Goal: Task Accomplishment & Management: Manage account settings

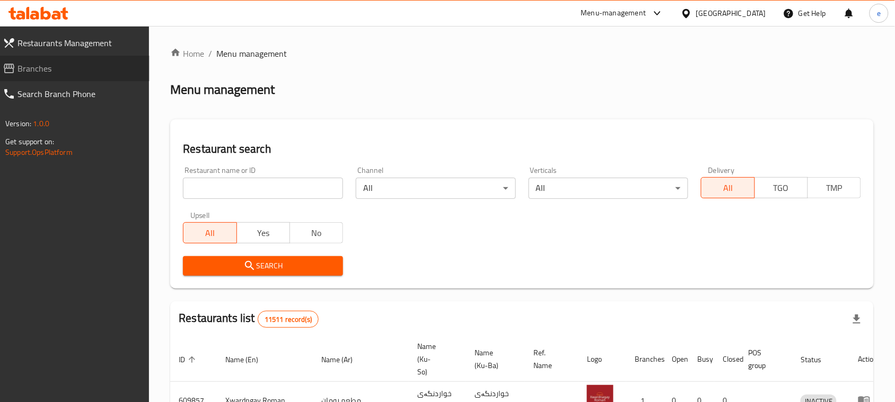
click at [27, 73] on span "Branches" at bounding box center [80, 68] width 124 height 13
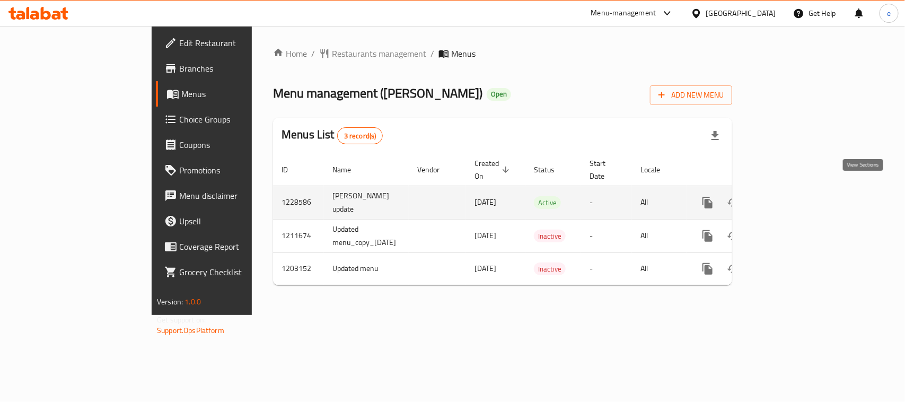
click at [797, 190] on link "enhanced table" at bounding box center [784, 202] width 25 height 25
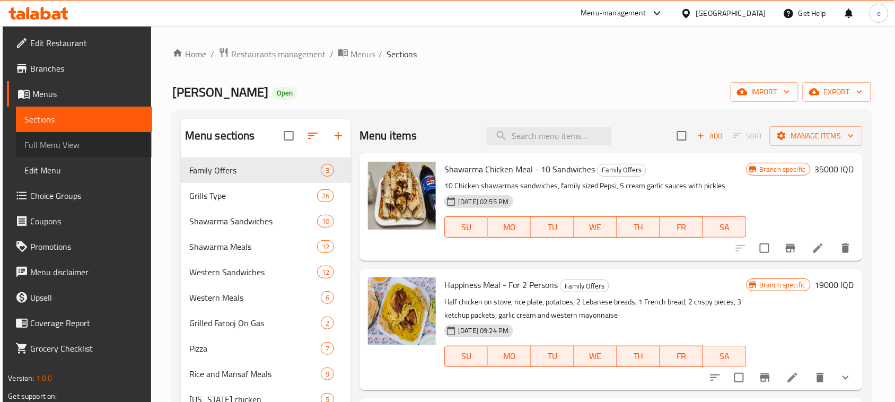
click at [72, 154] on link "Full Menu View" at bounding box center [84, 144] width 136 height 25
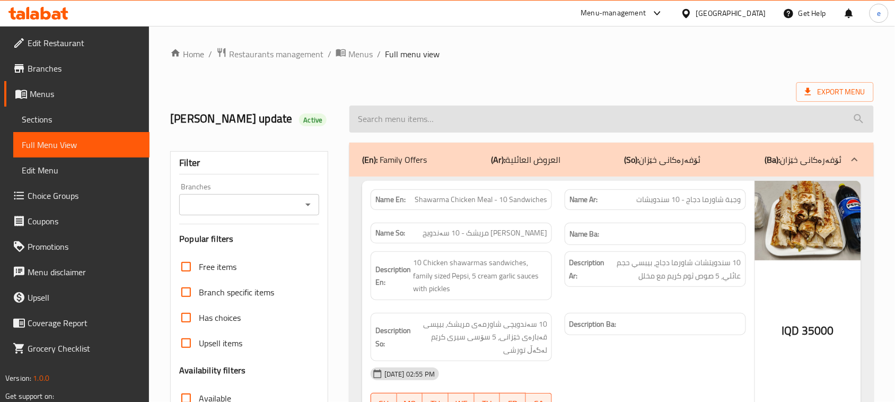
click at [403, 123] on input "search" at bounding box center [611, 119] width 525 height 27
paste input "Pop One Meal -For 2 Persons"
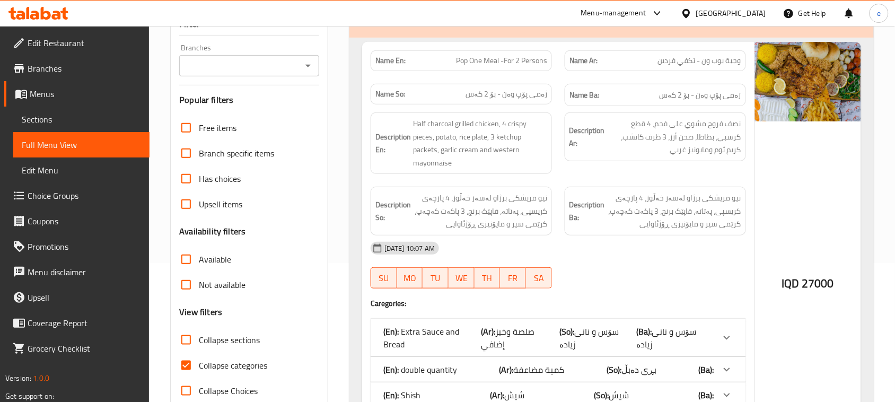
scroll to position [107, 0]
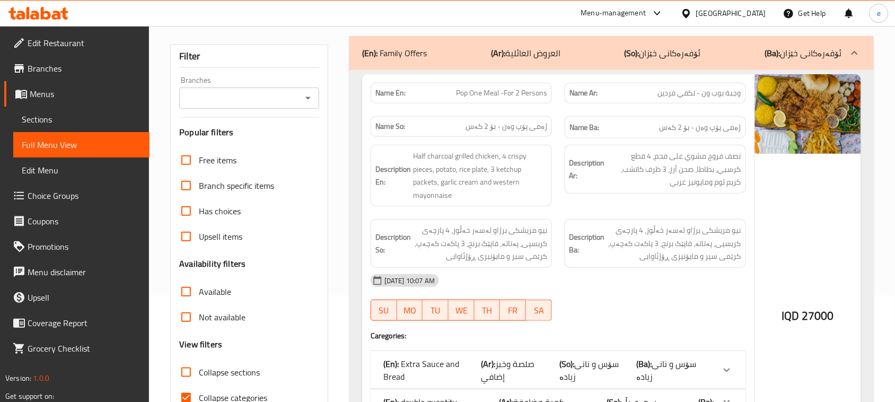
type input "Pop One Meal -For 2 Persons"
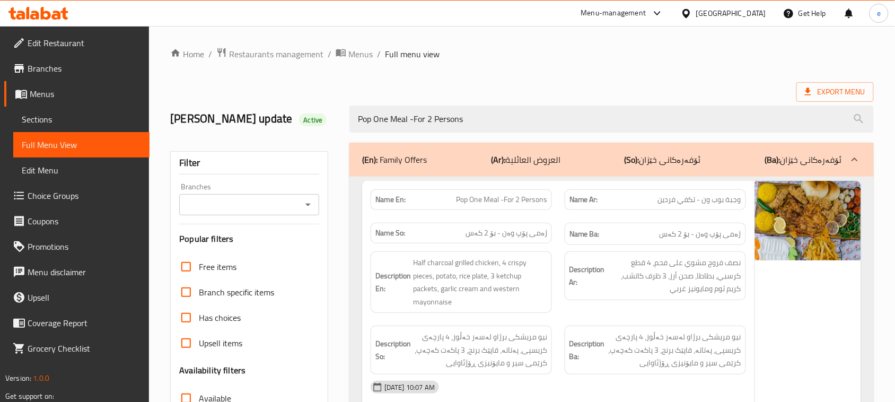
click at [309, 213] on div "Branches" at bounding box center [249, 204] width 140 height 21
click at [310, 205] on icon "Open" at bounding box center [308, 204] width 13 height 13
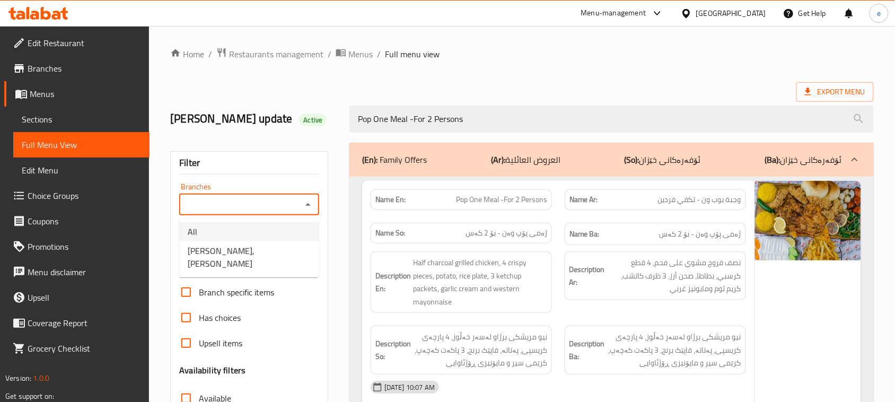
click at [283, 226] on li "All" at bounding box center [248, 231] width 139 height 19
click at [308, 209] on icon "Open" at bounding box center [308, 204] width 13 height 13
click at [290, 239] on li "All" at bounding box center [248, 231] width 139 height 19
click at [305, 208] on icon "Open" at bounding box center [308, 204] width 13 height 13
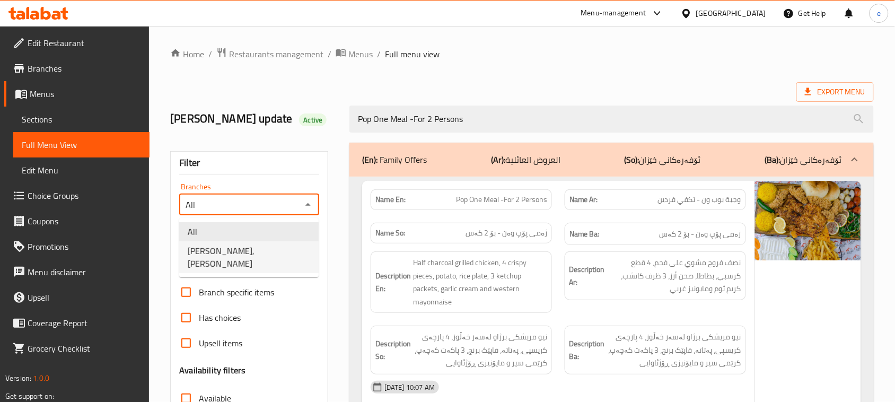
click at [285, 251] on li "Dhaif Almukhtar, Bakhtiary" at bounding box center [248, 257] width 139 height 32
type input "Dhaif Almukhtar, Bakhtiary"
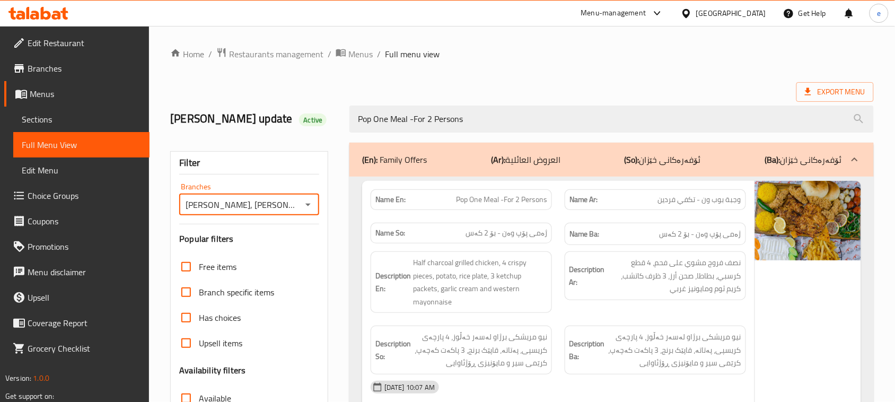
click at [59, 14] on icon at bounding box center [56, 15] width 9 height 9
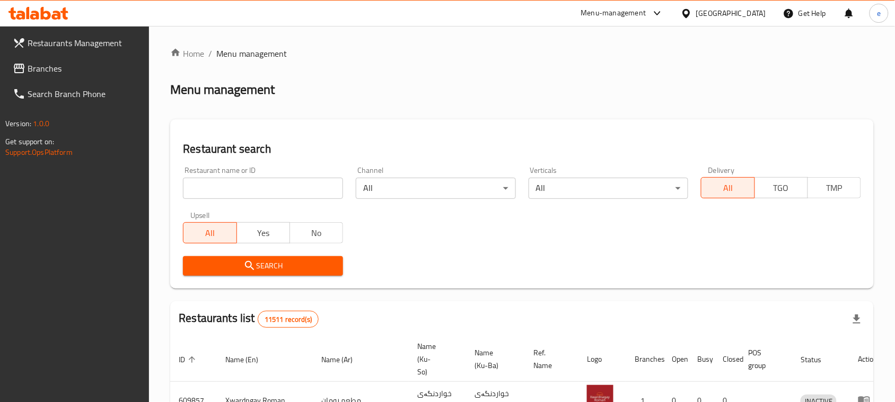
click at [267, 173] on div "Restaurant name or ID Restaurant name or ID" at bounding box center [263, 183] width 160 height 32
click at [269, 194] on input "search" at bounding box center [263, 188] width 160 height 21
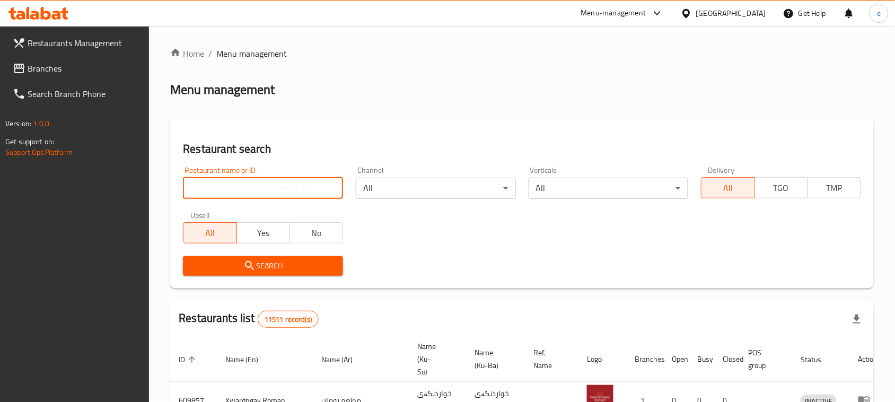
paste input "690450"
type input "690450"
click button "Search" at bounding box center [263, 266] width 160 height 20
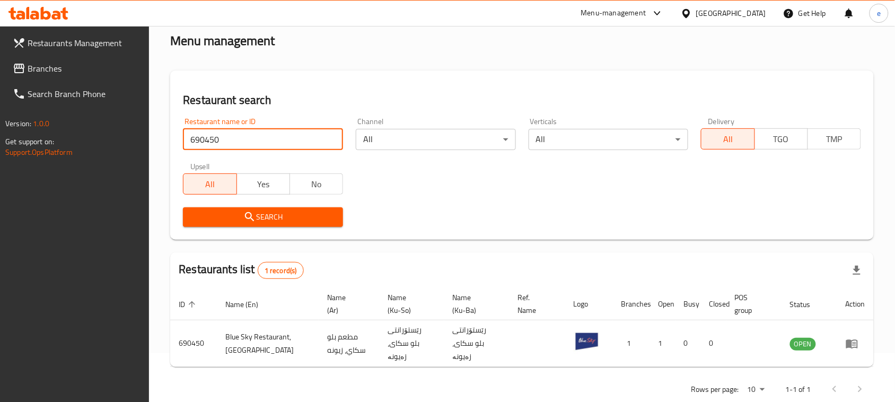
scroll to position [72, 0]
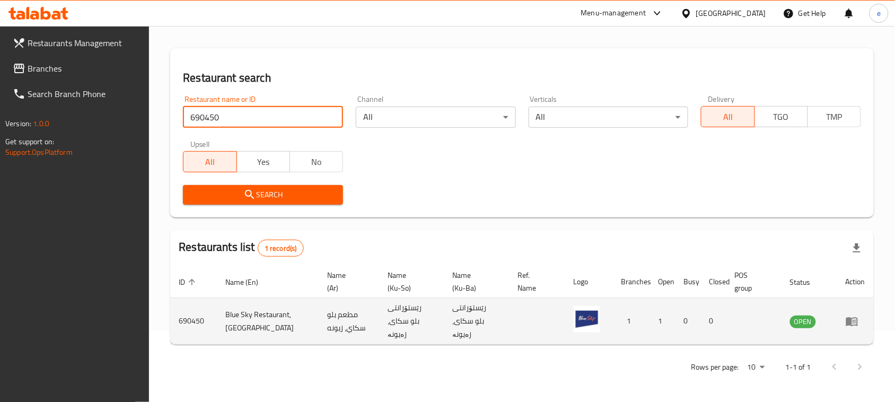
click at [845, 319] on td "enhanced table" at bounding box center [855, 321] width 37 height 47
click at [851, 319] on icon "enhanced table" at bounding box center [852, 321] width 12 height 9
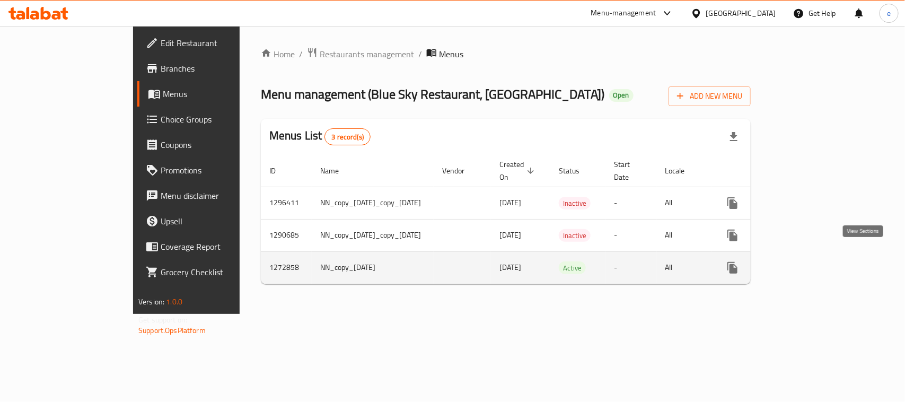
click at [816, 261] on icon "enhanced table" at bounding box center [809, 267] width 13 height 13
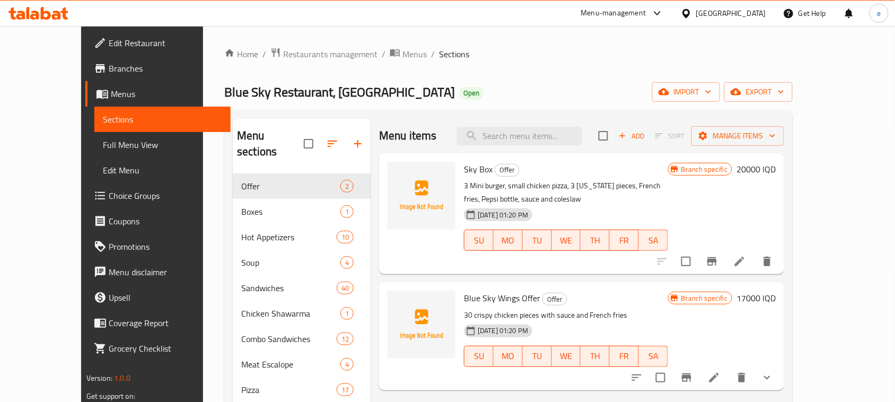
click at [103, 123] on span "Sections" at bounding box center [162, 119] width 119 height 13
click at [85, 83] on link "Menus" at bounding box center [157, 93] width 145 height 25
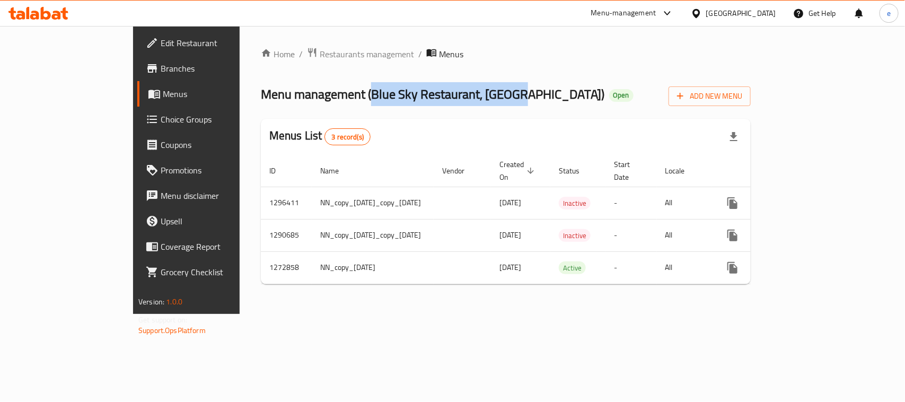
drag, startPoint x: 284, startPoint y: 96, endPoint x: 435, endPoint y: 97, distance: 150.6
click at [435, 97] on span "Menu management ( Blue Sky Restaurant, Zayona )" at bounding box center [433, 94] width 344 height 24
copy span "Blue Sky Restaurant, Zayona"
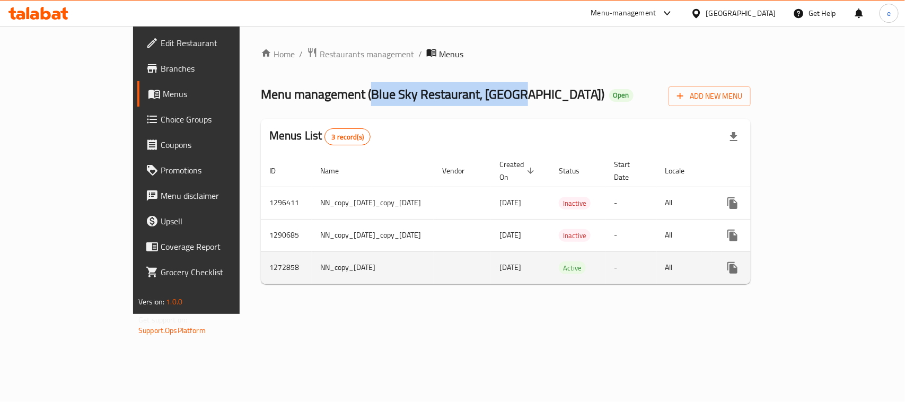
click at [739, 261] on icon "more" at bounding box center [733, 267] width 13 height 13
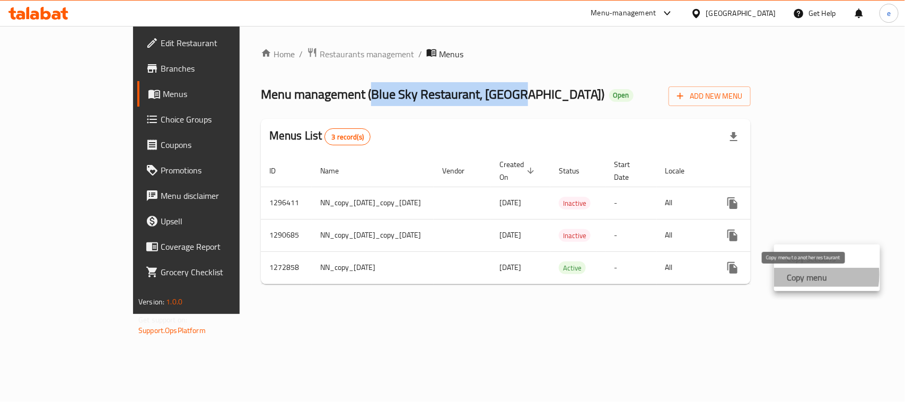
click at [799, 275] on strong "Copy menu" at bounding box center [807, 277] width 40 height 13
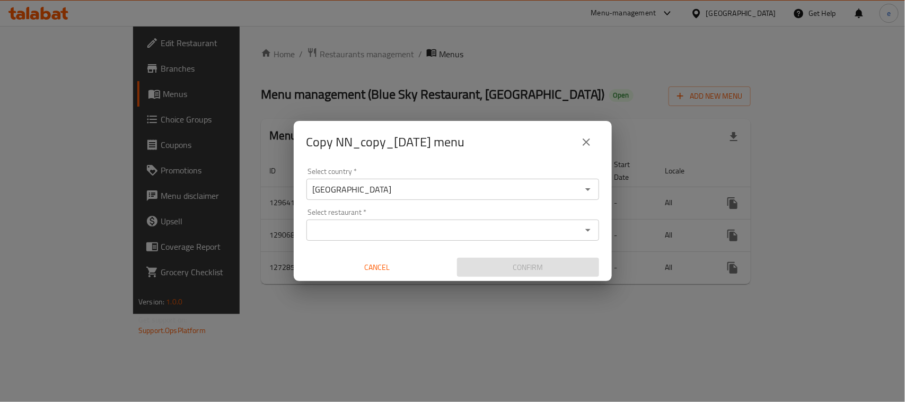
click at [427, 228] on input "Select restaurant   *" at bounding box center [444, 230] width 269 height 15
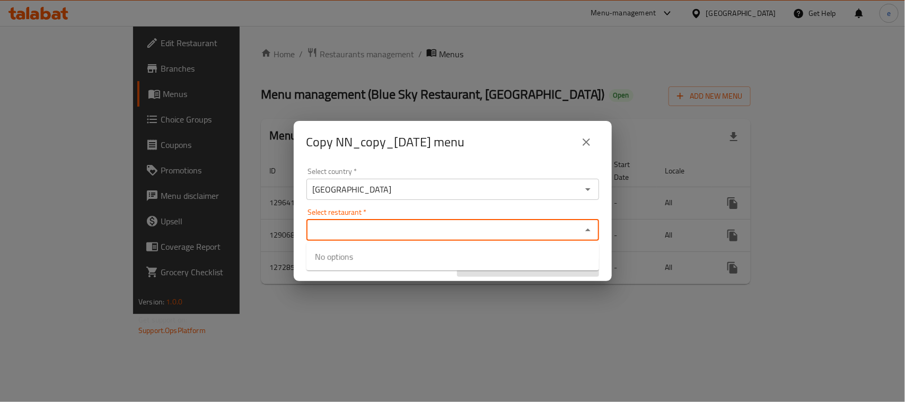
paste input "Blue Sky Restaurant, Zayona"
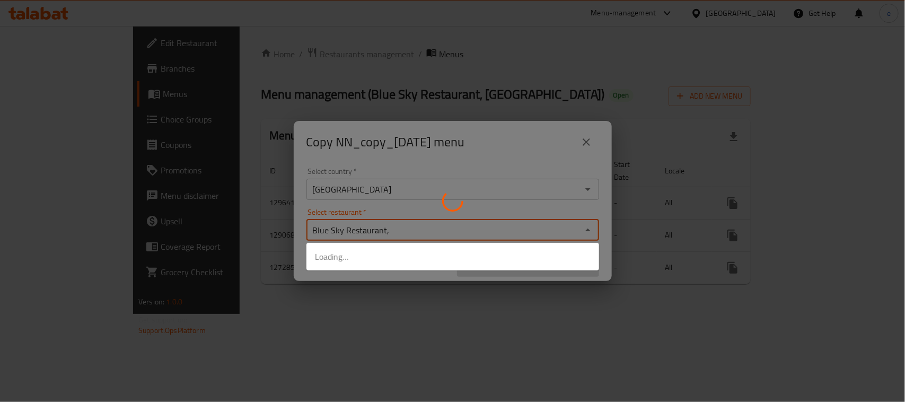
type input "Blue Sky Restaurant"
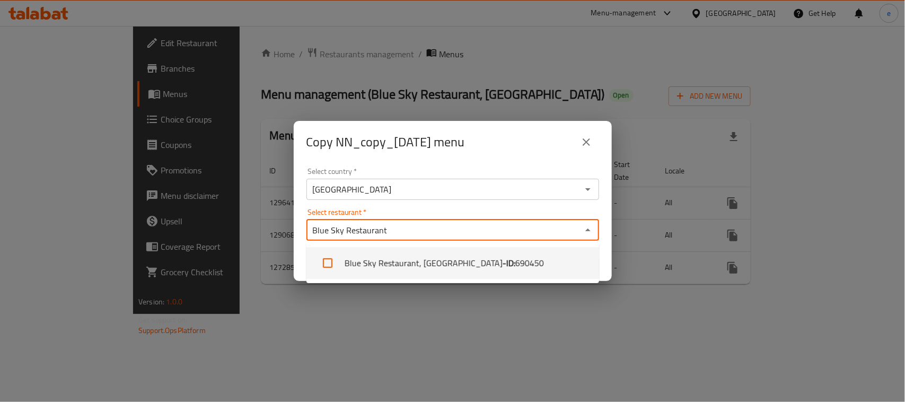
click at [325, 266] on input "checkbox" at bounding box center [327, 262] width 25 height 25
checkbox input "true"
click at [531, 346] on div "Copy NN_copy_23/01/2025 menu Select country   * Iraq Select country * Select re…" at bounding box center [452, 201] width 905 height 402
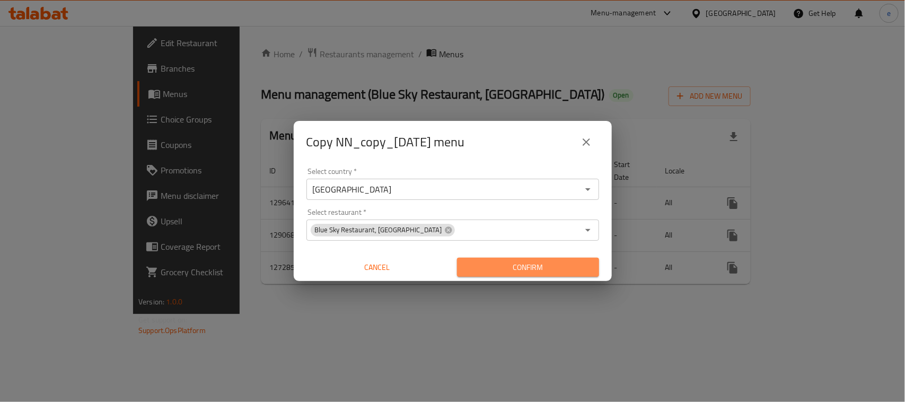
click at [537, 268] on span "Confirm" at bounding box center [528, 267] width 125 height 13
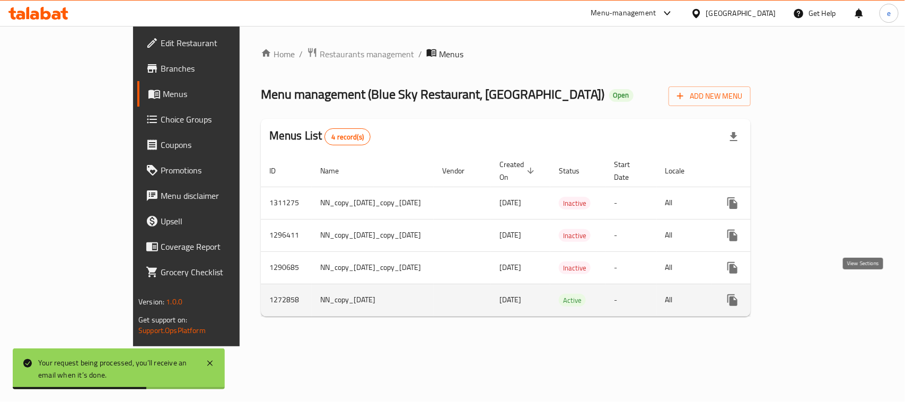
click at [816, 294] on icon "enhanced table" at bounding box center [809, 300] width 13 height 13
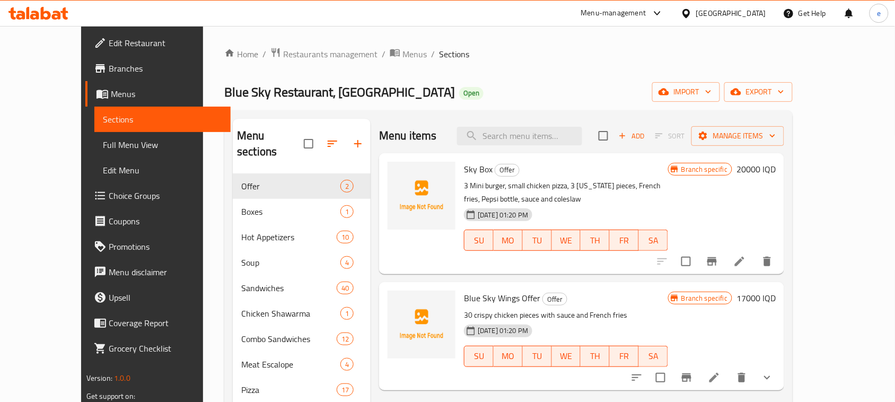
click at [111, 93] on span "Menus" at bounding box center [166, 94] width 111 height 13
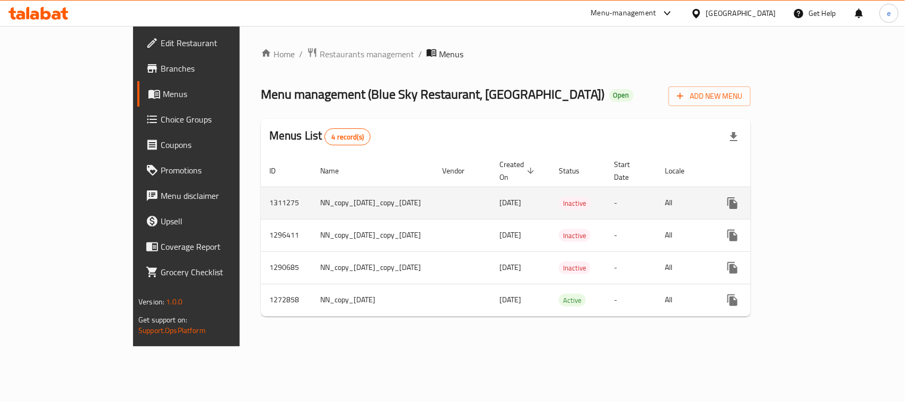
click at [822, 190] on div "enhanced table" at bounding box center [771, 202] width 102 height 25
click at [816, 197] on icon "enhanced table" at bounding box center [809, 203] width 13 height 13
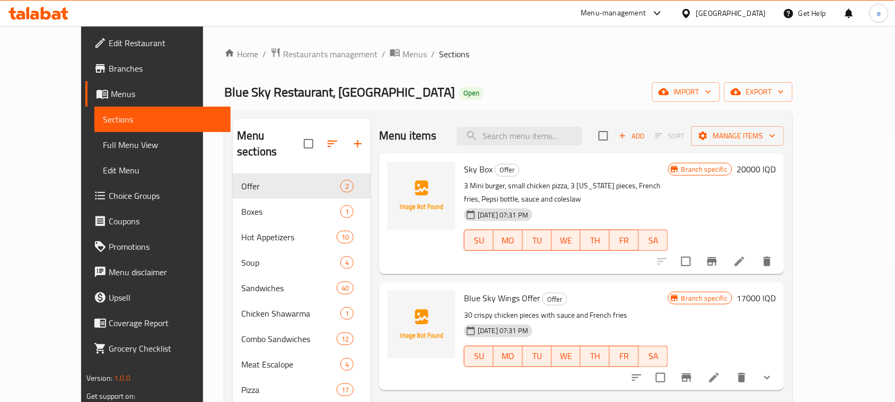
click at [111, 97] on span "Menus" at bounding box center [166, 94] width 111 height 13
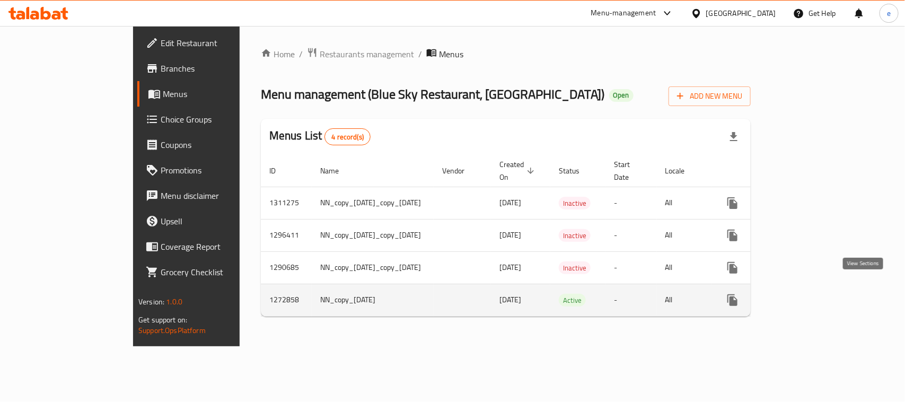
click at [816, 294] on icon "enhanced table" at bounding box center [809, 300] width 13 height 13
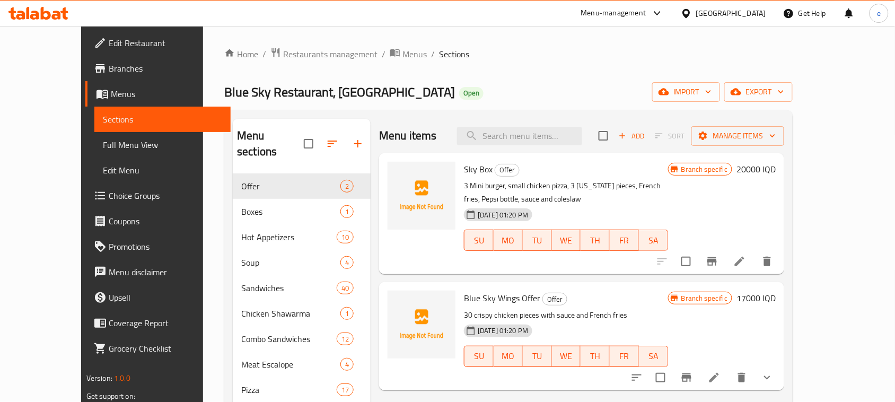
click at [94, 134] on link "Full Menu View" at bounding box center [162, 144] width 136 height 25
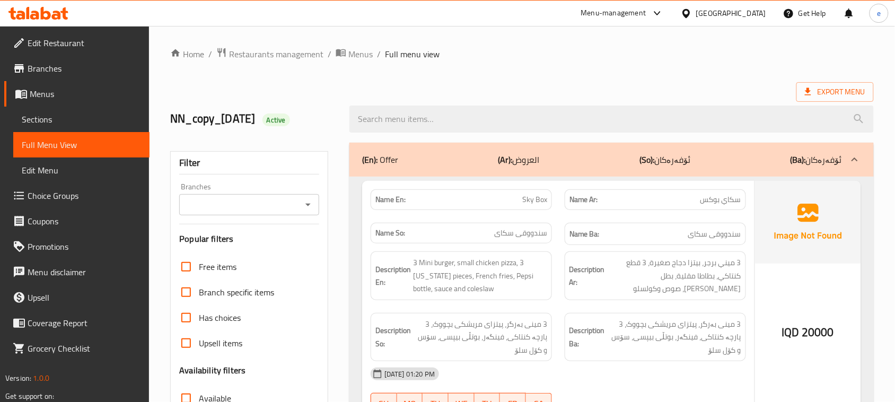
click at [309, 200] on icon "Open" at bounding box center [308, 204] width 13 height 13
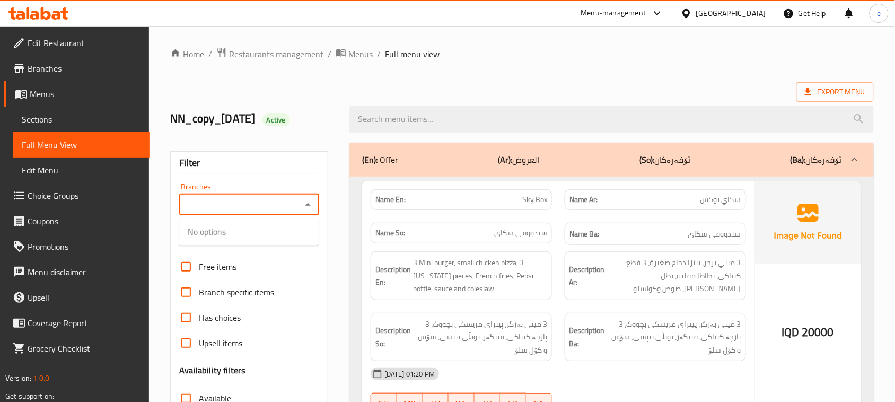
click at [341, 123] on div "NN_copy_23/01/2025 Active" at bounding box center [253, 118] width 179 height 47
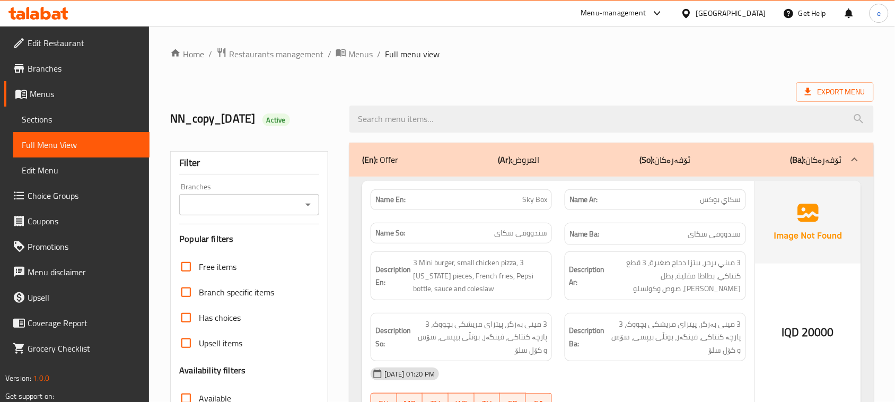
click at [311, 211] on icon "Open" at bounding box center [308, 204] width 13 height 13
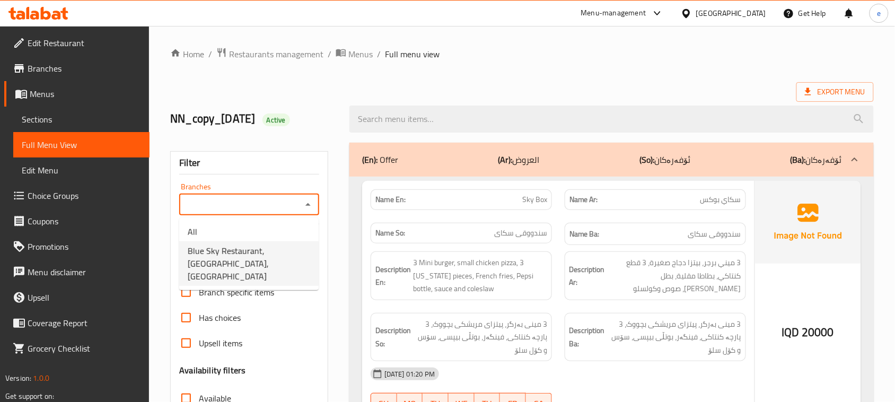
click at [280, 249] on span "Blue Sky Restaurant, [GEOGRAPHIC_DATA], [GEOGRAPHIC_DATA]" at bounding box center [249, 263] width 123 height 38
type input "Blue Sky Restaurant, [GEOGRAPHIC_DATA], [GEOGRAPHIC_DATA]"
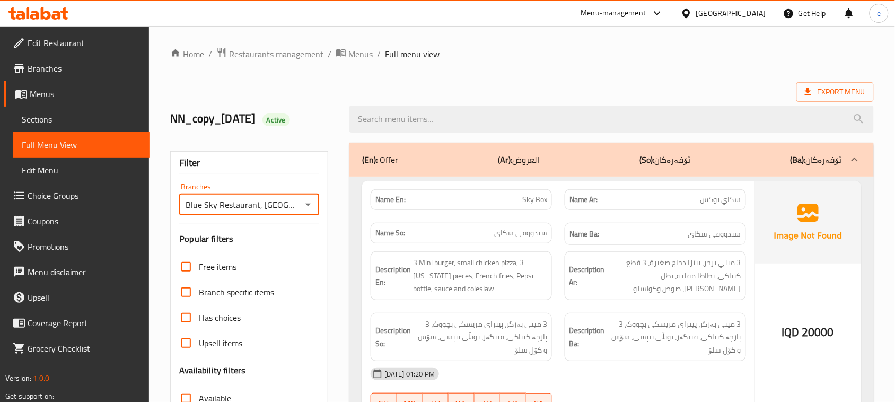
scroll to position [133, 0]
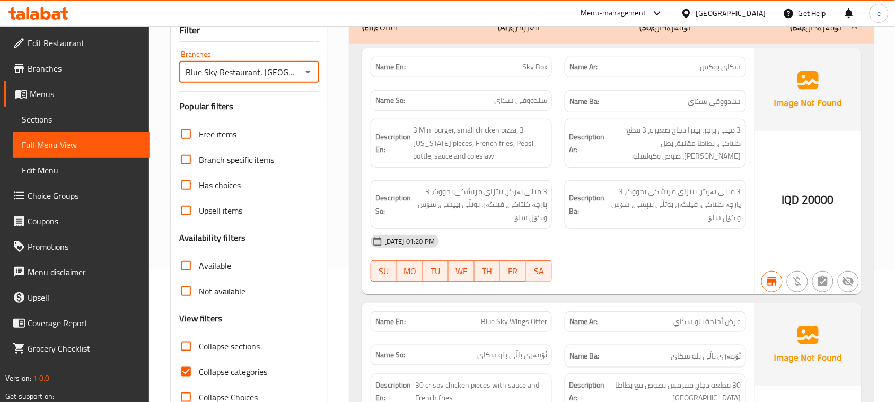
click at [193, 345] on input "Collapse sections" at bounding box center [185, 346] width 25 height 25
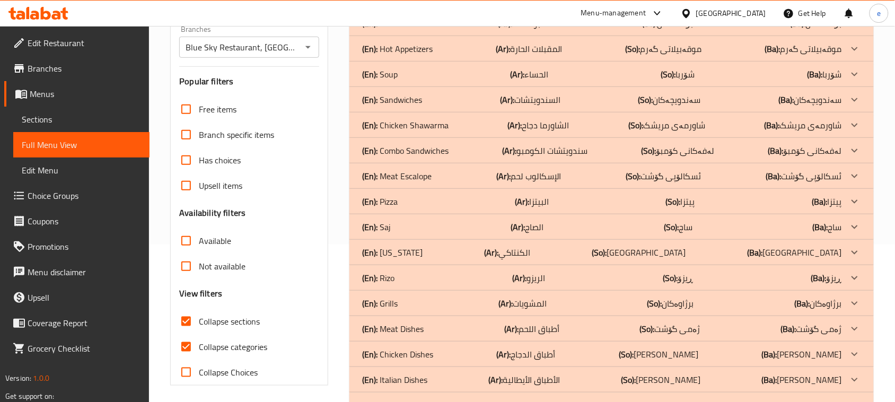
scroll to position [189, 0]
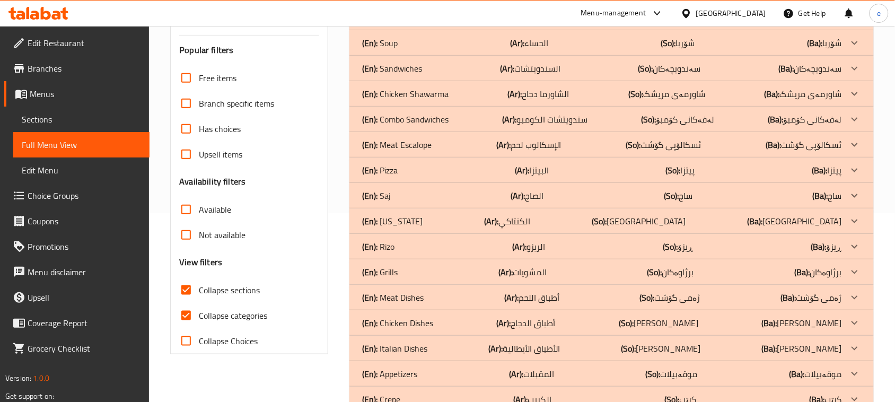
click at [186, 290] on input "Collapse sections" at bounding box center [185, 289] width 25 height 25
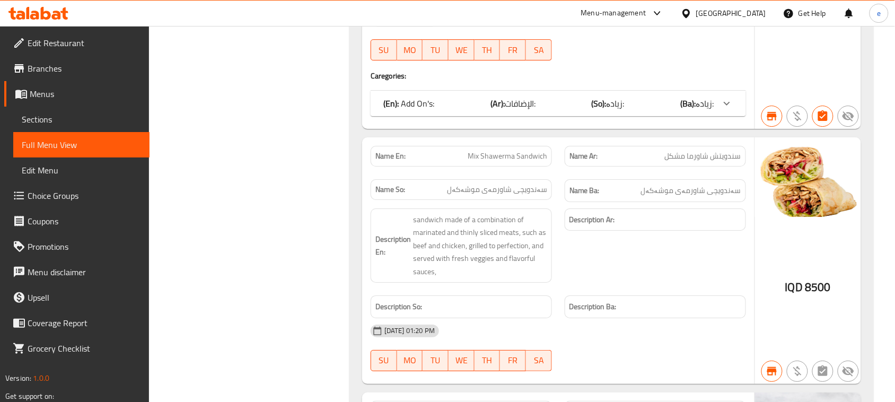
scroll to position [31058, 0]
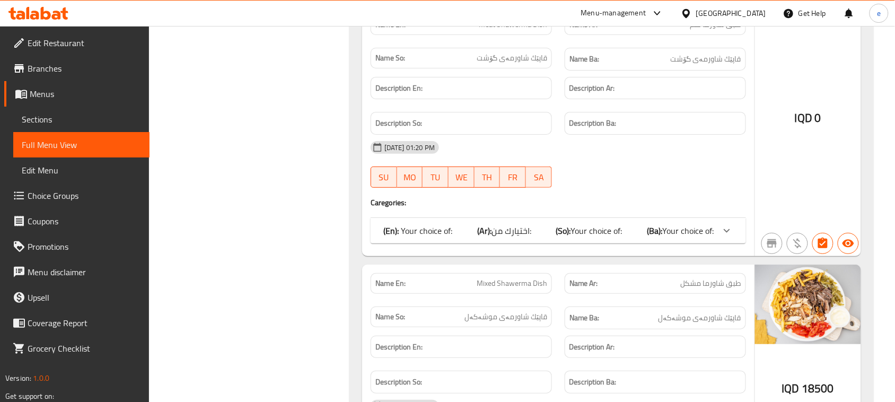
drag, startPoint x: 286, startPoint y: 299, endPoint x: 328, endPoint y: 289, distance: 42.5
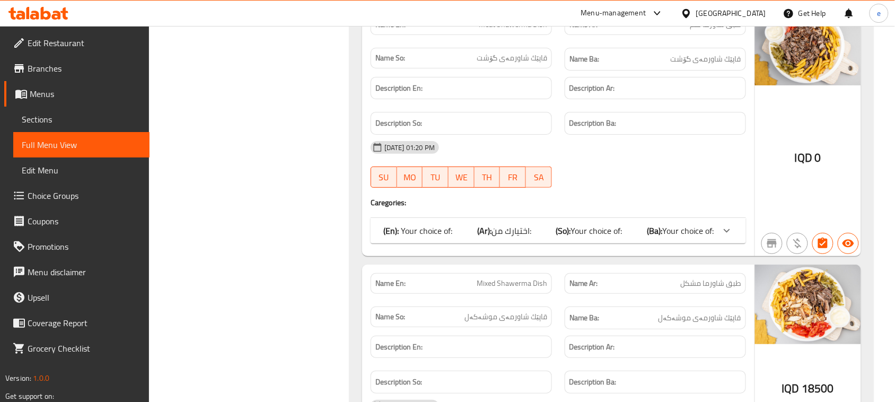
click at [708, 278] on span "طبق شاورما مشكل" at bounding box center [711, 283] width 60 height 11
click at [696, 278] on span "طبق شاورما مشكل" at bounding box center [711, 283] width 60 height 11
drag, startPoint x: 727, startPoint y: 202, endPoint x: 678, endPoint y: 202, distance: 48.8
click at [678, 278] on p "Name Ar: طبق شاورما مشكل" at bounding box center [656, 283] width 172 height 11
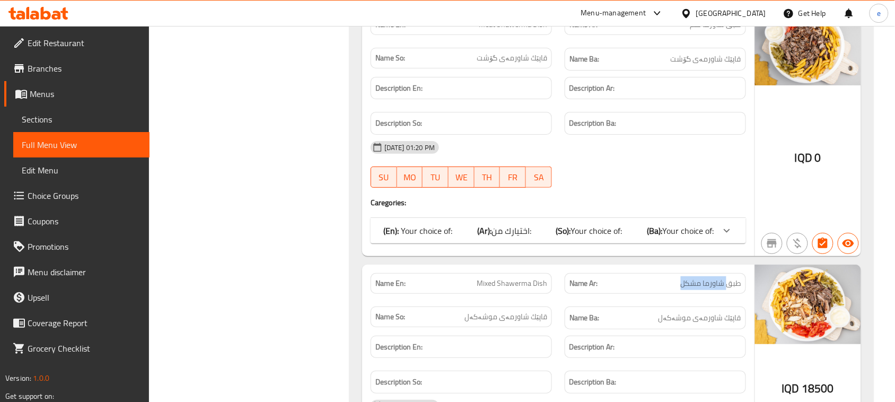
copy span "شاورما مشكل"
click at [521, 278] on span "Mixed Shawerma Dish" at bounding box center [512, 283] width 71 height 11
copy span "Mixed Shawerma Dish"
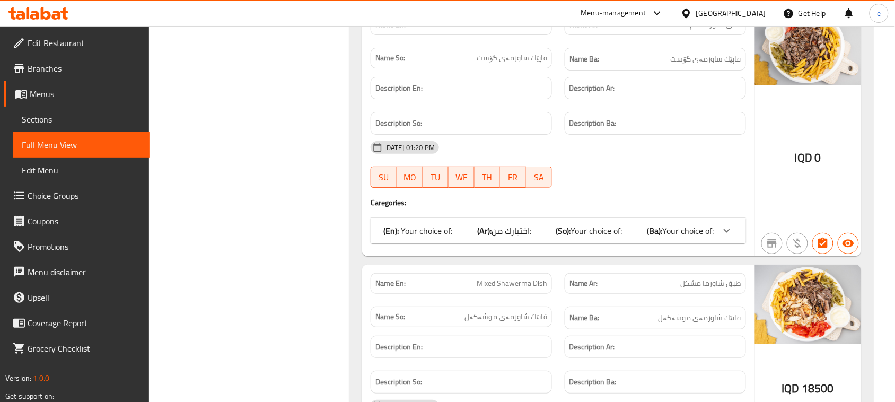
click at [714, 267] on div "Name Ar: طبق شاورما مشكل" at bounding box center [655, 283] width 194 height 33
click at [714, 278] on span "طبق شاورما مشكل" at bounding box center [711, 283] width 60 height 11
copy span "شاورما"
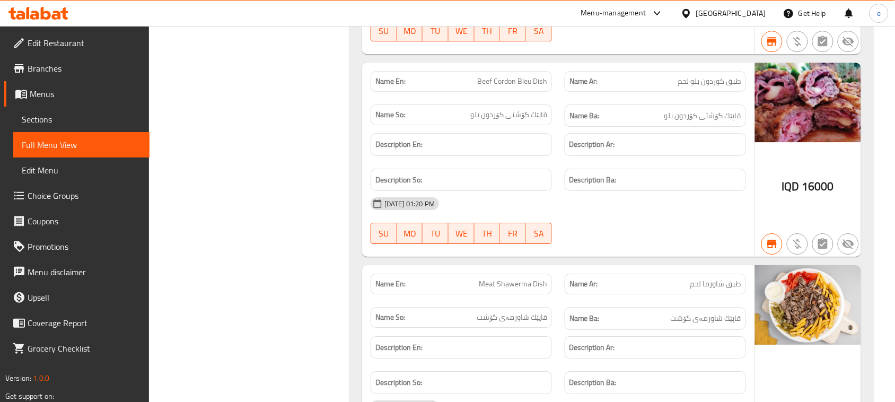
scroll to position [30931, 0]
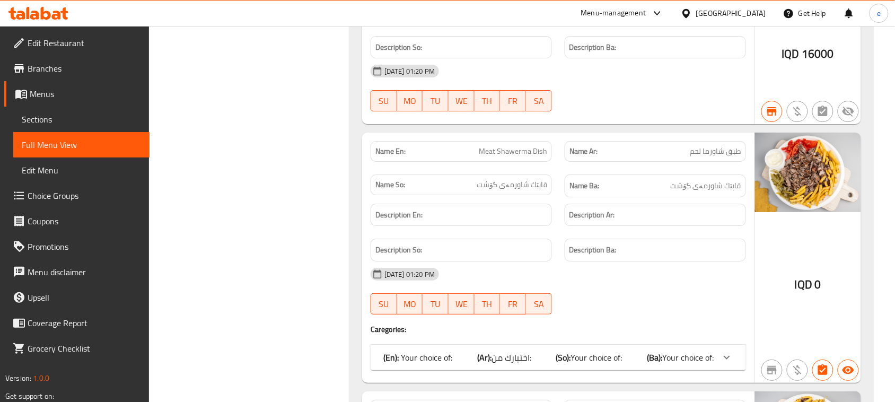
click at [614, 345] on div "(En): Your choice of: (Ar): اختيارك من: (So): Your choice of: (Ba): Your choice…" at bounding box center [558, 357] width 375 height 25
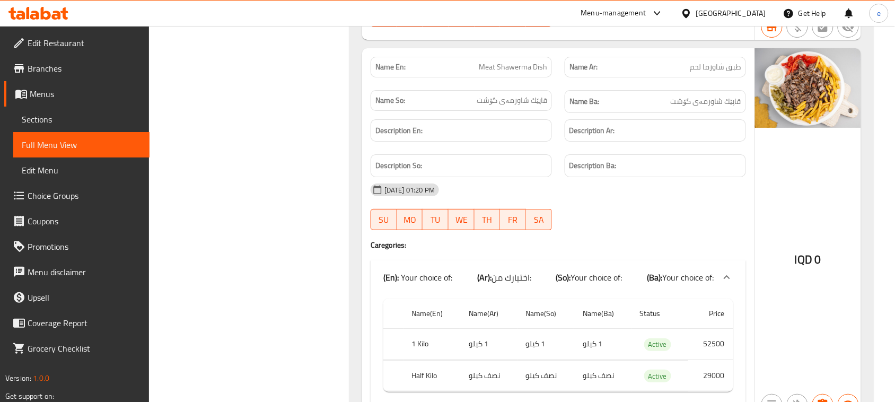
scroll to position [31064, 0]
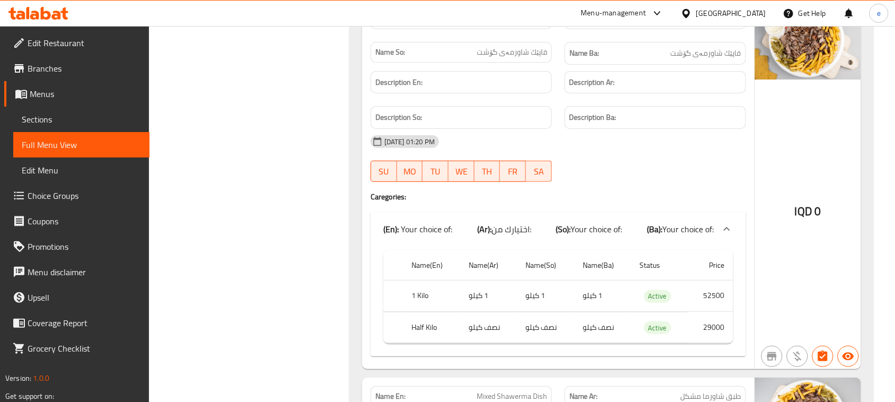
click at [656, 221] on b "(Ba):" at bounding box center [655, 229] width 15 height 16
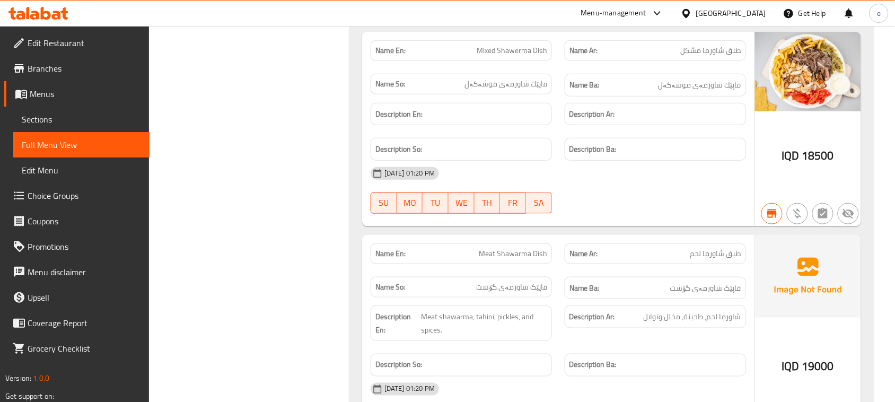
scroll to position [31262, 0]
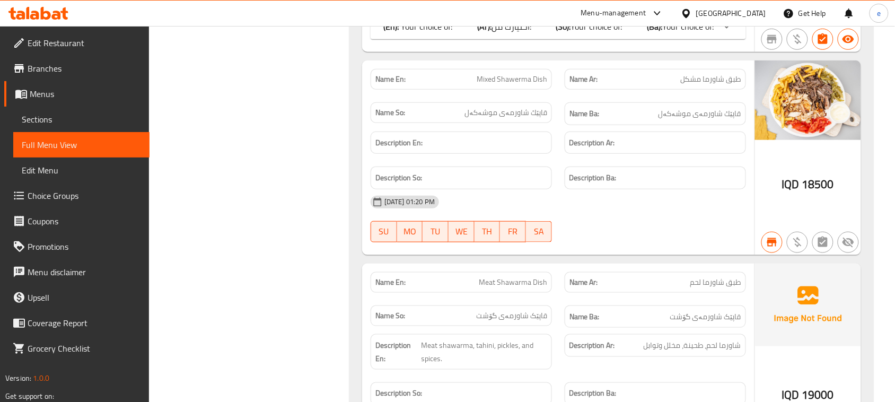
click at [517, 277] on span "Meat Shawarma Dish" at bounding box center [513, 282] width 68 height 11
copy span "Meat Shawarma Dish"
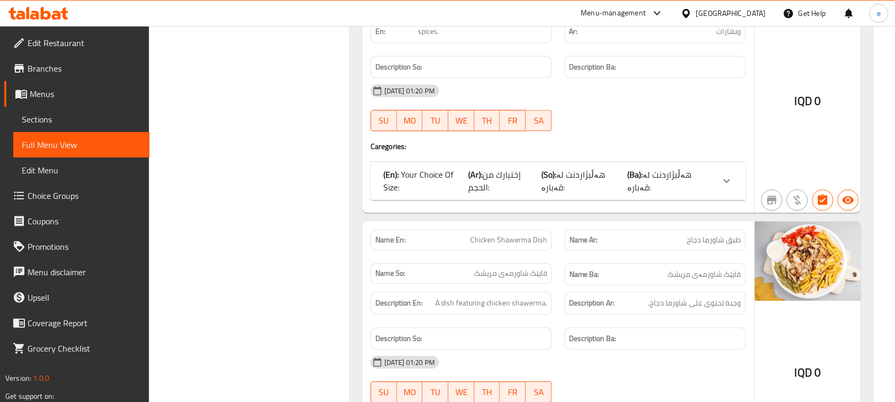
scroll to position [32950, 0]
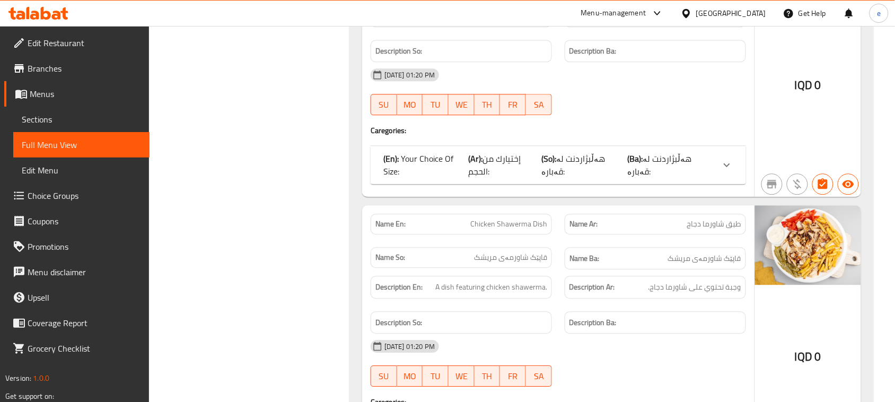
click at [507, 219] on span "Chicken Shawerma Dish" at bounding box center [508, 224] width 77 height 11
copy span "Chicken Shawerma Dish"
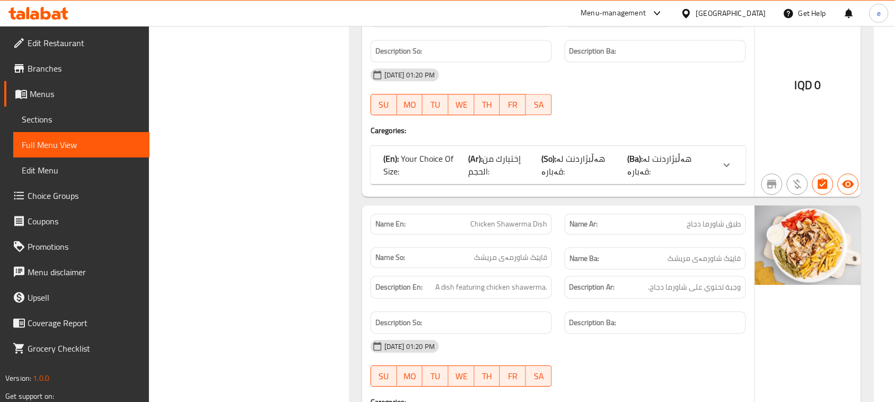
drag, startPoint x: 659, startPoint y: 284, endPoint x: 650, endPoint y: 293, distance: 12.8
click at [659, 334] on div "22-06-2025 01:20 PM SU MO TU WE TH FR SA" at bounding box center [558, 363] width 388 height 59
click at [521, 219] on span "Chicken Shawerma Dish" at bounding box center [508, 224] width 77 height 11
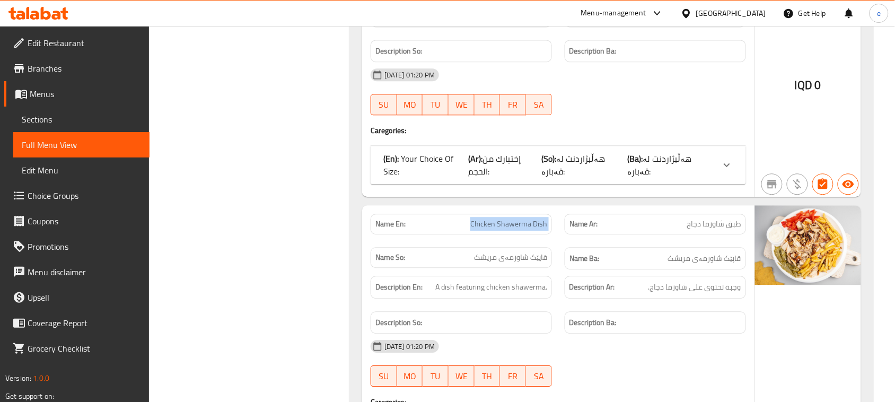
copy span "Chicken Shawerma Dish"
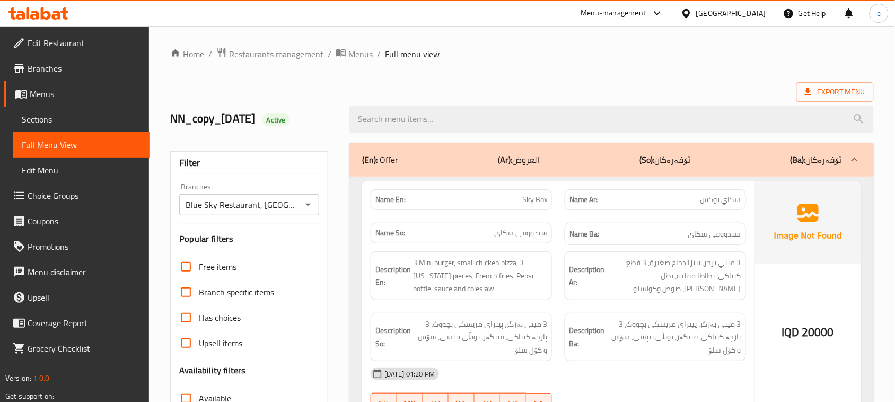
scroll to position [31479, 0]
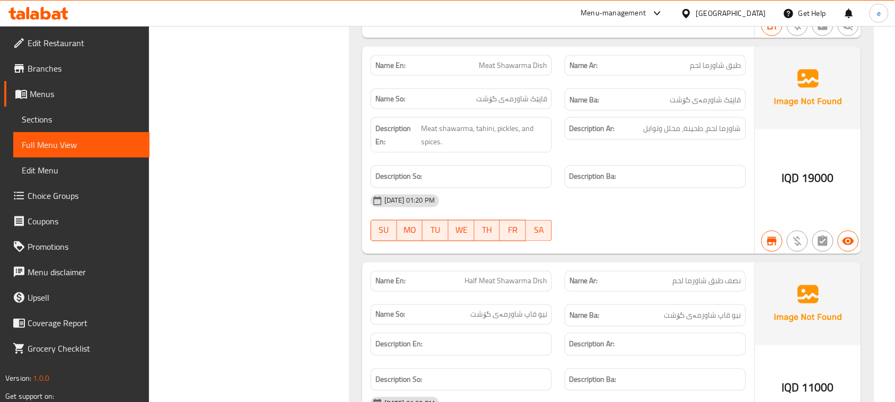
click at [535, 276] on span "Half Meat Shawarma Dish" at bounding box center [506, 281] width 83 height 11
copy span "Half Meat Shawarma Dish"
click at [711, 276] on span "نصف طبق شاورما لحم" at bounding box center [707, 281] width 68 height 11
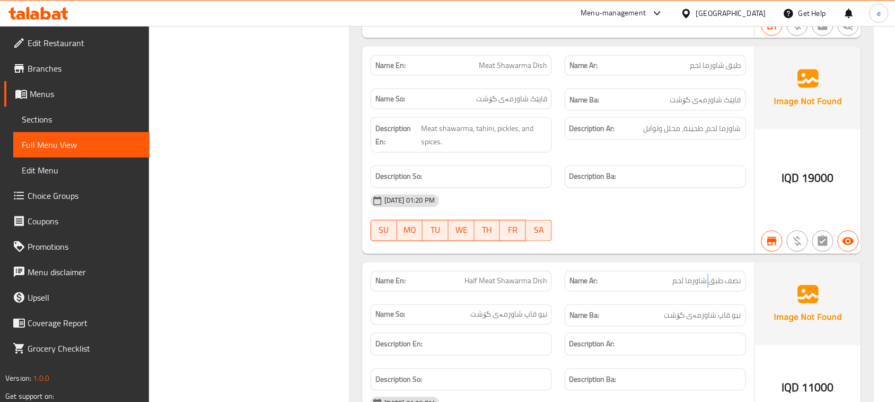
click at [711, 276] on span "نصف طبق شاورما لحم" at bounding box center [707, 281] width 68 height 11
copy span "نصف طبق شاورما لحم"
click at [735, 276] on span "نصف طبق شاورما لحم" at bounding box center [707, 281] width 68 height 11
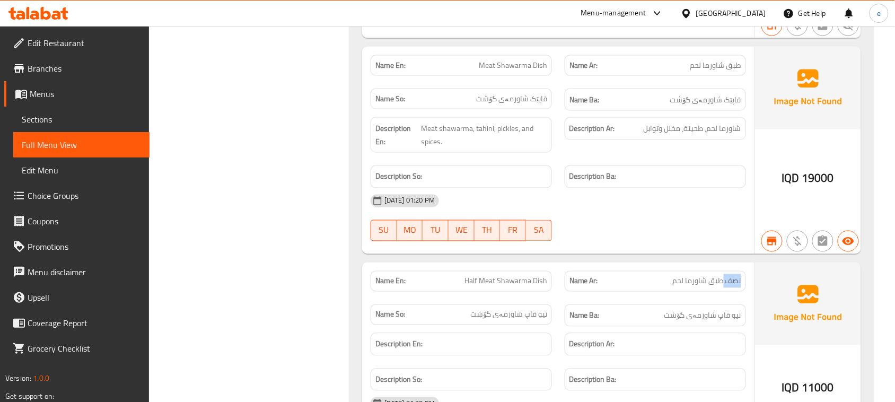
copy span "نصف"
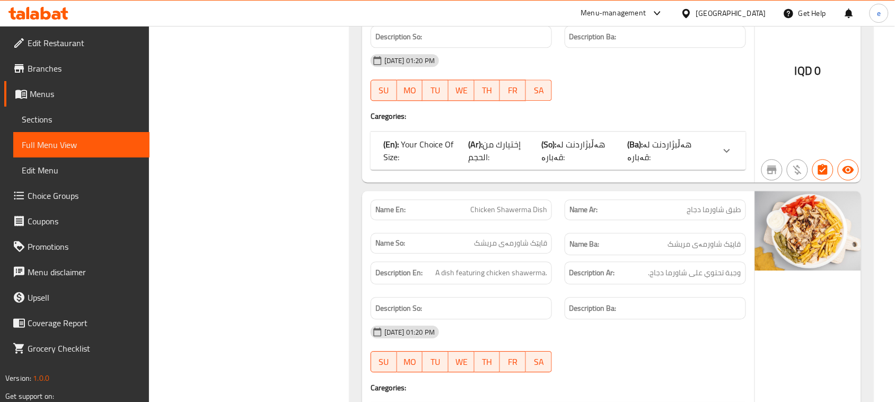
scroll to position [32885, 0]
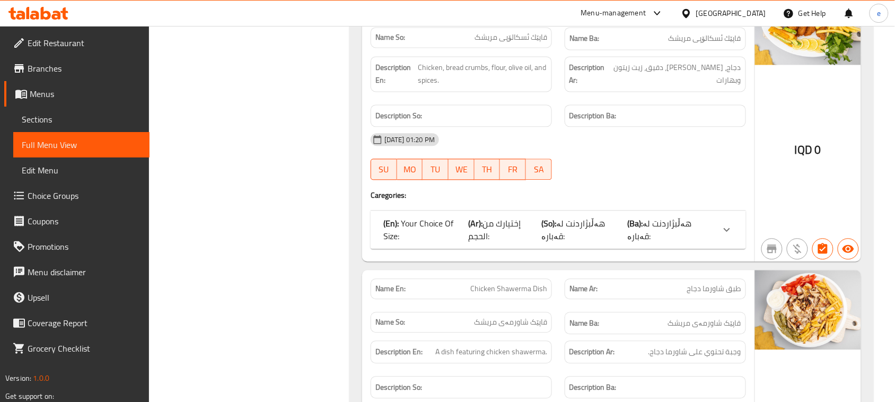
click at [502, 283] on span "Chicken Shawerma Dish" at bounding box center [508, 288] width 77 height 11
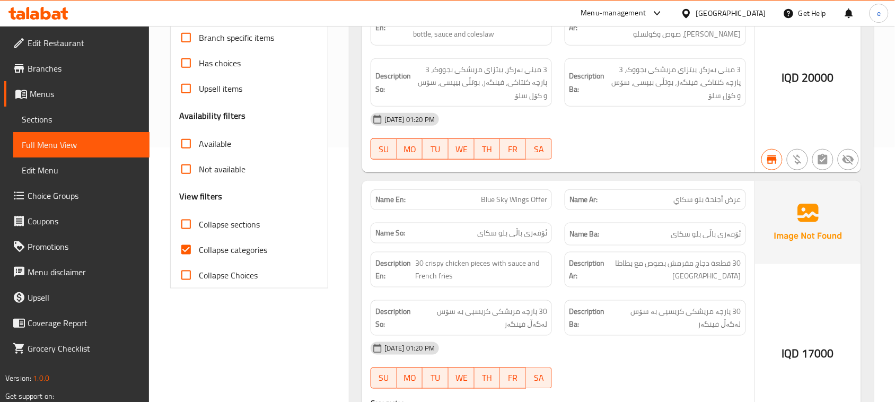
scroll to position [688, 0]
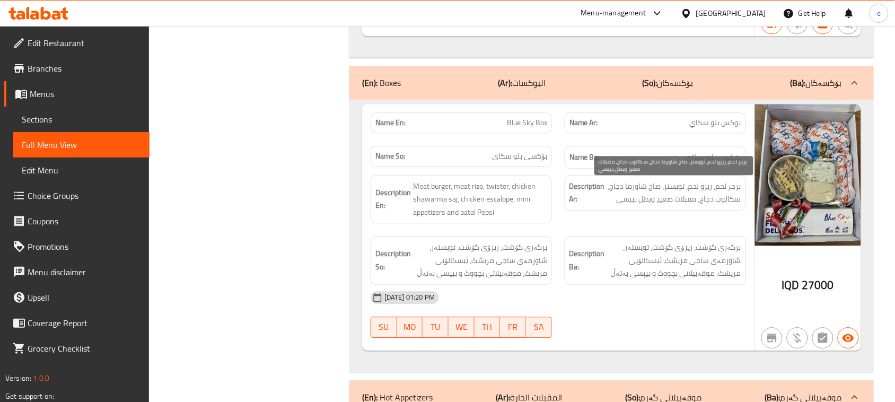
click at [720, 205] on span "برجر لحم، ريزو لحم، تويستر، صاج شاورما دجاج، سكالوب دجاج، مقبلات صغير وبطل بيبسي" at bounding box center [674, 193] width 134 height 26
drag, startPoint x: 701, startPoint y: 204, endPoint x: 742, endPoint y: 202, distance: 41.5
click at [742, 202] on div "Description Ar: برجر لحم، ريزو لحم، تويستر، صاج شاورما دجاج، سكالوب دجاج، مقبلا…" at bounding box center [655, 193] width 181 height 36
click at [372, 197] on div "Description En: Meat burger, meat rizo, twister, chicken shawarma saj, chicken …" at bounding box center [461, 199] width 181 height 49
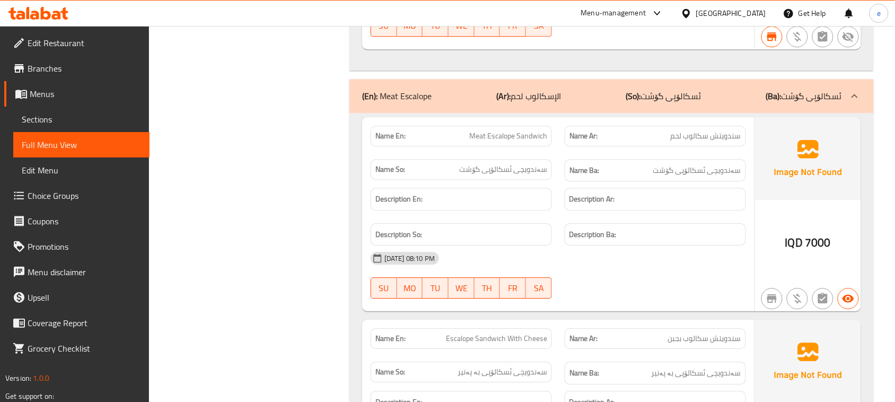
scroll to position [13272, 0]
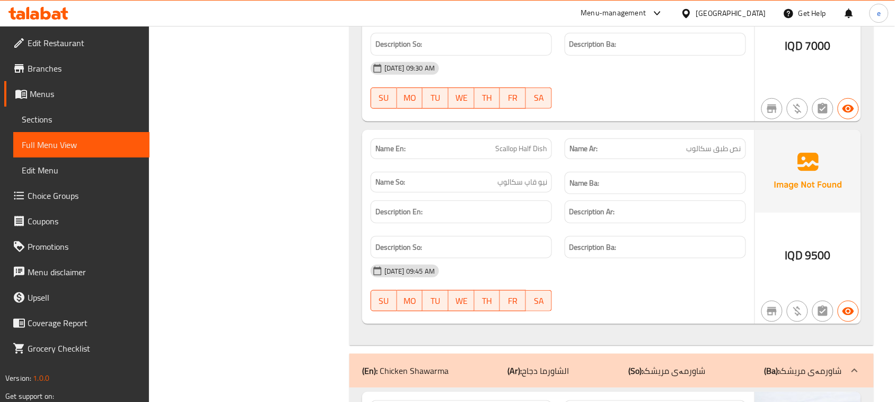
click at [717, 154] on span "نص طبق سكالوب" at bounding box center [714, 148] width 55 height 11
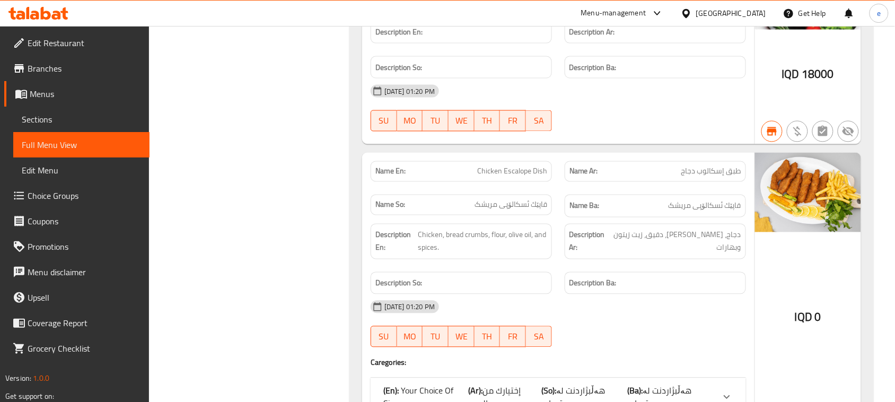
scroll to position [32746, 0]
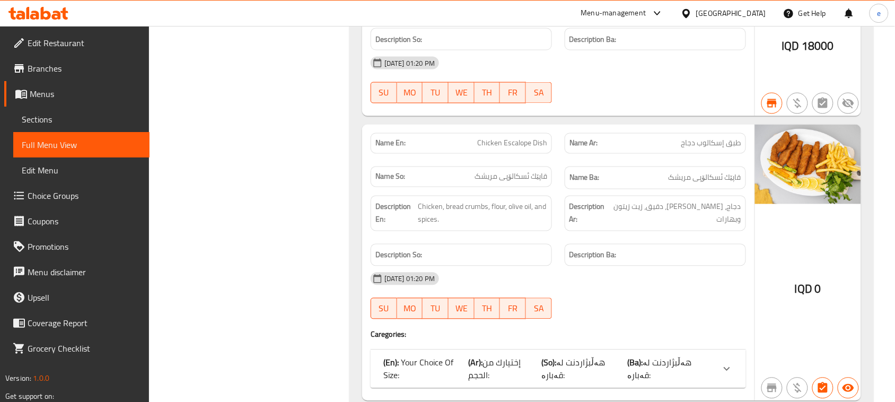
click at [648, 355] on span "هەڵبژاردنت لە قەبارە:" at bounding box center [660, 369] width 64 height 29
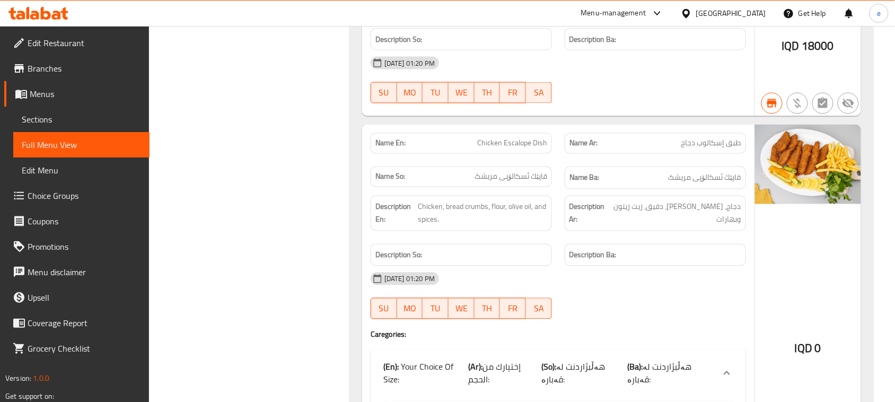
click at [511, 138] on span "Chicken Escalope Dish" at bounding box center [512, 143] width 70 height 11
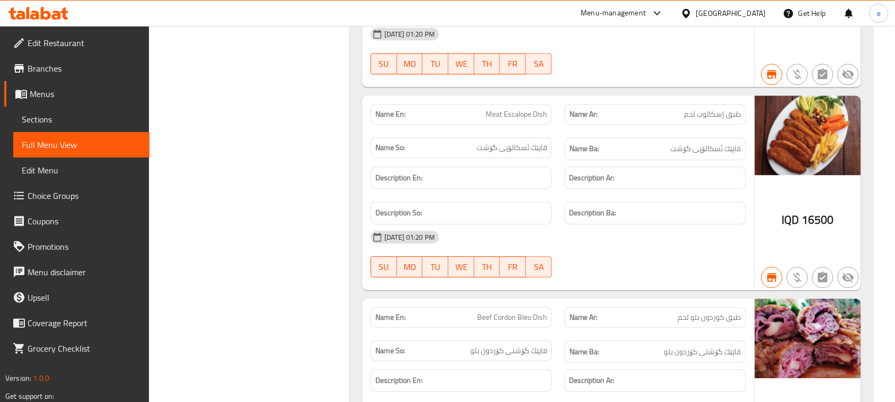
scroll to position [30594, 0]
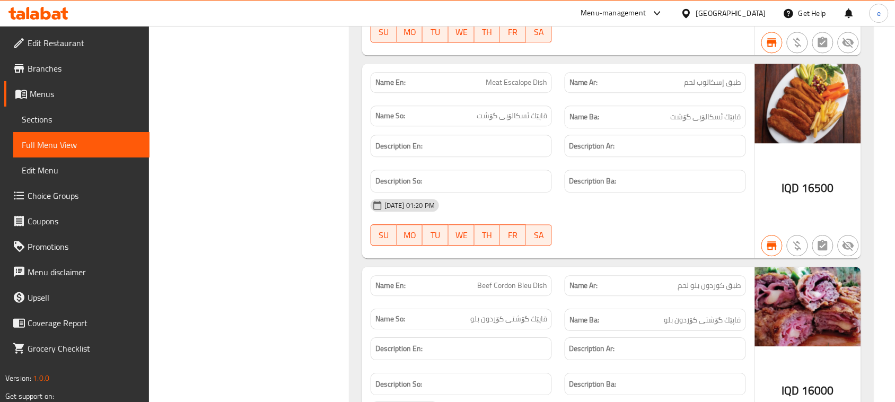
click at [520, 280] on span "Beef Cordon Bleu Dish" at bounding box center [512, 285] width 70 height 11
click at [656, 309] on div "Name Ba: قاپێك گۆشتی کۆردون بلو" at bounding box center [655, 320] width 181 height 23
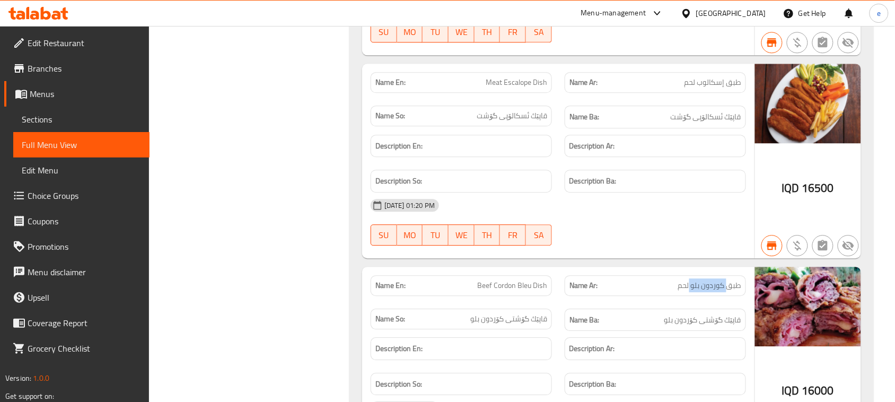
drag, startPoint x: 690, startPoint y: 204, endPoint x: 726, endPoint y: 204, distance: 35.5
click at [726, 280] on span "طبق كوردون بلو لحم" at bounding box center [709, 285] width 63 height 11
click at [512, 280] on span "Beef Cordon Bleu Dish" at bounding box center [512, 285] width 70 height 11
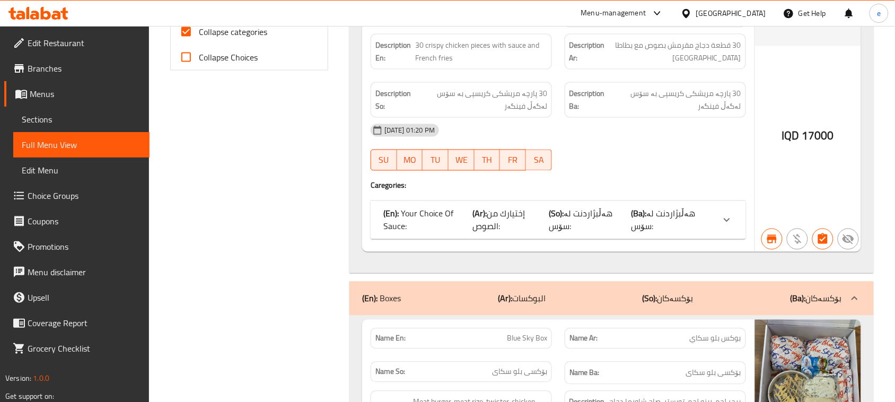
scroll to position [178, 0]
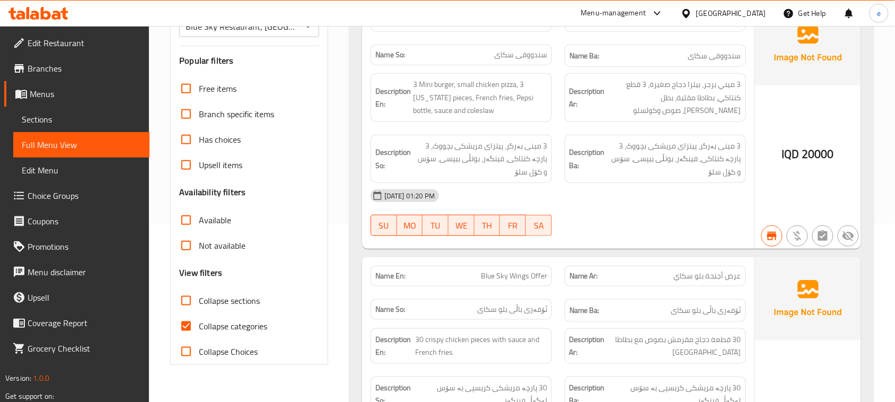
click at [220, 299] on span "Collapse sections" at bounding box center [229, 300] width 61 height 13
click at [199, 299] on input "Collapse sections" at bounding box center [185, 300] width 25 height 25
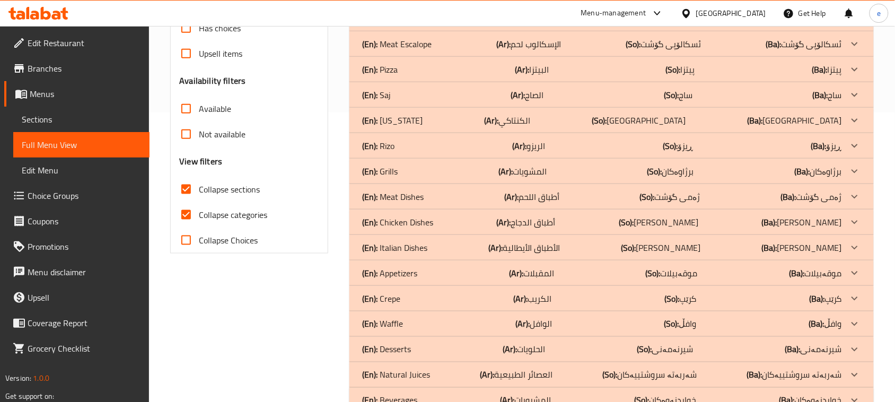
scroll to position [321, 0]
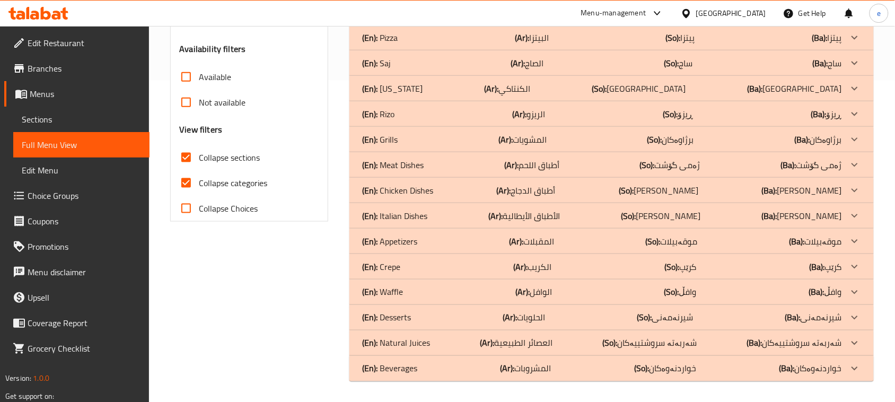
click at [409, 168] on p "(En): Meat Dishes" at bounding box center [393, 165] width 62 height 13
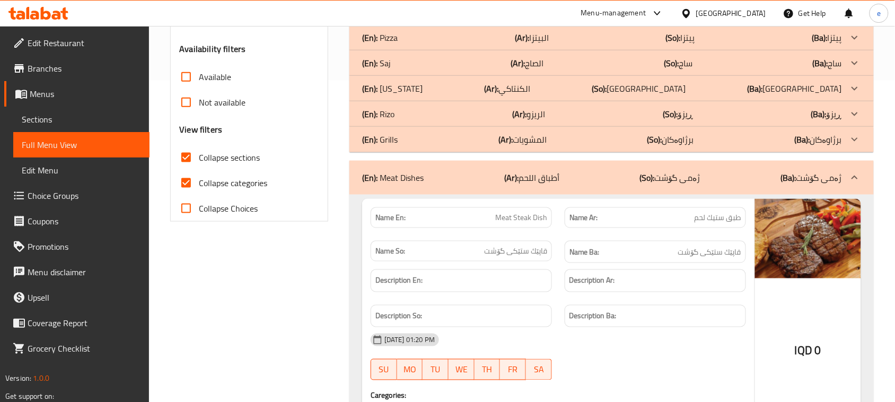
click at [210, 158] on span "Collapse sections" at bounding box center [229, 157] width 61 height 13
click at [199, 158] on input "Collapse sections" at bounding box center [185, 157] width 25 height 25
checkbox input "false"
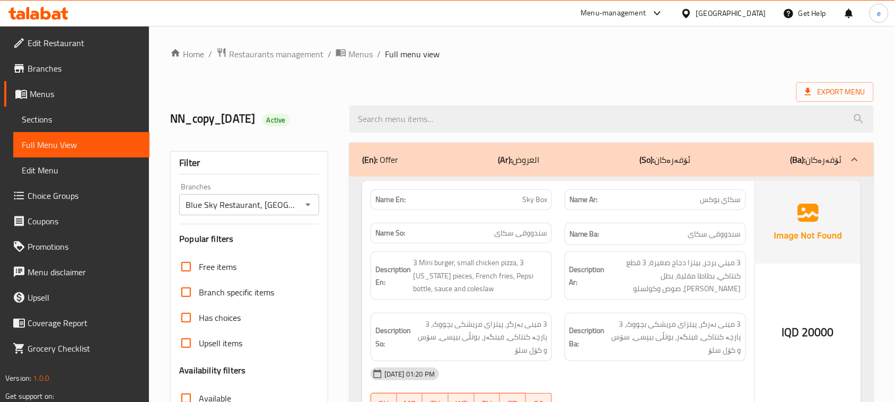
click at [438, 127] on input "search" at bounding box center [611, 119] width 525 height 27
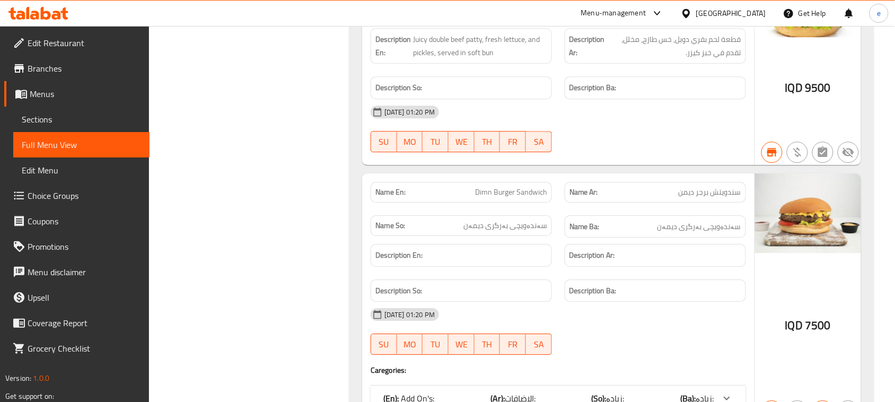
scroll to position [928, 0]
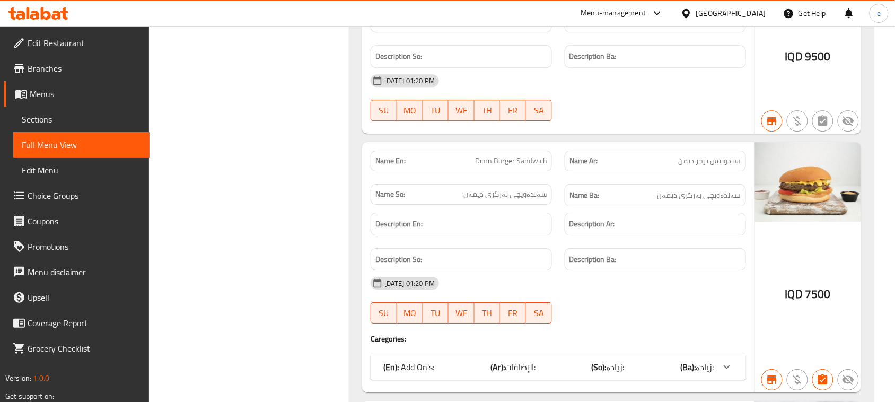
type input "burger"
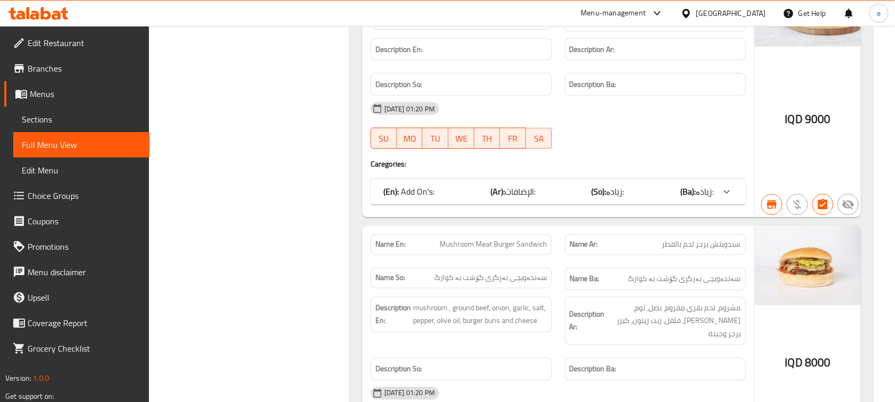
scroll to position [0, 0]
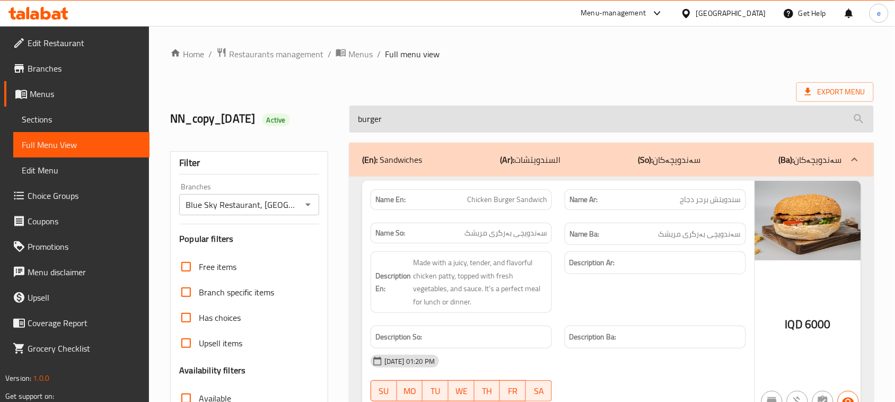
click at [397, 125] on input "burger" at bounding box center [611, 119] width 525 height 27
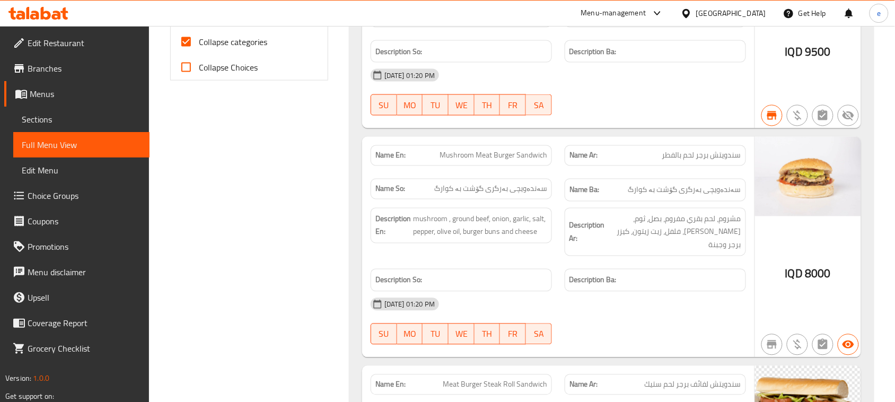
scroll to position [456, 0]
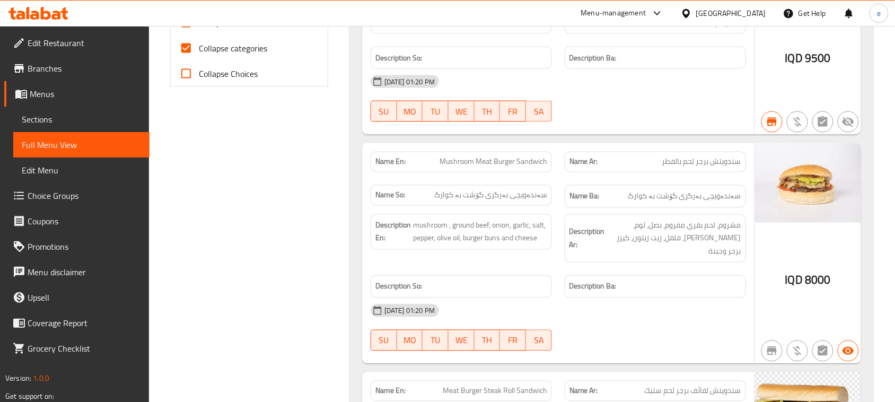
type input "meat burger"
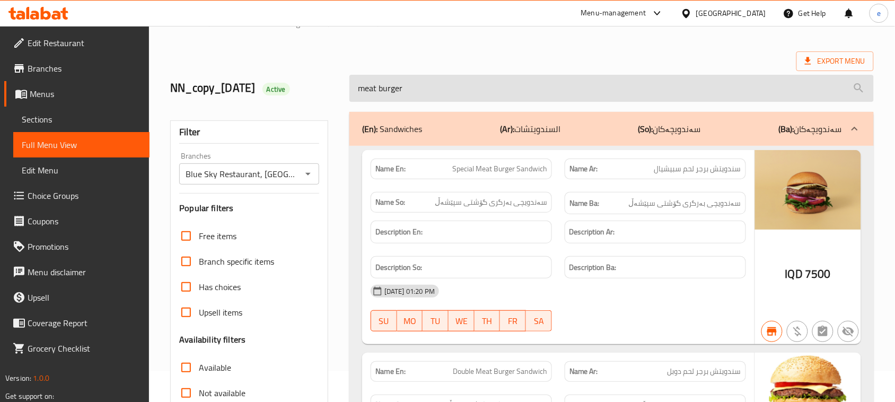
scroll to position [0, 0]
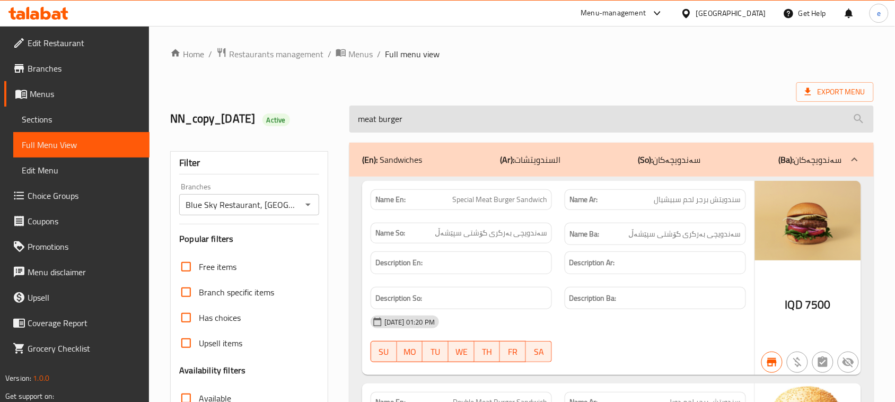
click at [396, 130] on input "meat burger" at bounding box center [611, 119] width 525 height 27
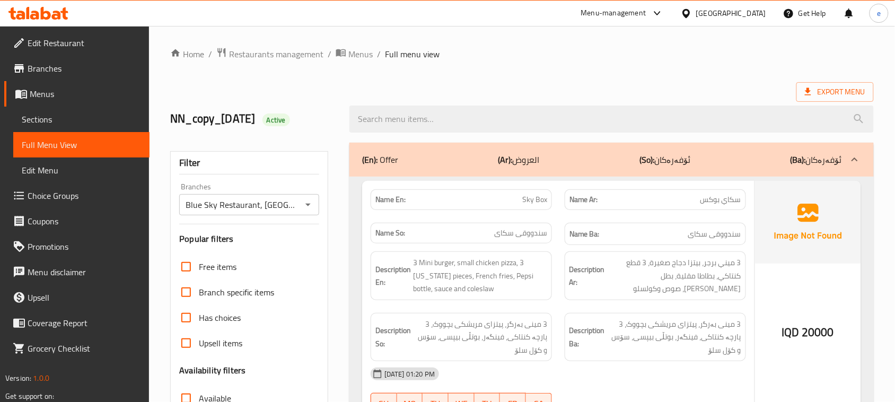
click at [185, 330] on input "Upsell items" at bounding box center [185, 342] width 25 height 25
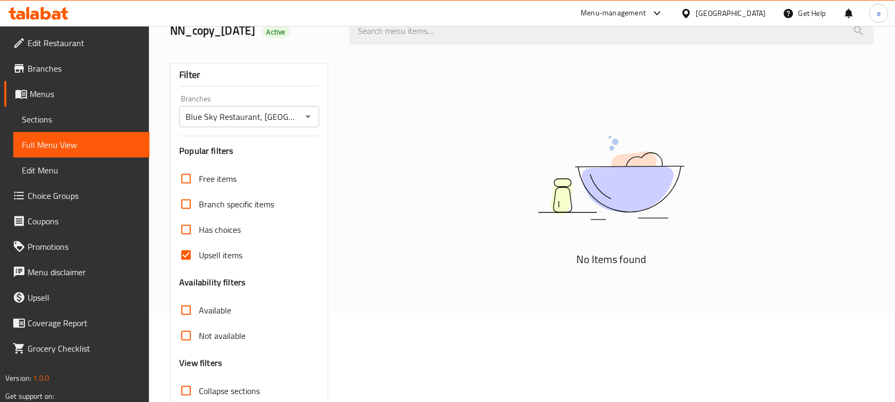
scroll to position [162, 0]
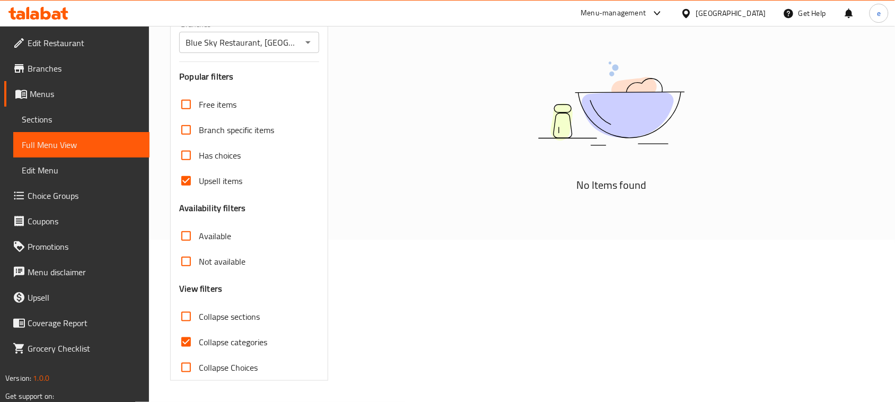
click at [184, 179] on input "Upsell items" at bounding box center [185, 180] width 25 height 25
checkbox input "false"
click at [210, 313] on span "Collapse sections" at bounding box center [229, 316] width 61 height 13
click at [199, 313] on input "Collapse sections" at bounding box center [185, 316] width 25 height 25
click at [198, 316] on input "Collapse sections" at bounding box center [185, 316] width 25 height 25
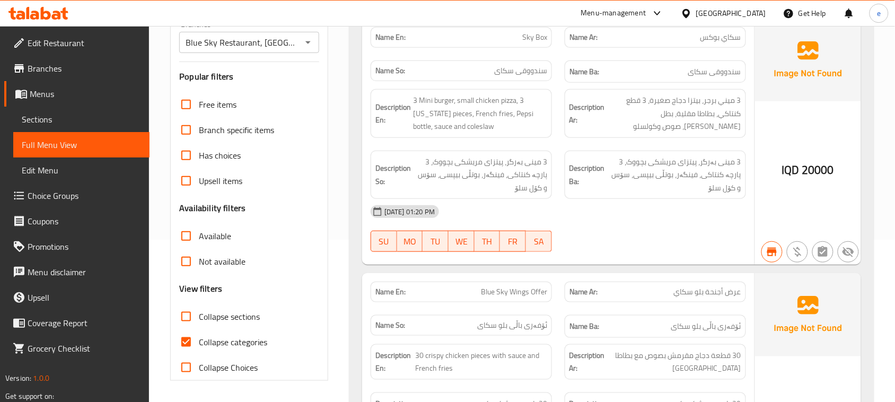
click at [189, 318] on input "Collapse sections" at bounding box center [185, 316] width 25 height 25
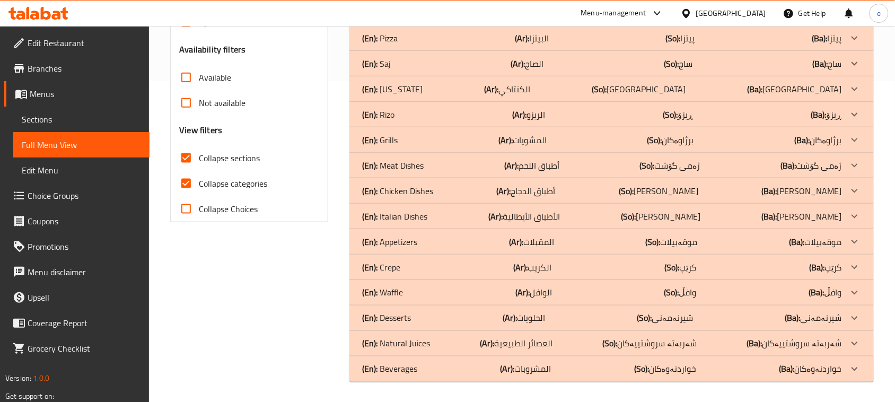
scroll to position [321, 0]
click at [417, 219] on p "(En): Italian Dishes" at bounding box center [394, 215] width 65 height 13
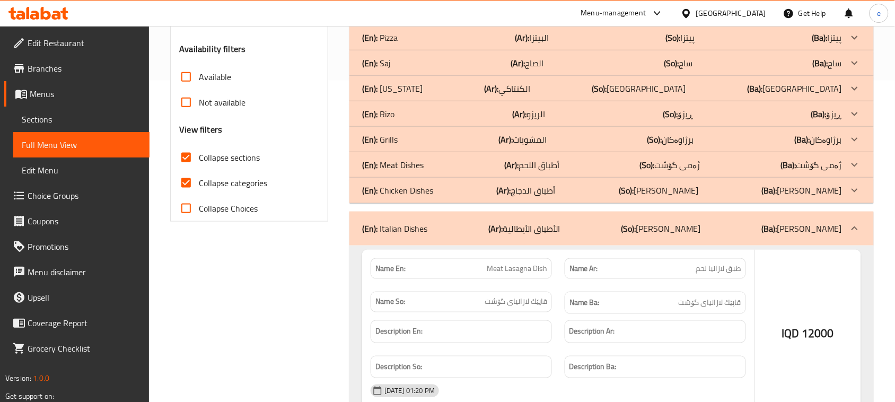
click at [427, 194] on p "(En): Chicken Dishes" at bounding box center [397, 190] width 71 height 13
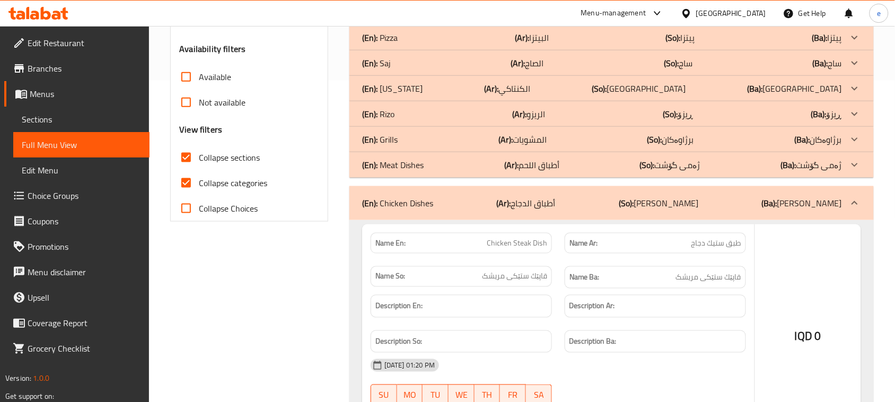
click at [425, 166] on div "(En): Meat Dishes (Ar): أطباق اللحم (So): ژەمی گۆشت (Ba): ژەمی گۆشت" at bounding box center [602, 165] width 480 height 13
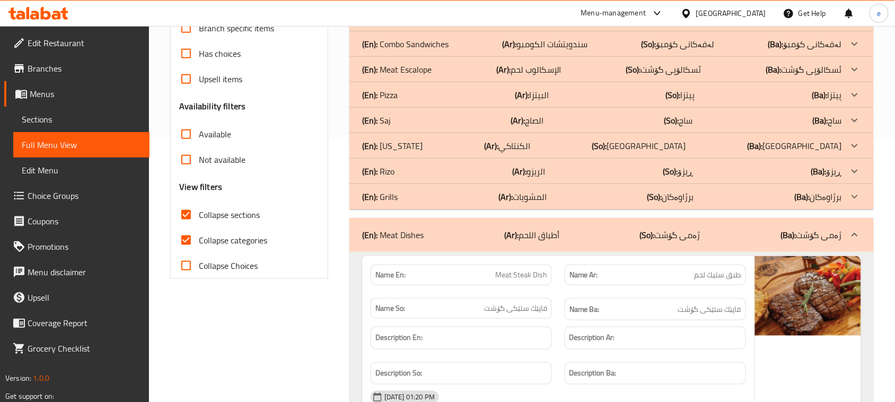
scroll to position [265, 0]
click at [199, 203] on input "Collapse sections" at bounding box center [185, 213] width 25 height 25
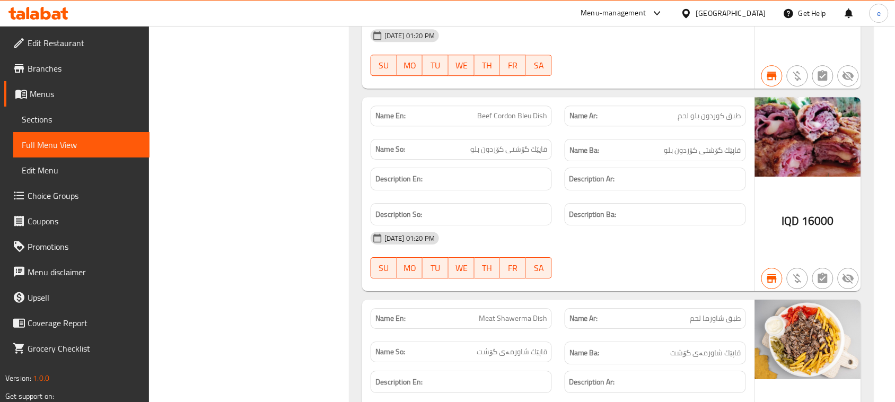
scroll to position [30897, 0]
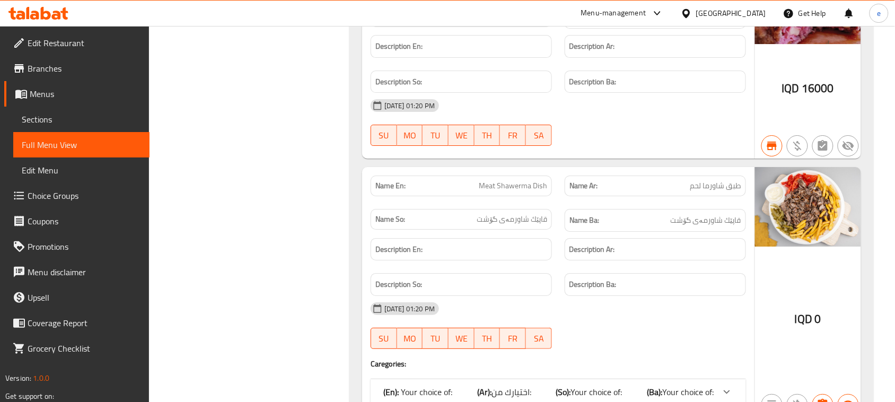
click at [618, 384] on span "Your choice of:" at bounding box center [596, 392] width 51 height 16
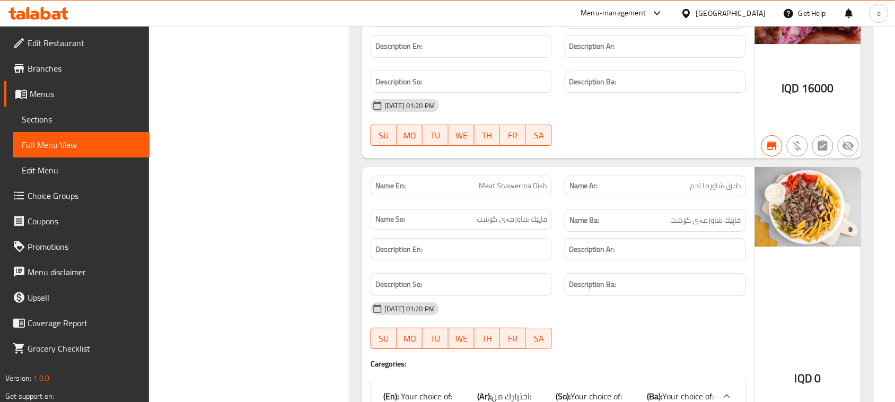
click at [513, 180] on span "Meat Shawerma Dish" at bounding box center [513, 185] width 68 height 11
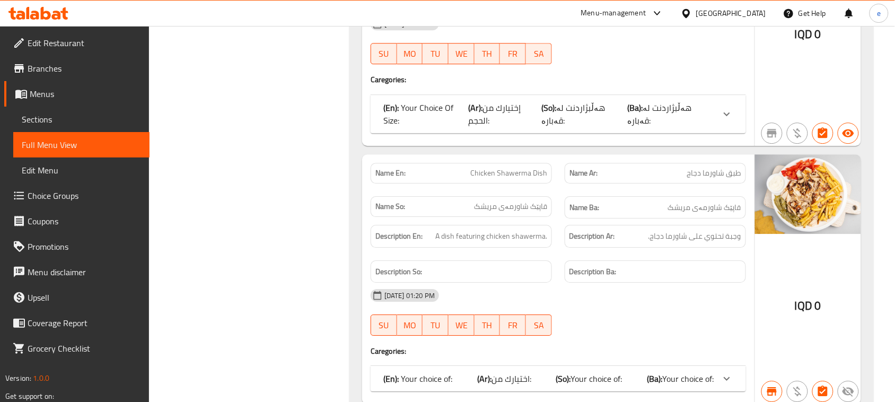
scroll to position [33151, 0]
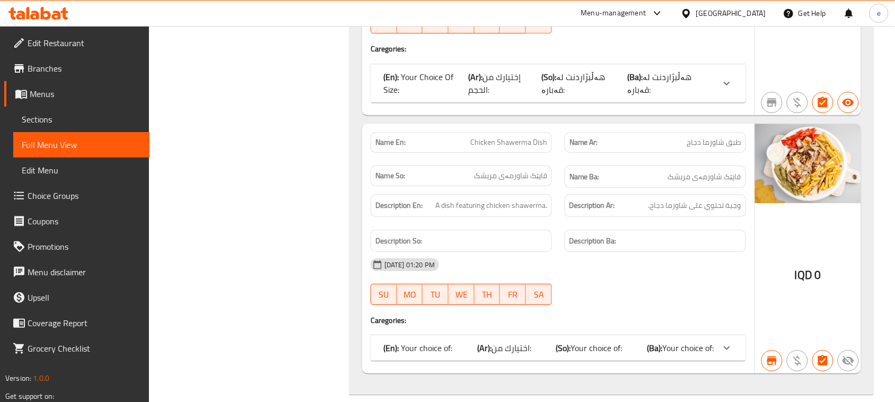
click at [489, 340] on b "(Ar):" at bounding box center [484, 348] width 14 height 16
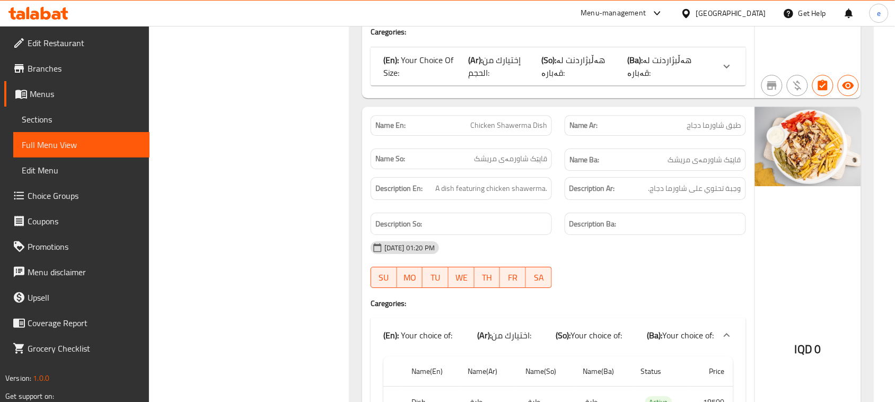
scroll to position [33018, 0]
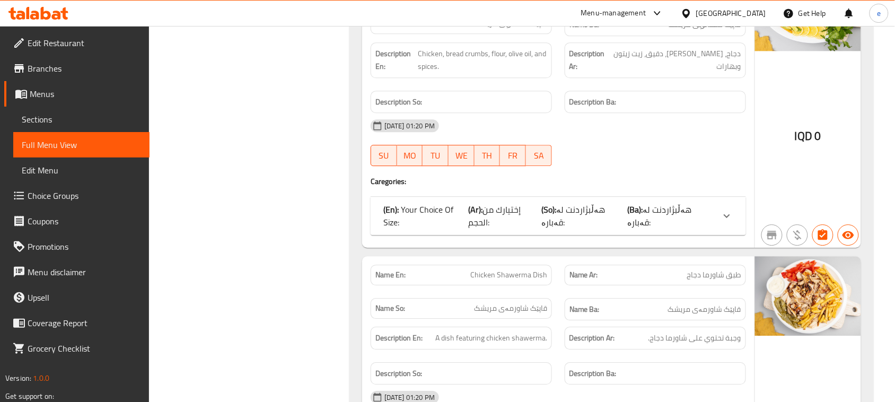
click at [508, 269] on span "Chicken Shawerma Dish" at bounding box center [508, 274] width 77 height 11
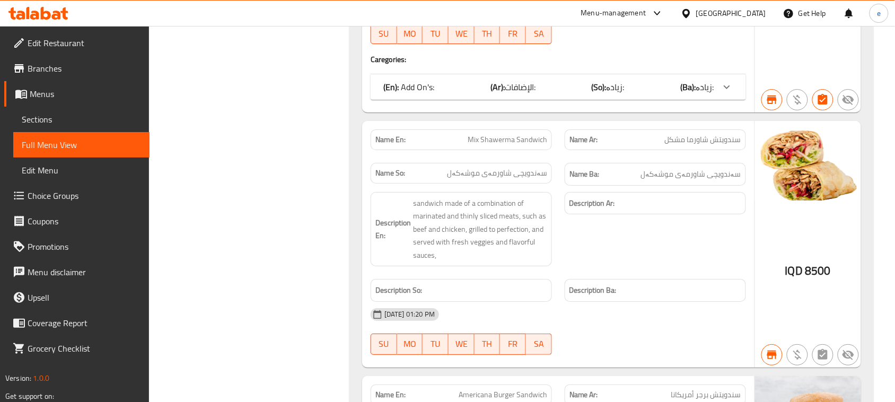
scroll to position [8220, 0]
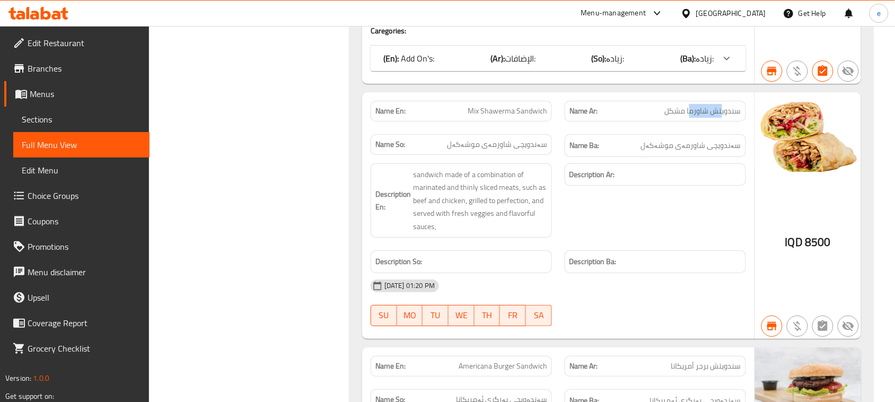
drag, startPoint x: 689, startPoint y: 160, endPoint x: 722, endPoint y: 159, distance: 32.9
click at [722, 117] on span "سندويتش شاورما مشكل" at bounding box center [703, 111] width 76 height 11
drag, startPoint x: 688, startPoint y: 158, endPoint x: 748, endPoint y: 154, distance: 60.0
click at [748, 128] on div "Name Ar: سندويتش شاورما مشكل" at bounding box center [655, 110] width 194 height 33
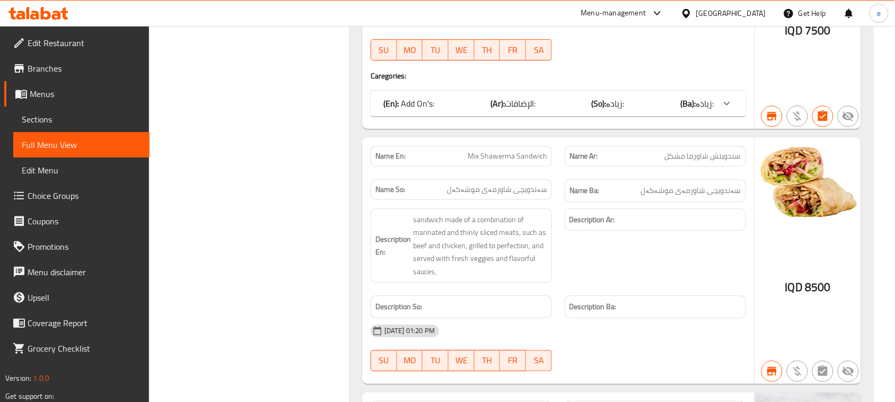
scroll to position [4313, 0]
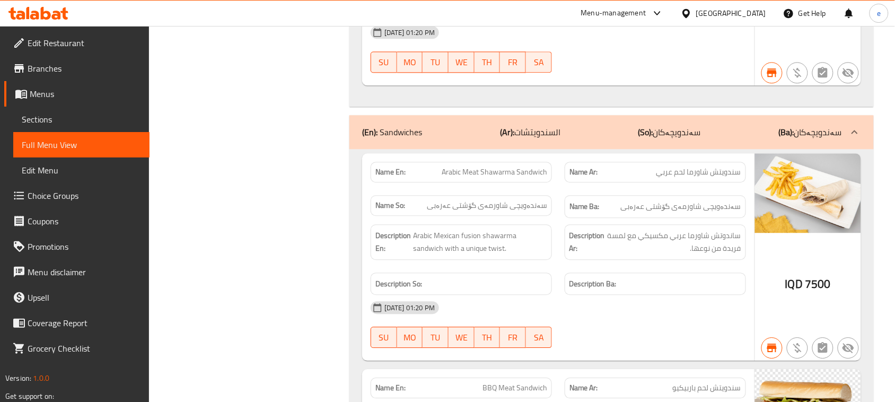
click at [693, 178] on span "سندويتش شاورما لحم عربي" at bounding box center [699, 172] width 85 height 11
click at [504, 178] on span "Arabic Meat Shawarma Sandwich" at bounding box center [495, 172] width 106 height 11
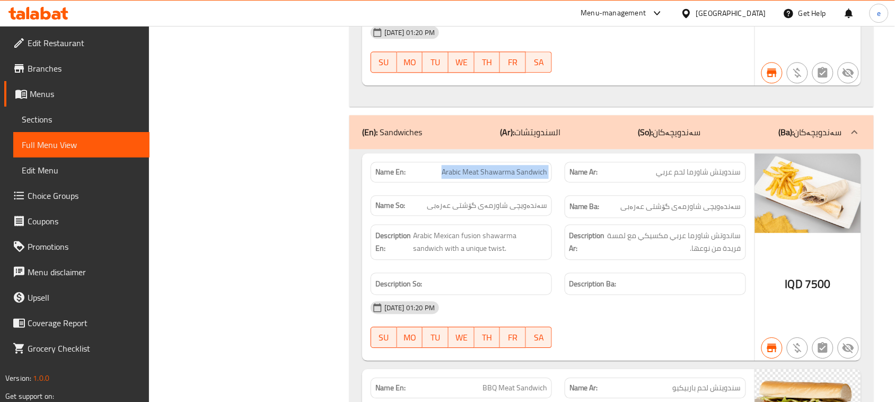
click at [504, 178] on span "Arabic Meat Shawarma Sandwich" at bounding box center [495, 172] width 106 height 11
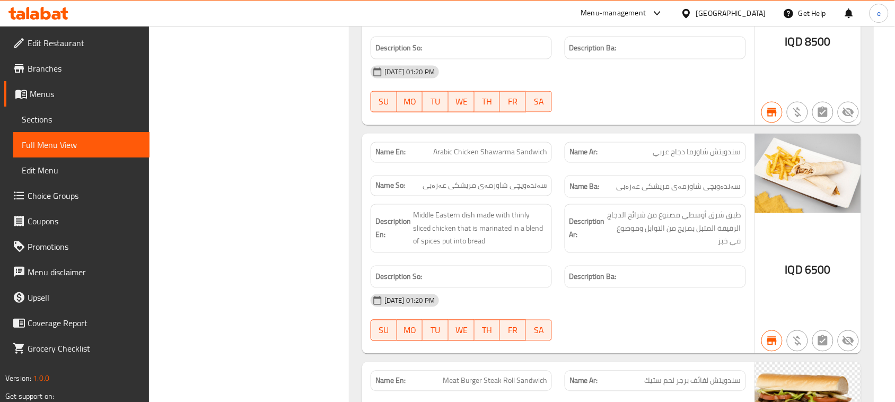
scroll to position [12175, 0]
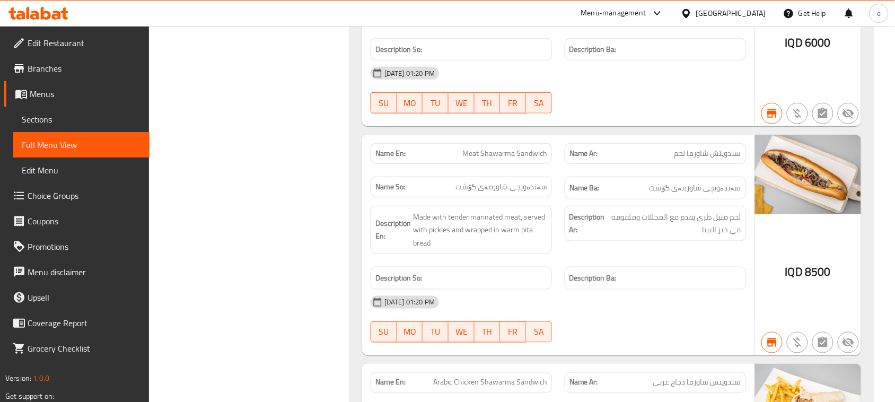
click at [512, 159] on span "Meat Shawarma Sandwich" at bounding box center [504, 153] width 85 height 11
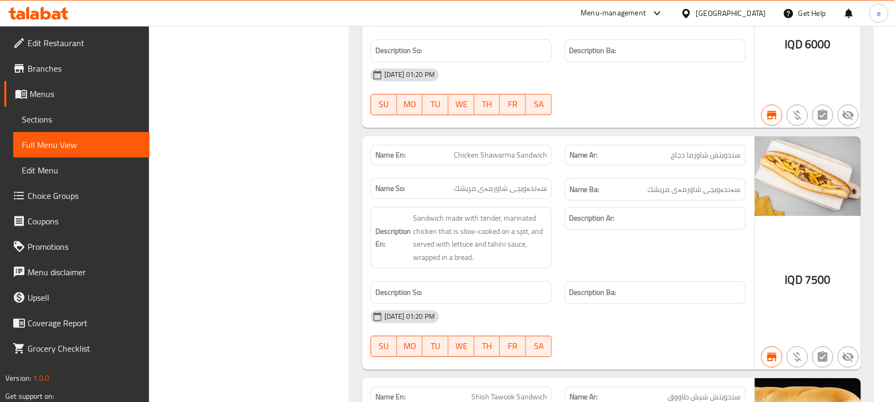
scroll to position [8175, 0]
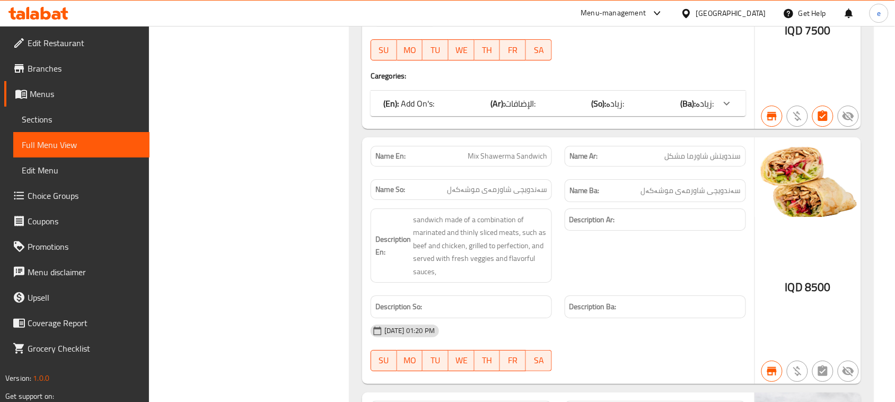
click at [525, 162] on span "Mix Shawerma Sandwich" at bounding box center [508, 156] width 80 height 11
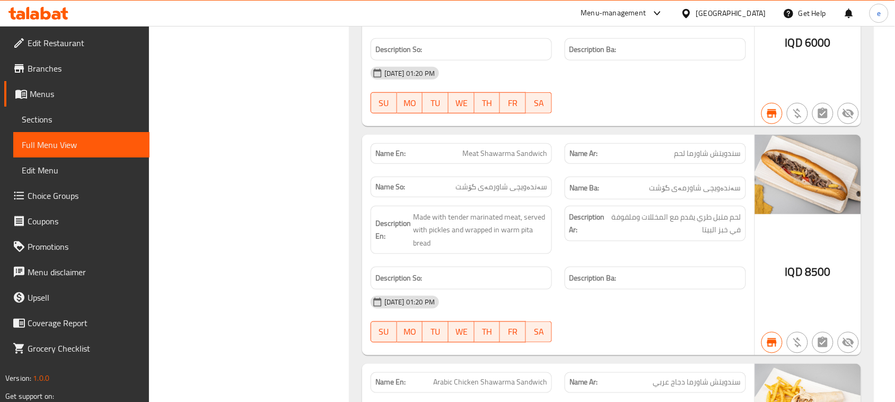
scroll to position [11703, 0]
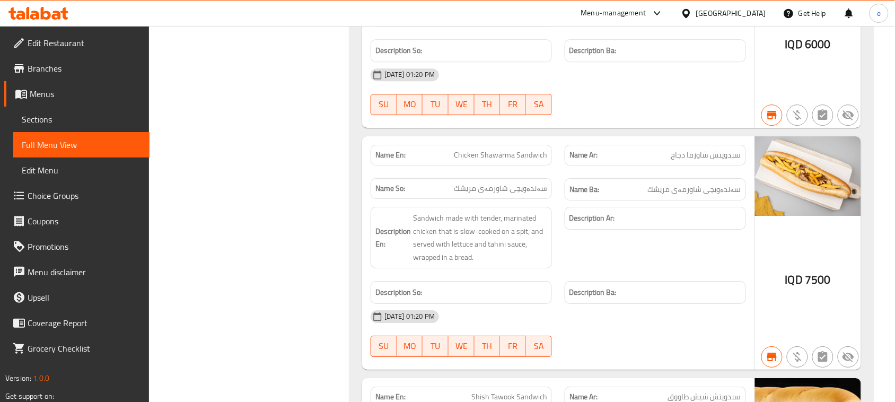
click at [528, 161] on span "Chicken Shawarma Sandwich" at bounding box center [500, 155] width 93 height 11
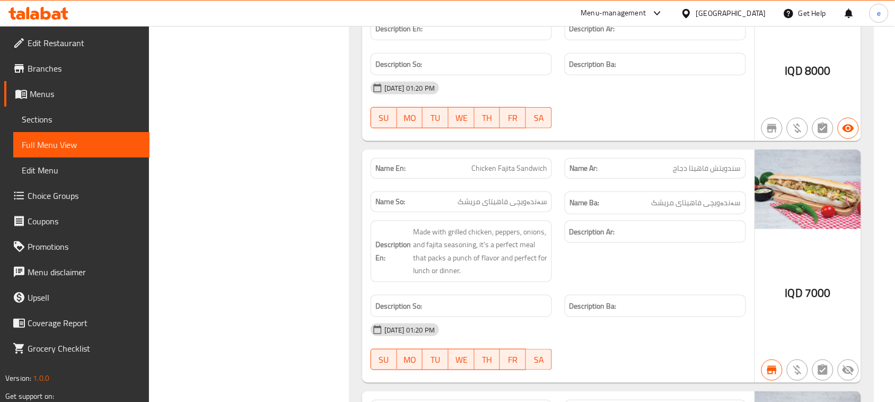
scroll to position [10579, 0]
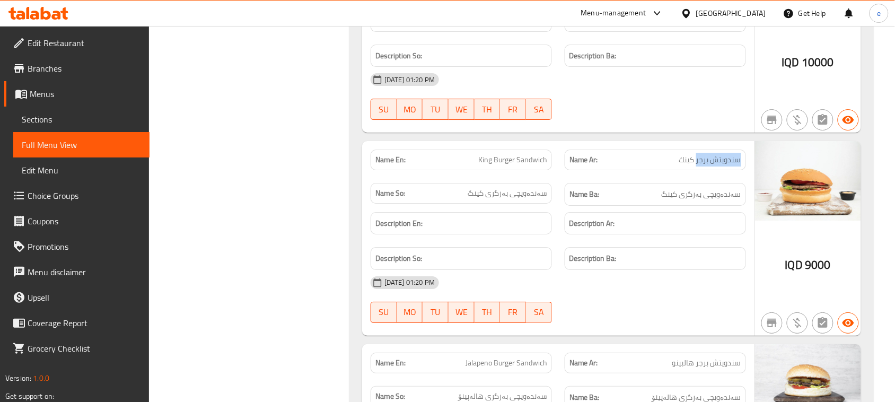
drag, startPoint x: 698, startPoint y: 203, endPoint x: 741, endPoint y: 203, distance: 43.5
click at [741, 170] on div "Name Ar: سندويتش برجر كينك" at bounding box center [655, 160] width 181 height 21
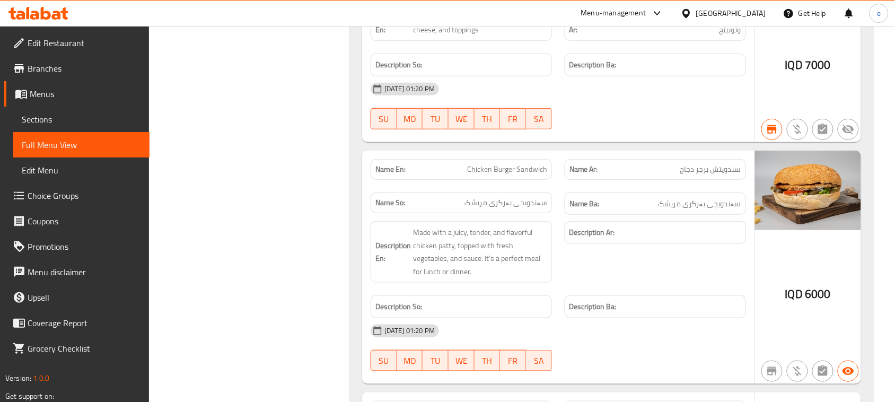
scroll to position [10783, 0]
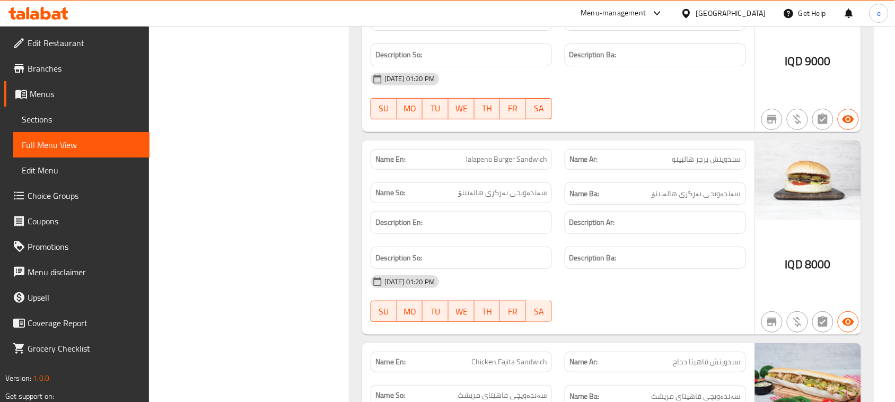
click at [508, 165] on span "Jalapeno Burger Sandwich" at bounding box center [507, 159] width 82 height 11
click at [522, 170] on div "Name En: Jalapeno Burger Sandwich" at bounding box center [461, 159] width 181 height 21
click at [684, 165] on span "سندويتش برجر هالبينو" at bounding box center [706, 159] width 69 height 11
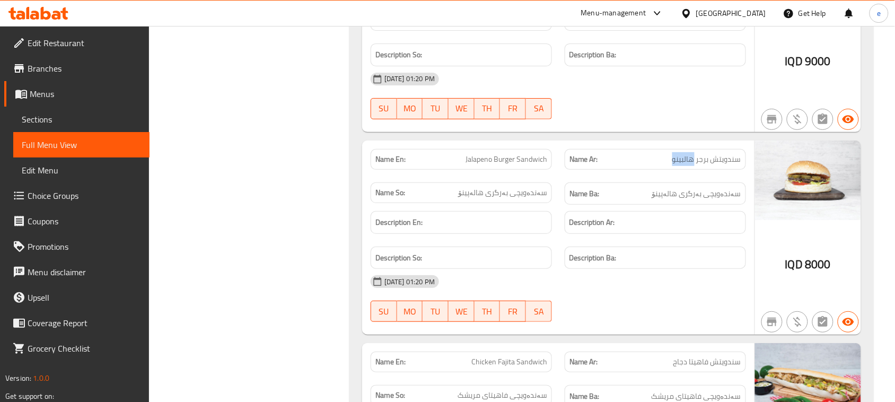
click at [684, 165] on span "سندويتش برجر هالبينو" at bounding box center [706, 159] width 69 height 11
click at [491, 165] on span "Jalapeno Burger Sandwich" at bounding box center [507, 159] width 82 height 11
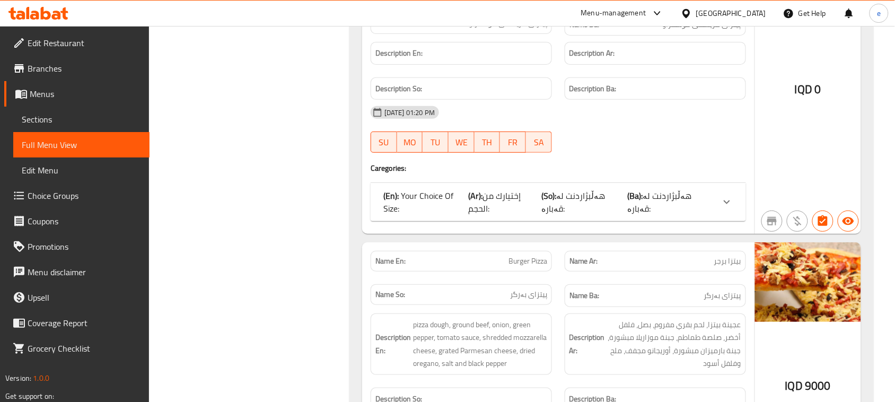
scroll to position [15684, 0]
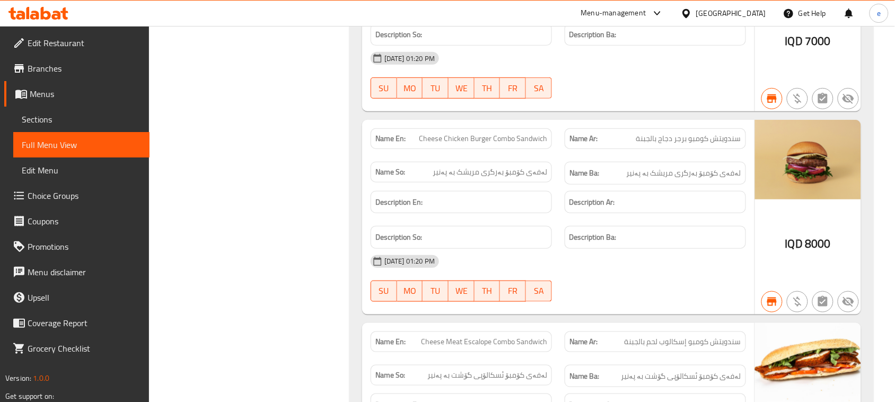
click at [724, 144] on span "سندويتش كومبو برجر دجاج بالجبنة" at bounding box center [688, 138] width 105 height 11
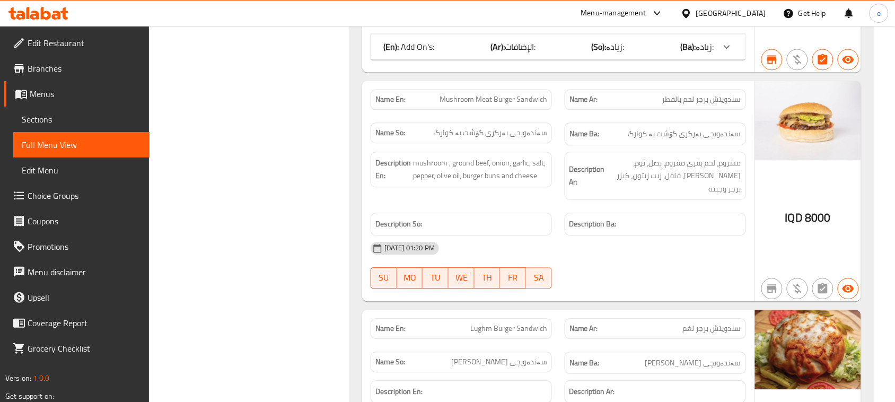
scroll to position [10159, 0]
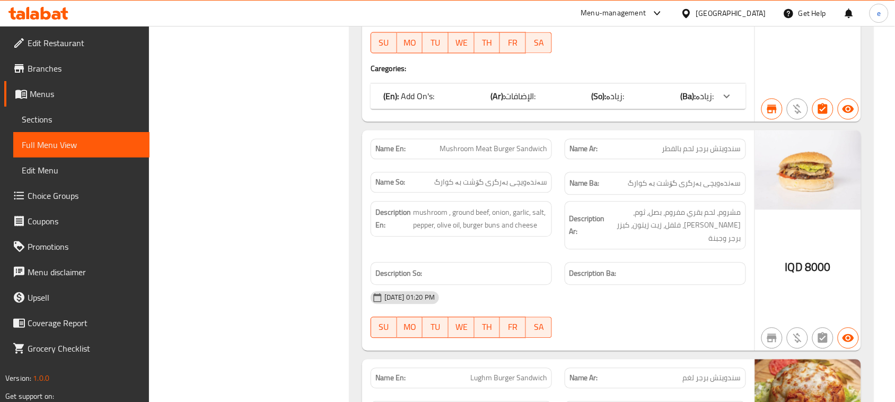
click at [675, 154] on span "سندويتش برجر لحم بالفطر" at bounding box center [701, 148] width 79 height 11
click at [446, 154] on span "Mushroom Meat Burger Sandwich" at bounding box center [494, 148] width 108 height 11
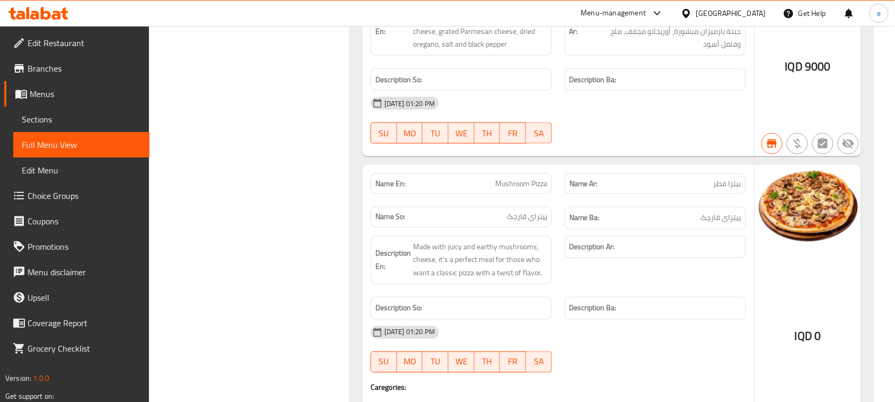
scroll to position [10223, 0]
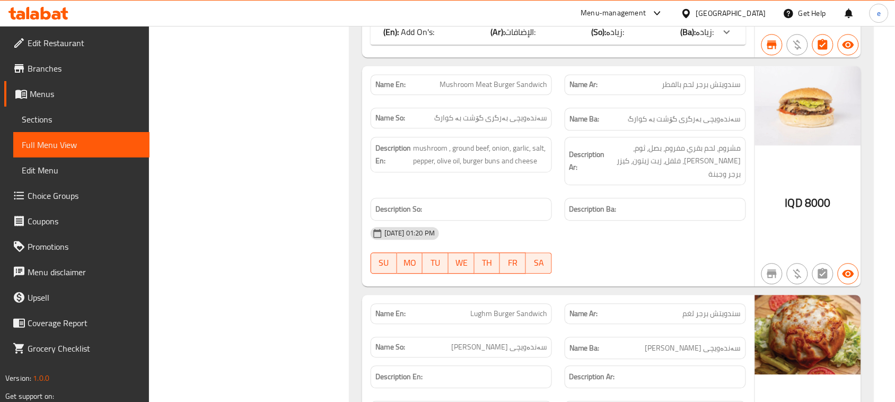
click at [489, 90] on span "Mushroom Meat Burger Sandwich" at bounding box center [494, 84] width 108 height 11
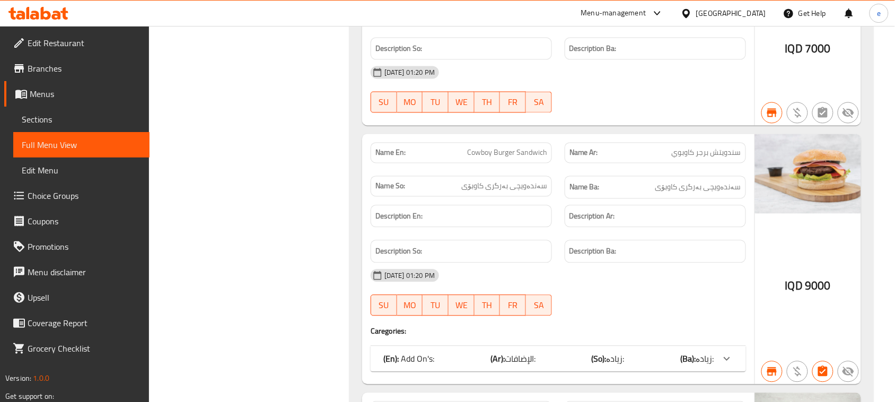
click at [515, 163] on div "Name En: Cowboy Burger Sandwich" at bounding box center [461, 153] width 181 height 21
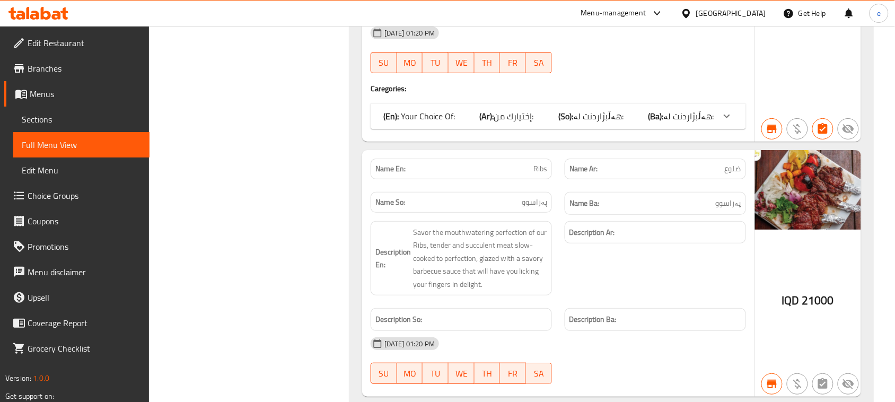
scroll to position [10579, 0]
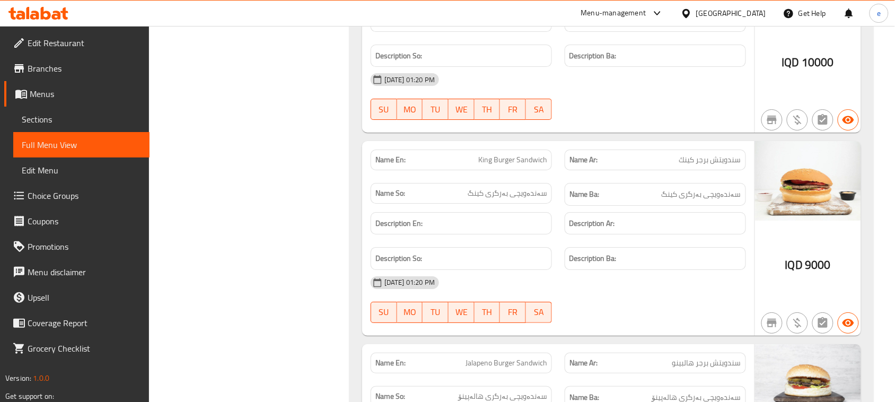
click at [513, 165] on span "King Burger Sandwich" at bounding box center [512, 159] width 69 height 11
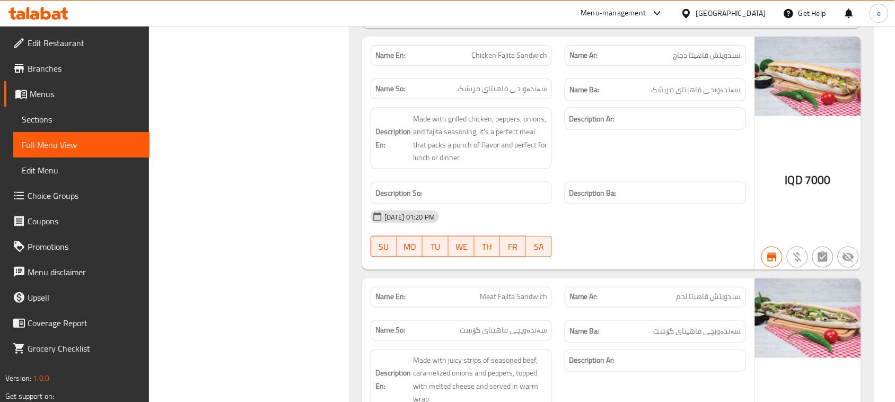
scroll to position [10375, 0]
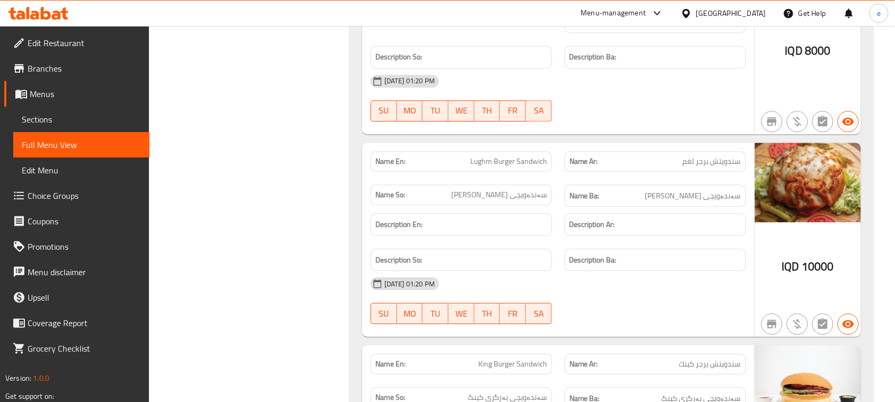
click at [529, 167] on span "Lughm Burger Sandwich" at bounding box center [508, 161] width 77 height 11
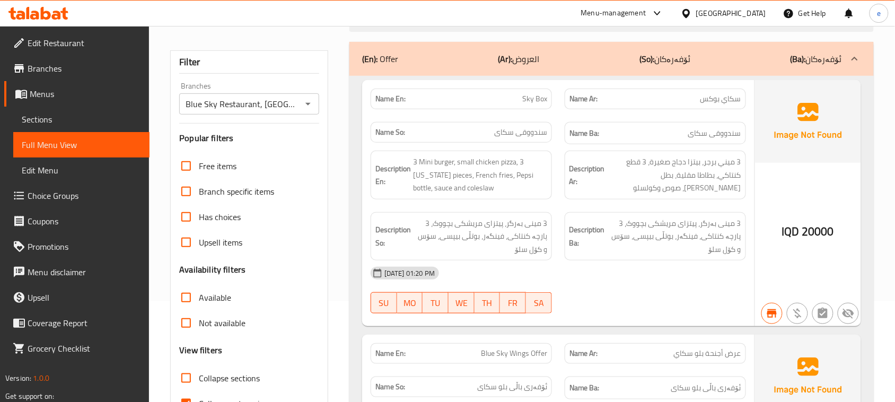
scroll to position [133, 0]
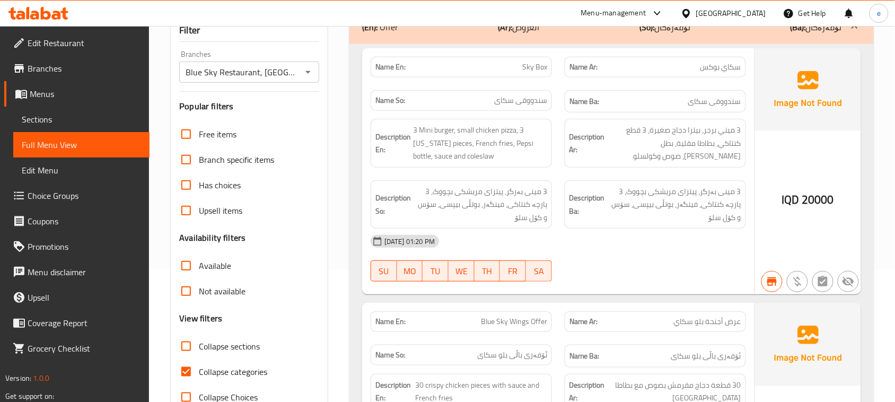
click at [186, 348] on input "Collapse sections" at bounding box center [185, 346] width 25 height 25
checkbox input "true"
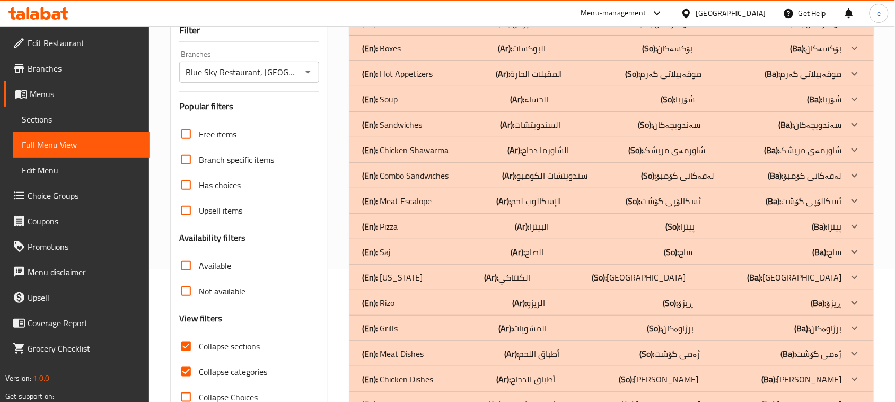
click at [401, 302] on div "(En): Rizo (Ar): الريزو (So): ڕیزۆ (Ba): ڕیزۆ" at bounding box center [602, 302] width 480 height 13
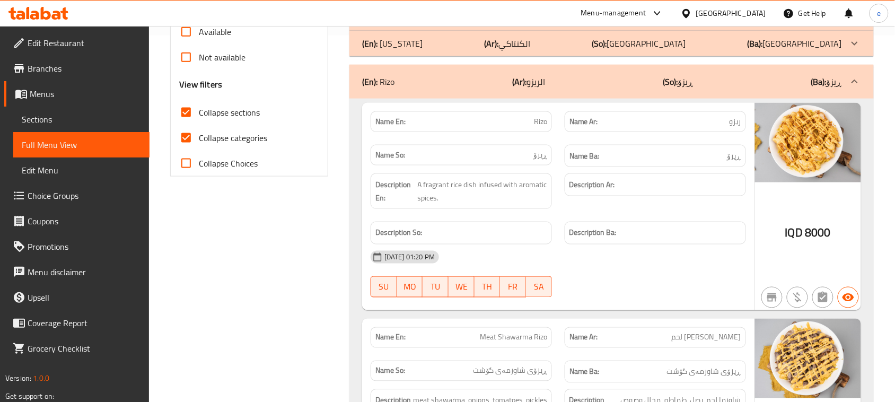
scroll to position [398, 0]
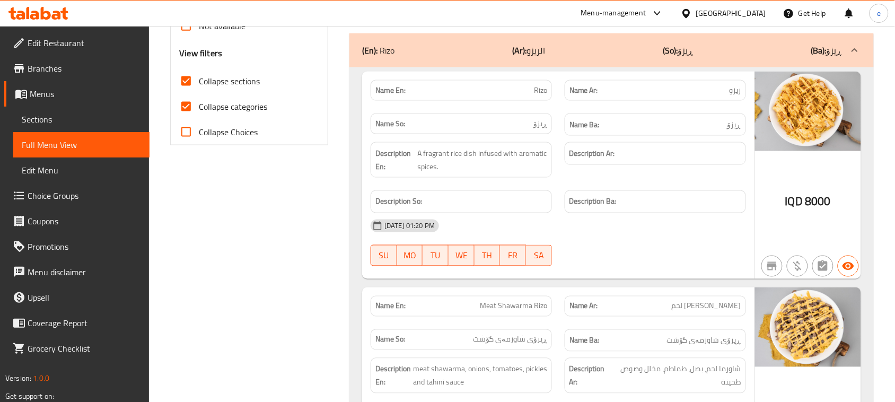
click at [541, 91] on span "Rizo" at bounding box center [540, 90] width 13 height 11
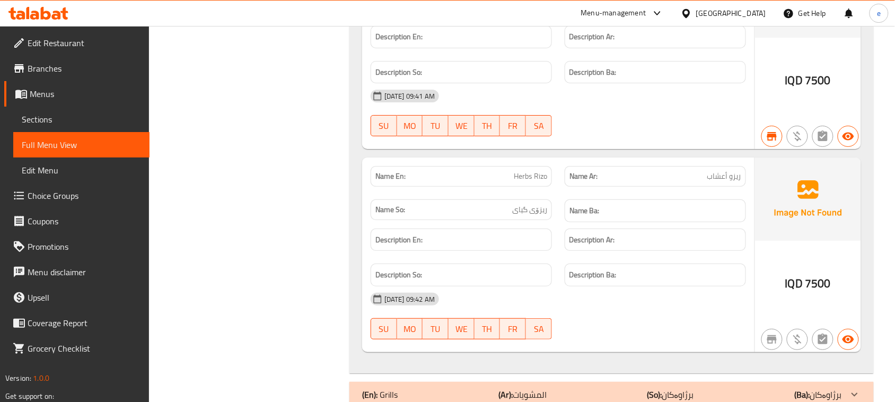
scroll to position [1193, 0]
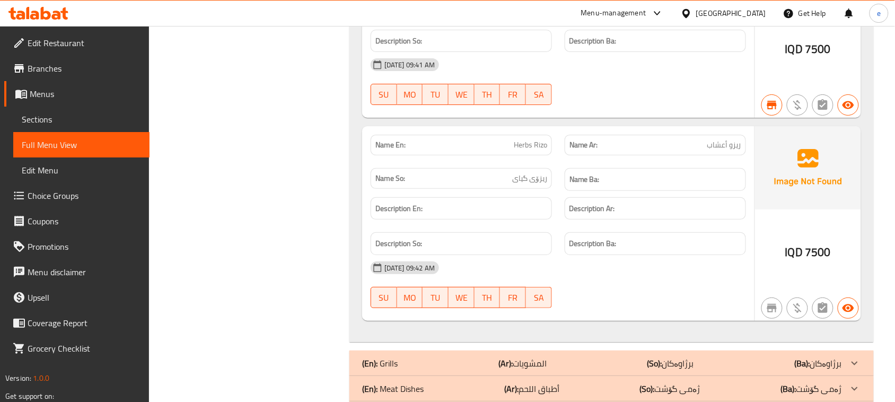
click at [530, 141] on div "Name En: Herbs Rizo" at bounding box center [461, 145] width 181 height 21
click at [530, 149] on span "Herbs Rizo" at bounding box center [530, 144] width 33 height 11
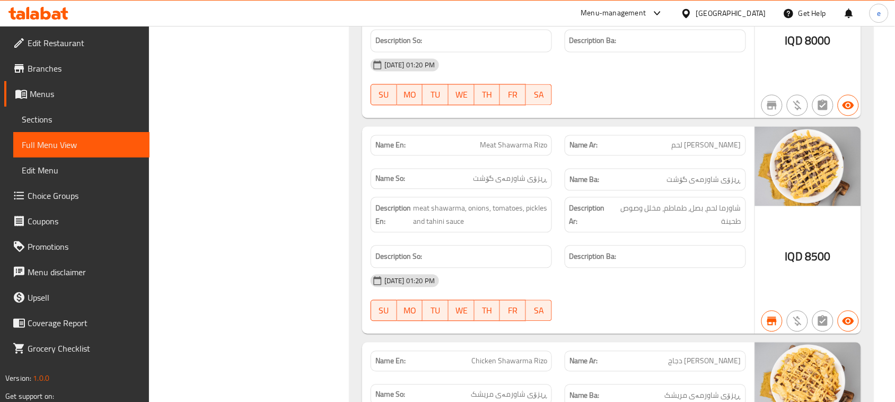
scroll to position [530, 0]
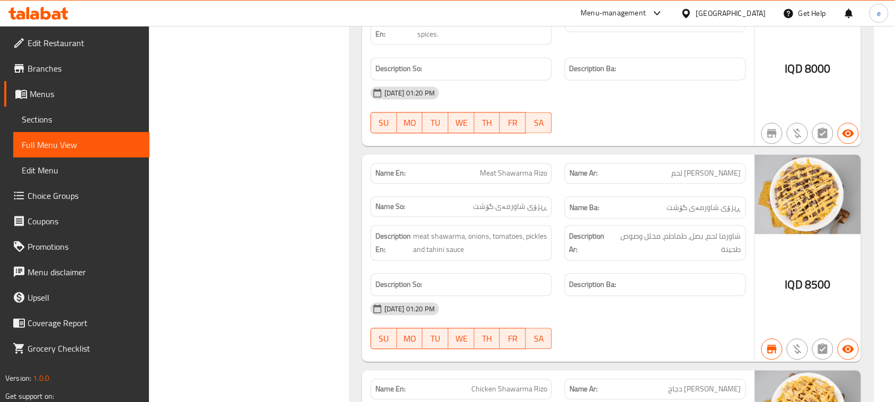
click at [511, 176] on span "Meat Shawarma Rizo" at bounding box center [513, 173] width 67 height 11
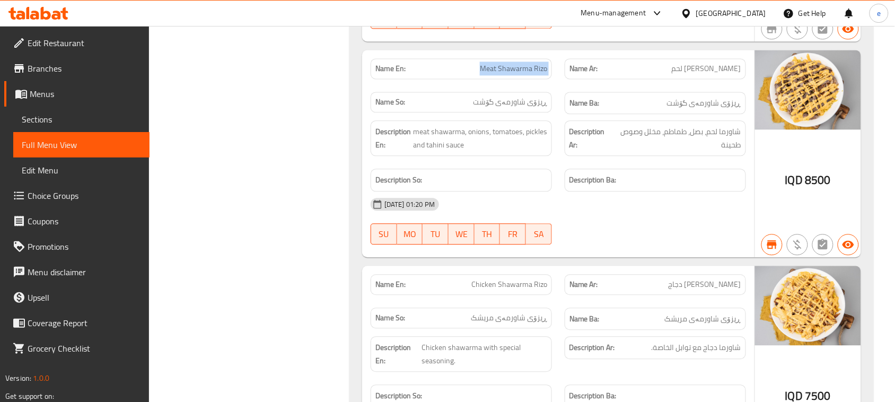
scroll to position [663, 0]
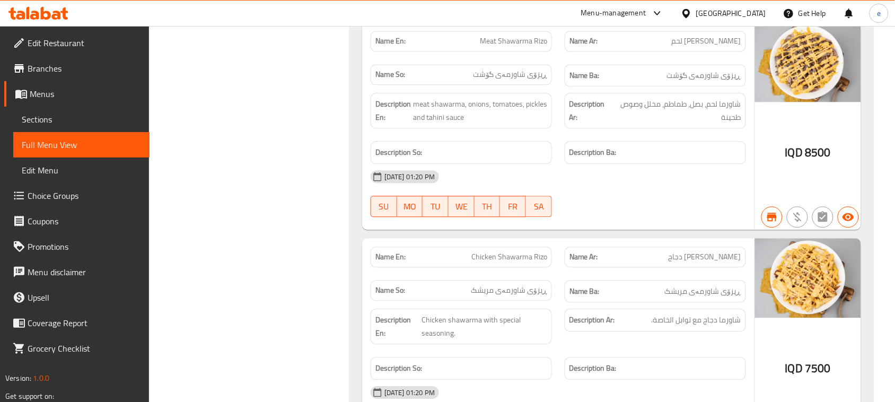
click at [515, 260] on span "Chicken Shawarma Rizo" at bounding box center [509, 256] width 76 height 11
drag, startPoint x: 889, startPoint y: 184, endPoint x: 895, endPoint y: 176, distance: 10.3
click at [894, 176] on div "Home / Restaurants management / Menus / Full menu view Export Menu NN_copy_23/0…" at bounding box center [522, 260] width 746 height 1794
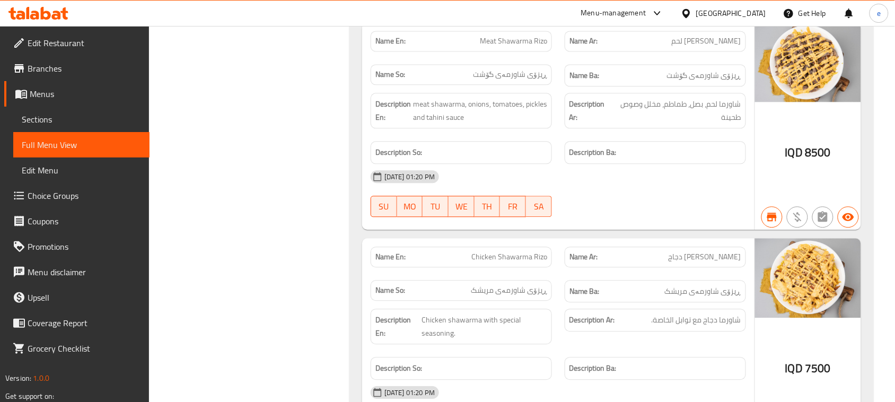
scroll to position [0, 0]
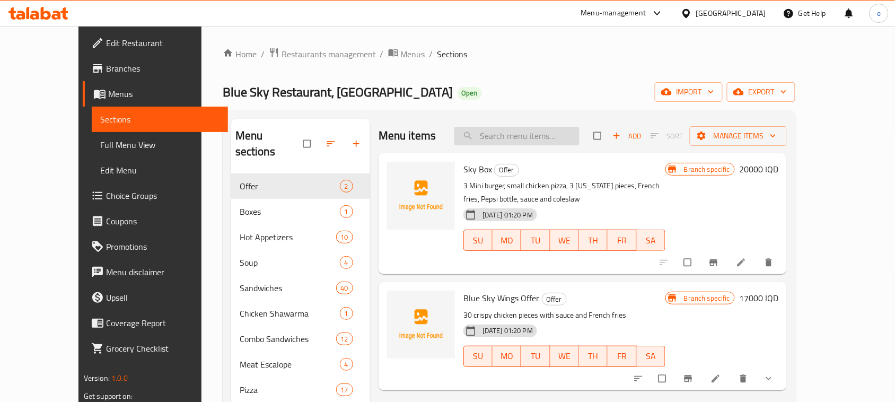
click at [539, 142] on input "search" at bounding box center [517, 136] width 125 height 19
paste input "Mixed Shawerma Dish"
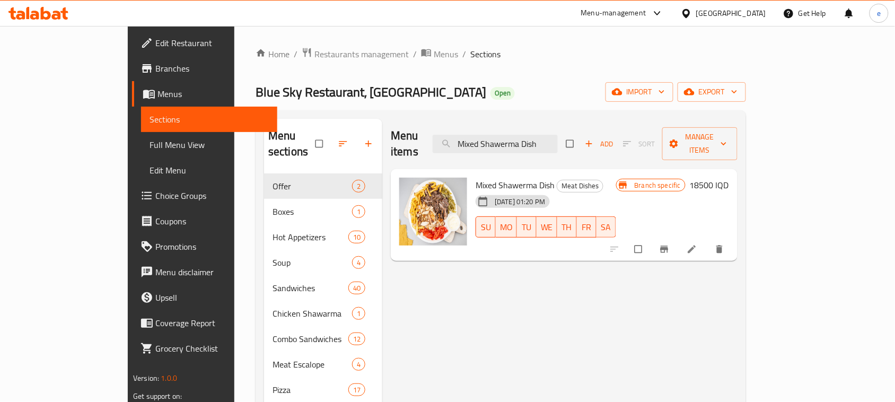
type input "Mixed Shawerma Dish"
click at [729, 178] on h6 "18500 IQD" at bounding box center [709, 185] width 39 height 15
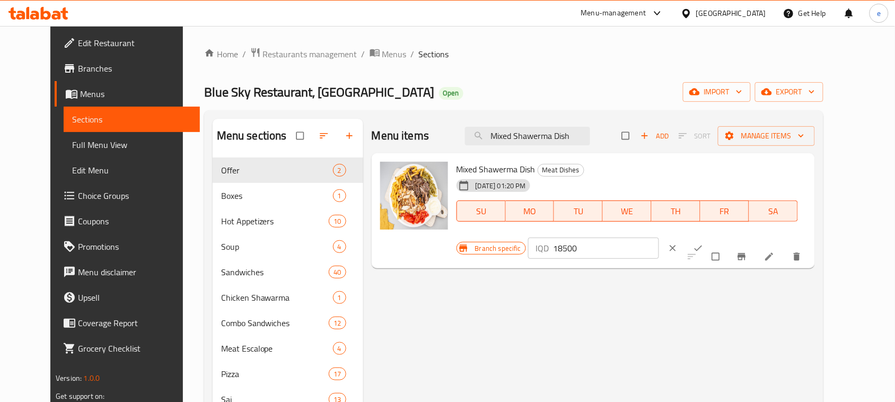
click at [659, 238] on input "18500" at bounding box center [606, 248] width 106 height 21
click at [659, 238] on input "16000" at bounding box center [606, 248] width 106 height 21
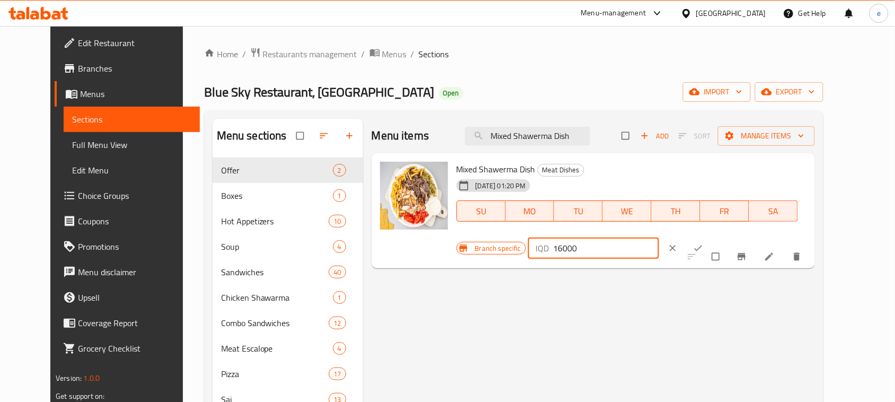
click at [659, 238] on input "16000" at bounding box center [606, 248] width 106 height 21
type input "16000"
click at [712, 237] on button "ok" at bounding box center [699, 248] width 25 height 23
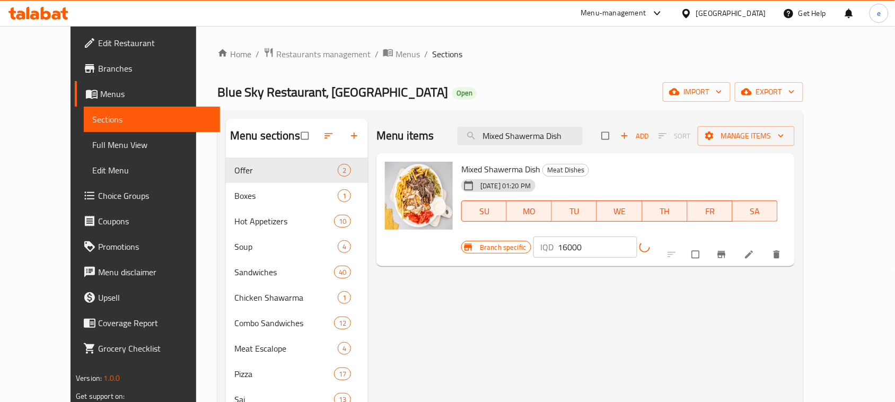
click at [727, 249] on icon "Branch-specific-item" at bounding box center [721, 254] width 11 height 11
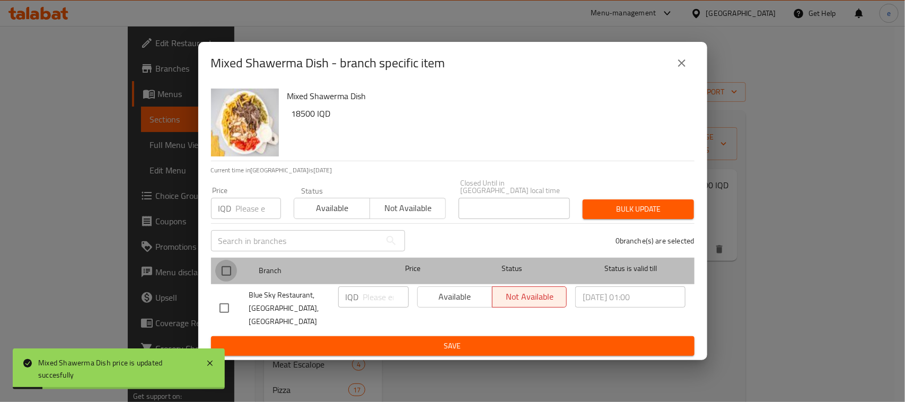
click at [231, 273] on input "checkbox" at bounding box center [226, 271] width 22 height 22
checkbox input "true"
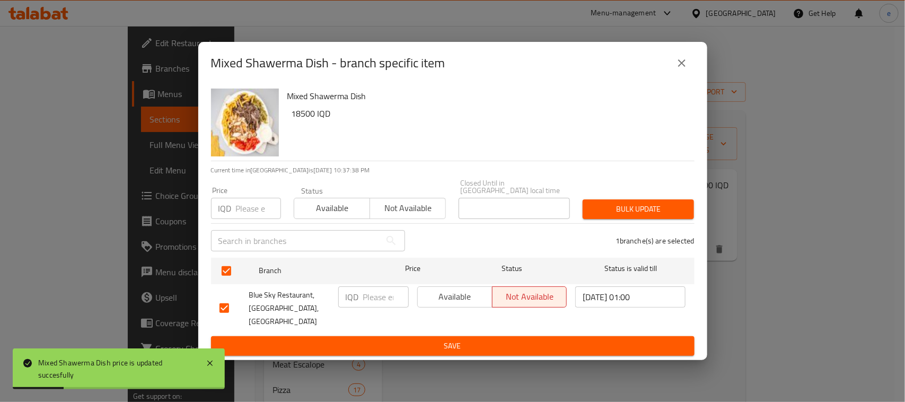
click at [361, 300] on div "IQD ​" at bounding box center [373, 296] width 71 height 21
paste input "16000"
type input "16000"
click at [389, 339] on span "Save" at bounding box center [453, 345] width 467 height 13
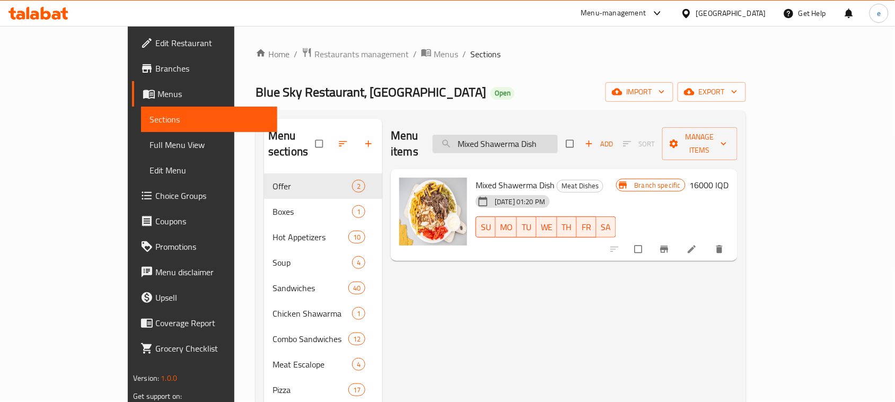
click at [536, 135] on input "Mixed Shawerma Dish" at bounding box center [495, 144] width 125 height 19
paste input "eat Shawa"
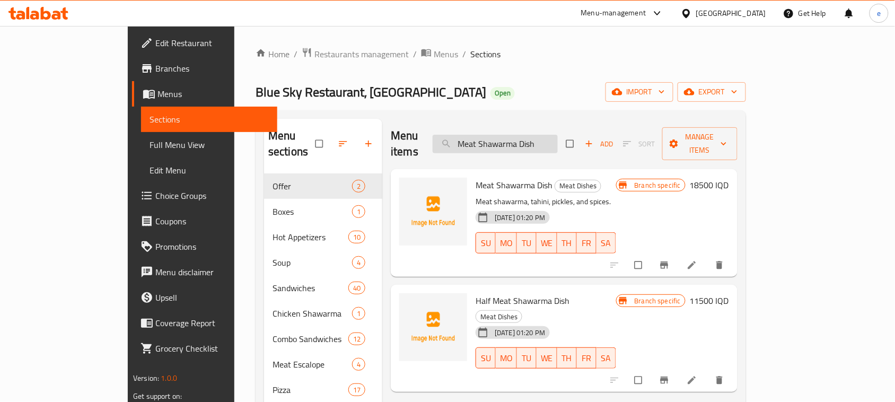
click at [542, 145] on input "Meat Shawarma Dish" at bounding box center [495, 144] width 125 height 19
paste input "search"
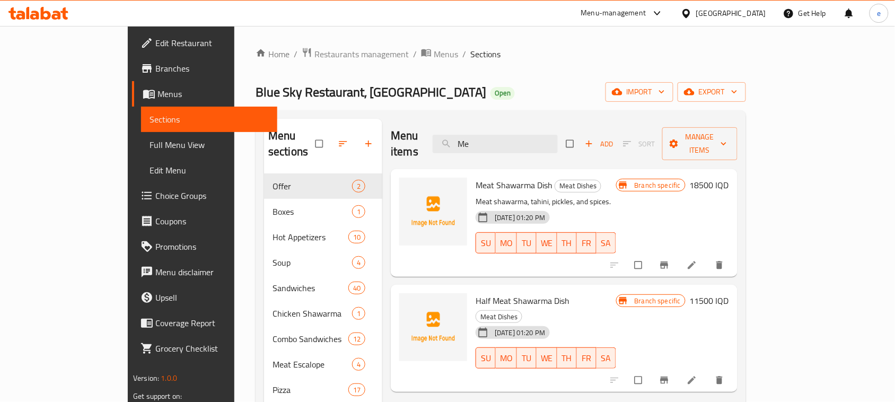
type input "M"
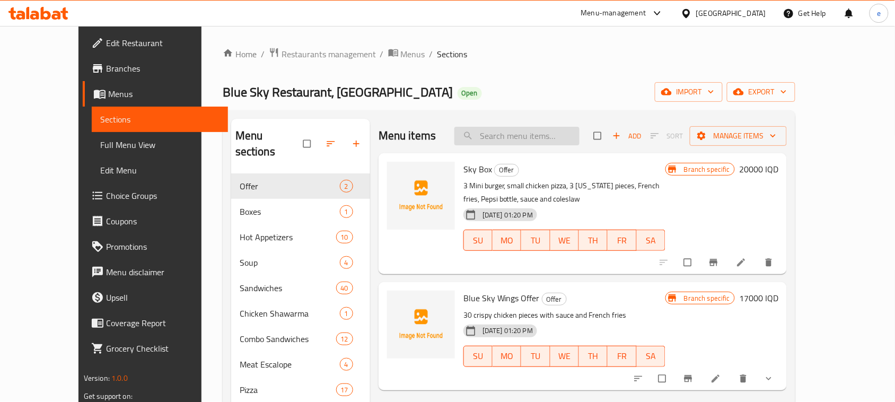
click at [534, 141] on input "search" at bounding box center [517, 136] width 125 height 19
paste input "Meat Shawarma Dish"
type input "Meat Shawarma Dish"
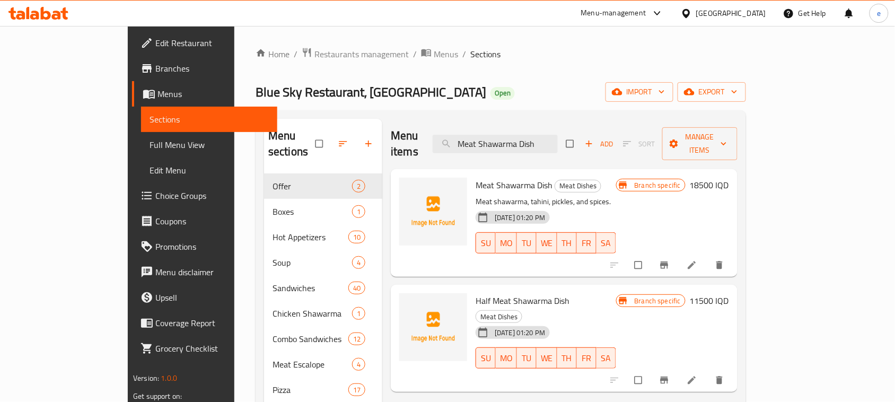
click at [729, 178] on h6 "18500 IQD" at bounding box center [709, 185] width 39 height 15
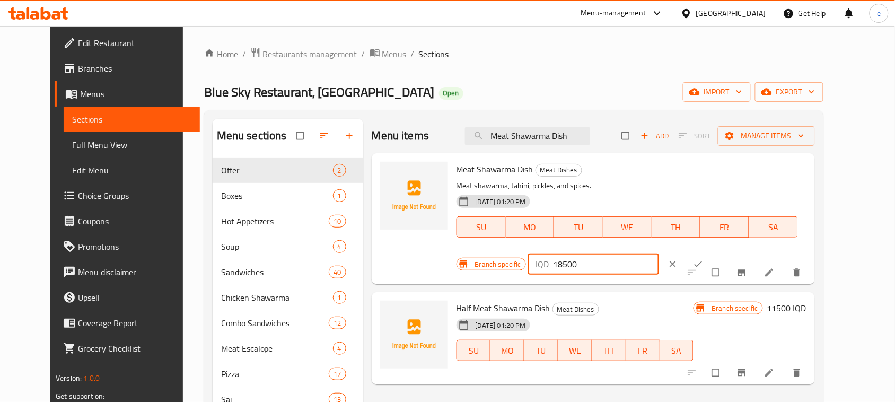
click at [659, 254] on input "18500" at bounding box center [606, 264] width 106 height 21
paste input "60"
type input "16000"
click at [702, 261] on icon "ok" at bounding box center [698, 264] width 8 height 6
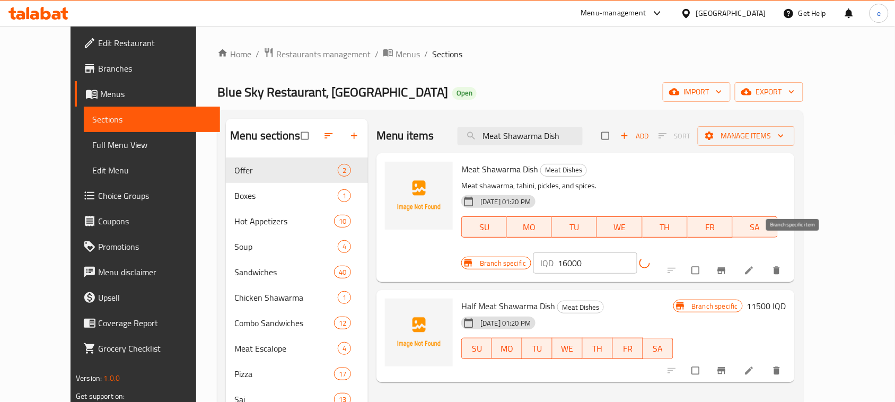
click at [726, 267] on icon "Branch-specific-item" at bounding box center [722, 270] width 8 height 7
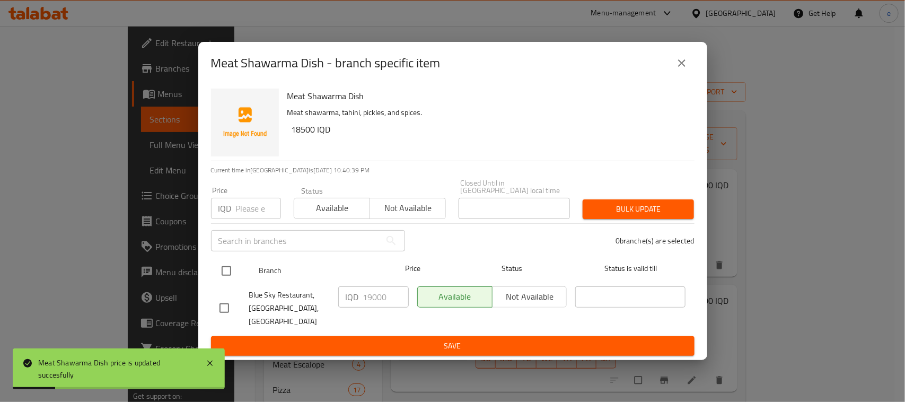
click at [225, 274] on input "checkbox" at bounding box center [226, 271] width 22 height 22
checkbox input "true"
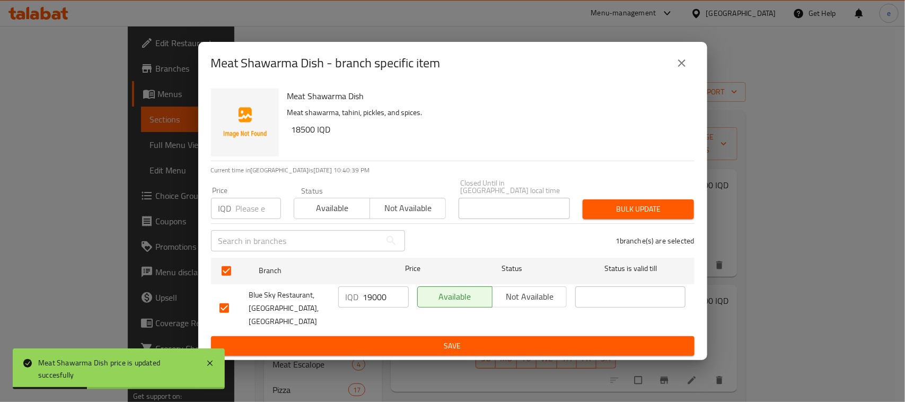
click at [361, 298] on div "IQD 19000 ​" at bounding box center [373, 296] width 71 height 21
click at [374, 300] on input "19000" at bounding box center [386, 296] width 46 height 21
paste input "6"
type input "16000"
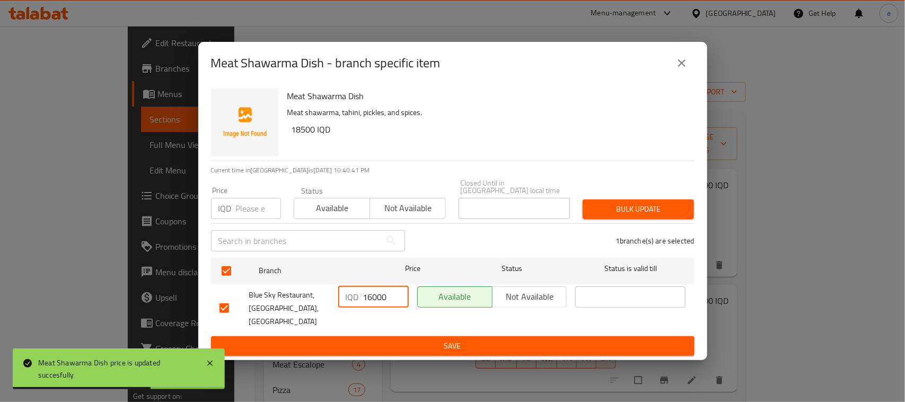
click at [399, 340] on span "Save" at bounding box center [453, 345] width 467 height 13
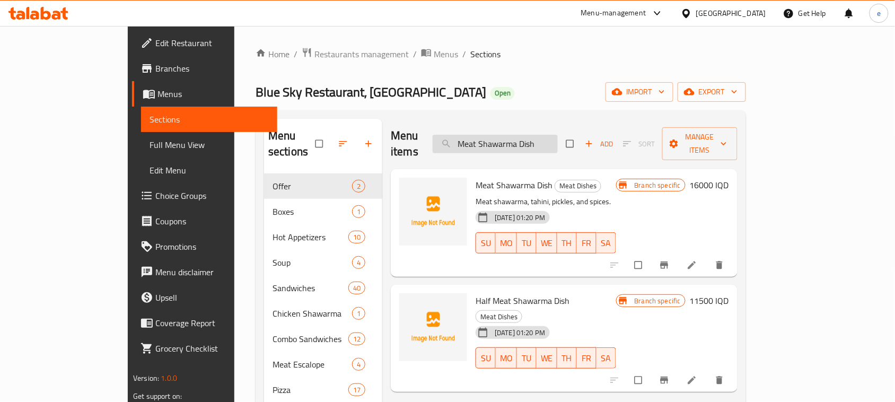
click at [537, 135] on input "Meat Shawarma Dish" at bounding box center [495, 144] width 125 height 19
click at [534, 135] on input "Meat Shawarma Dish" at bounding box center [495, 144] width 125 height 19
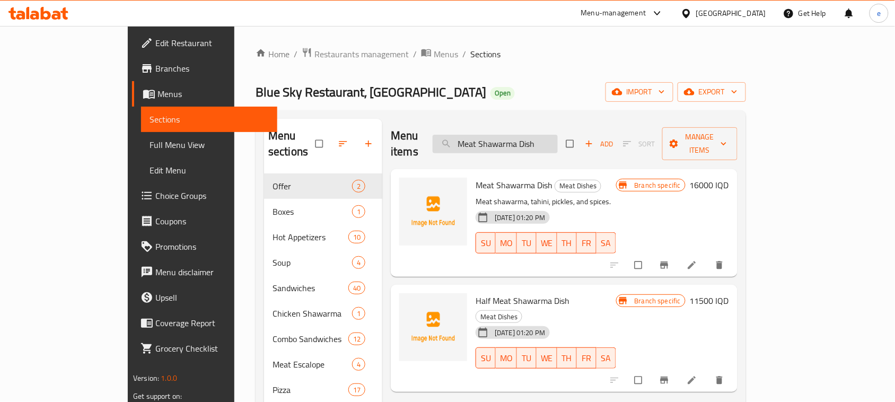
click at [534, 135] on input "Meat Shawarma Dish" at bounding box center [495, 144] width 125 height 19
paste input "Chicken Shawe"
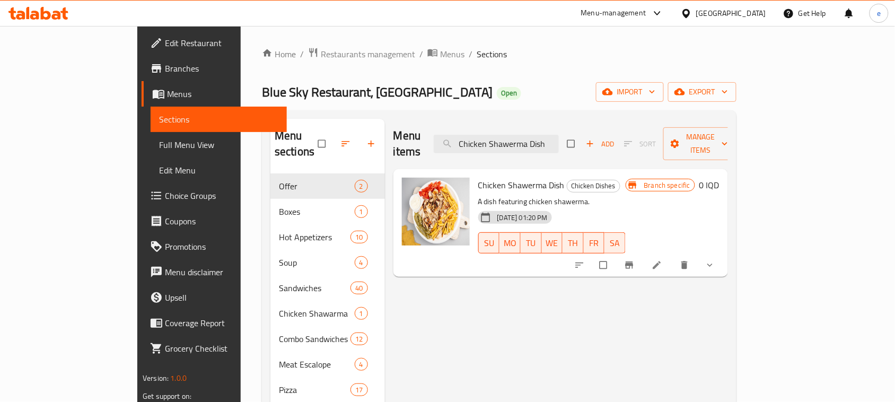
type input "Chicken Shawerma Dish"
click at [724, 256] on button "show more" at bounding box center [710, 265] width 25 height 23
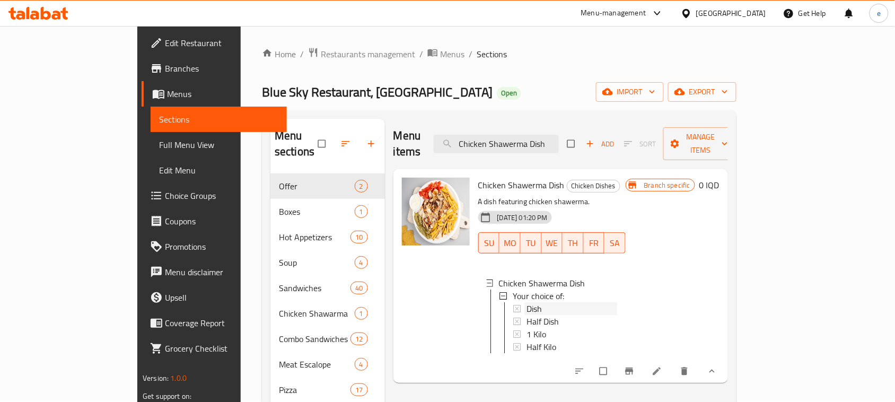
click at [527, 302] on div "Dish" at bounding box center [572, 308] width 91 height 13
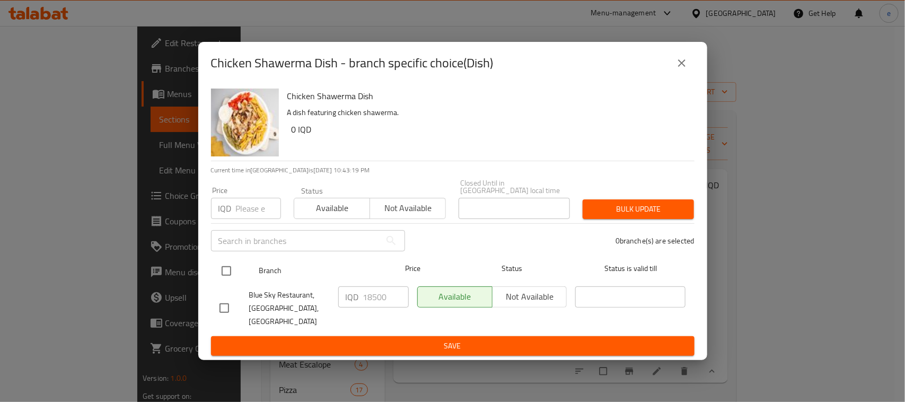
click at [234, 275] on input "checkbox" at bounding box center [226, 271] width 22 height 22
checkbox input "true"
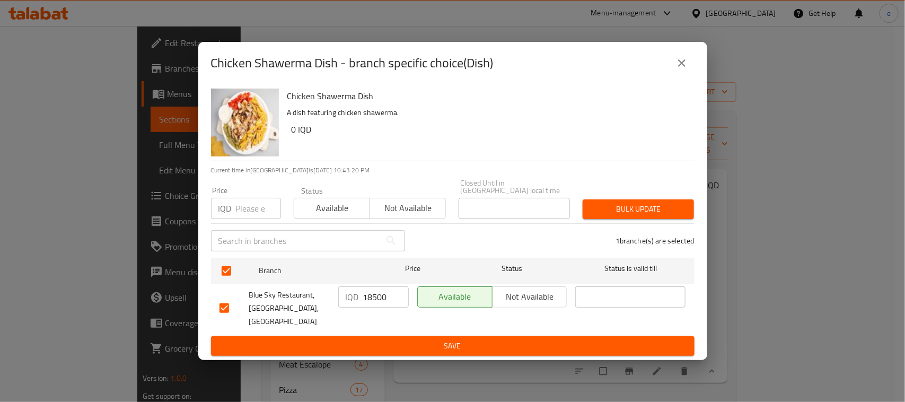
click at [372, 303] on input "18500" at bounding box center [386, 296] width 46 height 21
paste input "16000"
type input "16000"
click at [434, 339] on span "Save" at bounding box center [453, 345] width 467 height 13
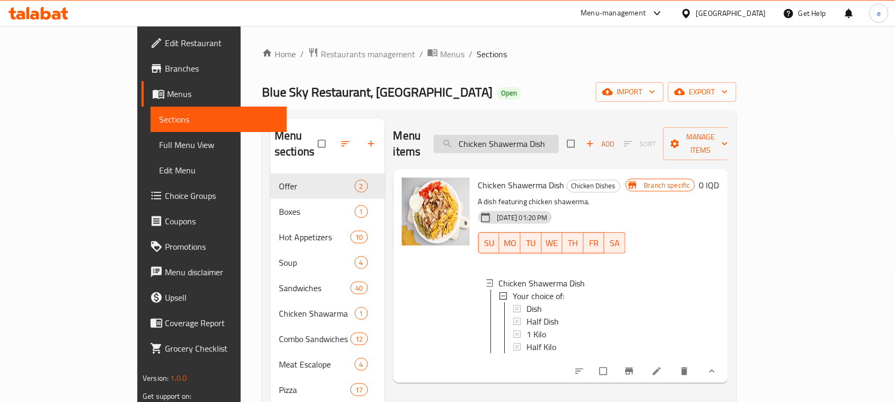
click at [546, 143] on input "Chicken Shawerma Dish" at bounding box center [496, 144] width 125 height 19
paste input "Half Meat Shawa"
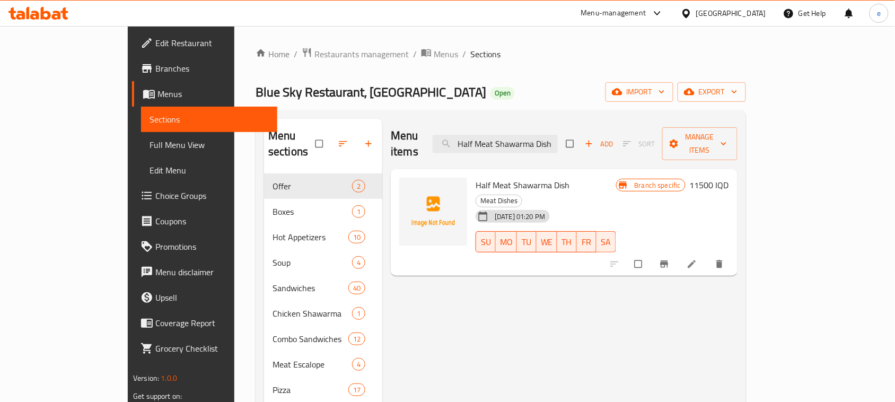
type input "Half Meat Shawarma Dish"
click at [729, 178] on h6 "11500 IQD" at bounding box center [709, 185] width 39 height 15
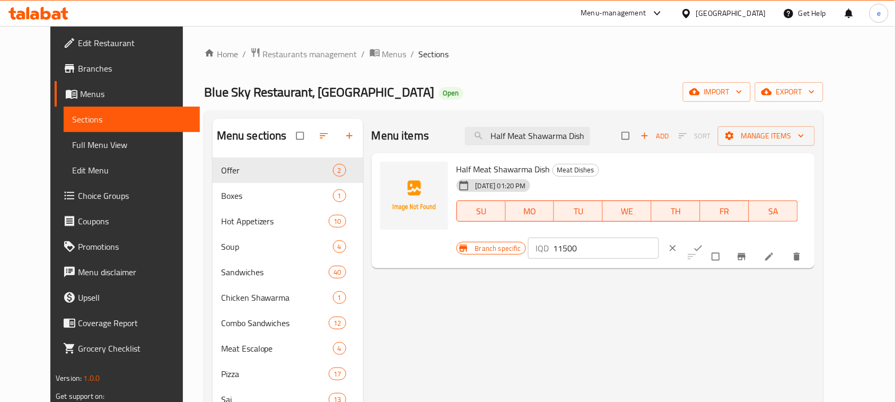
click at [659, 238] on input "11500" at bounding box center [606, 248] width 106 height 21
click at [659, 238] on input "9000" at bounding box center [606, 248] width 106 height 21
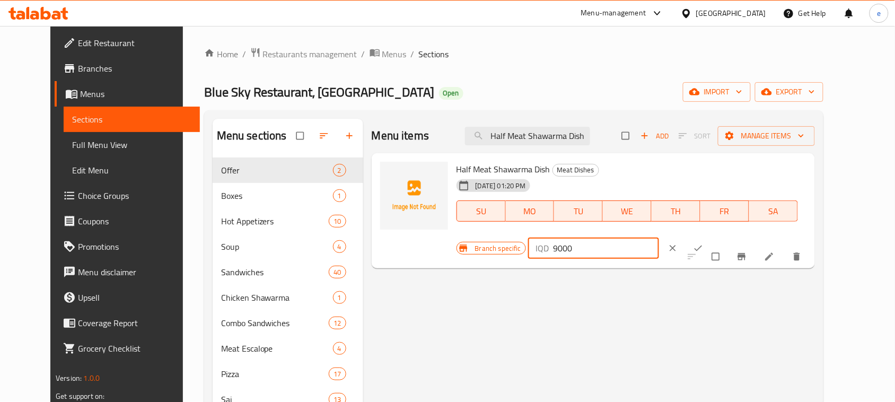
type input "9000"
click at [706, 243] on span "ok" at bounding box center [699, 248] width 13 height 11
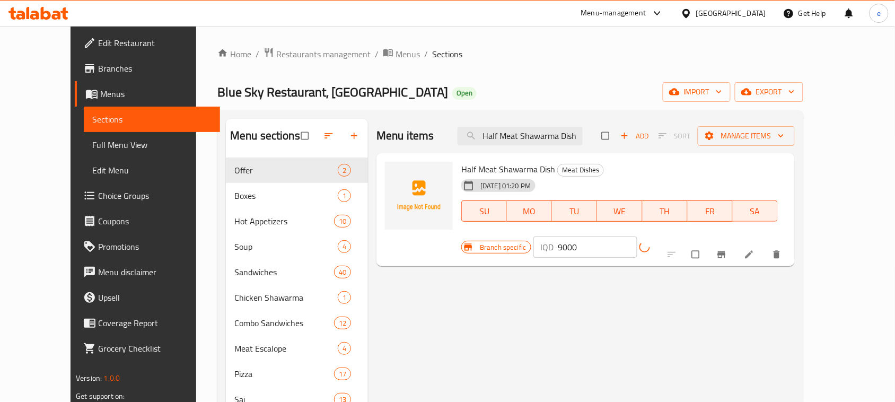
click at [786, 244] on div at bounding box center [725, 254] width 130 height 23
click at [727, 249] on icon "Branch-specific-item" at bounding box center [721, 254] width 11 height 11
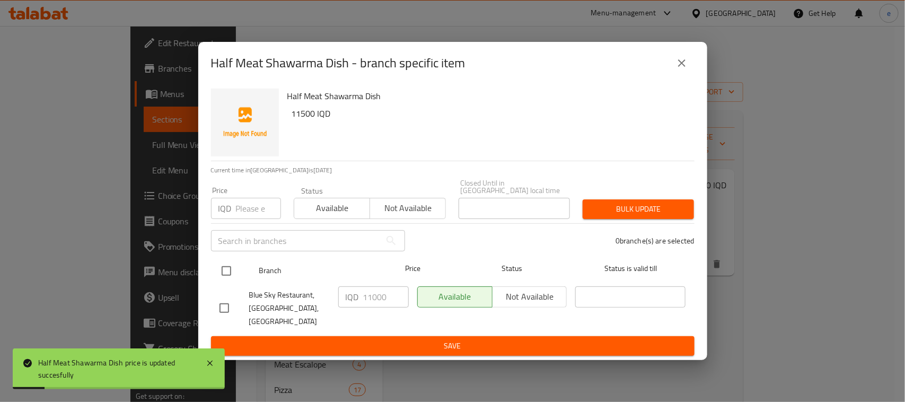
click at [224, 274] on input "checkbox" at bounding box center [226, 271] width 22 height 22
checkbox input "true"
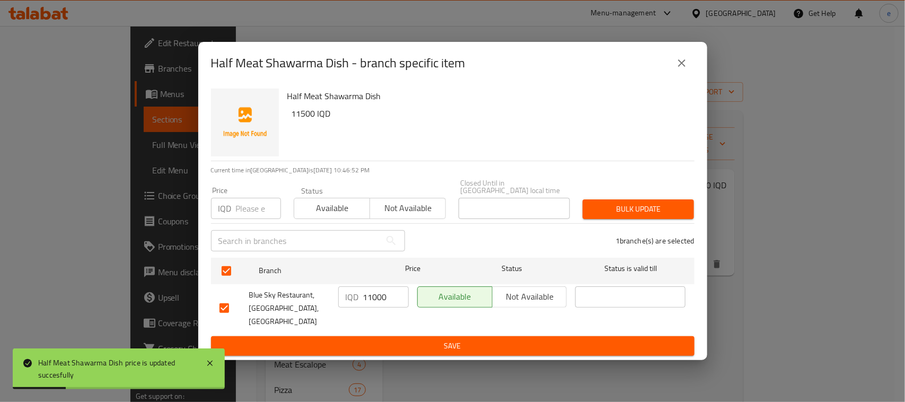
click at [367, 299] on input "11000" at bounding box center [386, 296] width 46 height 21
paste input "9"
type input "9000"
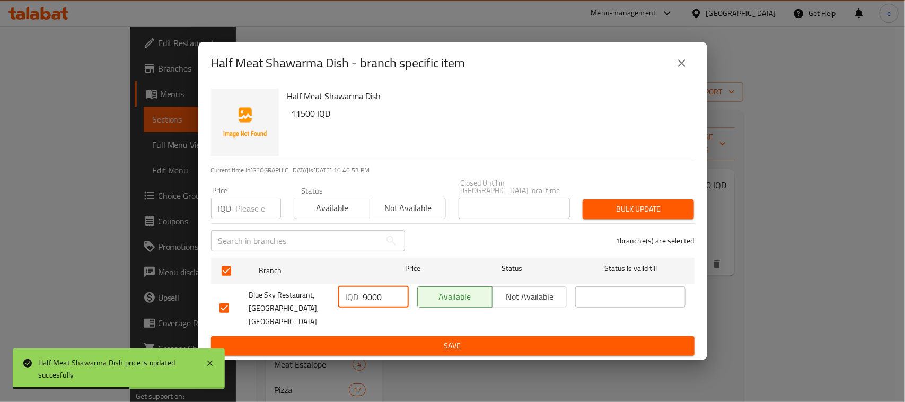
click at [375, 339] on span "Save" at bounding box center [453, 345] width 467 height 13
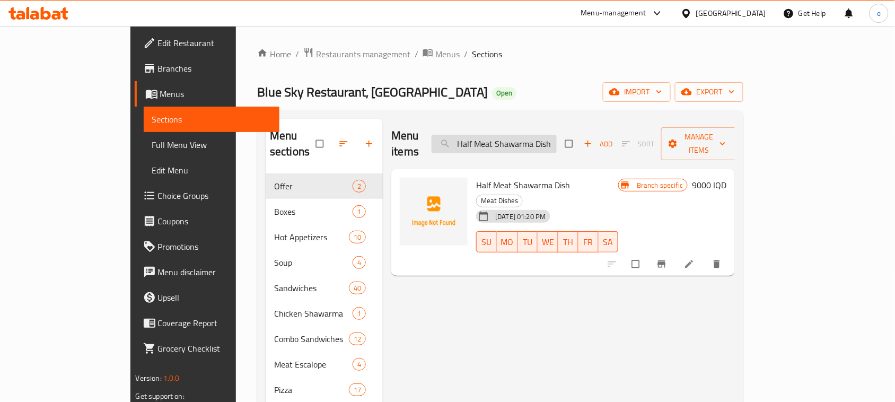
click at [539, 135] on input "Half Meat Shawarma Dish" at bounding box center [494, 144] width 125 height 19
paste input "Chicken Shawe"
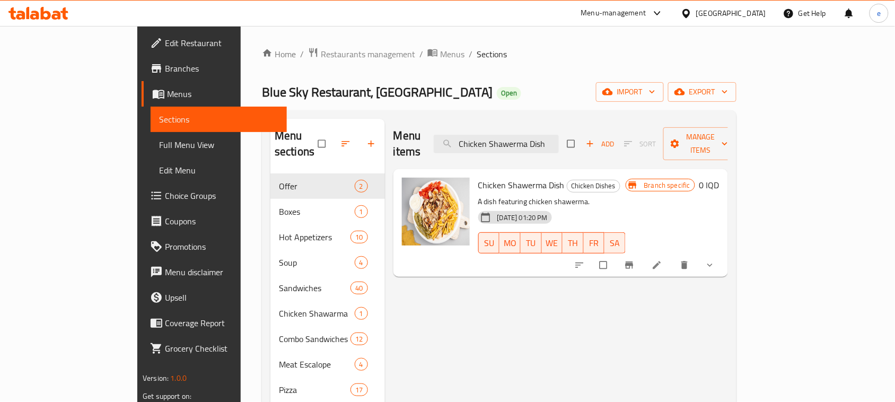
type input "Chicken Shawerma Dish"
click at [715, 260] on icon "show more" at bounding box center [710, 265] width 11 height 11
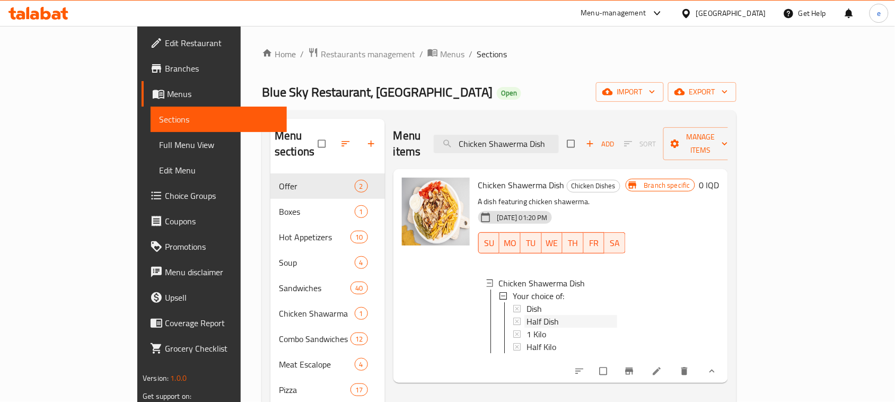
click at [527, 315] on span "Half Dish" at bounding box center [543, 321] width 32 height 13
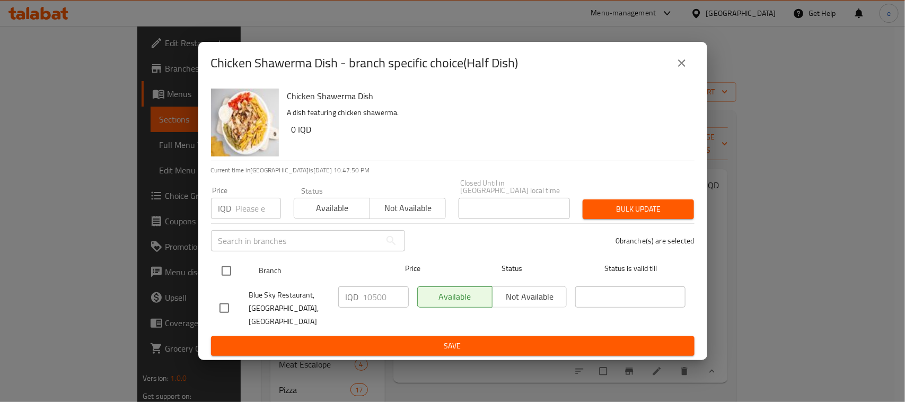
click at [235, 267] on input "checkbox" at bounding box center [226, 271] width 22 height 22
checkbox input "true"
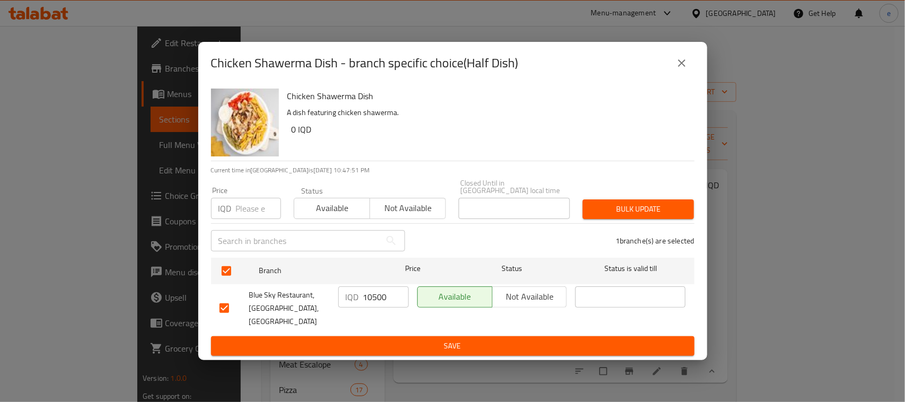
click at [369, 300] on input "10500" at bounding box center [386, 296] width 46 height 21
type input "8000"
click at [433, 339] on span "Save" at bounding box center [453, 345] width 467 height 13
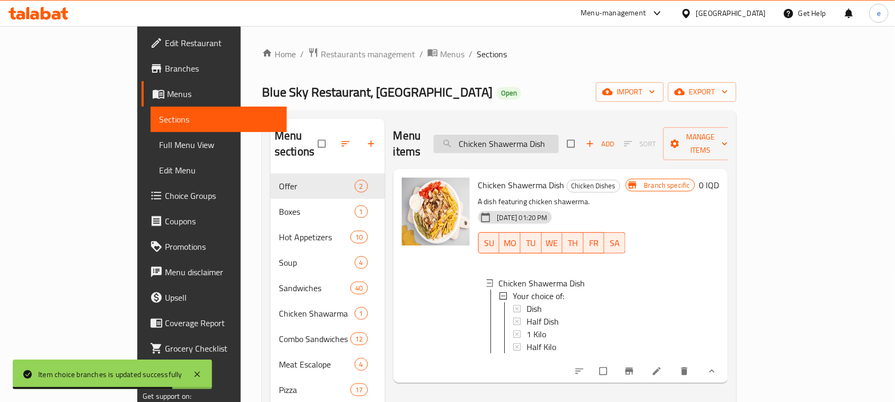
click at [545, 135] on input "Chicken Shawerma Dish" at bounding box center [496, 144] width 125 height 19
paste input "Escalope"
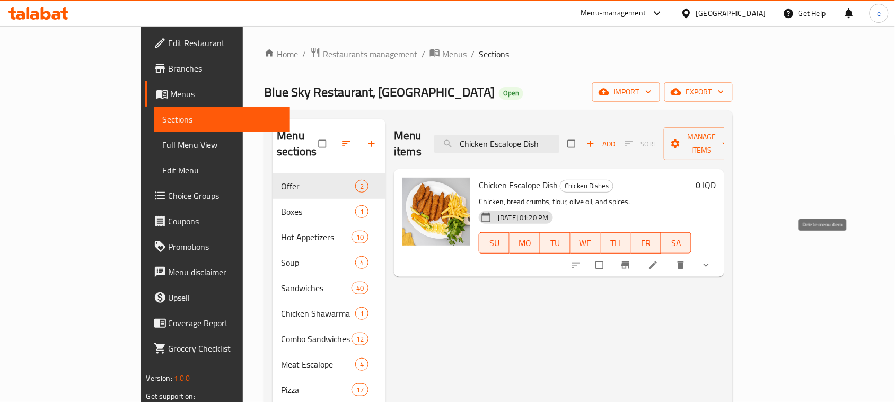
type input "Chicken Escalope Dish"
click at [720, 258] on button "show more" at bounding box center [707, 265] width 25 height 23
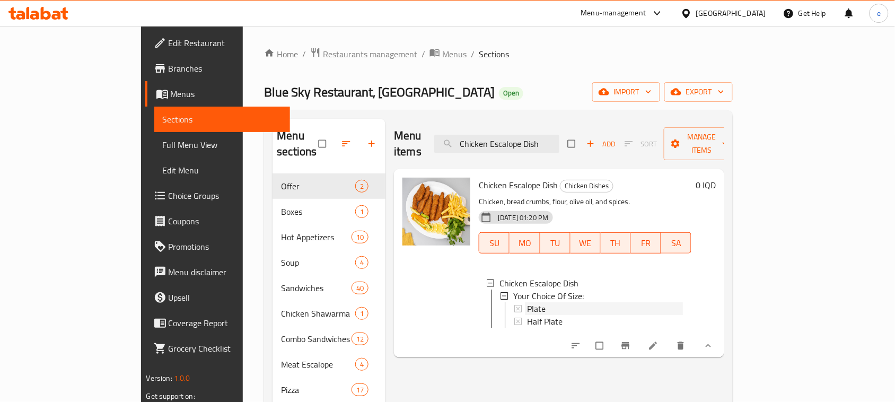
click at [527, 302] on div "Plate" at bounding box center [605, 308] width 156 height 13
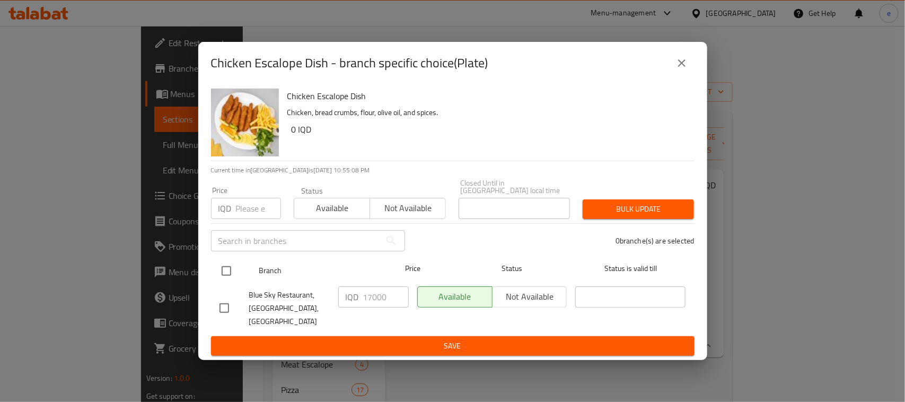
click at [226, 269] on input "checkbox" at bounding box center [226, 271] width 22 height 22
checkbox input "true"
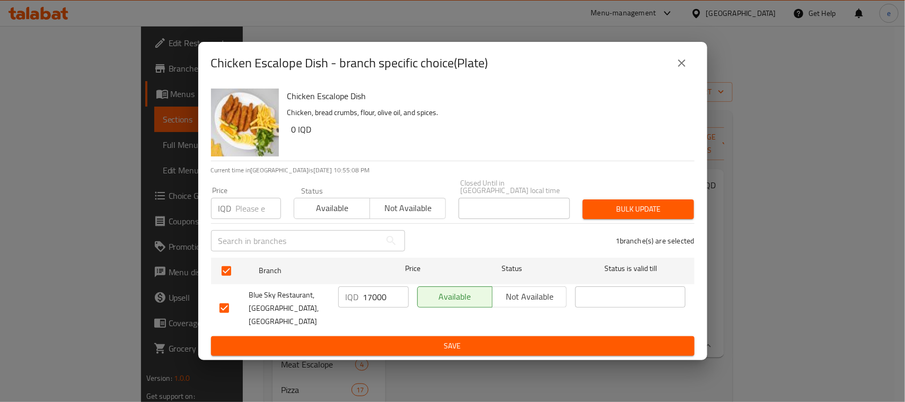
click at [370, 300] on input "17000" at bounding box center [386, 296] width 46 height 21
type input "15000"
click at [407, 339] on span "Save" at bounding box center [453, 345] width 467 height 13
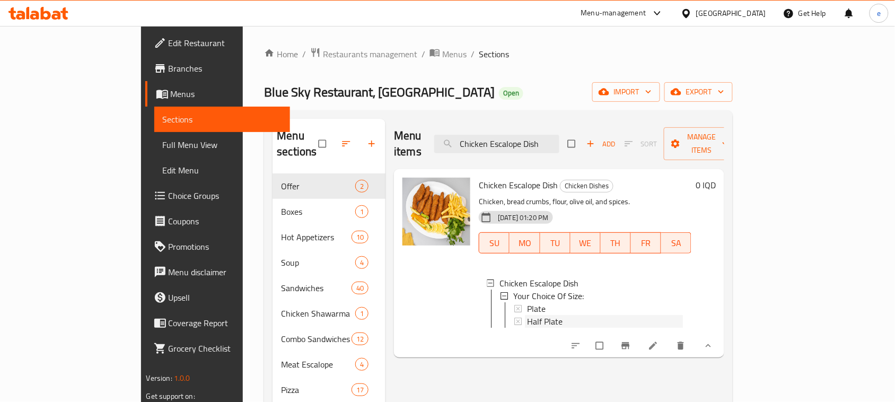
click at [527, 315] on span "Half Plate" at bounding box center [545, 321] width 36 height 13
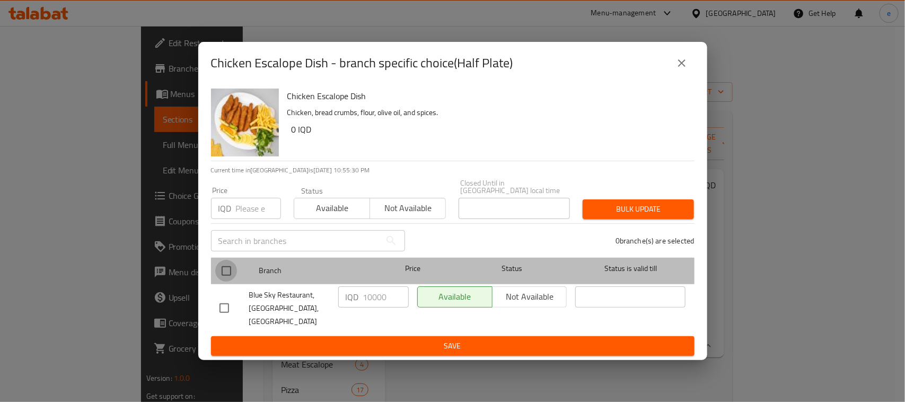
click at [231, 276] on input "checkbox" at bounding box center [226, 271] width 22 height 22
checkbox input "true"
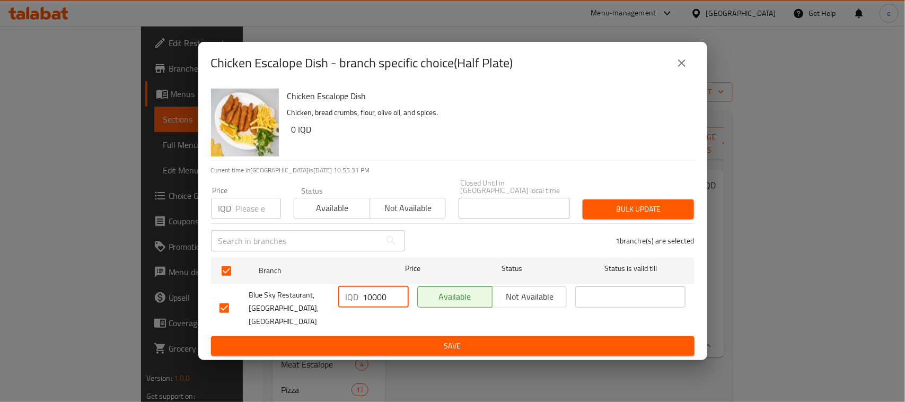
click at [371, 300] on input "10000" at bounding box center [386, 296] width 46 height 21
type input "8000"
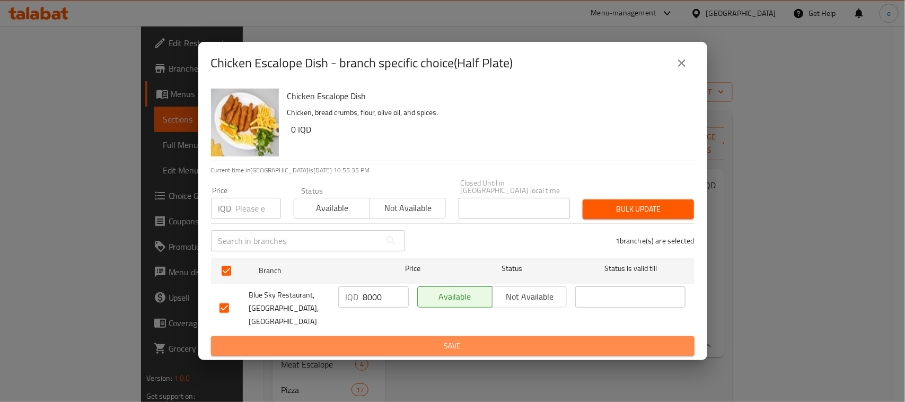
click at [428, 339] on span "Save" at bounding box center [453, 345] width 467 height 13
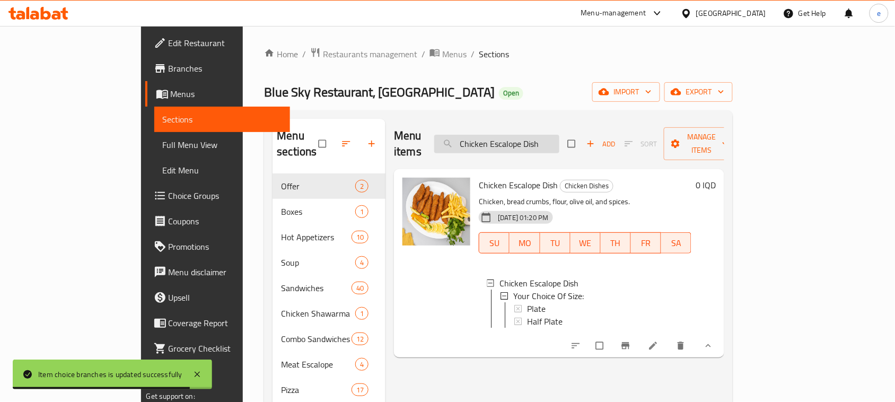
click at [526, 142] on input "Chicken Escalope Dish" at bounding box center [496, 144] width 125 height 19
paste input "Beef Cordon Bleu"
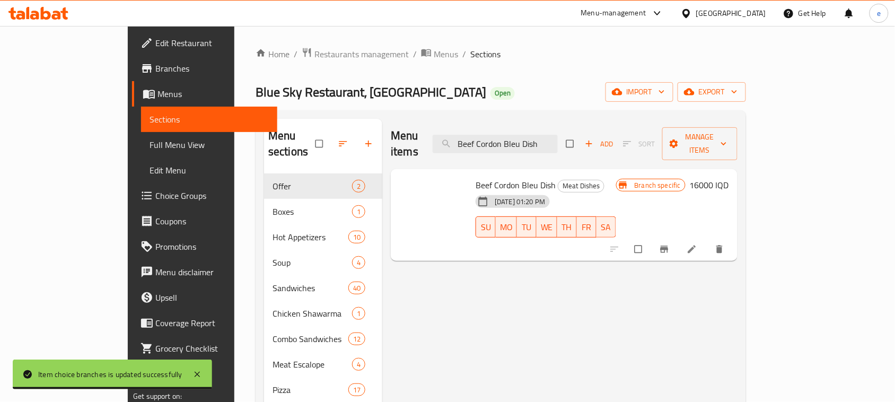
type input "Beef Cordon Bleu Dish"
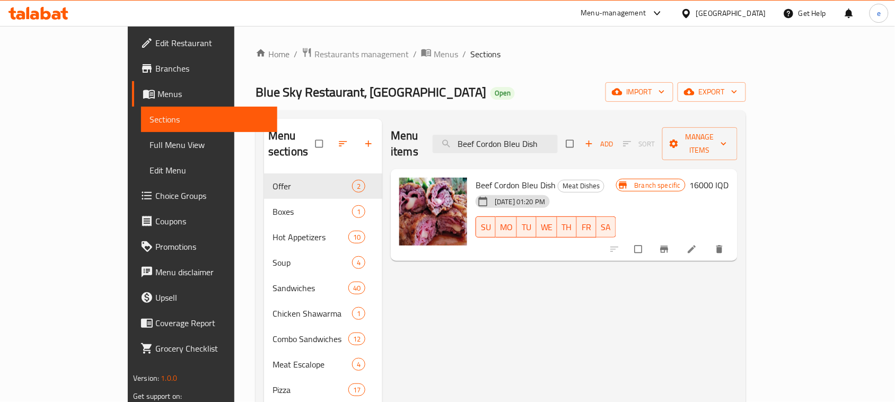
click at [729, 178] on h6 "16000 IQD" at bounding box center [709, 185] width 39 height 15
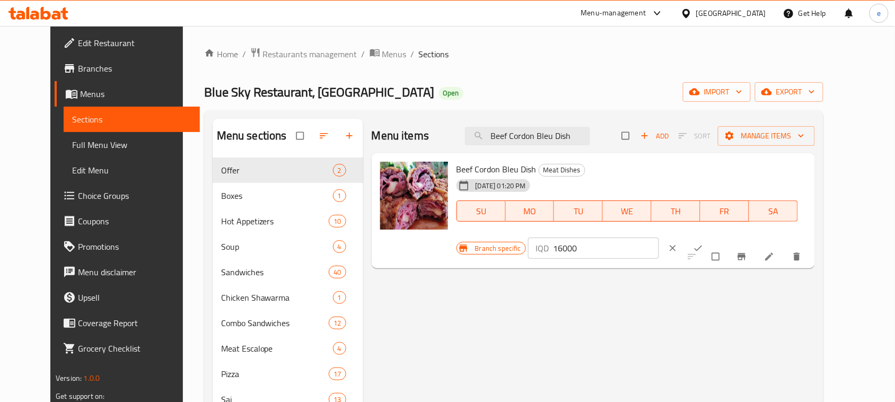
click at [659, 238] on input "16000" at bounding box center [606, 248] width 106 height 21
click at [659, 238] on input "14000" at bounding box center [606, 248] width 106 height 21
type input "14000"
click at [704, 243] on icon "ok" at bounding box center [698, 248] width 11 height 11
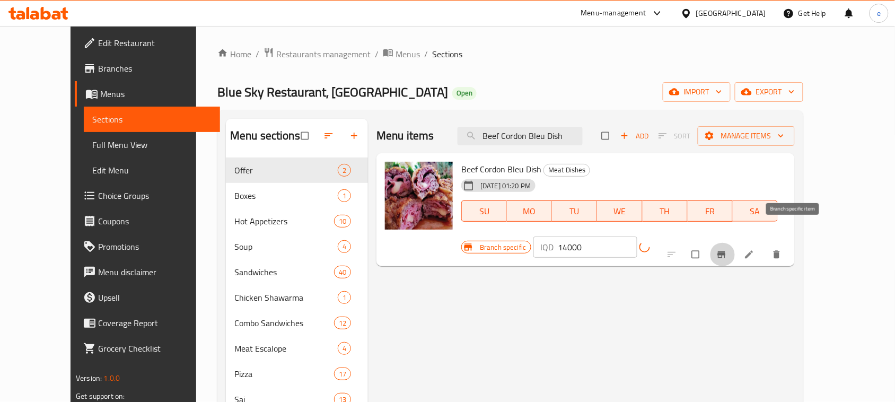
click at [736, 243] on button "Branch-specific-item" at bounding box center [722, 254] width 25 height 23
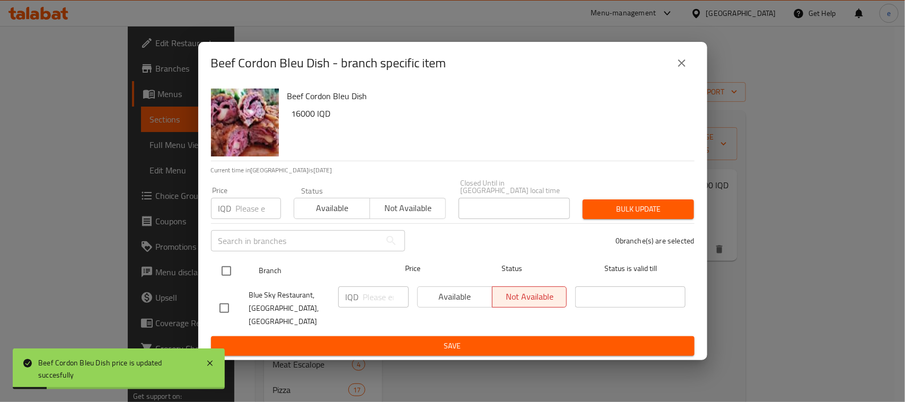
click at [224, 270] on input "checkbox" at bounding box center [226, 271] width 22 height 22
checkbox input "true"
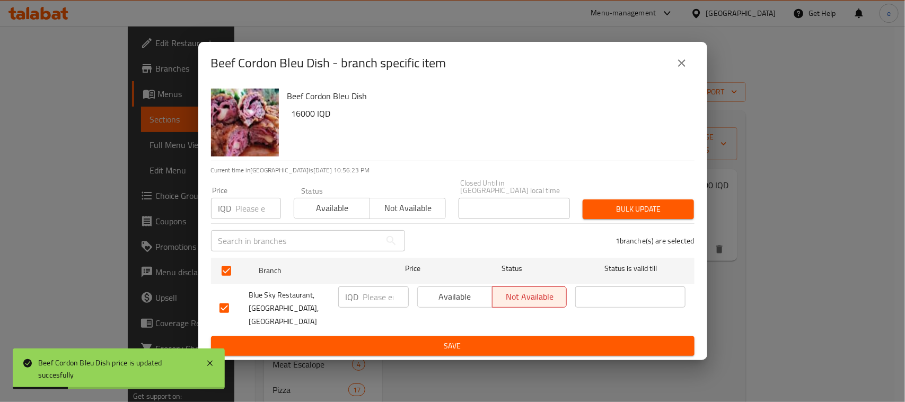
click at [370, 306] on input "number" at bounding box center [386, 296] width 46 height 21
paste input "14000"
type input "14000"
click at [377, 339] on span "Save" at bounding box center [453, 345] width 467 height 13
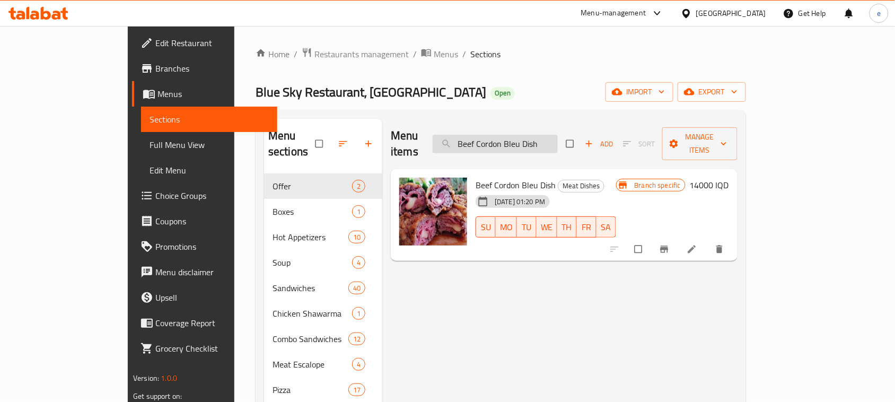
click at [553, 137] on input "Beef Cordon Bleu Dish" at bounding box center [495, 144] width 125 height 19
paste input "Meat Shawerma"
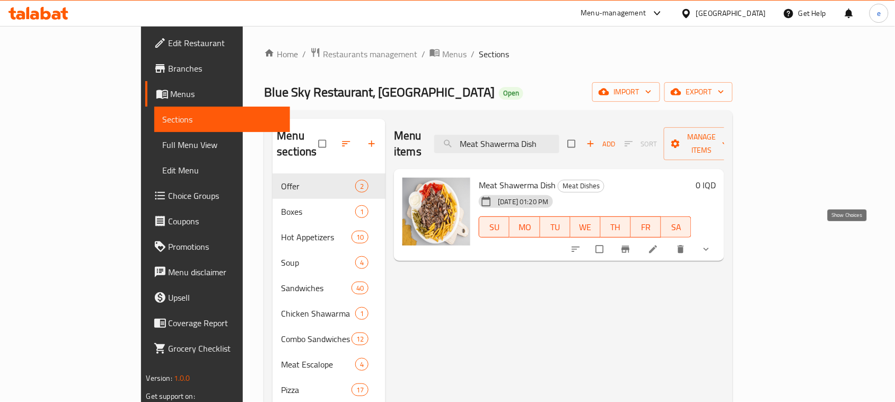
type input "Meat Shawerma Dish"
click at [712, 244] on icon "show more" at bounding box center [706, 249] width 11 height 11
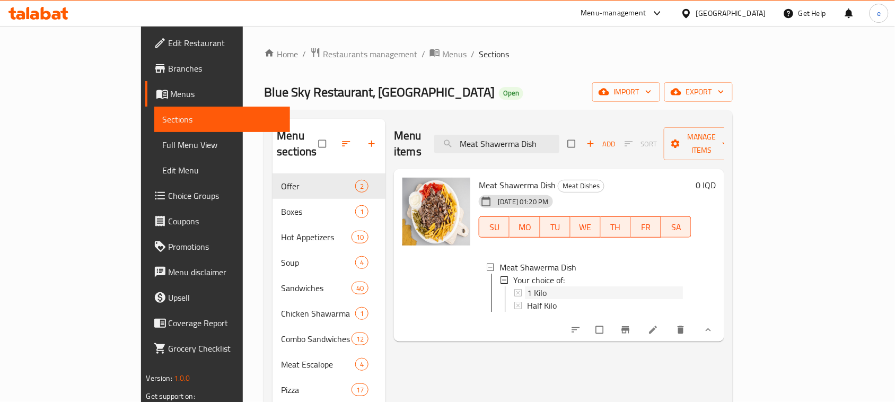
click at [527, 286] on span "1 Kilo" at bounding box center [537, 292] width 20 height 13
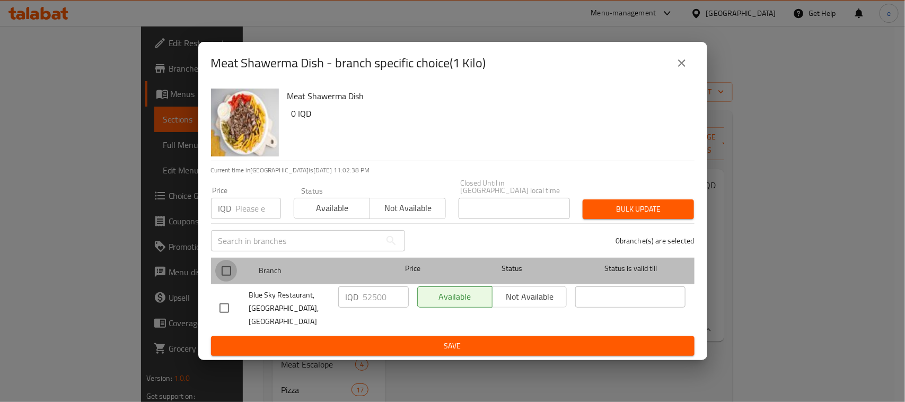
click at [226, 268] on input "checkbox" at bounding box center [226, 271] width 22 height 22
checkbox input "true"
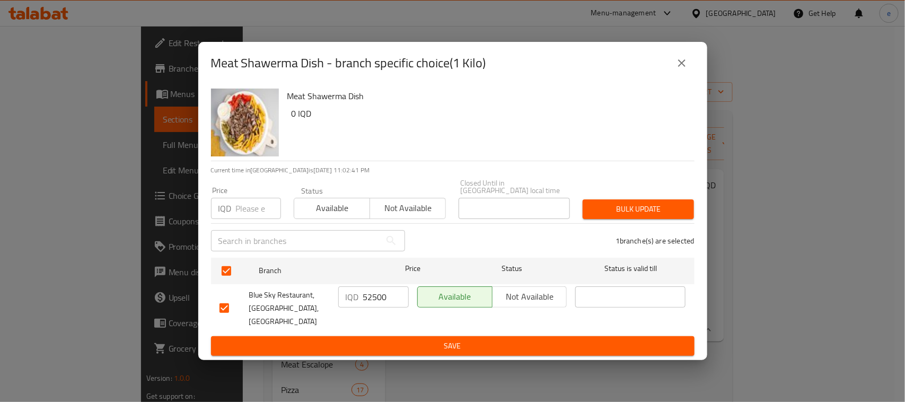
click at [368, 306] on input "52500" at bounding box center [386, 296] width 46 height 21
type input "50000"
click at [424, 340] on span "Save" at bounding box center [453, 345] width 467 height 13
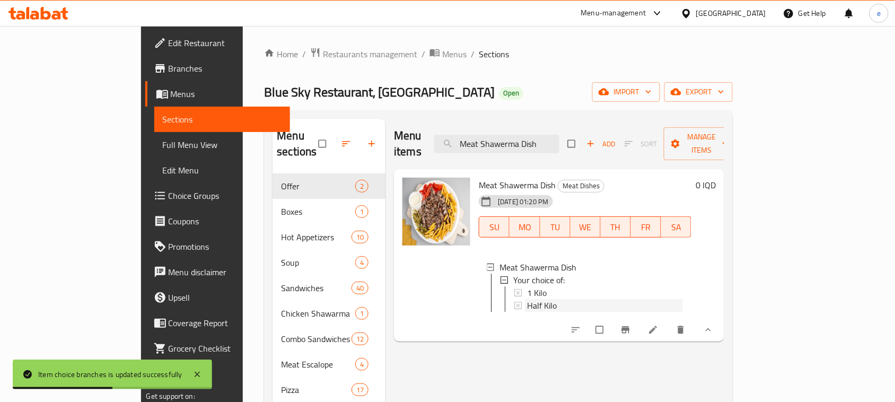
click at [527, 299] on span "Half Kilo" at bounding box center [542, 305] width 30 height 13
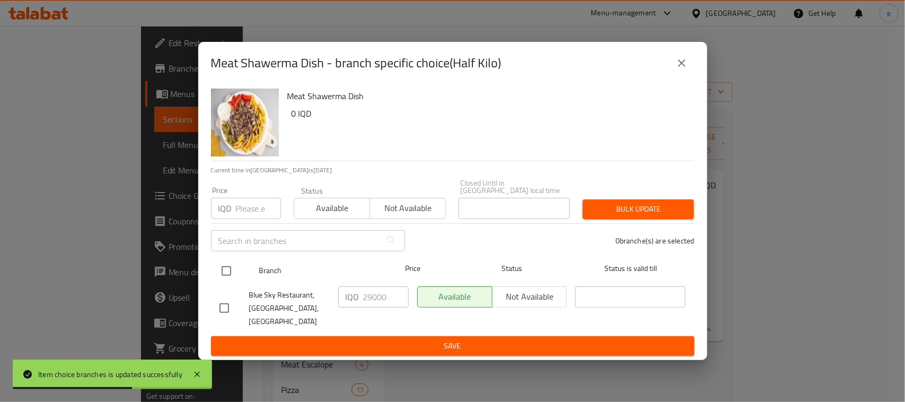
click at [226, 272] on input "checkbox" at bounding box center [226, 271] width 22 height 22
checkbox input "true"
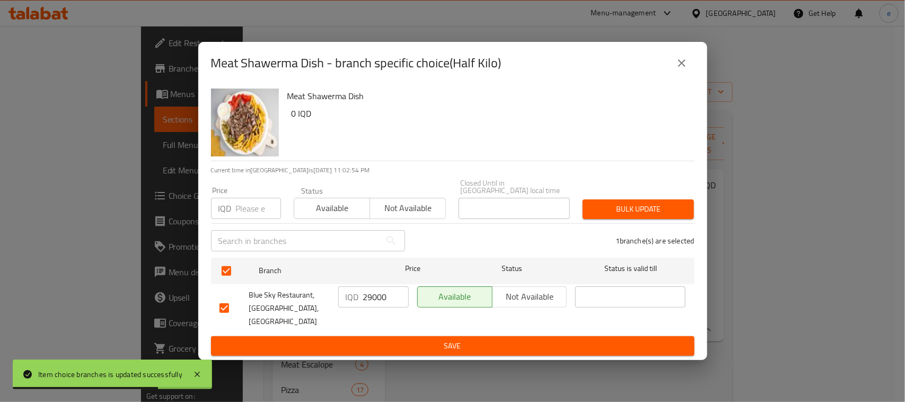
click at [372, 299] on input "29000" at bounding box center [386, 296] width 46 height 21
type input "25000"
click at [402, 339] on span "Save" at bounding box center [453, 345] width 467 height 13
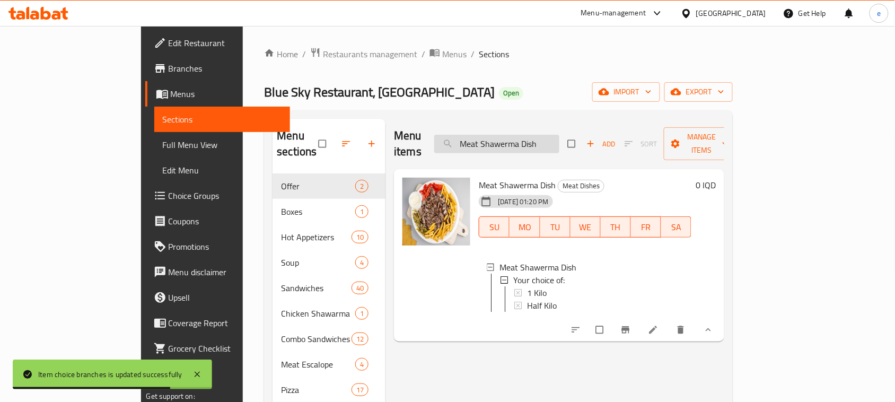
click at [547, 136] on input "Meat Shawerma Dish" at bounding box center [496, 144] width 125 height 19
paste input "Chicken"
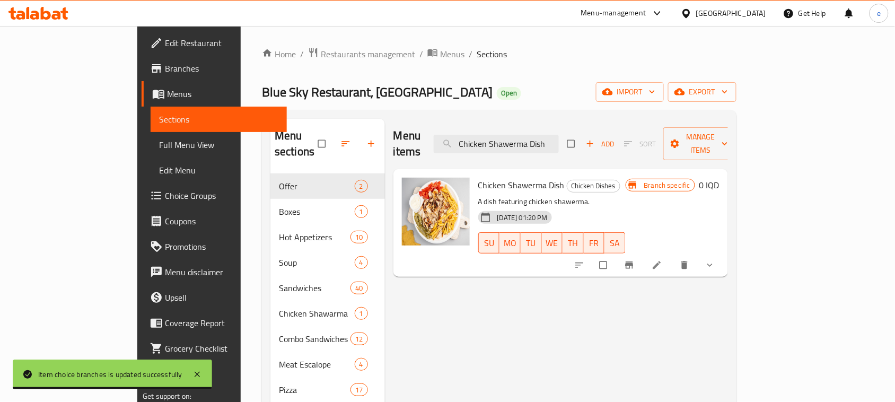
type input "Chicken Shawerma Dish"
click at [715, 260] on icon "show more" at bounding box center [710, 265] width 11 height 11
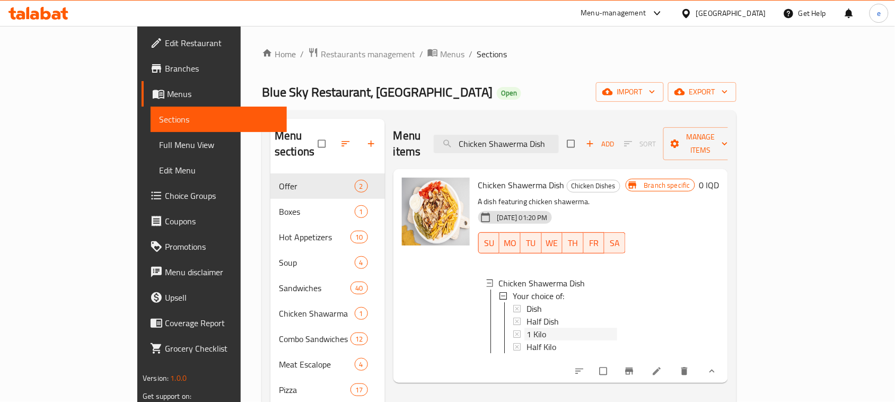
click at [532, 328] on div "1 Kilo" at bounding box center [572, 334] width 91 height 13
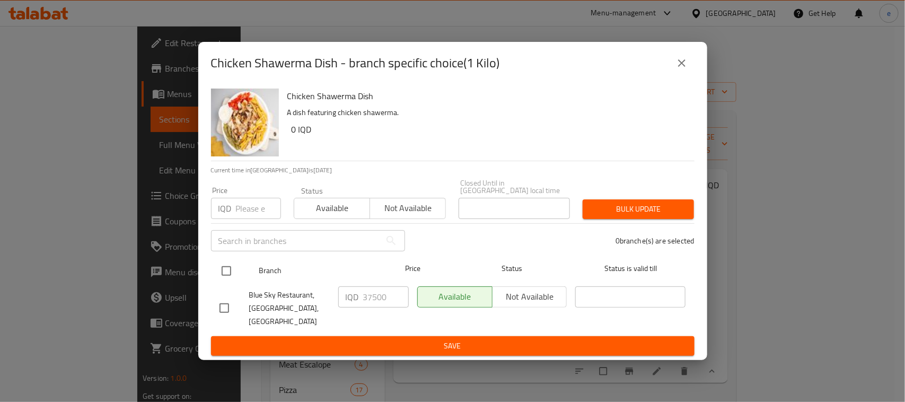
click at [226, 272] on input "checkbox" at bounding box center [226, 271] width 22 height 22
checkbox input "true"
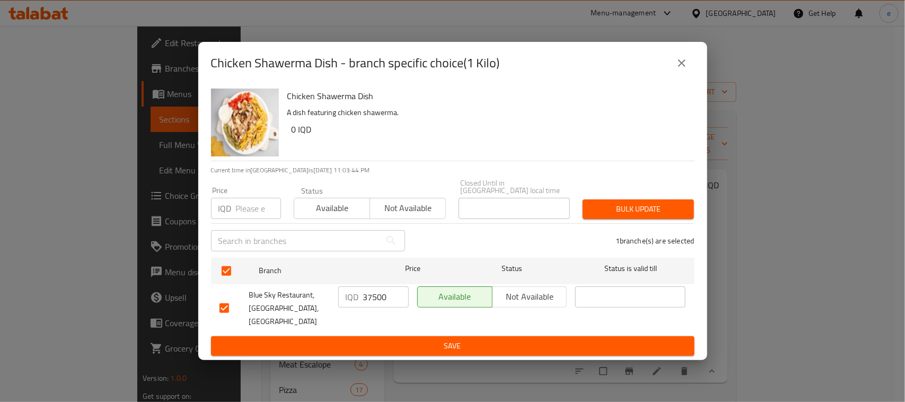
click at [374, 300] on input "37500" at bounding box center [386, 296] width 46 height 21
type input "35000"
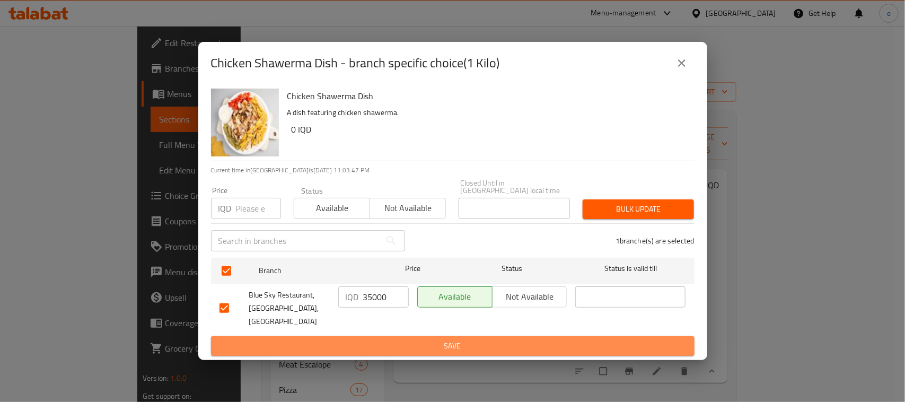
click at [393, 339] on span "Save" at bounding box center [453, 345] width 467 height 13
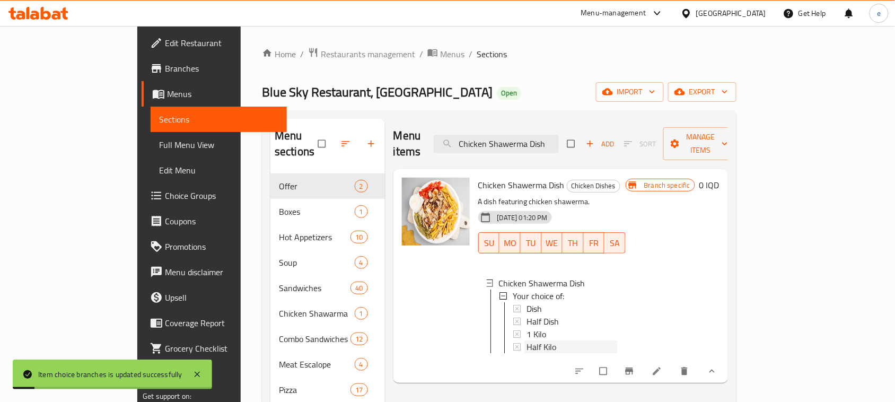
click at [527, 340] on span "Half Kilo" at bounding box center [542, 346] width 30 height 13
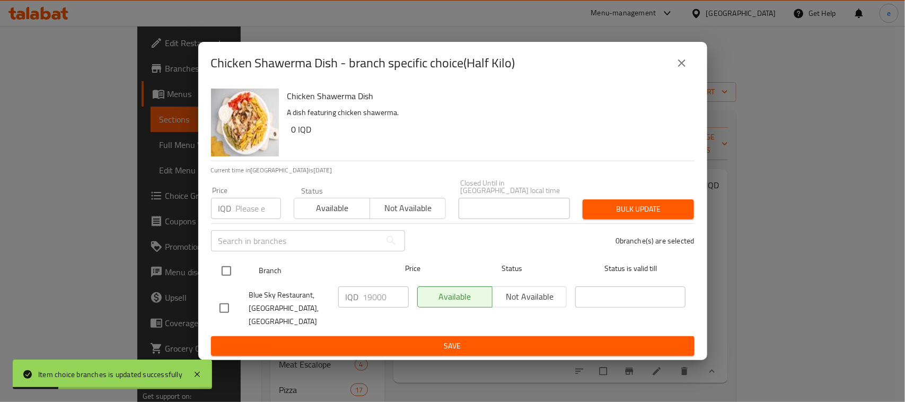
click at [223, 272] on input "checkbox" at bounding box center [226, 271] width 22 height 22
checkbox input "true"
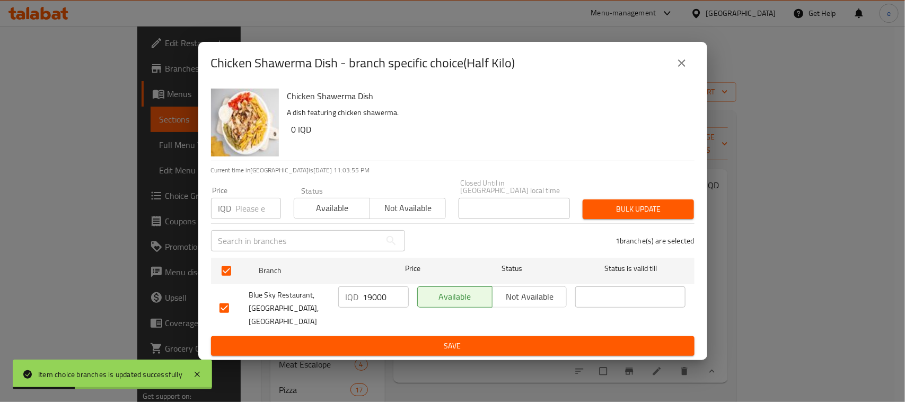
click at [369, 301] on input "19000" at bounding box center [386, 296] width 46 height 21
type input "17500"
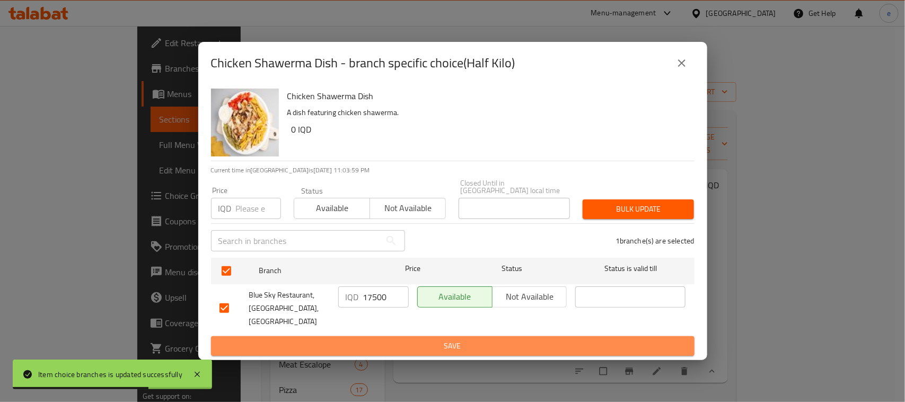
click at [430, 339] on span "Save" at bounding box center [453, 345] width 467 height 13
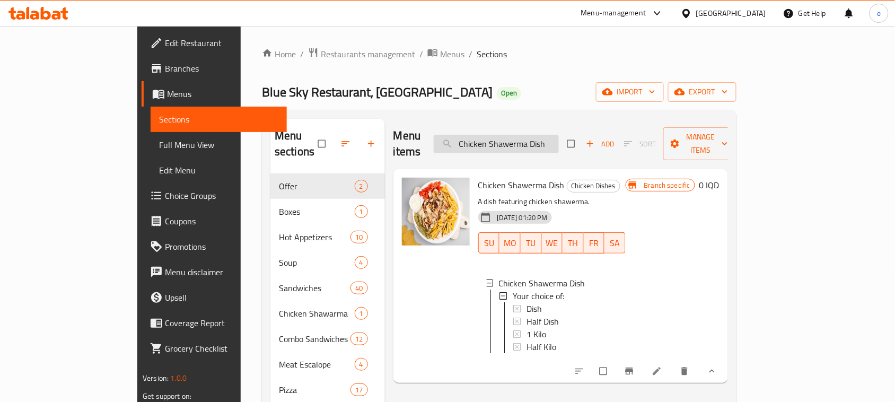
click at [538, 135] on input "Chicken Shawerma Dish" at bounding box center [496, 144] width 125 height 19
paste input "Arabic Meat Shawarma Sandwic"
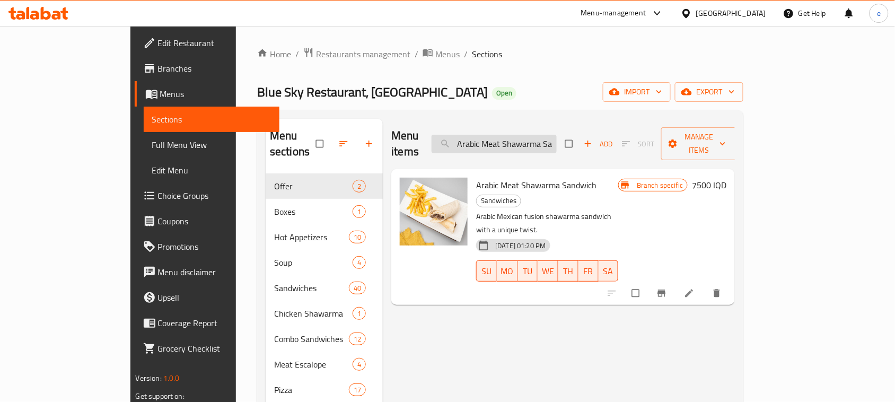
click at [541, 142] on input "Arabic Meat Shawarma Sandwich" at bounding box center [494, 144] width 125 height 19
paste input "search"
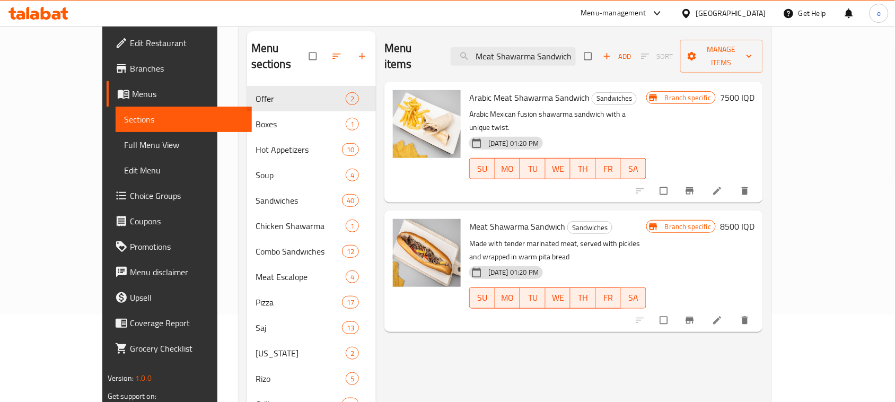
scroll to position [133, 0]
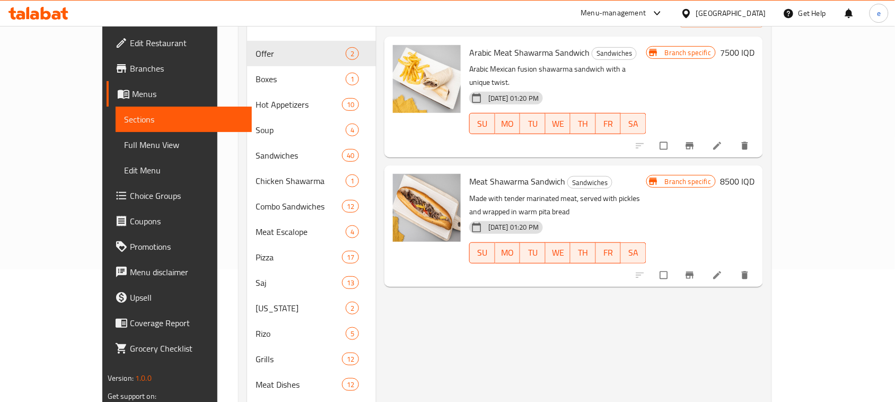
type input "Meat Shawarma Sandwich"
click at [755, 174] on h6 "8500 IQD" at bounding box center [737, 181] width 34 height 15
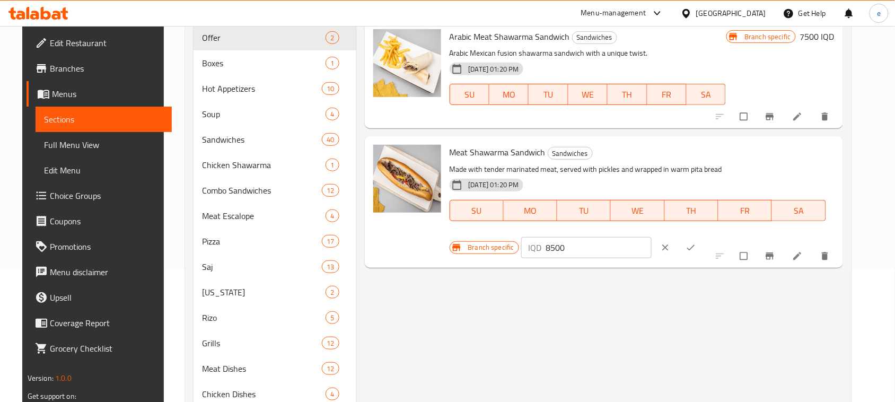
click at [652, 237] on input "8500" at bounding box center [599, 247] width 106 height 21
click at [652, 237] on input "6000" at bounding box center [599, 247] width 106 height 21
type input "6000"
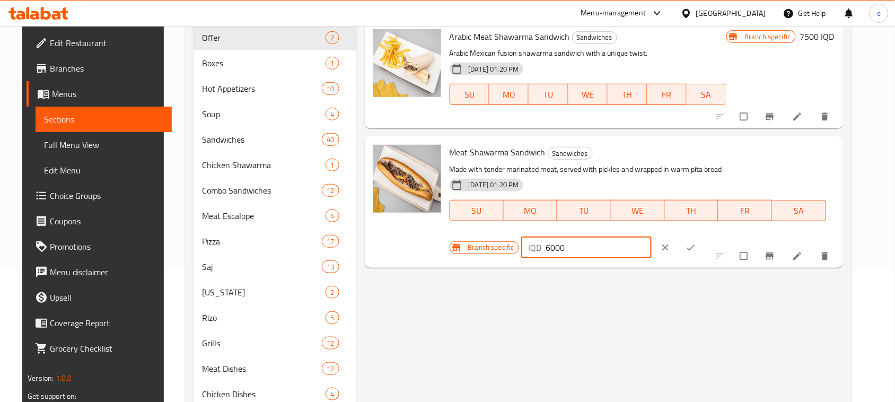
click at [696, 242] on icon "ok" at bounding box center [691, 247] width 11 height 11
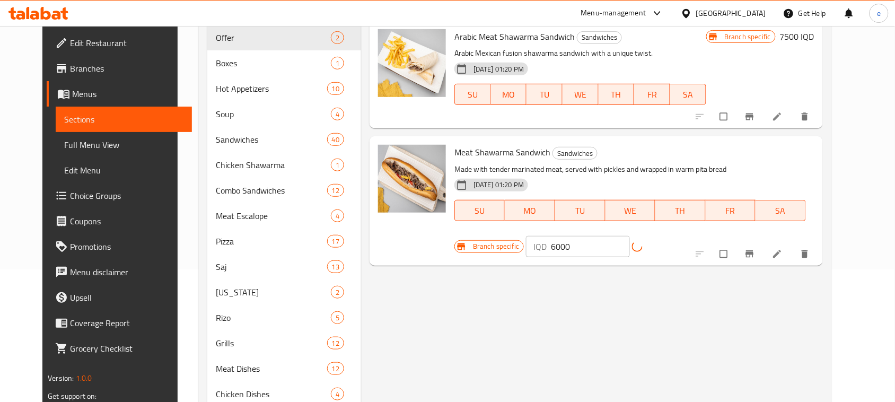
click at [757, 249] on span "Branch-specific-item" at bounding box center [751, 254] width 13 height 11
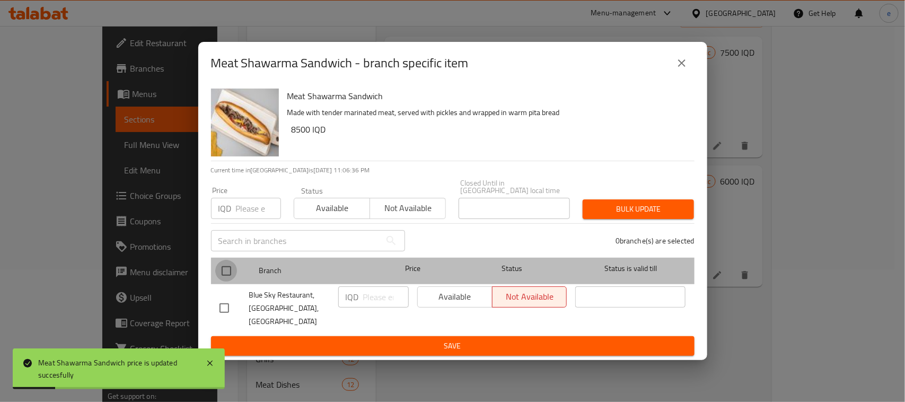
click at [223, 276] on input "checkbox" at bounding box center [226, 271] width 22 height 22
checkbox input "true"
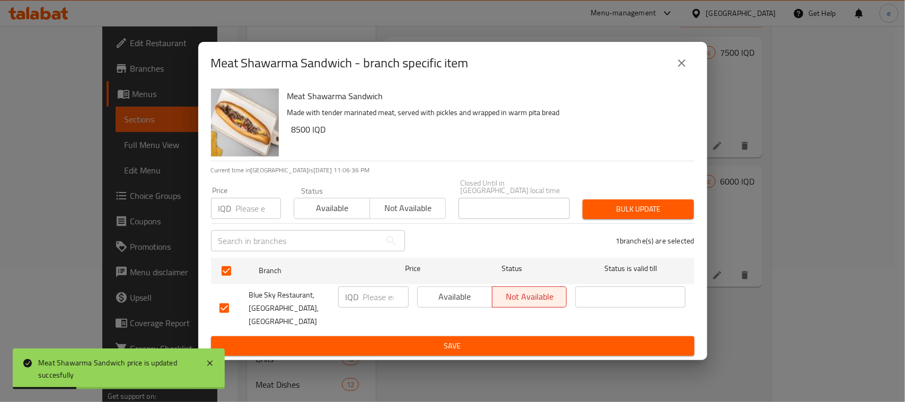
click at [368, 307] on input "number" at bounding box center [386, 296] width 46 height 21
paste input "6000"
type input "6000"
click at [375, 336] on button "Save" at bounding box center [453, 346] width 484 height 20
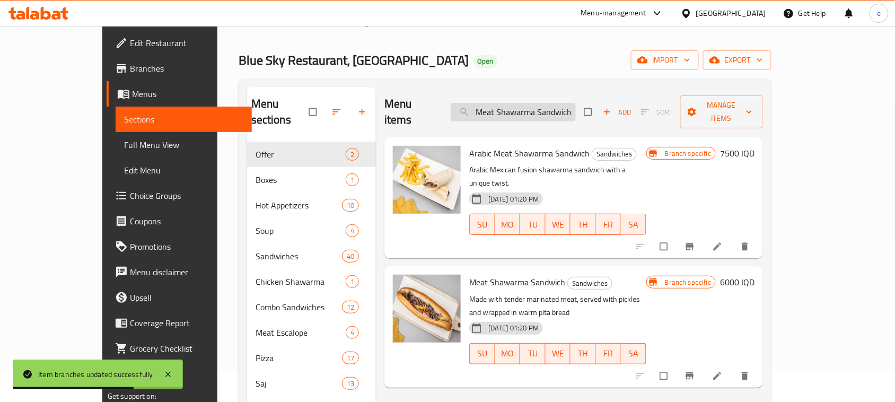
scroll to position [0, 0]
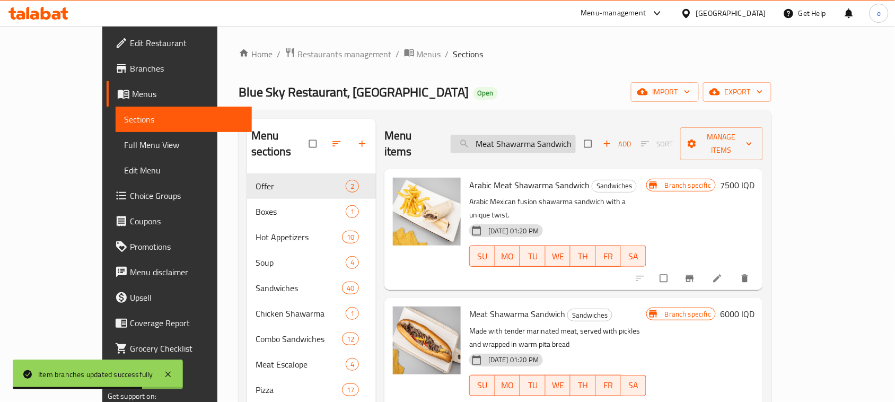
click at [575, 135] on input "Meat Shawarma Sandwich" at bounding box center [513, 144] width 125 height 19
paste input "ix Shawe"
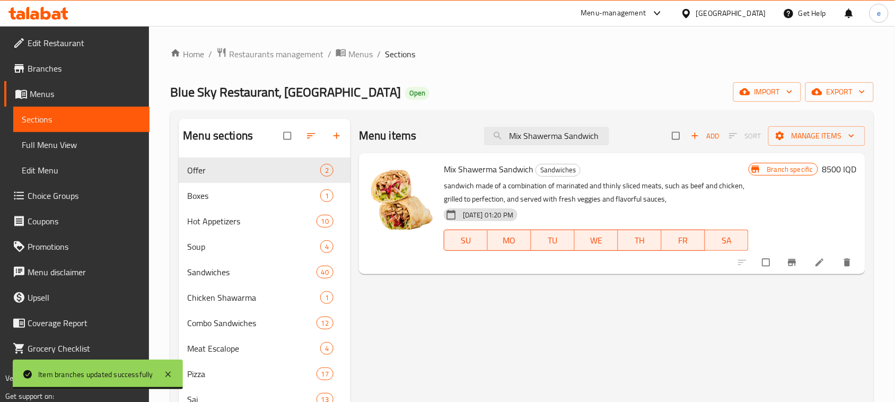
type input "Mix Shawerma Sandwich"
click at [845, 173] on h6 "8500 IQD" at bounding box center [840, 169] width 34 height 15
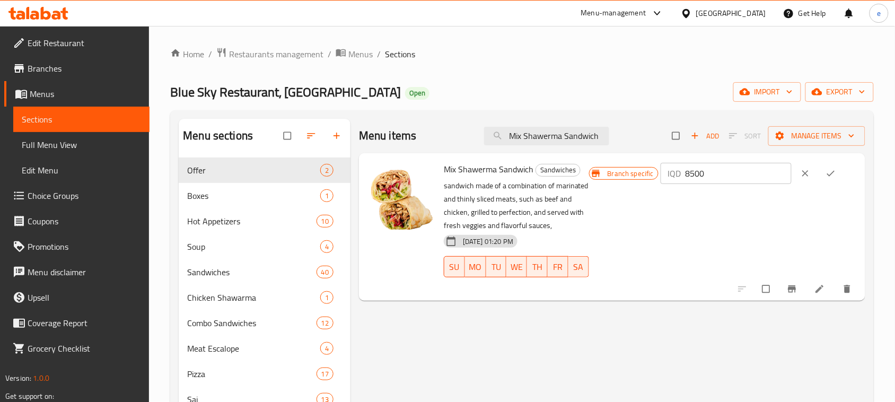
click at [709, 171] on input "8500" at bounding box center [739, 173] width 106 height 21
paste input "60"
type input "6000"
click at [835, 175] on icon "ok" at bounding box center [831, 174] width 8 height 6
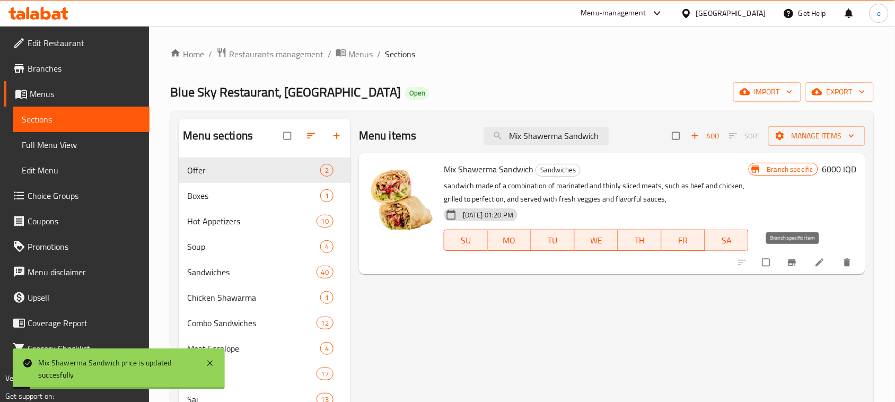
click at [789, 261] on icon "Branch-specific-item" at bounding box center [792, 262] width 8 height 7
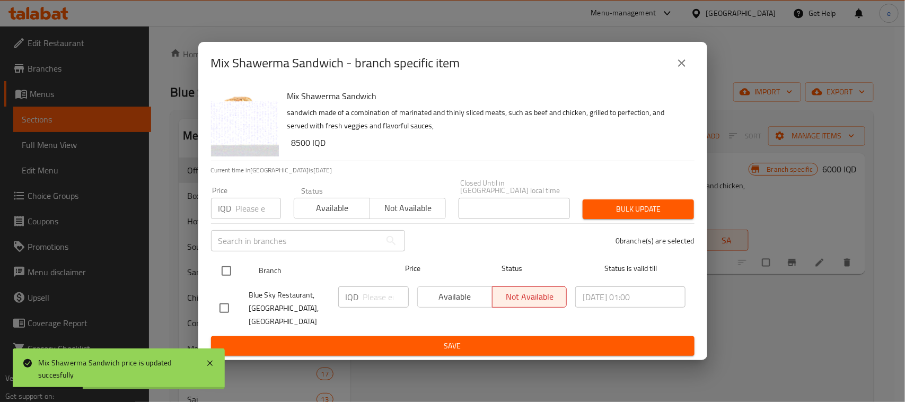
click at [224, 270] on input "checkbox" at bounding box center [226, 271] width 22 height 22
checkbox input "true"
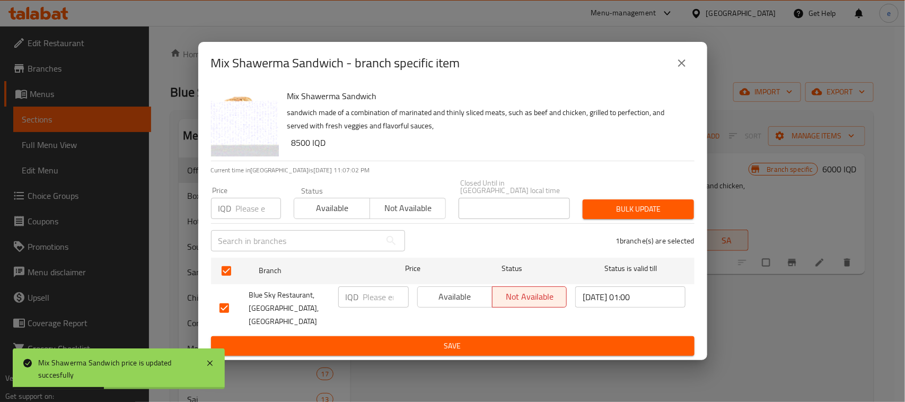
click at [380, 300] on input "number" at bounding box center [386, 296] width 46 height 21
paste input "6000"
type input "6000"
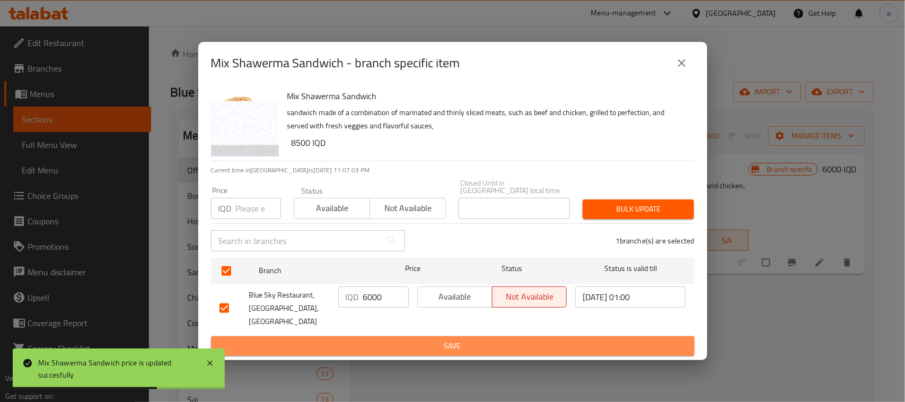
click at [394, 336] on button "Save" at bounding box center [453, 346] width 484 height 20
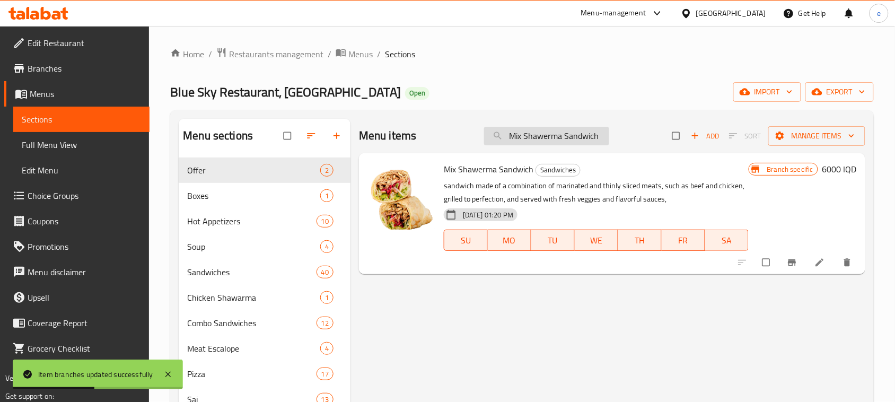
click at [550, 135] on input "Mix Shawerma Sandwich" at bounding box center [546, 136] width 125 height 19
paste input "Chicken Shawa"
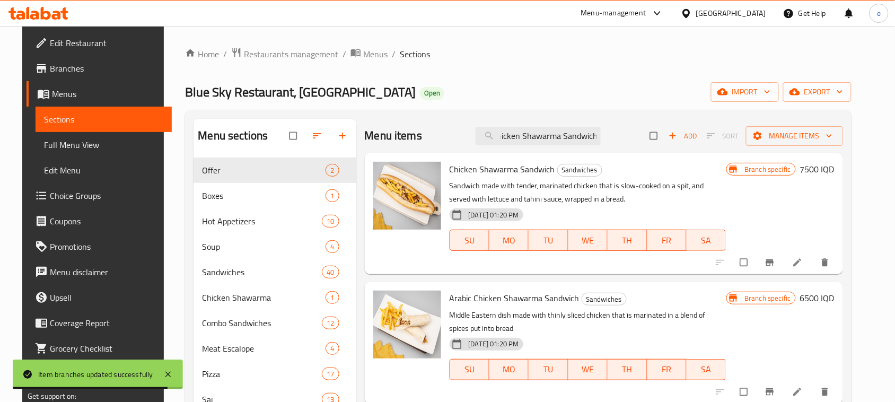
type input "Chicken Shawarma Sandwich"
click at [832, 166] on h6 "7500 IQD" at bounding box center [817, 169] width 34 height 15
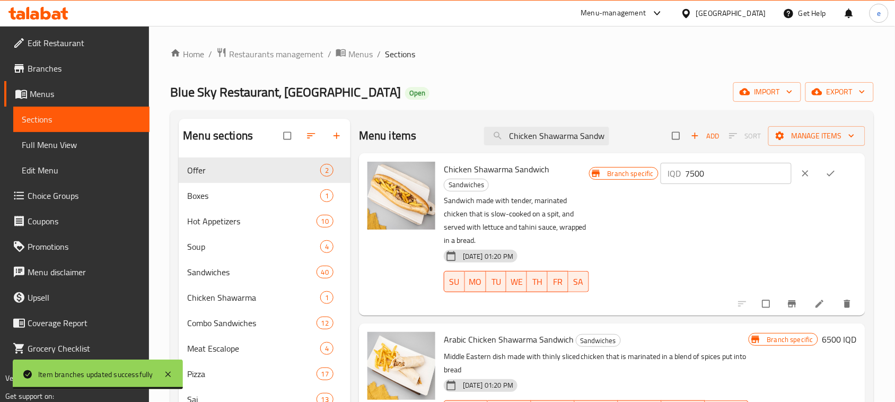
click at [713, 174] on input "7500" at bounding box center [739, 173] width 106 height 21
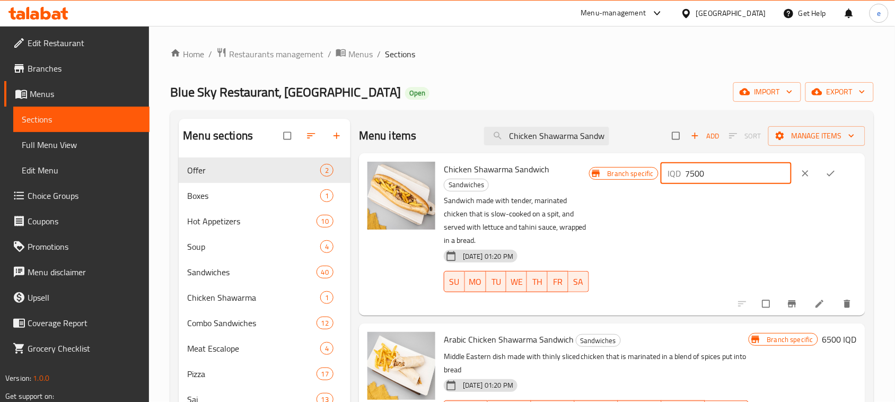
click at [713, 174] on input "7500" at bounding box center [739, 173] width 106 height 21
click at [713, 178] on input "5000" at bounding box center [739, 173] width 106 height 21
type input "5000"
click at [836, 179] on icon "ok" at bounding box center [831, 173] width 11 height 11
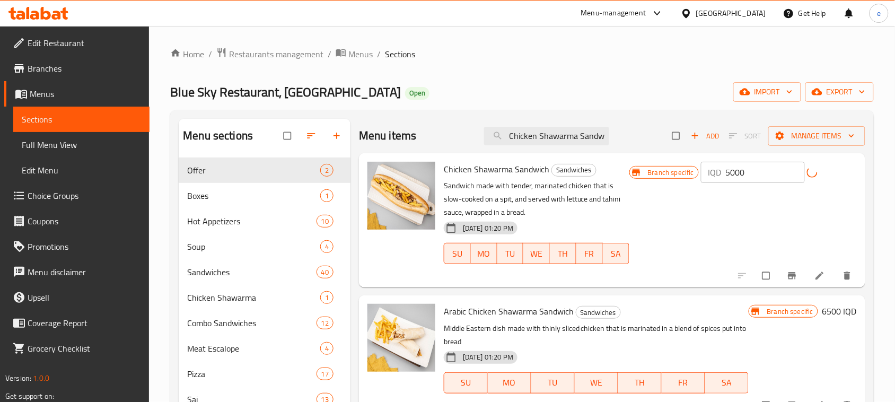
click at [790, 284] on button "Branch-specific-item" at bounding box center [793, 275] width 25 height 23
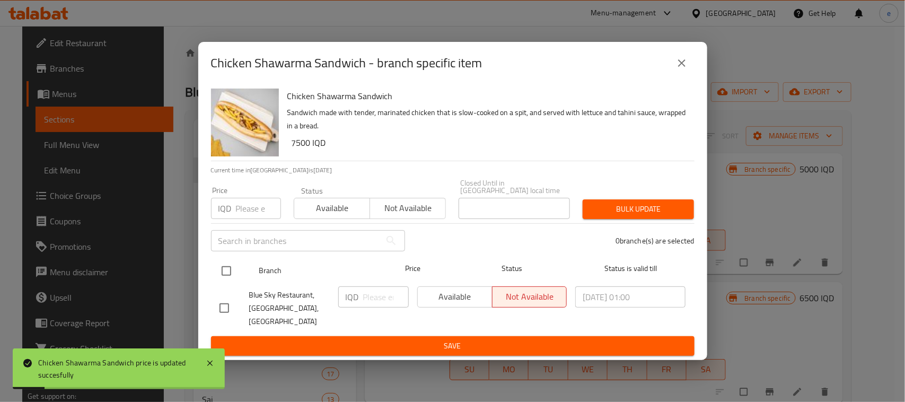
click at [227, 272] on input "checkbox" at bounding box center [226, 271] width 22 height 22
checkbox input "true"
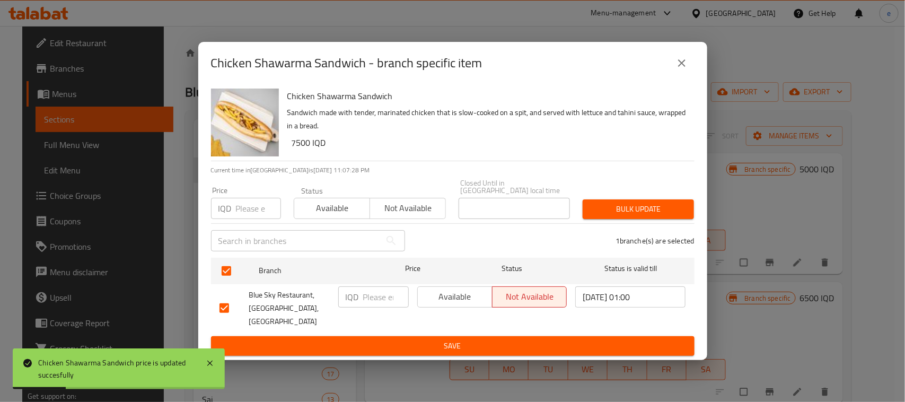
click at [388, 293] on input "number" at bounding box center [386, 296] width 46 height 21
paste input "5000"
type input "5000"
click at [388, 339] on span "Save" at bounding box center [453, 345] width 467 height 13
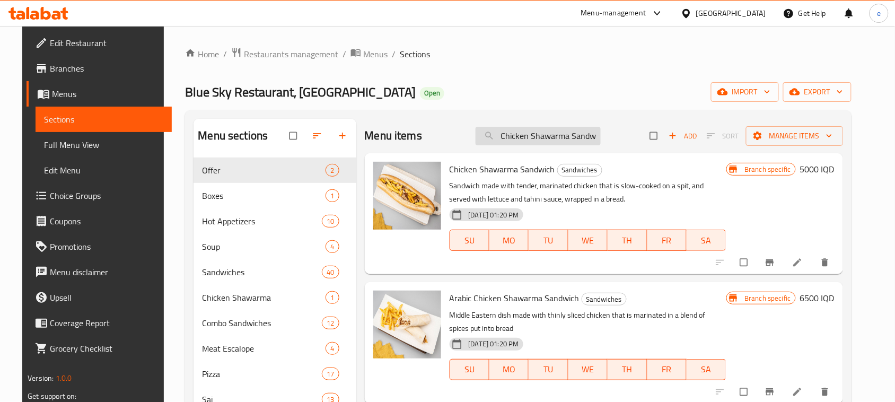
click at [571, 130] on input "Chicken Shawarma Sandwich" at bounding box center [538, 136] width 125 height 19
paste input "Jalapeno Burger"
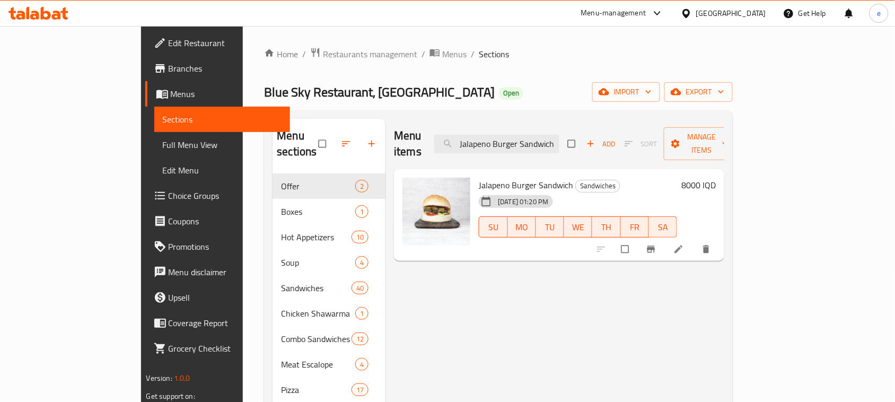
type input "Jalapeno Burger Sandwich"
click at [716, 178] on h6 "8000 IQD" at bounding box center [698, 185] width 34 height 15
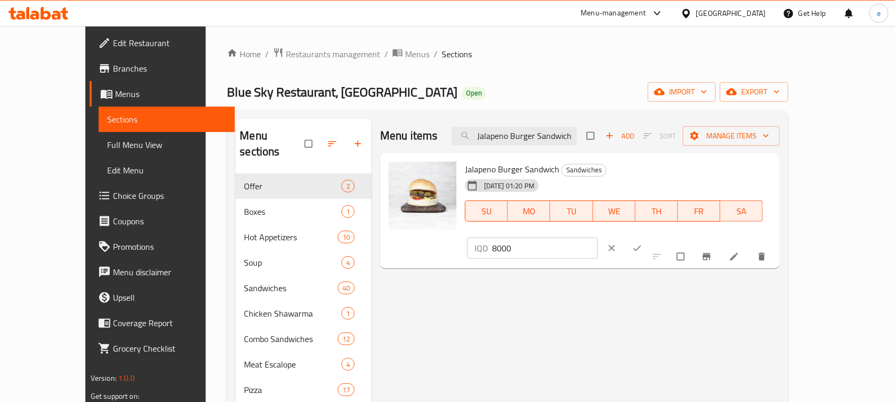
click at [598, 238] on input "8000" at bounding box center [545, 248] width 106 height 21
click at [598, 238] on input "6000" at bounding box center [545, 248] width 106 height 21
type input "6000"
click at [643, 243] on icon "ok" at bounding box center [637, 248] width 11 height 11
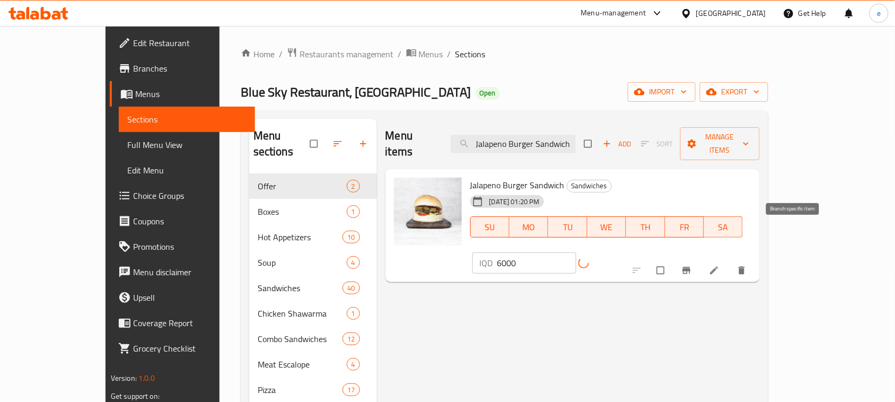
click at [701, 259] on button "Branch-specific-item" at bounding box center [687, 270] width 25 height 23
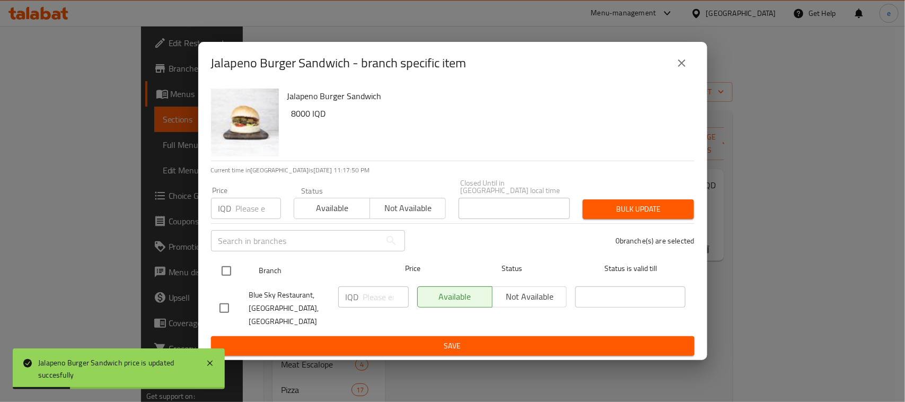
click at [221, 270] on input "checkbox" at bounding box center [226, 271] width 22 height 22
checkbox input "true"
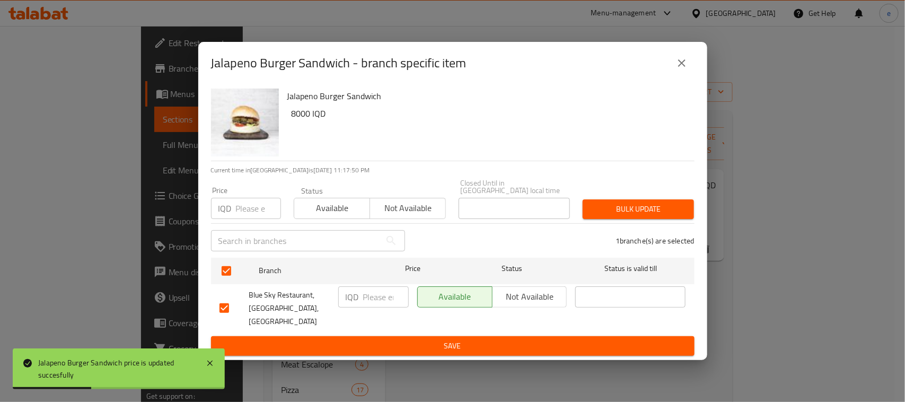
click at [372, 303] on input "number" at bounding box center [386, 296] width 46 height 21
paste input "6000"
type input "6000"
click at [366, 336] on button "Save" at bounding box center [453, 346] width 484 height 20
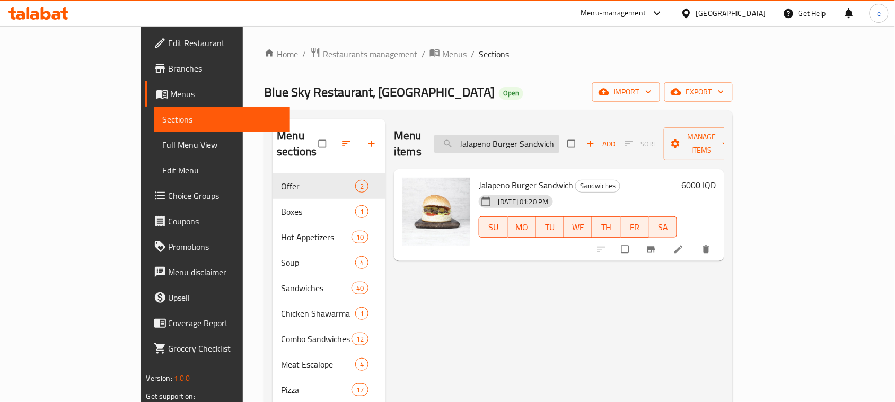
click at [549, 135] on input "Jalapeno Burger Sandwich" at bounding box center [496, 144] width 125 height 19
paste input "Mushroom Meat"
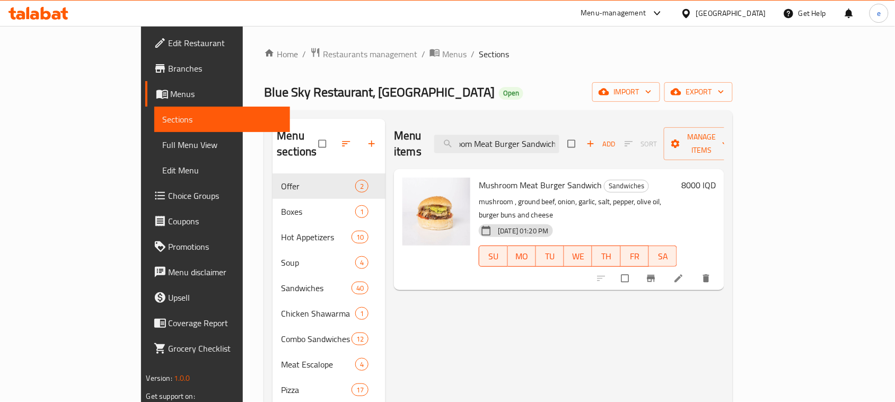
type input "Mushroom Meat Burger Sandwich"
click at [716, 178] on h6 "8000 IQD" at bounding box center [698, 185] width 34 height 15
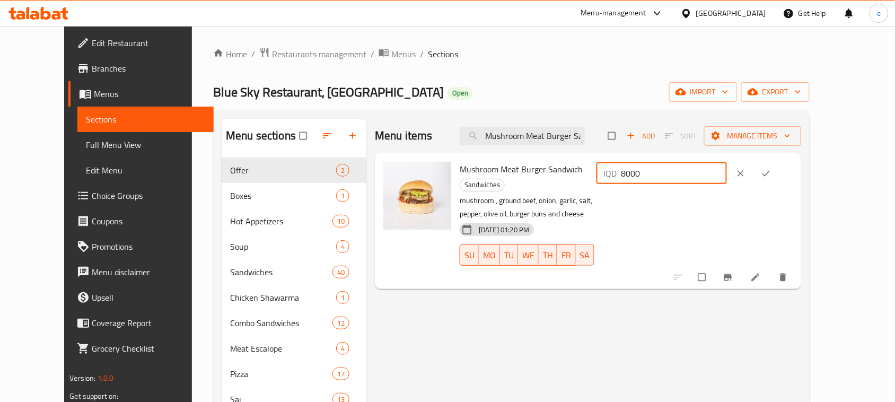
click at [710, 173] on input "8000" at bounding box center [675, 173] width 106 height 21
click at [719, 172] on input "6000" at bounding box center [675, 173] width 106 height 21
type input "6000"
click at [772, 176] on icon "ok" at bounding box center [766, 173] width 11 height 11
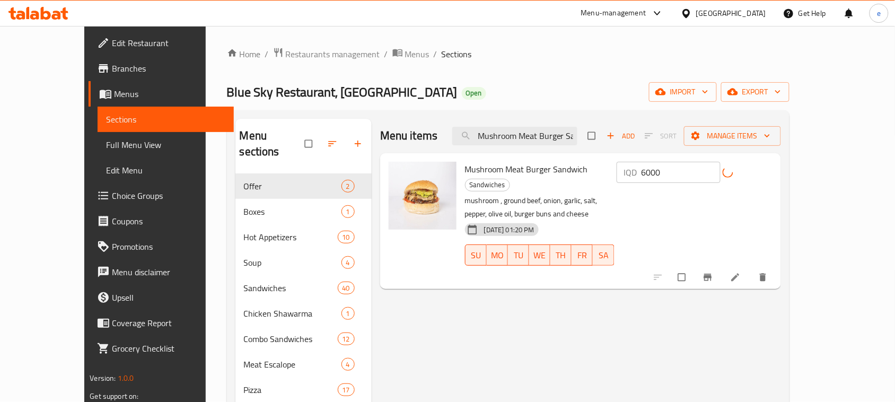
click at [722, 266] on button "Branch-specific-item" at bounding box center [708, 277] width 25 height 23
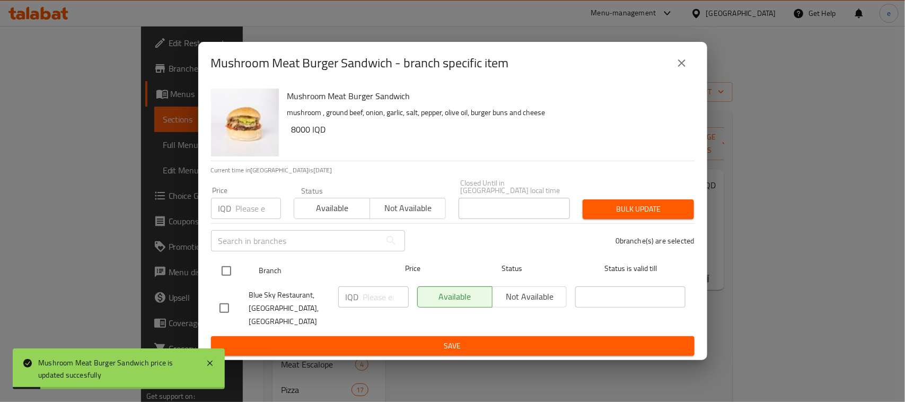
click at [237, 274] on input "checkbox" at bounding box center [226, 271] width 22 height 22
checkbox input "true"
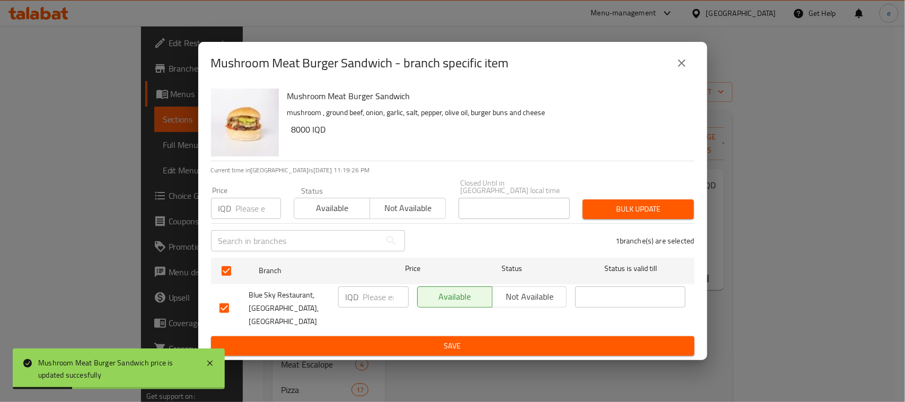
click at [370, 302] on input "number" at bounding box center [386, 296] width 46 height 21
paste input "6000"
type input "6000"
click at [439, 343] on button "Save" at bounding box center [453, 346] width 484 height 20
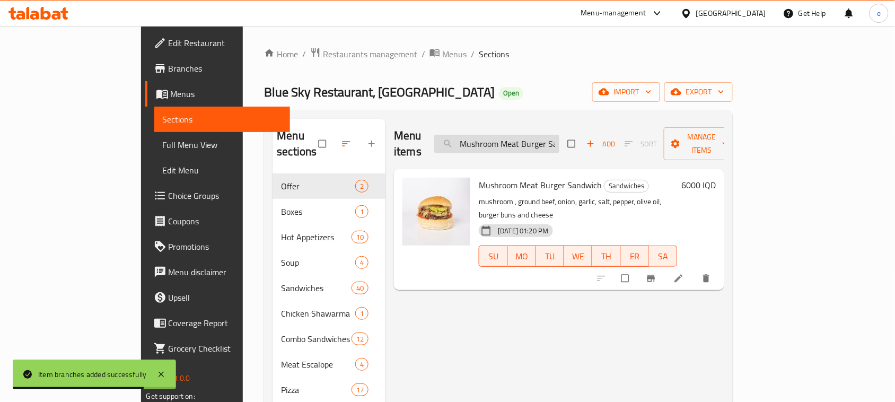
click at [557, 135] on input "Mushroom Meat Burger Sandwich" at bounding box center [496, 144] width 125 height 19
paste input "Cowboy"
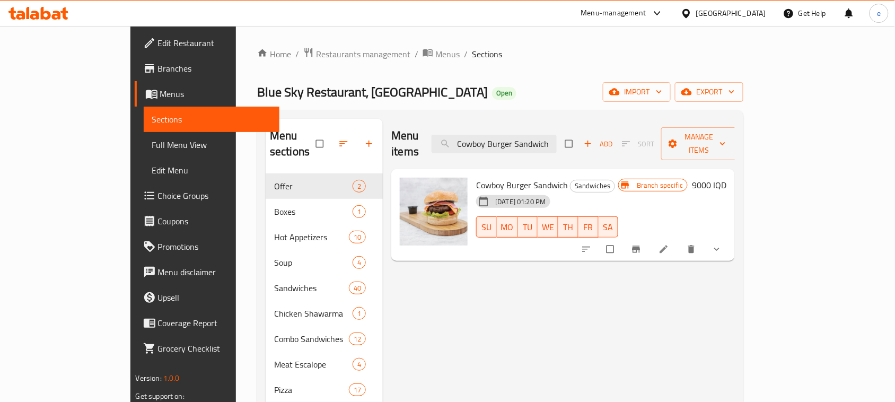
type input "Cowboy Burger Sandwich"
click at [727, 178] on h6 "9000 IQD" at bounding box center [709, 185] width 34 height 15
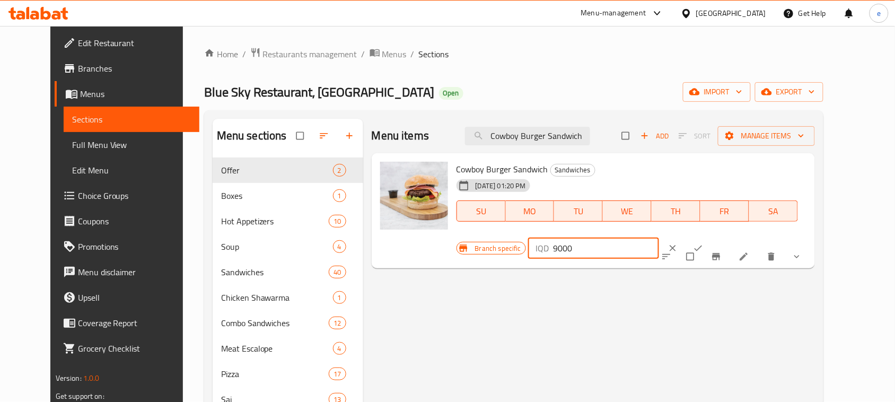
click at [659, 238] on input "9000" at bounding box center [606, 248] width 106 height 21
click at [659, 238] on input "7000" at bounding box center [606, 248] width 106 height 21
type input "7000"
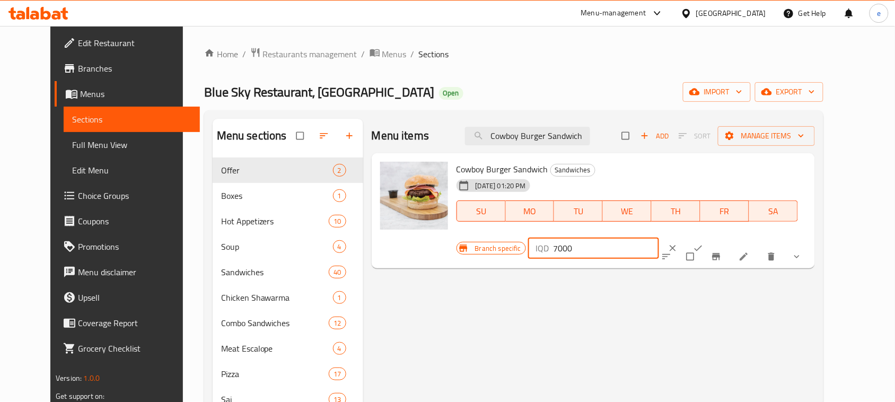
click at [712, 237] on button "ok" at bounding box center [699, 248] width 25 height 23
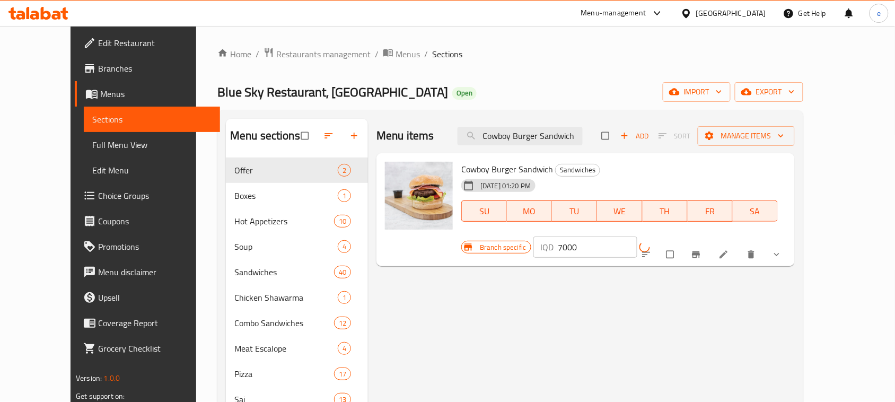
click at [702, 249] on icon "Branch-specific-item" at bounding box center [696, 254] width 11 height 11
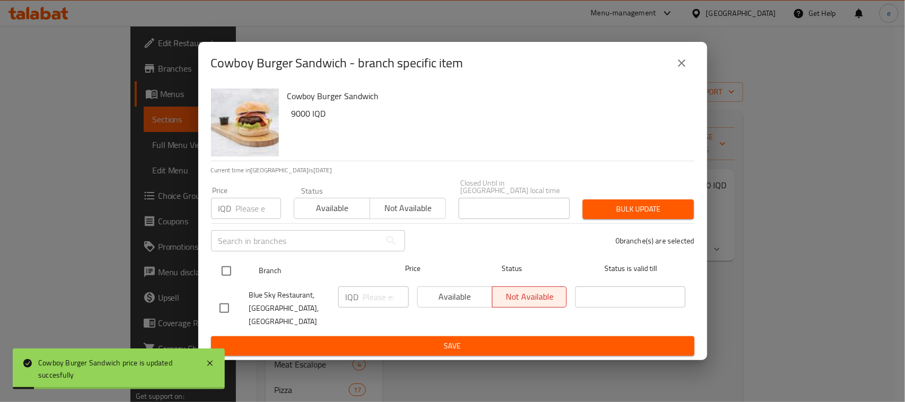
click at [234, 273] on input "checkbox" at bounding box center [226, 271] width 22 height 22
checkbox input "true"
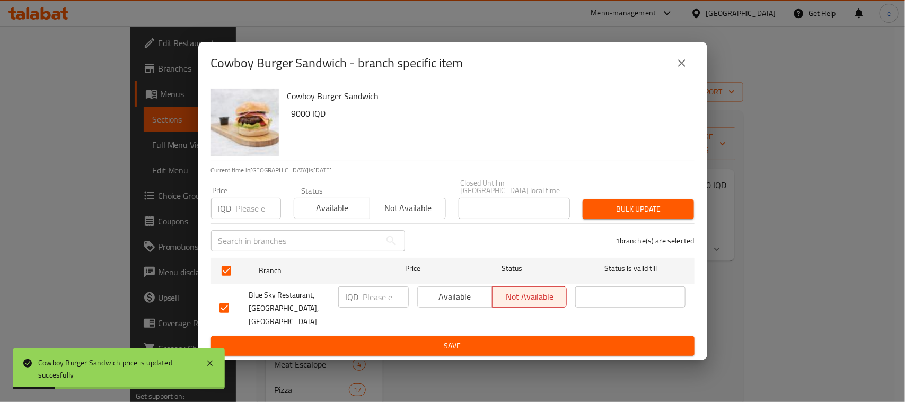
click at [372, 298] on input "number" at bounding box center [386, 296] width 46 height 21
paste input "7000"
type input "7000"
click at [419, 321] on div "Available Not available" at bounding box center [492, 308] width 159 height 53
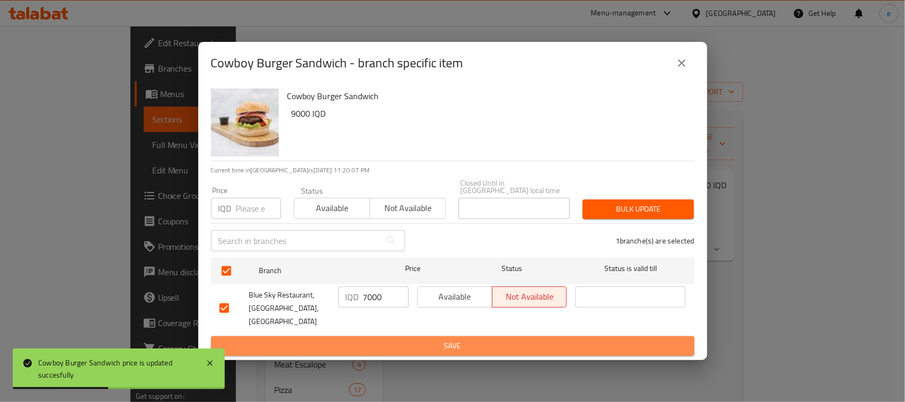
click at [422, 339] on span "Save" at bounding box center [453, 345] width 467 height 13
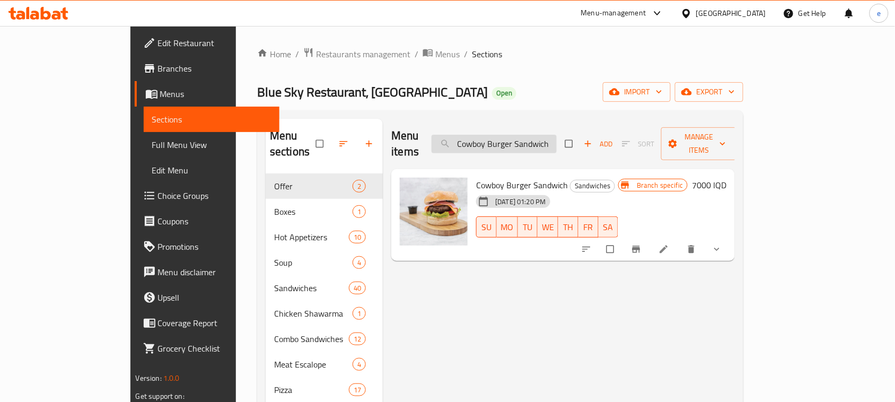
click at [539, 135] on input "Cowboy Burger Sandwich" at bounding box center [494, 144] width 125 height 19
paste input "King"
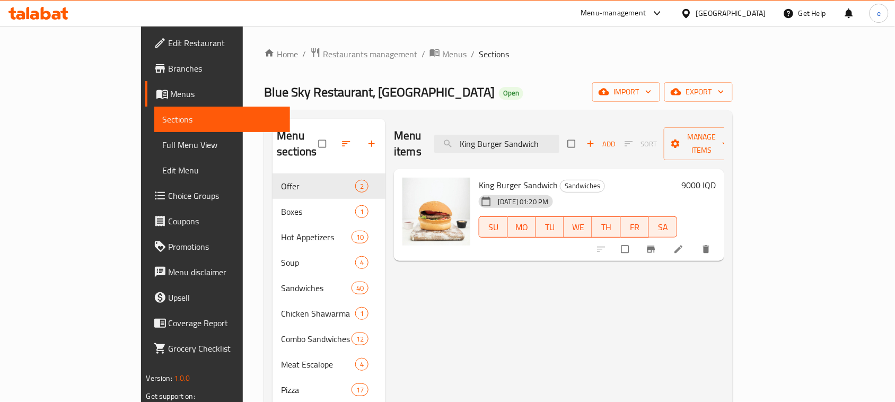
type input "King Burger Sandwich"
click at [716, 178] on h6 "9000 IQD" at bounding box center [698, 185] width 34 height 15
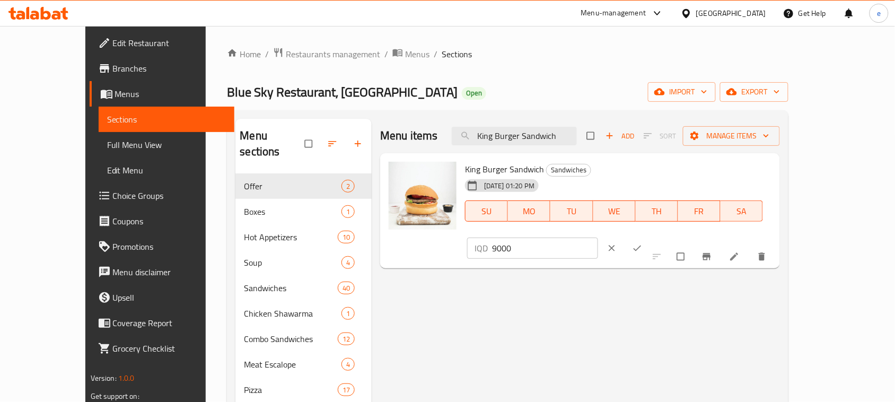
click at [598, 238] on input "9000" at bounding box center [545, 248] width 106 height 21
click at [598, 238] on input "7000" at bounding box center [545, 248] width 106 height 21
type input "7000"
click at [645, 243] on span "ok" at bounding box center [638, 248] width 13 height 11
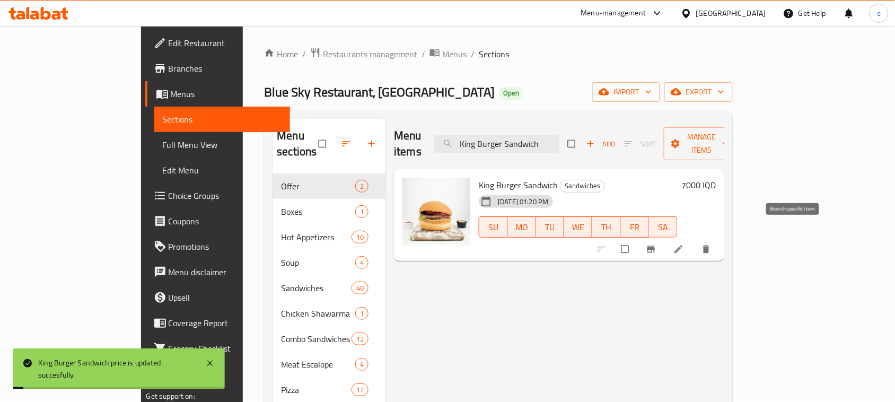
click at [665, 238] on button "Branch-specific-item" at bounding box center [652, 249] width 25 height 23
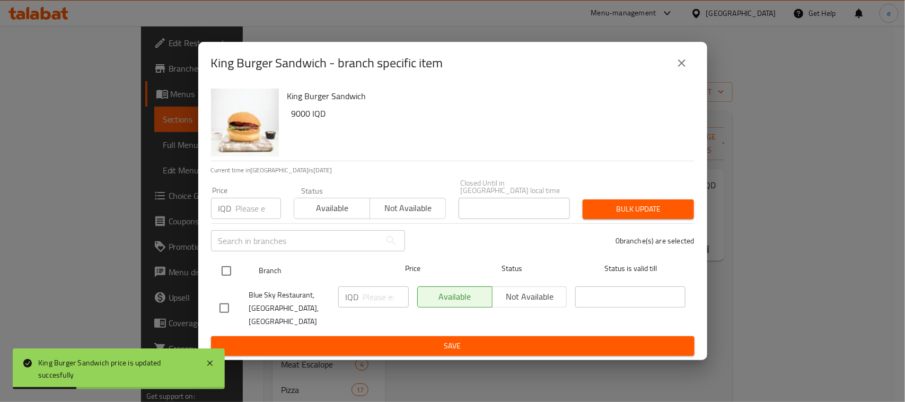
click at [231, 272] on input "checkbox" at bounding box center [226, 271] width 22 height 22
checkbox input "true"
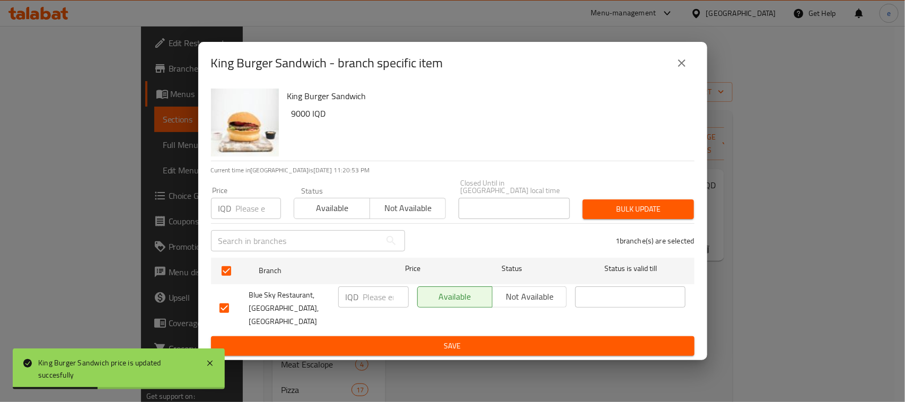
click at [366, 299] on input "number" at bounding box center [386, 296] width 46 height 21
paste input "7000"
type input "7000"
click at [374, 325] on ul "Branch Price Status Status is valid till Blue Sky Restaurant, Zayona, Zayona IQ…" at bounding box center [453, 295] width 484 height 83
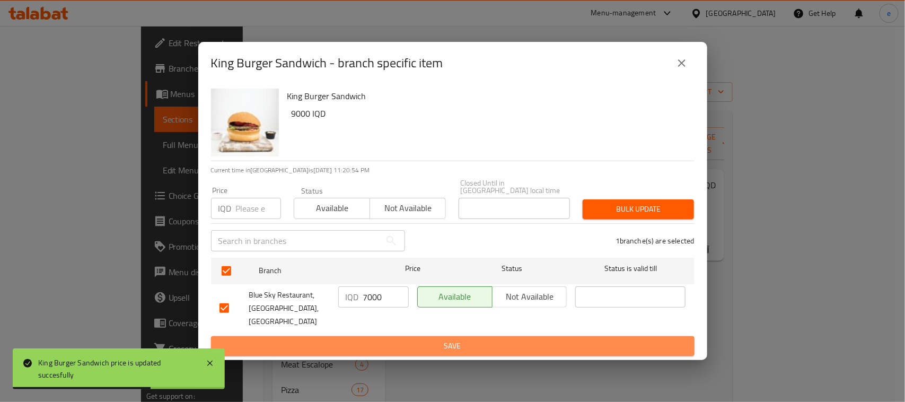
click at [377, 339] on span "Save" at bounding box center [453, 345] width 467 height 13
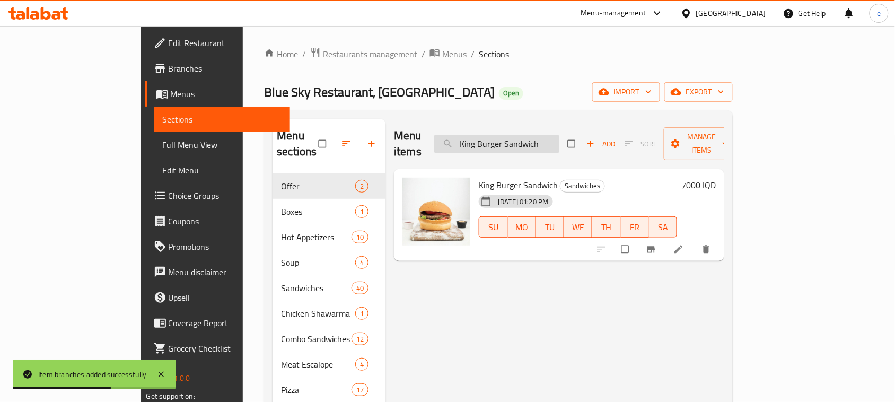
click at [560, 143] on input "King Burger Sandwich" at bounding box center [496, 144] width 125 height 19
paste input "Lughm"
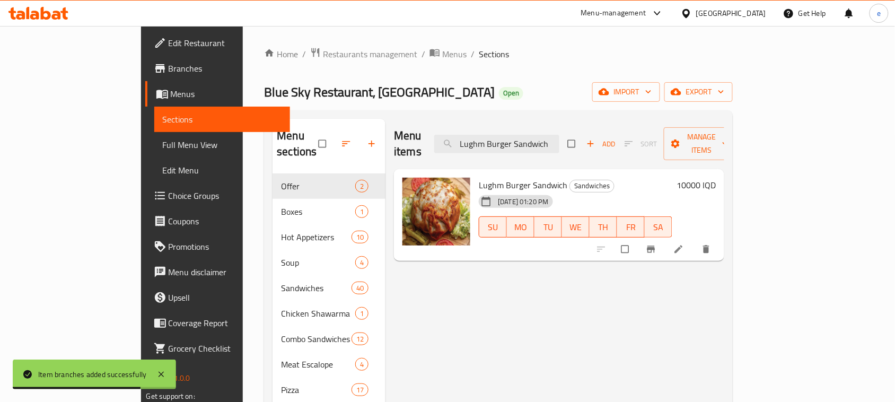
type input "Lughm Burger Sandwich"
click at [716, 178] on h6 "10000 IQD" at bounding box center [696, 185] width 39 height 15
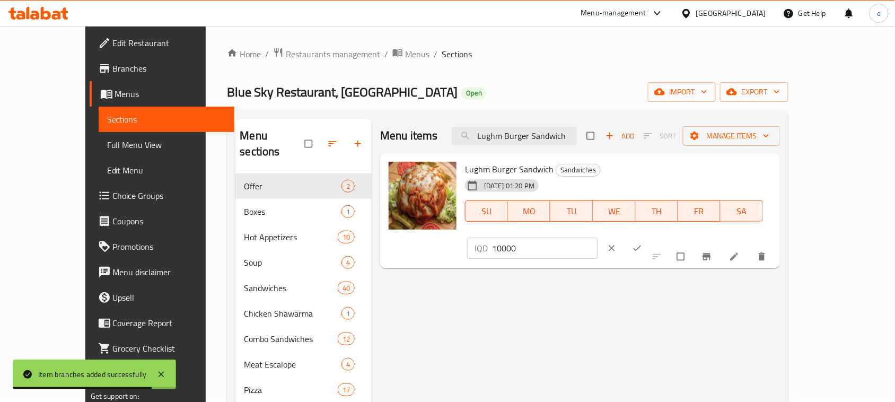
click at [598, 238] on input "10000" at bounding box center [545, 248] width 106 height 21
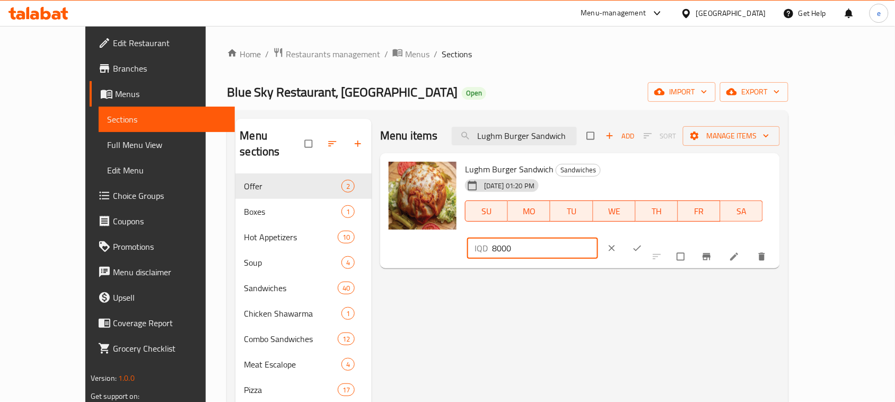
click at [598, 238] on input "8000" at bounding box center [545, 248] width 106 height 21
type input "8000"
click at [643, 243] on icon "ok" at bounding box center [637, 248] width 11 height 11
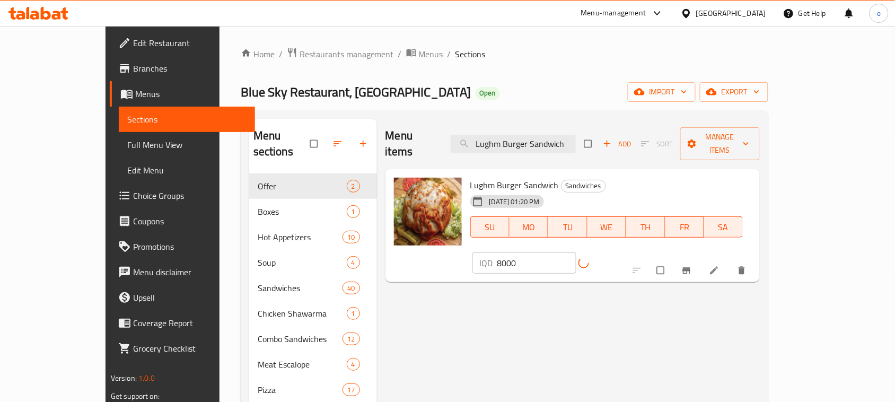
click at [692, 265] on icon "Branch-specific-item" at bounding box center [686, 270] width 11 height 11
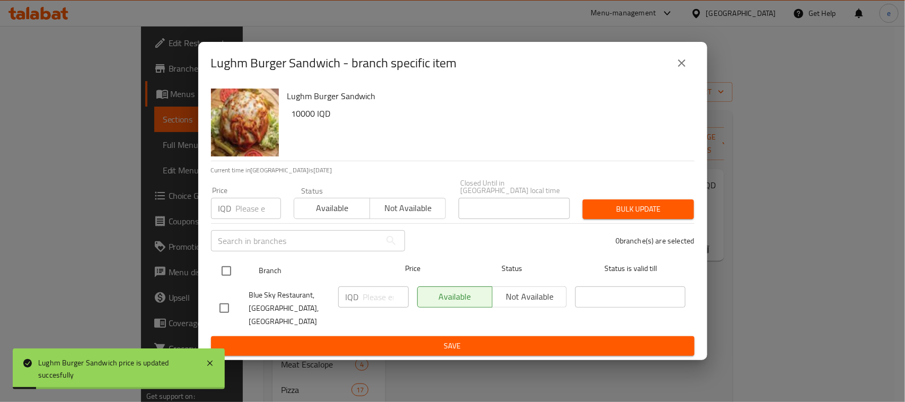
click at [246, 283] on div at bounding box center [235, 271] width 40 height 31
click at [234, 268] on input "checkbox" at bounding box center [226, 271] width 22 height 22
checkbox input "true"
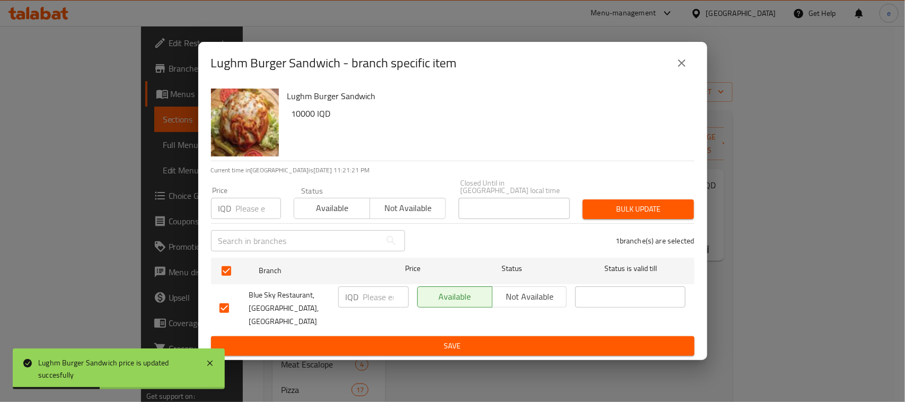
click at [361, 298] on div "IQD ​" at bounding box center [373, 296] width 71 height 21
paste input "8000"
type input "8000"
click at [391, 340] on span "Save" at bounding box center [453, 345] width 467 height 13
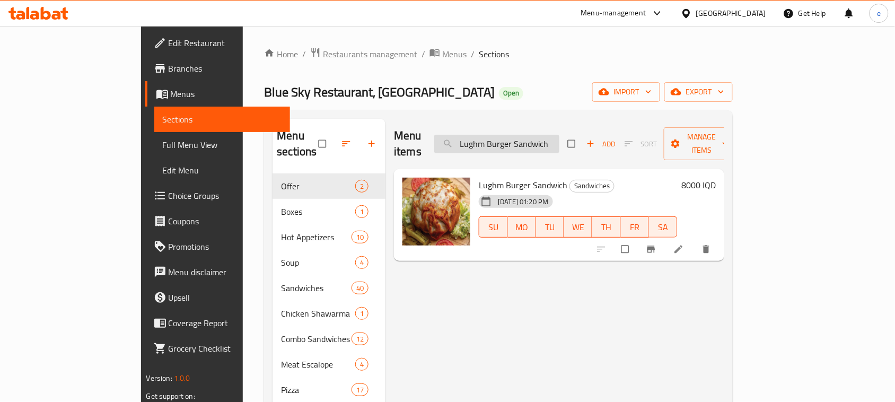
click at [553, 135] on input "Lughm Burger Sandwich" at bounding box center [496, 144] width 125 height 19
paste input "Rizo"
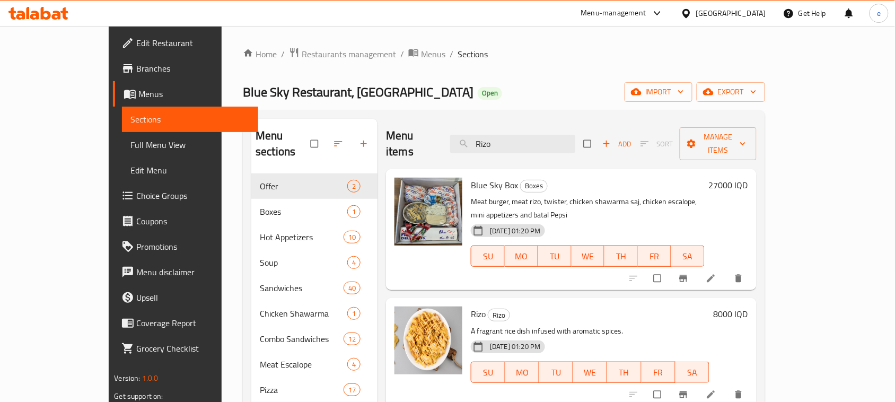
scroll to position [88, 0]
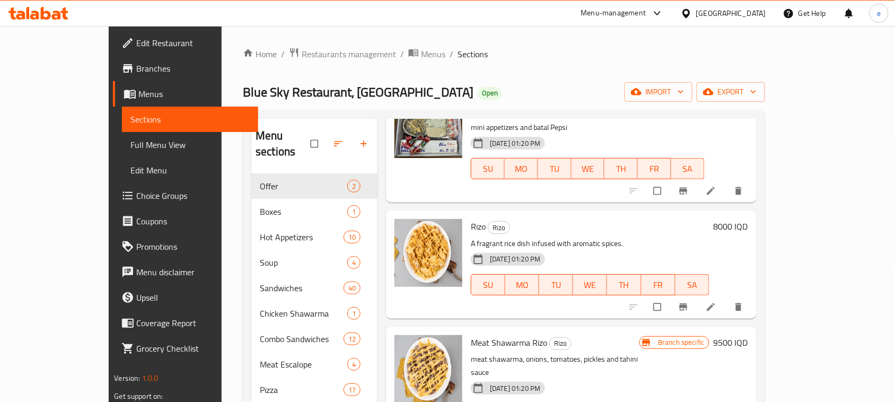
type input "Rizo"
click at [748, 219] on h6 "8000 IQD" at bounding box center [731, 226] width 34 height 15
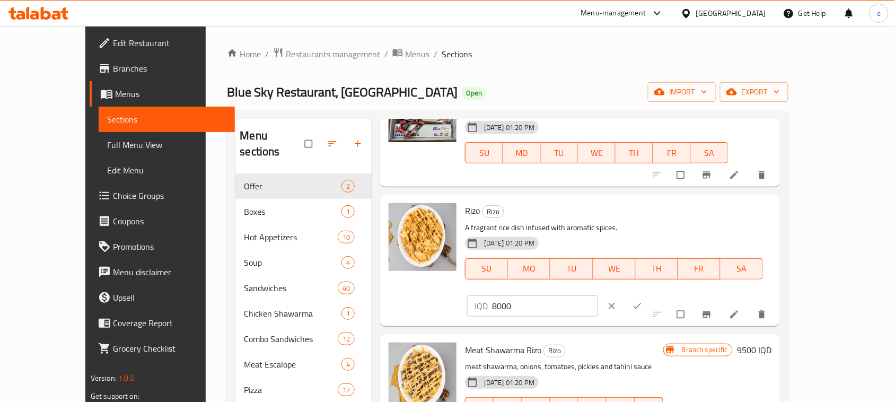
click at [598, 295] on input "8000" at bounding box center [545, 305] width 106 height 21
click at [598, 295] on input "6000" at bounding box center [545, 305] width 106 height 21
type input "6000"
click at [642, 303] on icon "ok" at bounding box center [638, 306] width 8 height 6
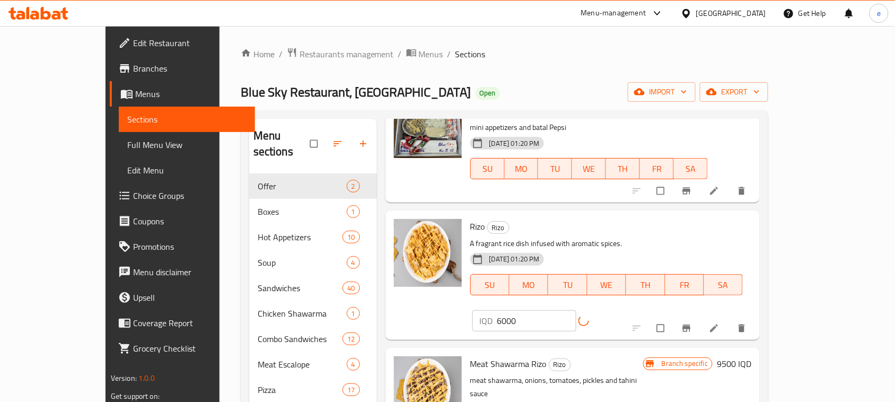
click at [692, 323] on icon "Branch-specific-item" at bounding box center [686, 328] width 11 height 11
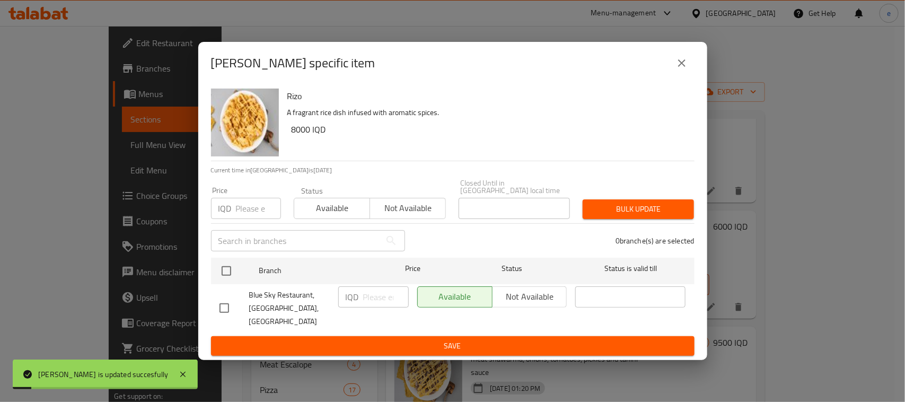
click at [246, 285] on div "Blue Sky Restaurant, [GEOGRAPHIC_DATA], [GEOGRAPHIC_DATA]" at bounding box center [274, 308] width 119 height 53
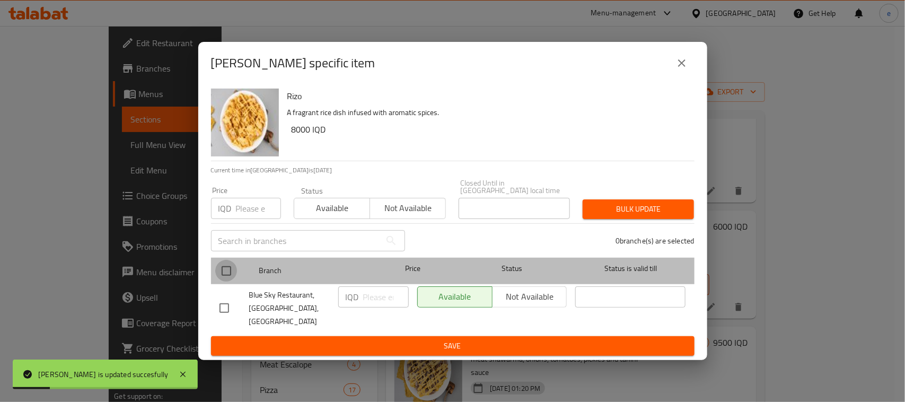
click at [216, 279] on input "checkbox" at bounding box center [226, 271] width 22 height 22
checkbox input "true"
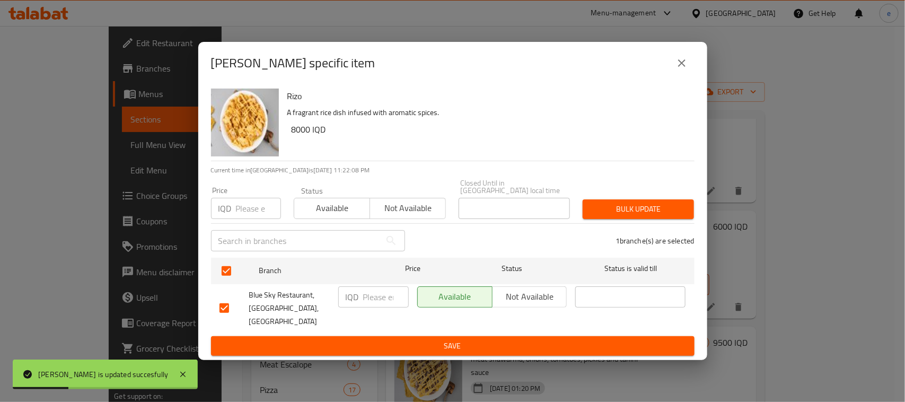
click at [375, 308] on input "number" at bounding box center [386, 296] width 46 height 21
paste input "6000"
type input "6000"
click at [379, 343] on button "Save" at bounding box center [453, 346] width 484 height 20
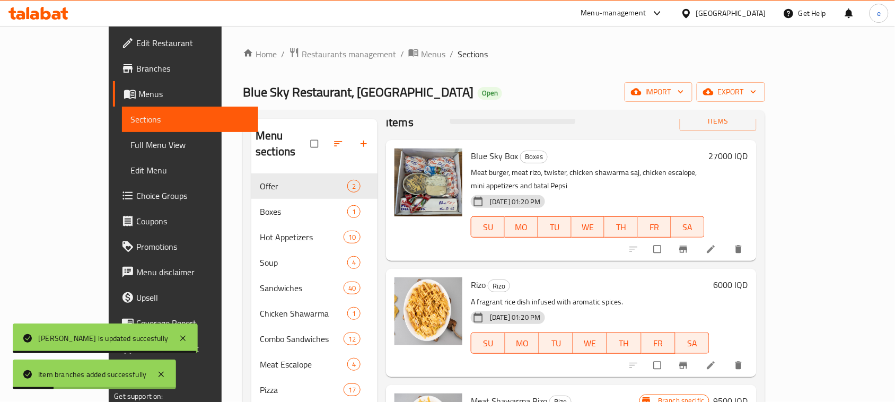
scroll to position [0, 0]
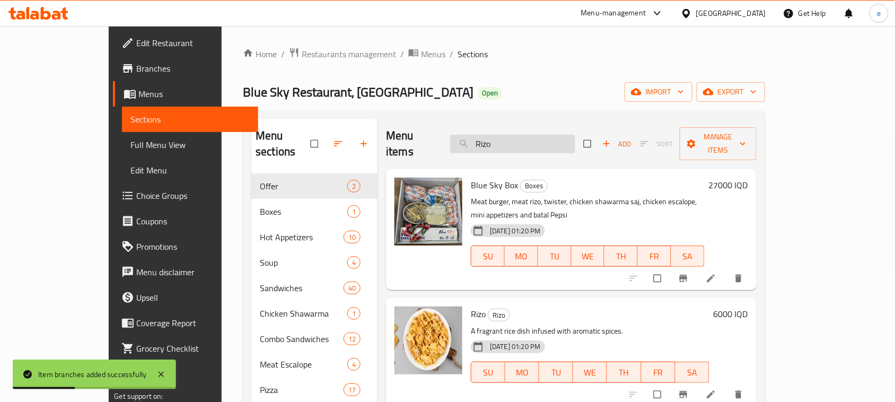
click at [522, 144] on input "Rizo" at bounding box center [512, 144] width 125 height 19
paste input "Herbs"
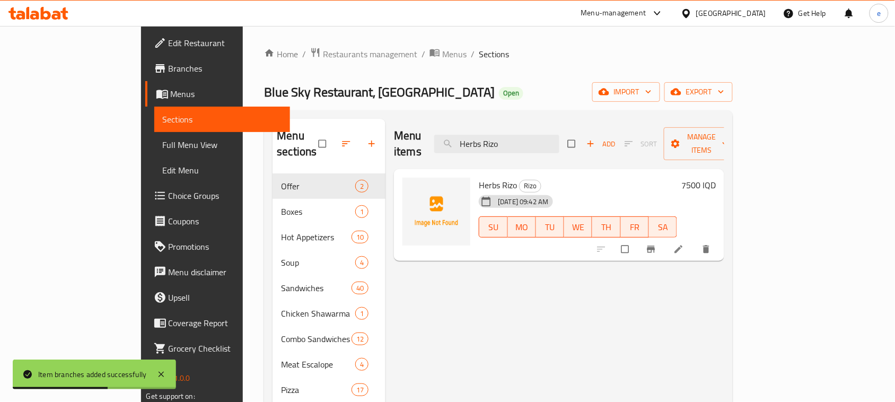
type input "Herbs Rizo"
click at [716, 178] on h6 "7500 IQD" at bounding box center [698, 185] width 34 height 15
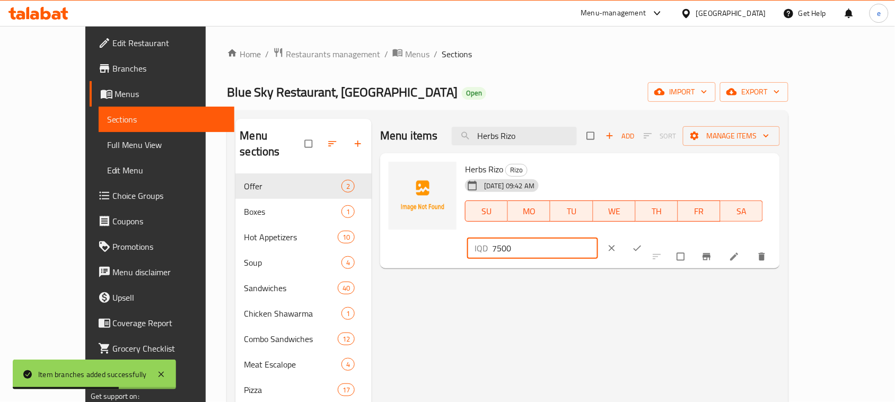
click at [598, 238] on input "7500" at bounding box center [545, 248] width 106 height 21
paste input "60"
type input "6000"
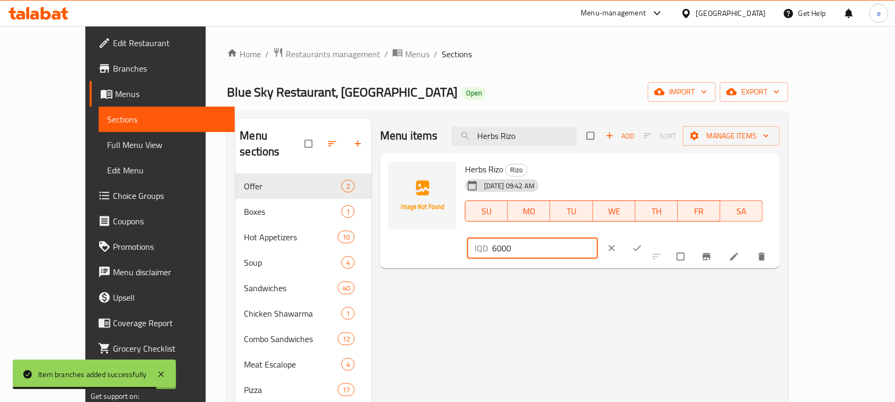
click at [651, 237] on button "ok" at bounding box center [638, 248] width 25 height 23
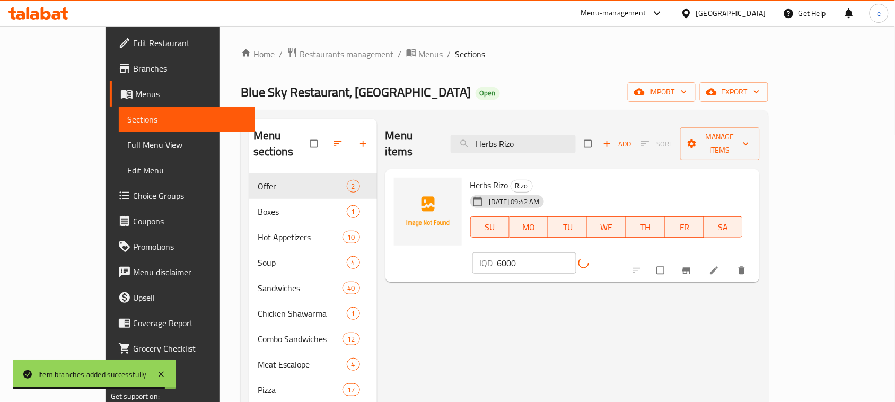
click at [701, 259] on button "Branch-specific-item" at bounding box center [687, 270] width 25 height 23
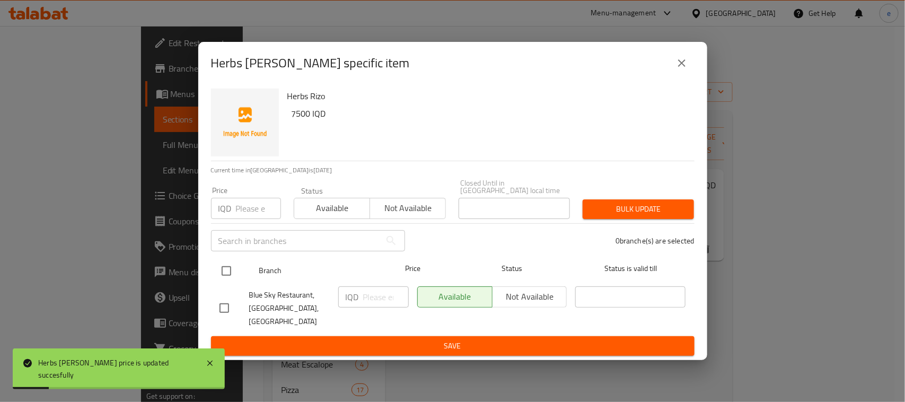
click at [223, 273] on input "checkbox" at bounding box center [226, 271] width 22 height 22
checkbox input "true"
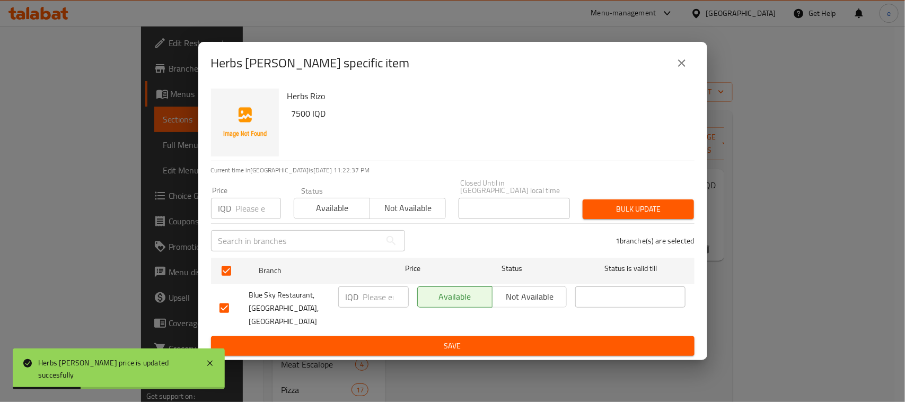
click at [380, 303] on input "number" at bounding box center [386, 296] width 46 height 21
paste input "6000"
type input "6000"
click at [396, 339] on span "Save" at bounding box center [453, 345] width 467 height 13
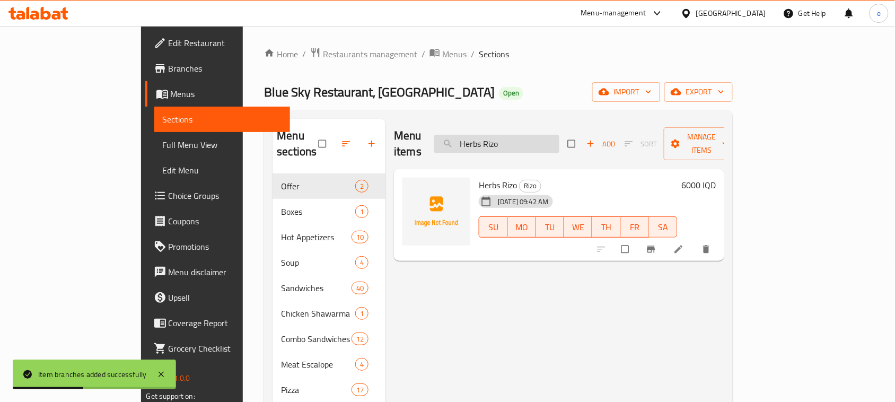
click at [560, 144] on input "Herbs Rizo" at bounding box center [496, 144] width 125 height 19
paste input "Meat Shawarma"
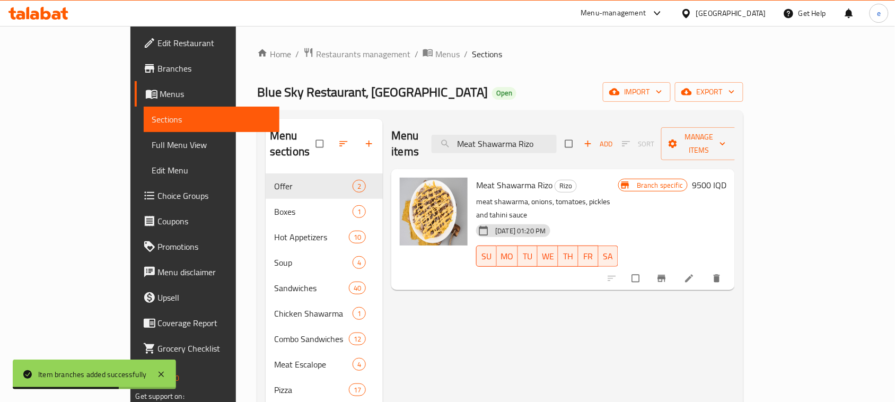
type input "Meat Shawarma Rizo"
click at [727, 178] on h6 "9500 IQD" at bounding box center [709, 185] width 34 height 15
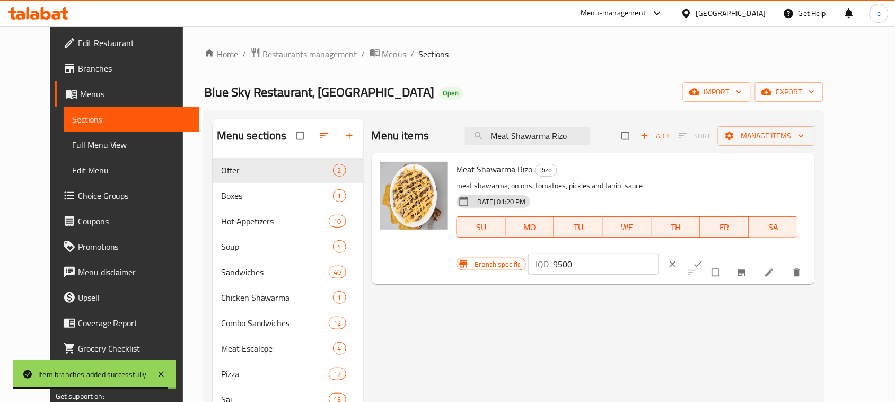
click at [659, 254] on input "9500" at bounding box center [606, 264] width 106 height 21
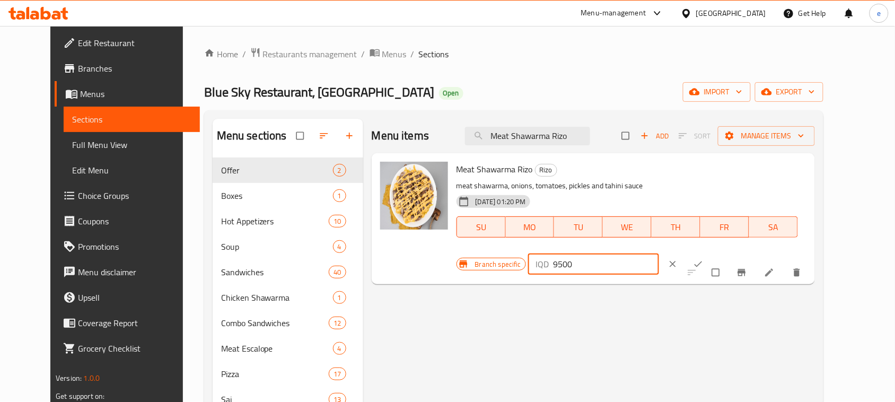
paste input "70"
type input "7000"
click at [704, 259] on icon "ok" at bounding box center [698, 264] width 11 height 11
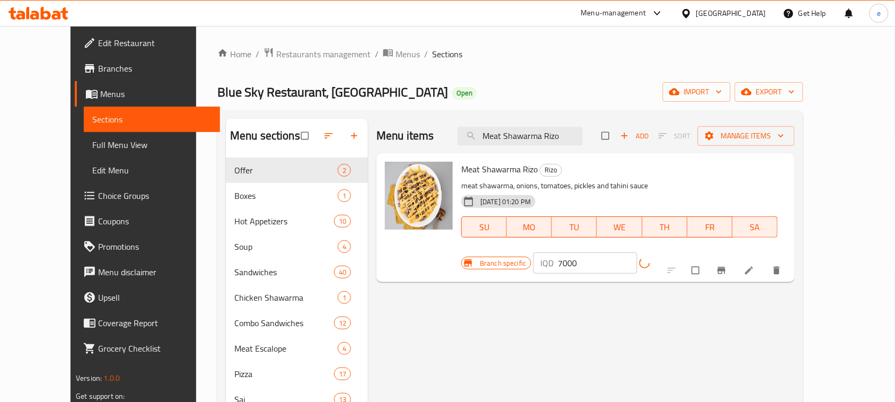
click at [727, 265] on icon "Branch-specific-item" at bounding box center [721, 270] width 11 height 11
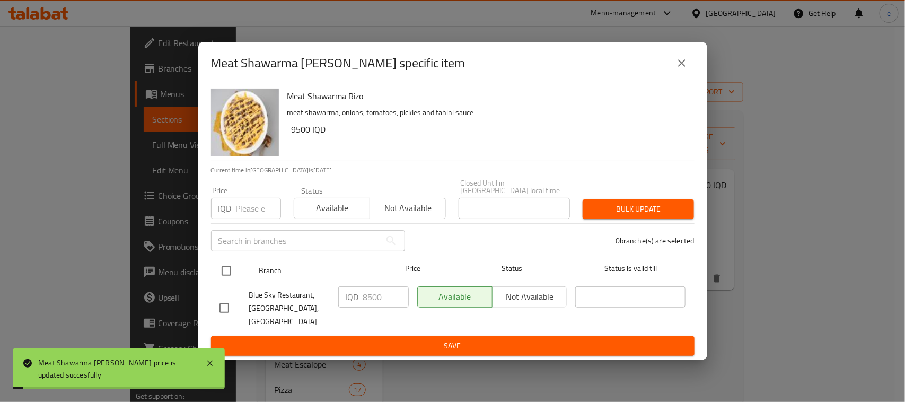
click at [223, 279] on input "checkbox" at bounding box center [226, 271] width 22 height 22
checkbox input "true"
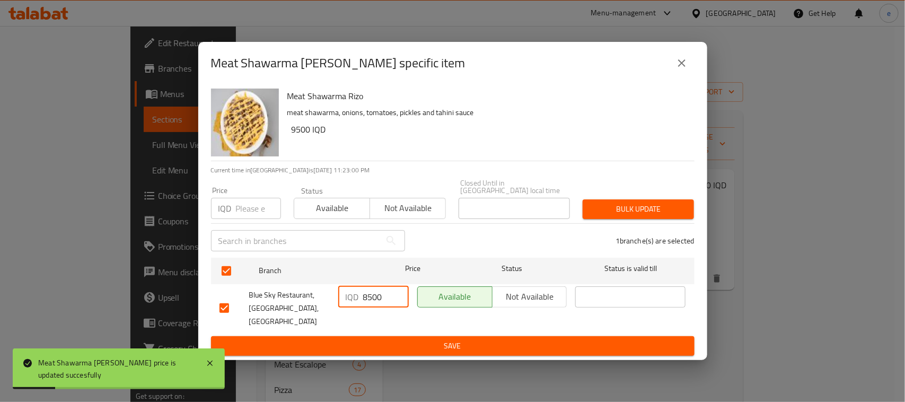
click at [370, 305] on input "8500" at bounding box center [386, 296] width 46 height 21
paste input "70"
type input "7000"
click at [389, 339] on span "Save" at bounding box center [453, 345] width 467 height 13
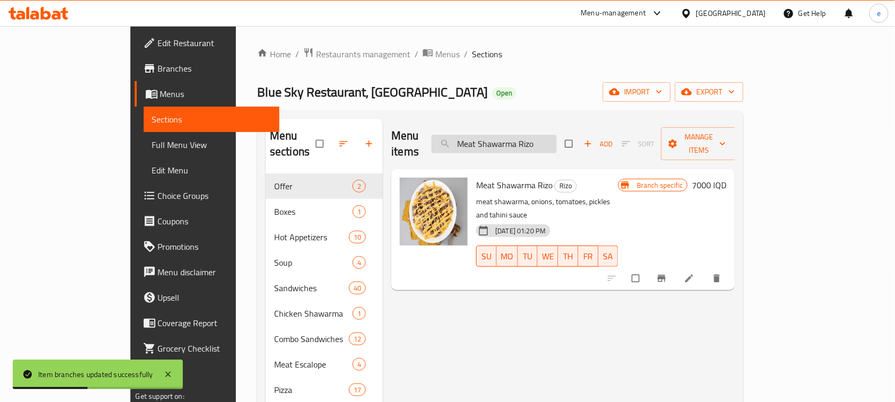
click at [557, 139] on input "Meat Shawarma Rizo" at bounding box center [494, 144] width 125 height 19
paste input "Chicken"
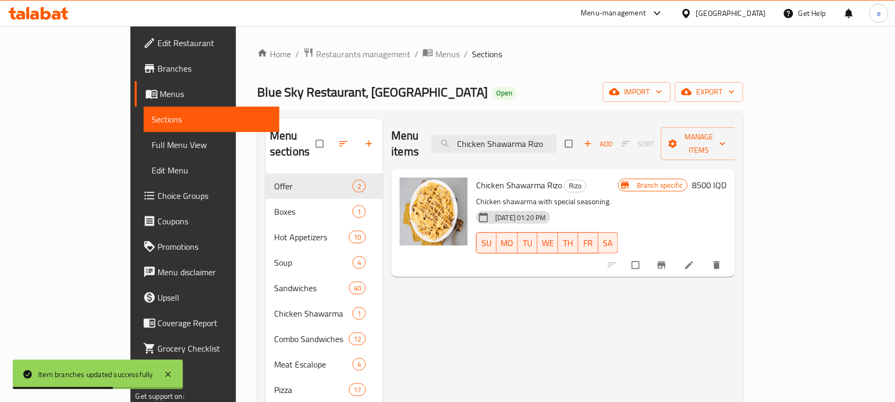
type input "Chicken Shawarma Rizo"
click at [727, 178] on div "Branch specific 8500 IQD" at bounding box center [672, 223] width 108 height 91
click at [727, 178] on h6 "8500 IQD" at bounding box center [709, 185] width 34 height 15
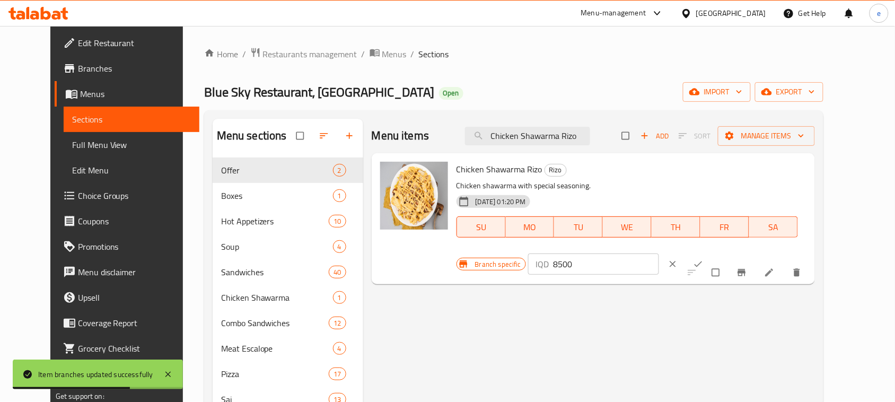
click at [659, 254] on input "8500" at bounding box center [606, 264] width 106 height 21
paste input "60"
type input "6000"
click at [704, 259] on icon "ok" at bounding box center [698, 264] width 11 height 11
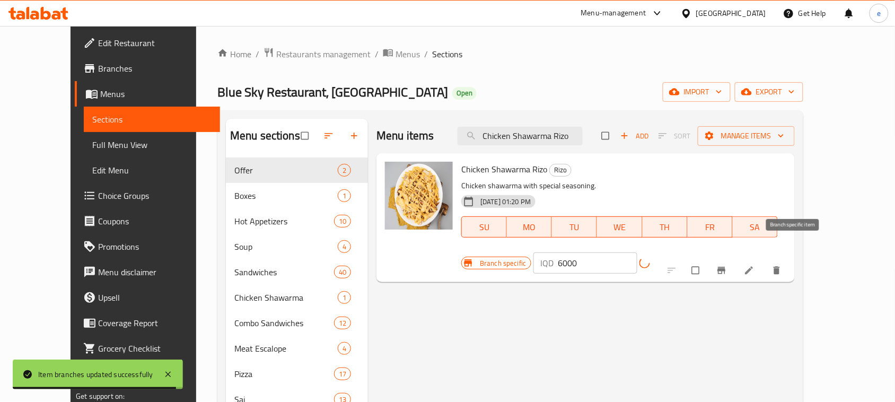
click at [791, 260] on div at bounding box center [725, 270] width 130 height 23
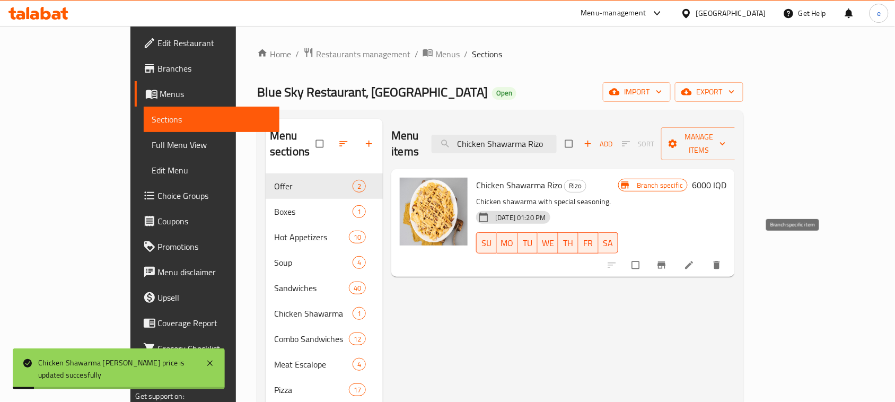
click at [667, 260] on icon "Branch-specific-item" at bounding box center [662, 265] width 11 height 11
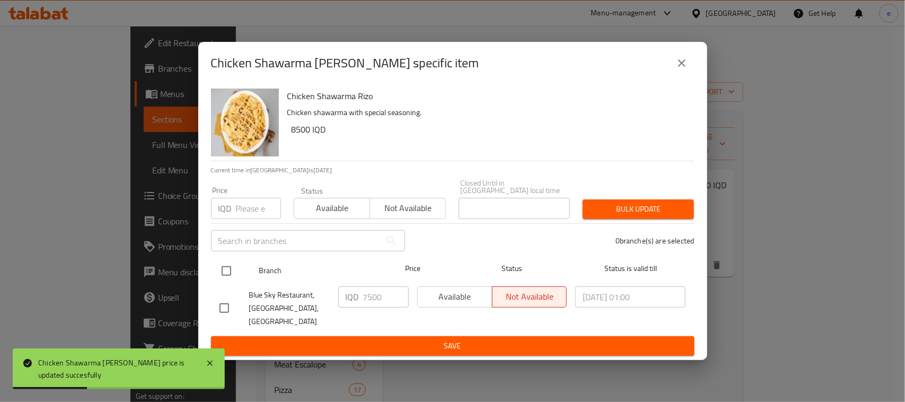
click at [226, 274] on input "checkbox" at bounding box center [226, 271] width 22 height 22
checkbox input "true"
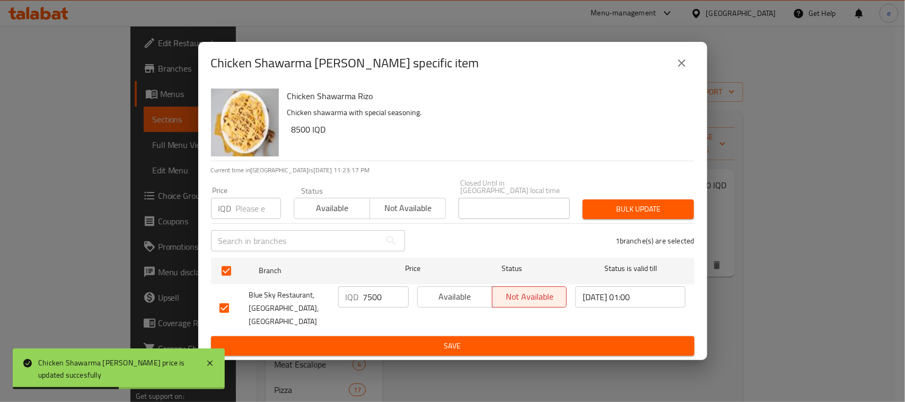
click at [383, 301] on input "7500" at bounding box center [386, 296] width 46 height 21
paste input "60"
type input "6000"
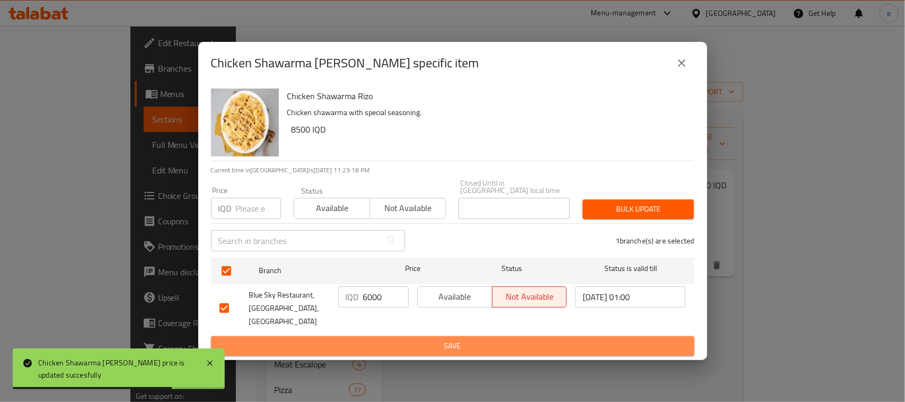
click at [403, 339] on span "Save" at bounding box center [453, 345] width 467 height 13
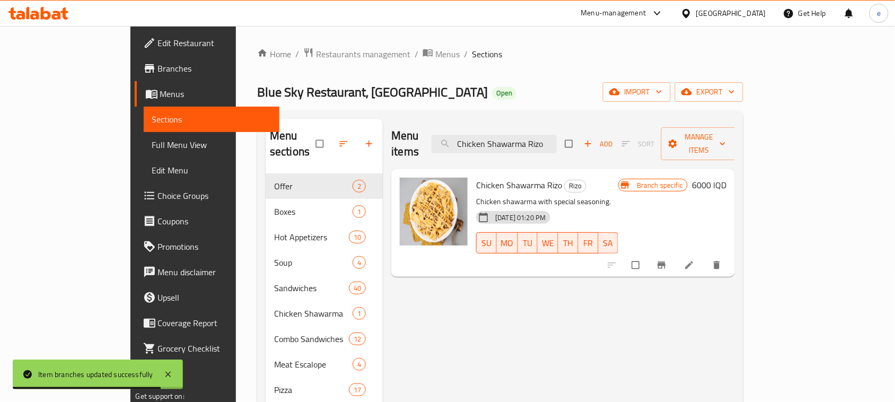
click at [158, 200] on span "Choice Groups" at bounding box center [214, 195] width 113 height 13
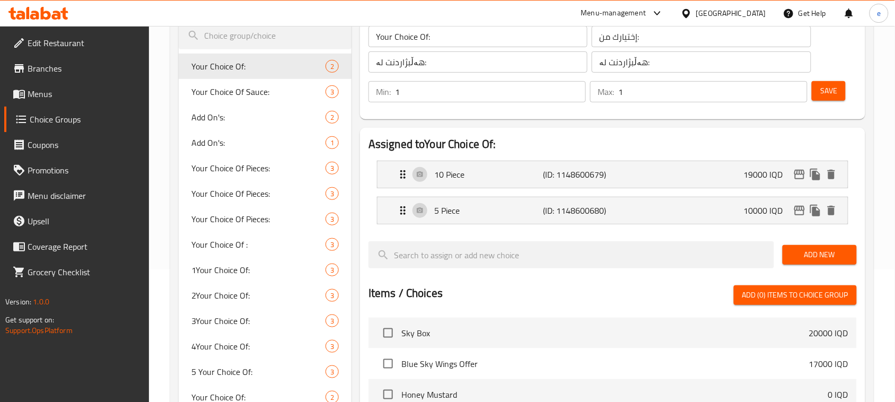
scroll to position [265, 0]
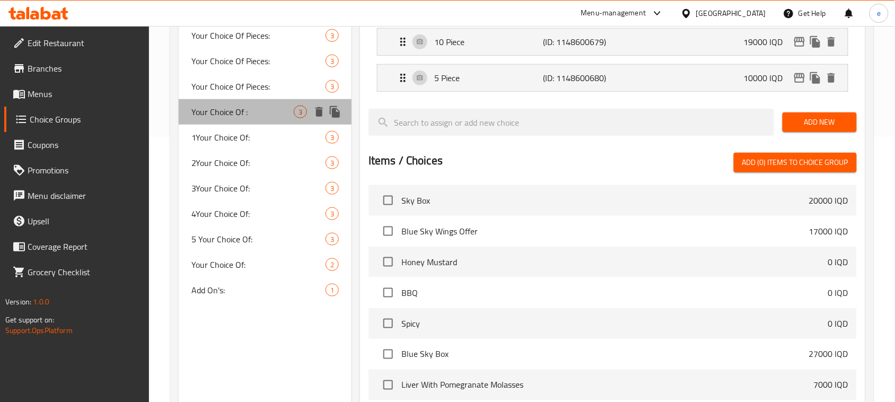
click at [235, 106] on span "Your Choice Of :" at bounding box center [242, 112] width 102 height 13
type input "Your Choice Of :"
type input "إختيارك من:"
type input "هەڵبژاردنت لە:"
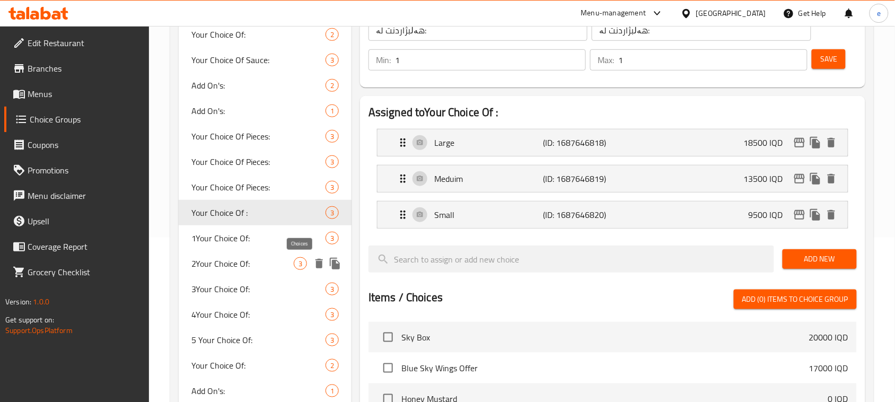
scroll to position [133, 0]
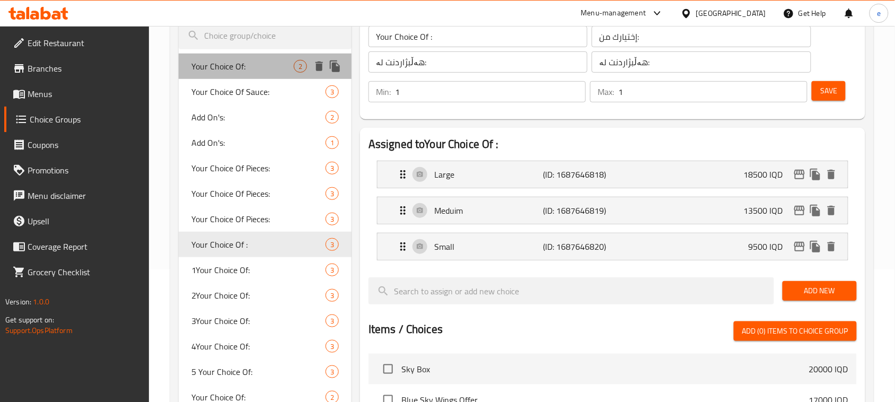
click at [232, 75] on div "Your Choice Of: 2" at bounding box center [265, 66] width 173 height 25
type input "Your Choice Of:"
type input "إختيارك من:"
type input "هەڵبژاردنت لە:"
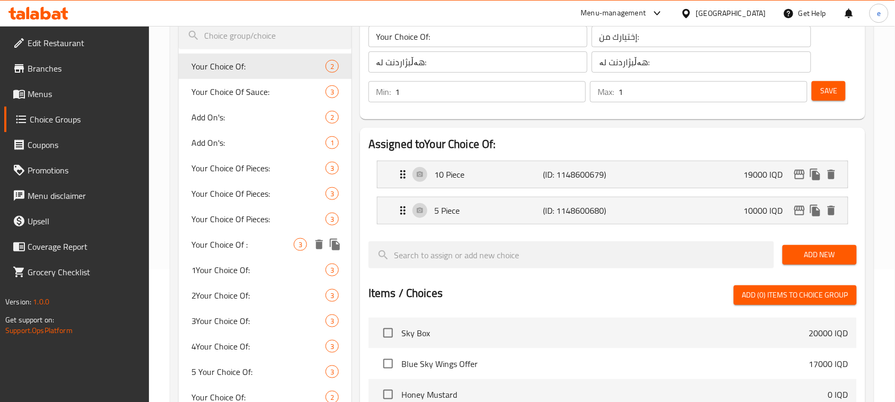
click at [234, 240] on span "Your Choice Of :" at bounding box center [242, 244] width 102 height 13
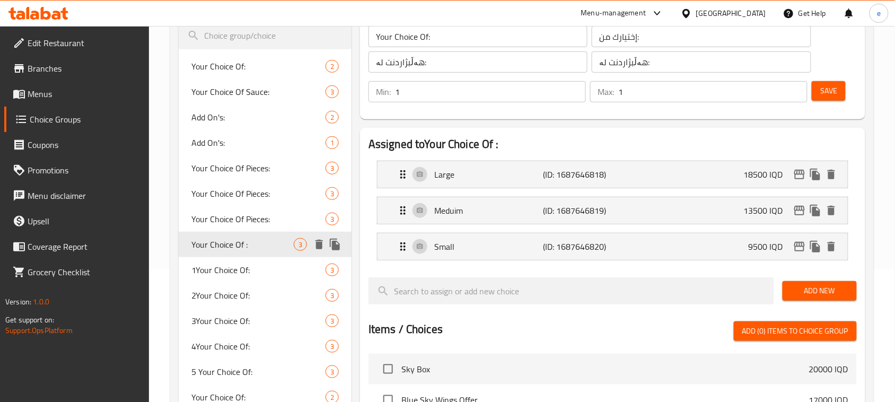
type input "Your Choice Of :"
type input "إختيارك من:"
type input "هەڵبژاردنت لە:"
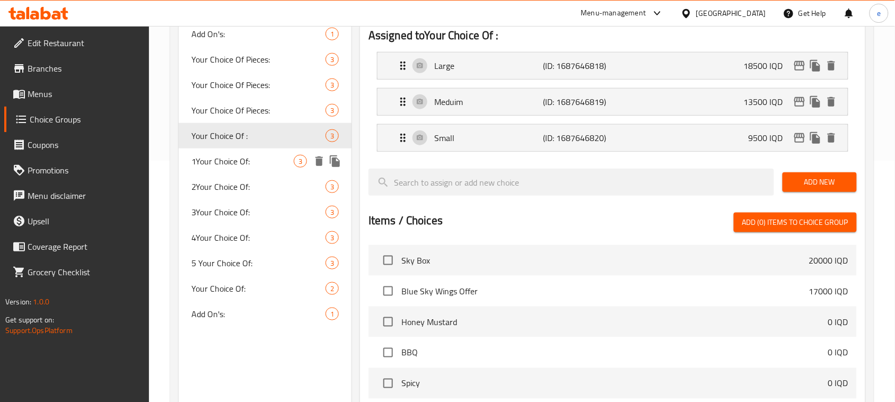
scroll to position [265, 0]
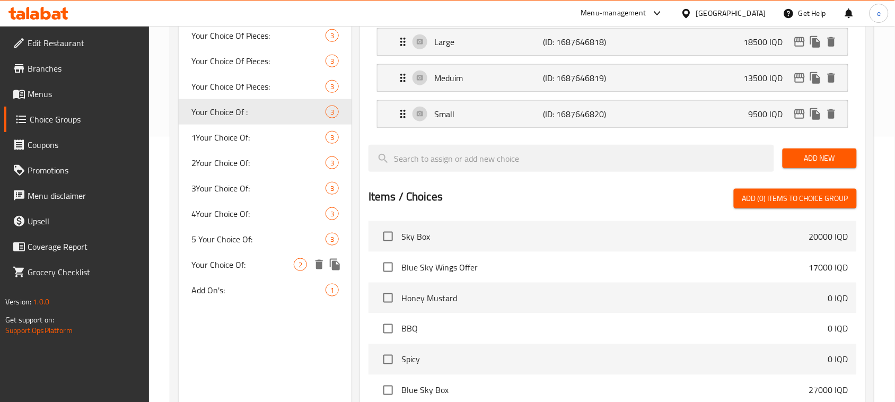
click at [234, 264] on span "Your Choice Of:" at bounding box center [242, 264] width 102 height 13
type input "Your Choice Of:"
type input "إختيارك من:"
type input "هەڵبژاردنت لە:"
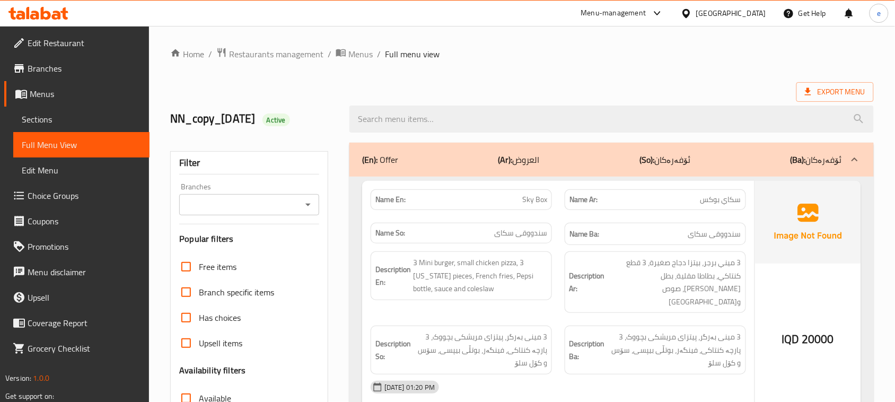
click at [306, 210] on icon "Open" at bounding box center [308, 204] width 13 height 13
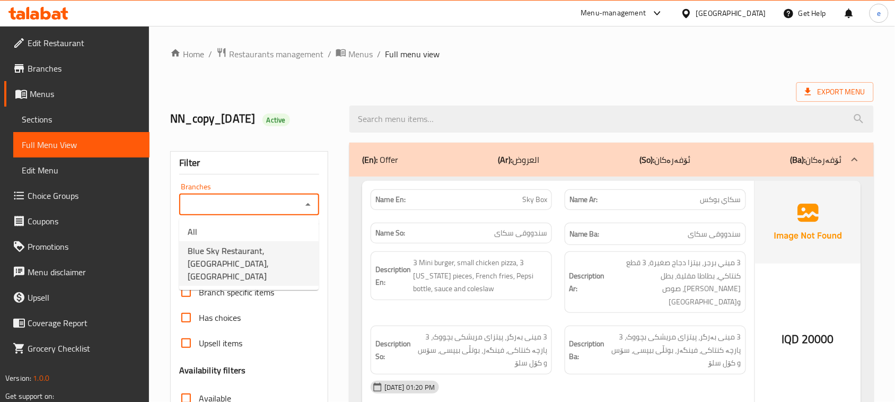
click at [276, 251] on span "Blue Sky Restaurant, [GEOGRAPHIC_DATA], [GEOGRAPHIC_DATA]" at bounding box center [249, 263] width 123 height 38
type input "Blue Sky Restaurant, [GEOGRAPHIC_DATA], [GEOGRAPHIC_DATA]"
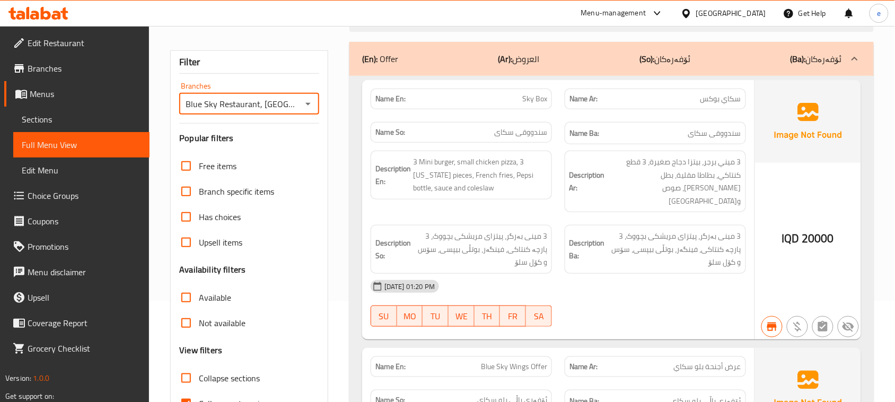
scroll to position [133, 0]
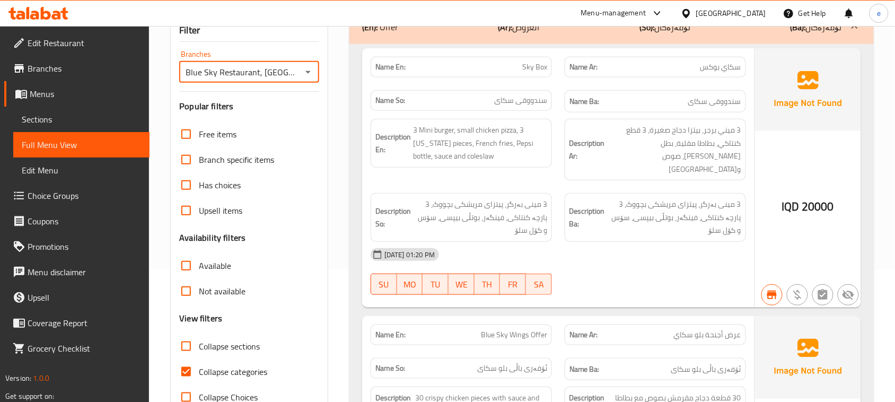
click at [191, 341] on input "Collapse sections" at bounding box center [185, 346] width 25 height 25
checkbox input "true"
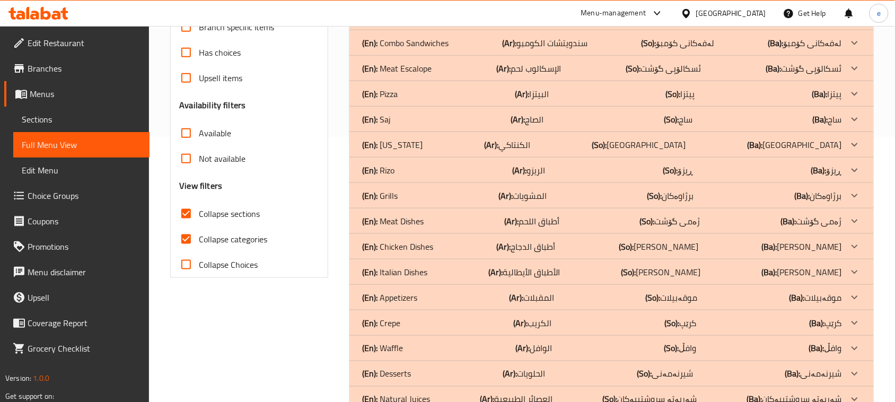
scroll to position [321, 0]
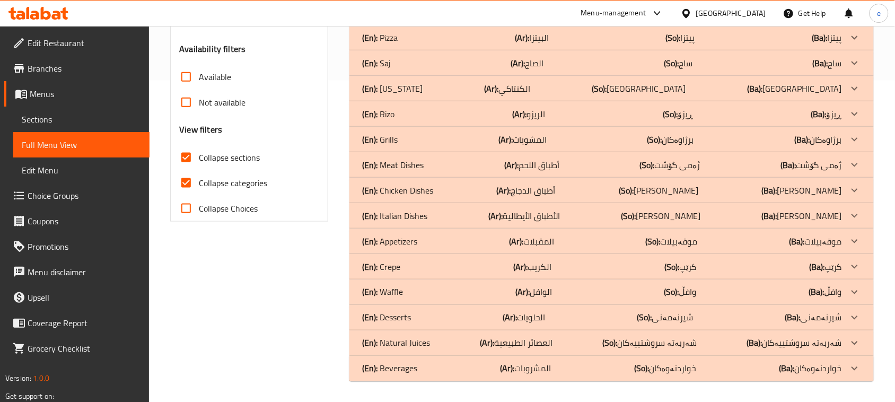
click at [410, 213] on p "(En): Italian Dishes" at bounding box center [394, 215] width 65 height 13
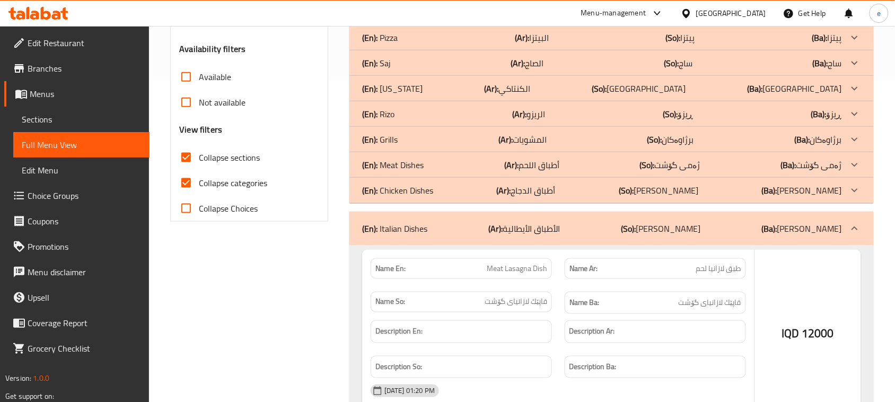
click at [417, 191] on p "(En): Chicken Dishes" at bounding box center [397, 190] width 71 height 13
click at [411, 166] on p "(En): Meat Dishes" at bounding box center [393, 165] width 62 height 13
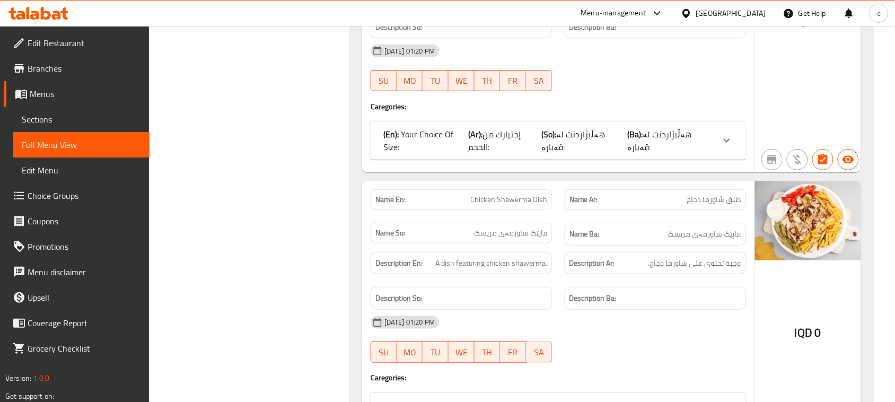
scroll to position [3836, 0]
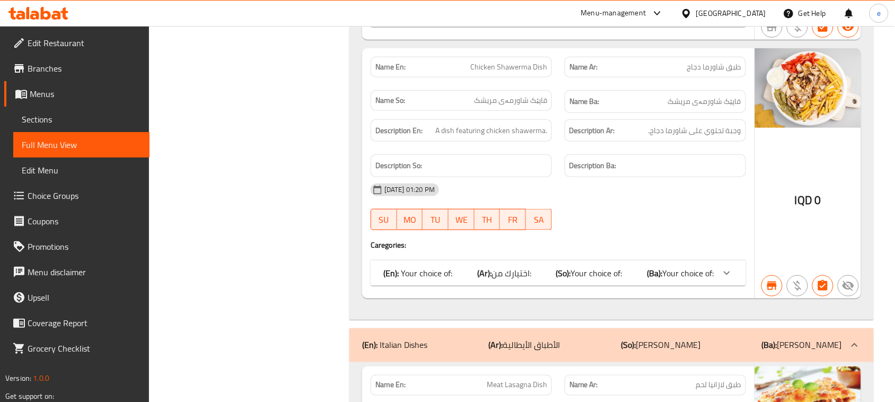
click at [659, 277] on b "(Ba):" at bounding box center [655, 273] width 15 height 16
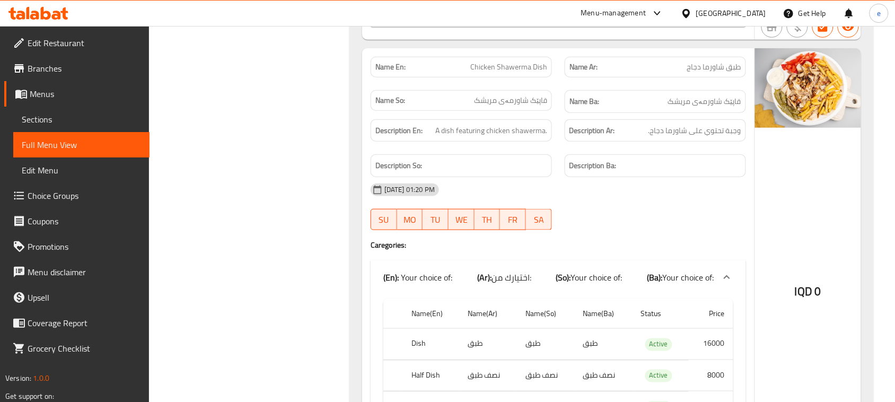
click at [510, 77] on div "Name En: Chicken Shawerma Dish" at bounding box center [461, 67] width 181 height 21
click at [524, 67] on span "Chicken Shawerma Dish" at bounding box center [508, 67] width 77 height 11
copy span "Chicken Shawerma Dish"
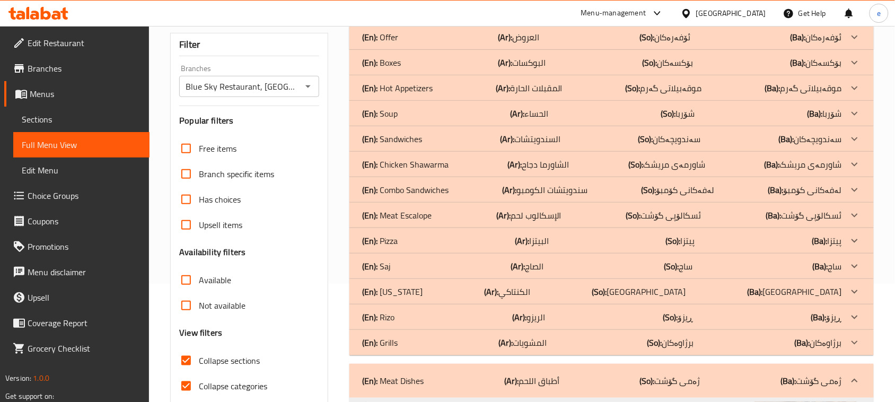
scroll to position [108, 0]
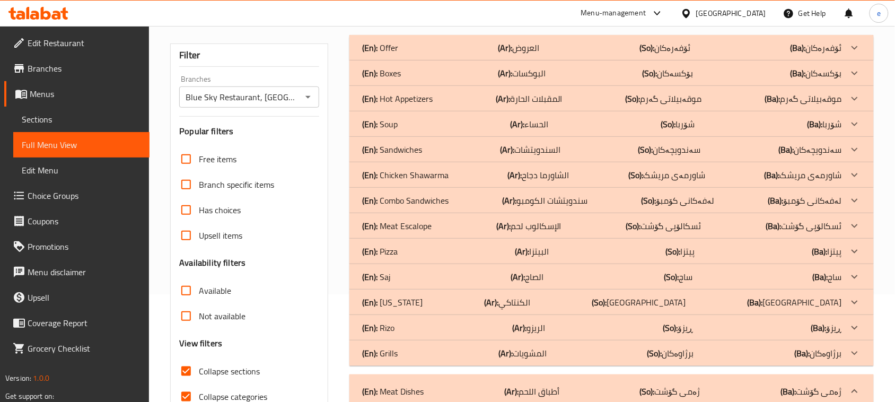
click at [308, 101] on icon "Open" at bounding box center [308, 97] width 13 height 13
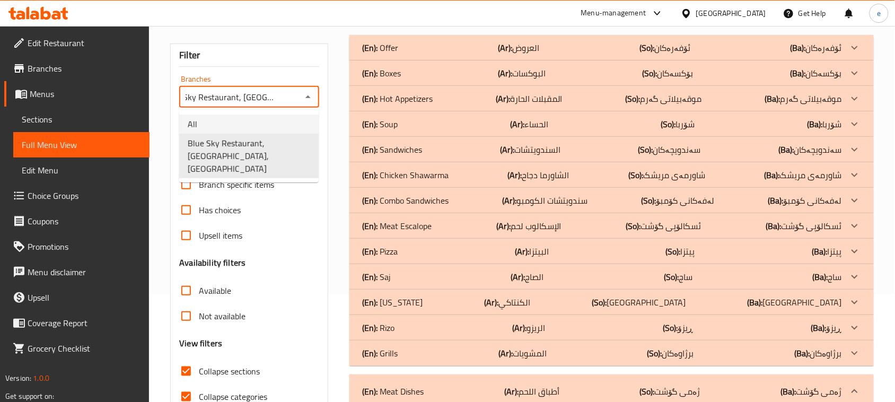
click at [232, 115] on li "All" at bounding box center [248, 124] width 139 height 19
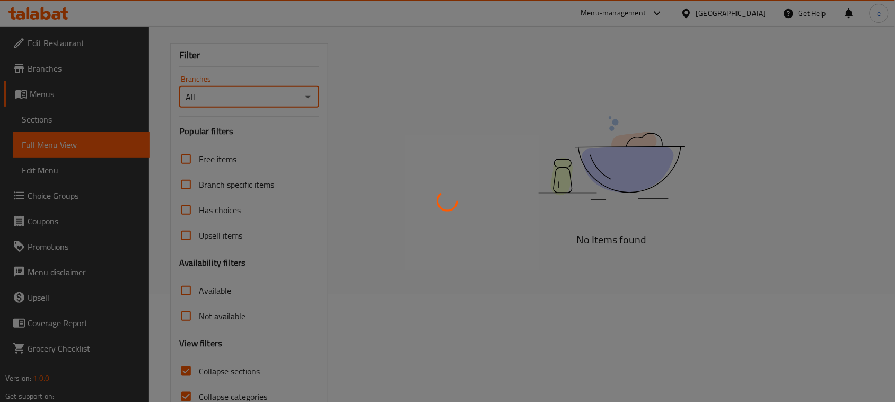
scroll to position [0, 0]
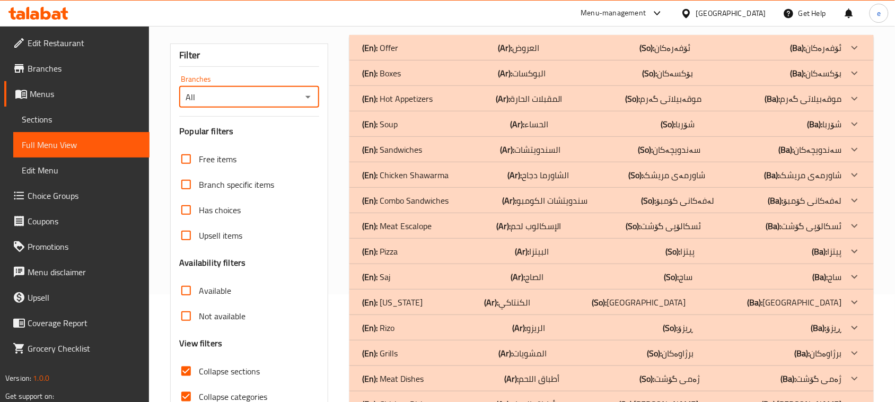
click at [309, 101] on icon "Open" at bounding box center [308, 97] width 13 height 13
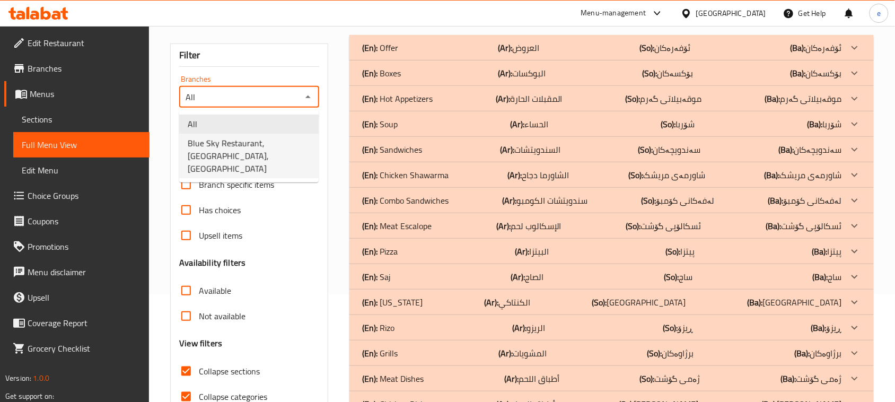
click at [266, 137] on span "Blue Sky Restaurant, [GEOGRAPHIC_DATA], [GEOGRAPHIC_DATA]" at bounding box center [249, 156] width 123 height 38
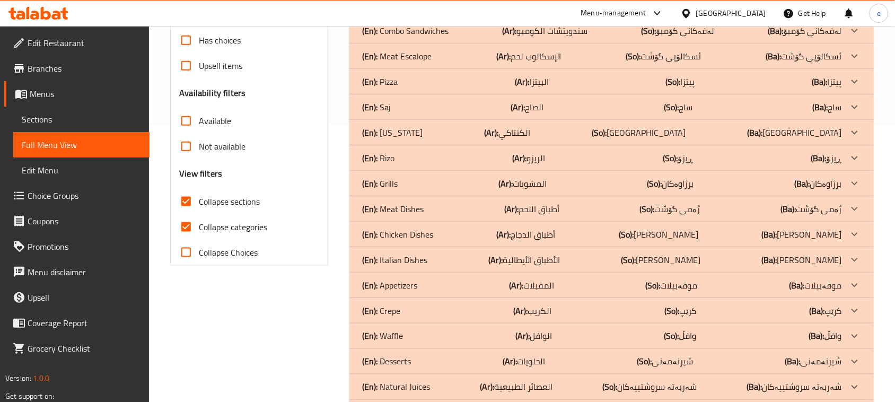
scroll to position [321, 0]
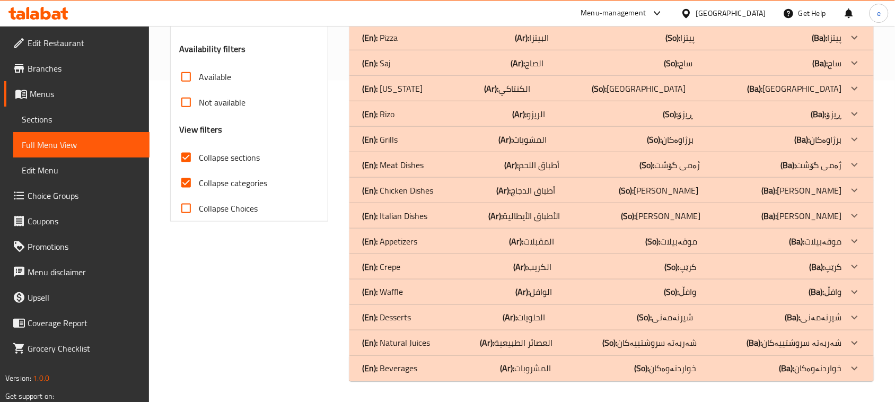
click at [432, 223] on div "(En): Italian Dishes (Ar): الأطباق الأيطالية (So): ژەمی ئیتالی (Ba): ژەمی ئیتالی" at bounding box center [611, 215] width 525 height 25
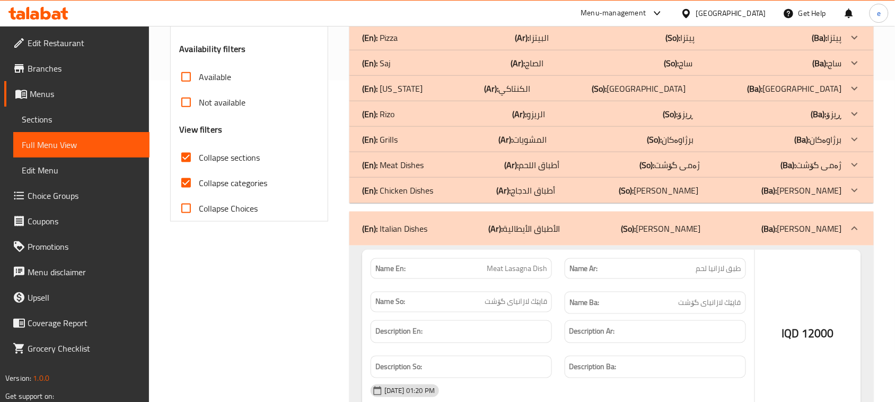
click at [425, 194] on p "(En): Chicken Dishes" at bounding box center [397, 190] width 71 height 13
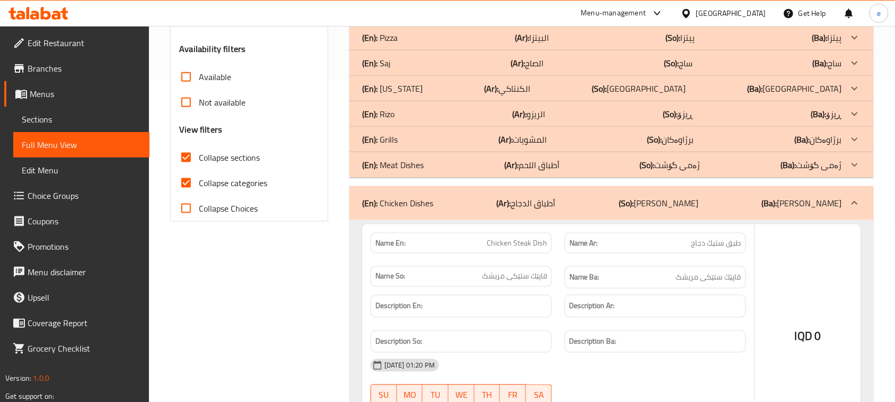
click at [417, 170] on p "(En): Meat Dishes" at bounding box center [393, 165] width 62 height 13
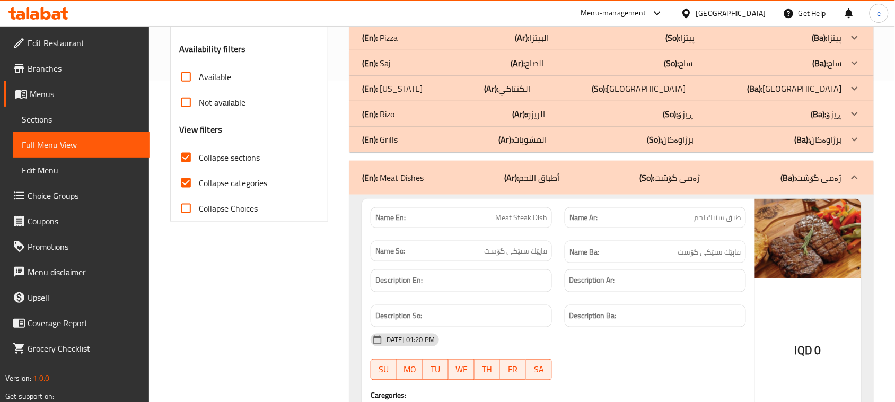
scroll to position [3767, 0]
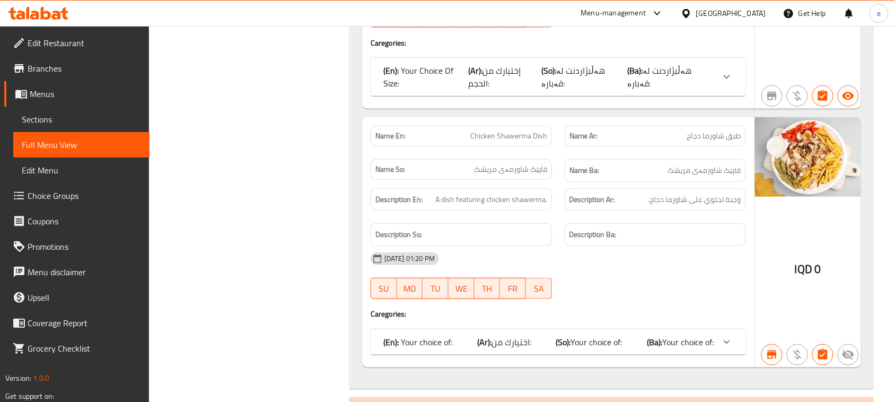
click at [653, 350] on b "(Ba):" at bounding box center [655, 342] width 15 height 16
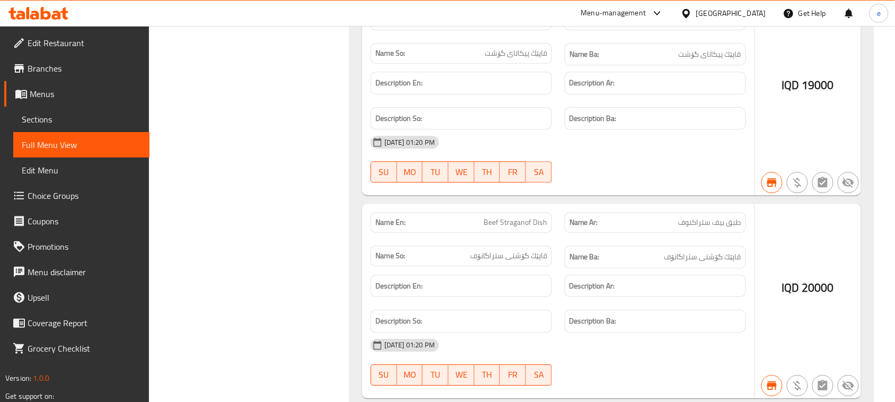
scroll to position [0, 0]
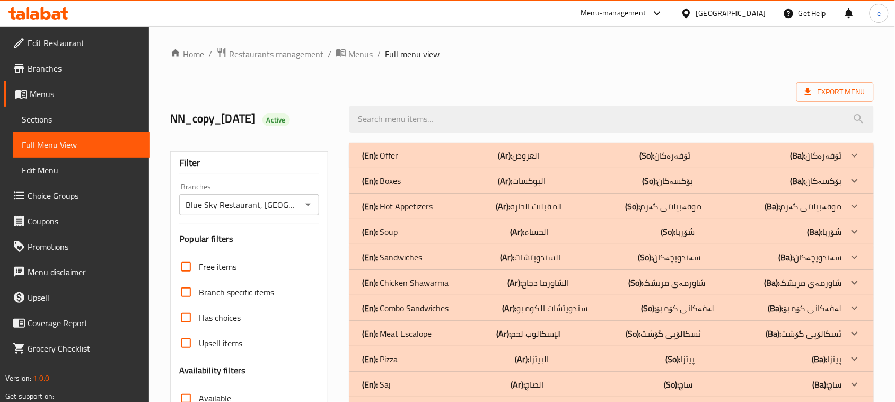
click at [312, 208] on icon "Open" at bounding box center [308, 204] width 13 height 13
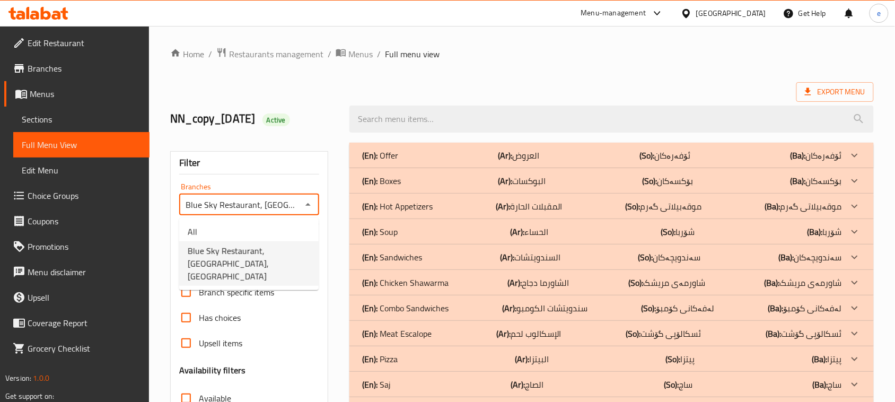
scroll to position [0, 21]
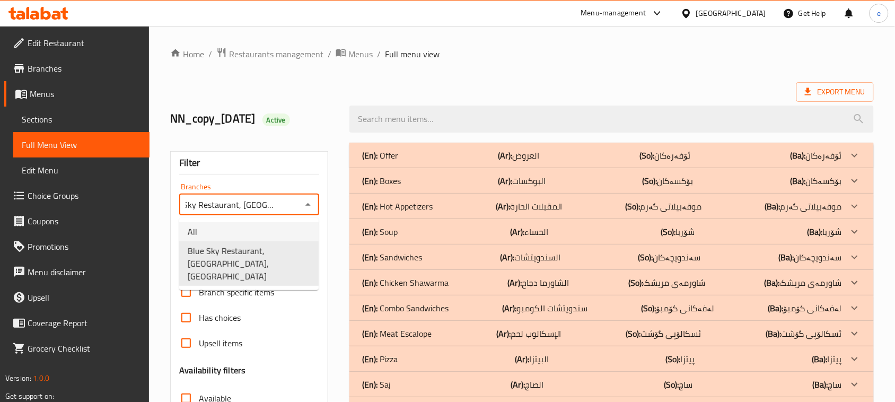
click at [260, 232] on li "All" at bounding box center [248, 231] width 139 height 19
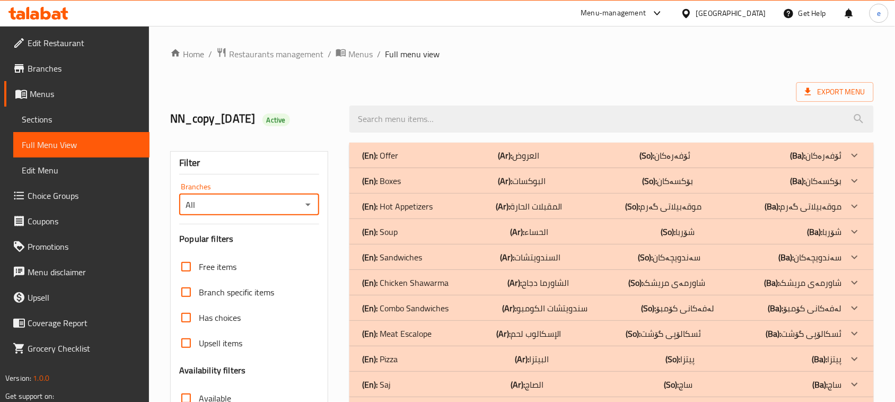
scroll to position [0, 0]
click at [311, 209] on icon "Open" at bounding box center [308, 204] width 13 height 13
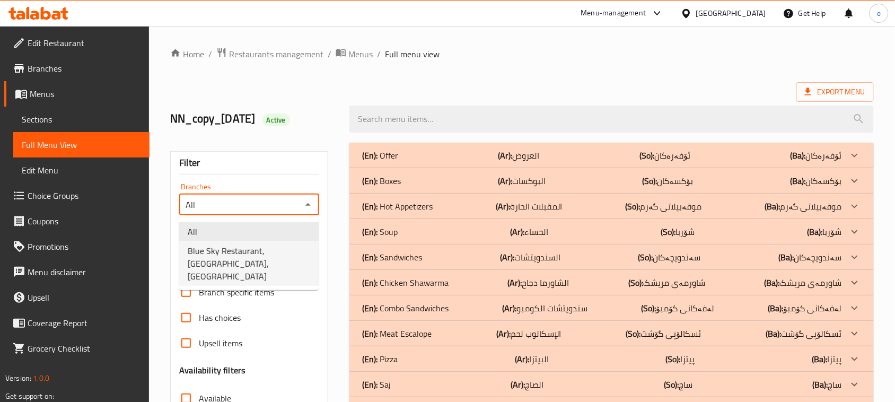
click at [282, 263] on span "Blue Sky Restaurant, [GEOGRAPHIC_DATA], [GEOGRAPHIC_DATA]" at bounding box center [249, 263] width 123 height 38
type input "Blue Sky Restaurant, [GEOGRAPHIC_DATA], [GEOGRAPHIC_DATA]"
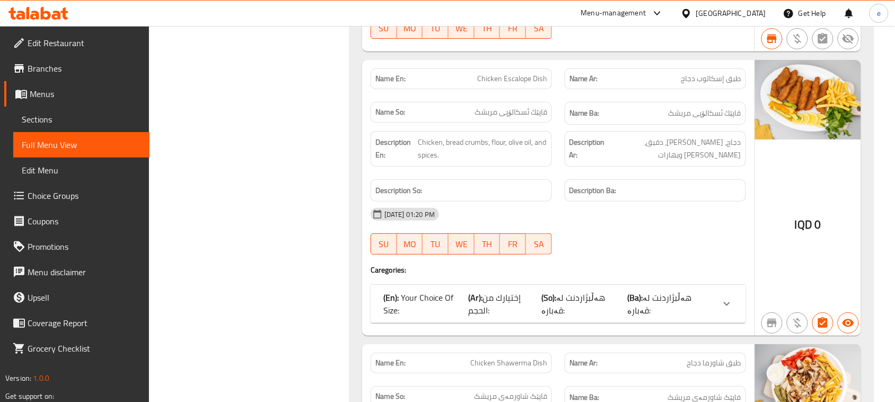
scroll to position [3564, 0]
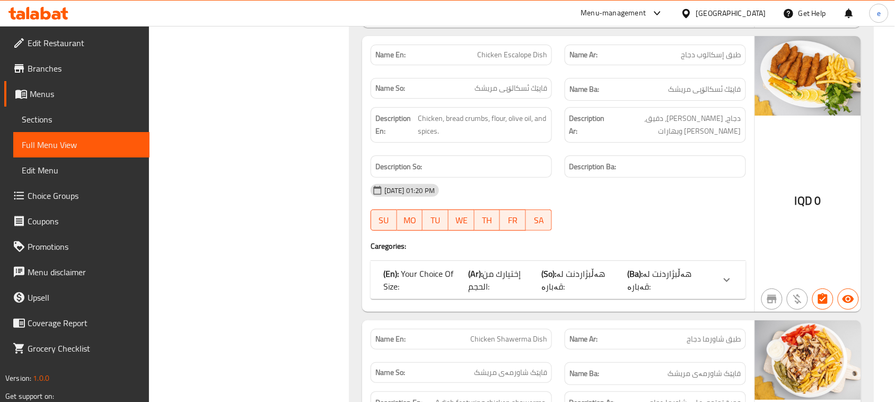
click at [605, 286] on span "هەڵبژاردنت لە قەبارە:" at bounding box center [573, 280] width 64 height 29
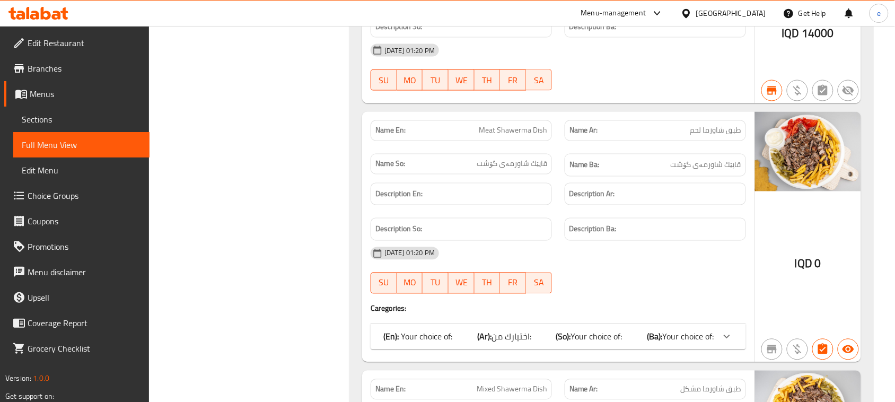
scroll to position [1749, 0]
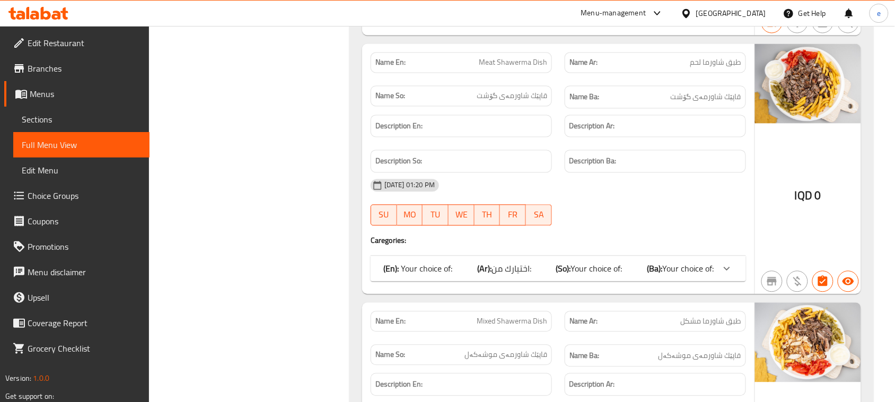
click at [642, 265] on div "(En): Your choice of: (Ar): اختيارك من: (So): Your choice of: (Ba): Your choice…" at bounding box center [558, 268] width 375 height 25
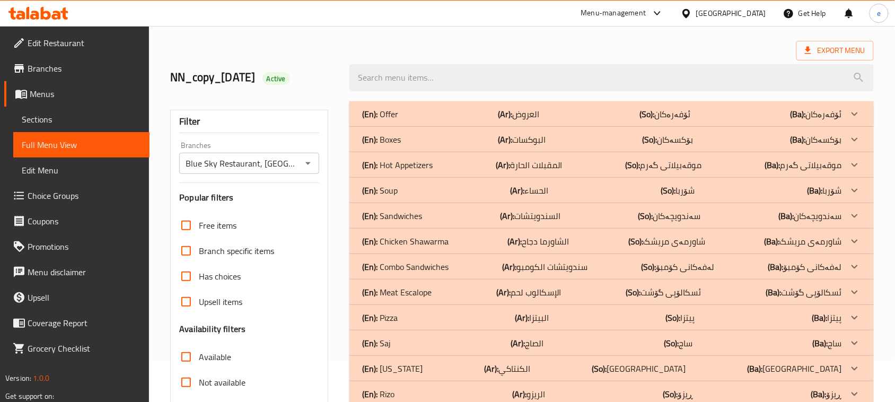
scroll to position [133, 0]
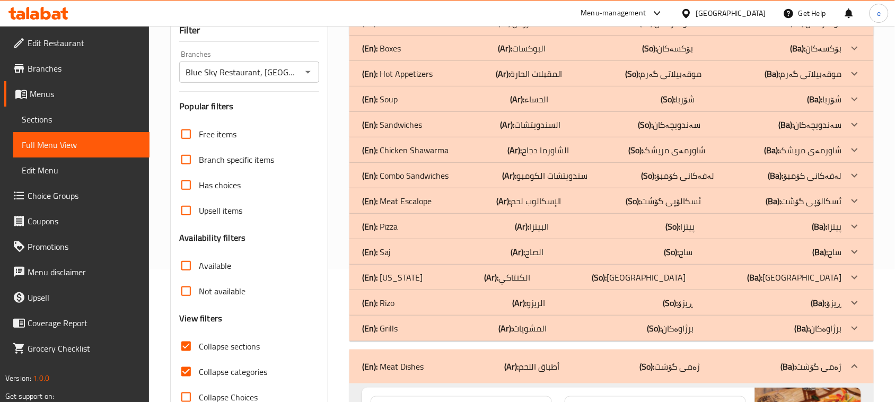
click at [195, 347] on input "Collapse sections" at bounding box center [185, 346] width 25 height 25
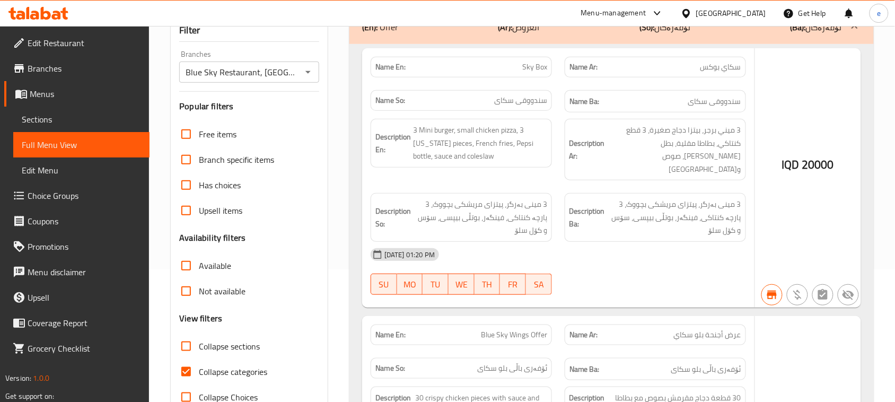
click at [195, 347] on input "Collapse sections" at bounding box center [185, 346] width 25 height 25
checkbox input "true"
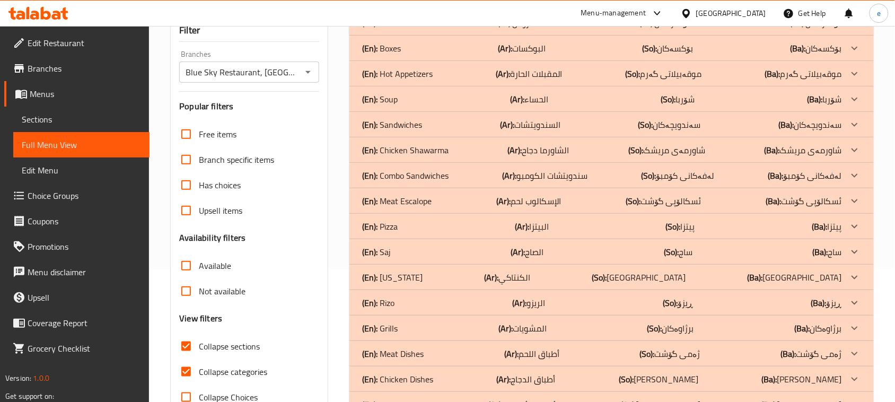
click at [451, 117] on div "(En): Sandwiches (Ar): السندويتشات (So): سەندویچەکان (Ba): سەندویچەکان" at bounding box center [611, 124] width 525 height 25
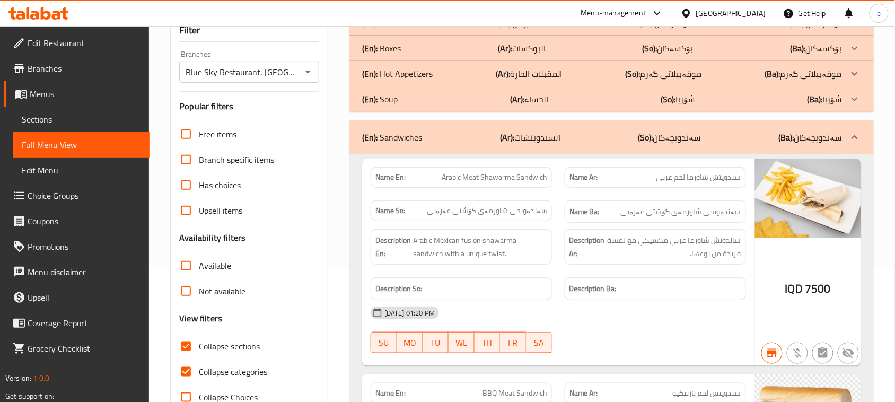
scroll to position [265, 0]
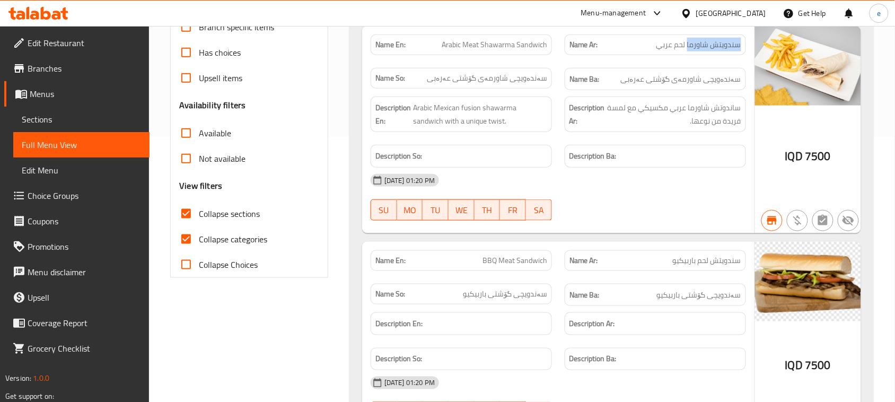
drag, startPoint x: 688, startPoint y: 46, endPoint x: 744, endPoint y: 48, distance: 55.7
click at [744, 48] on div "Name Ar: سندويتش شاورما لحم عربي" at bounding box center [655, 44] width 181 height 21
copy span "سندويتش شاورما"
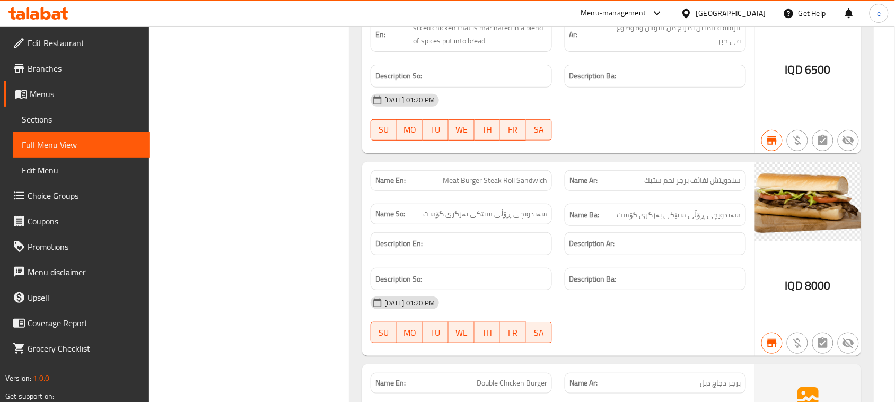
scroll to position [6579, 0]
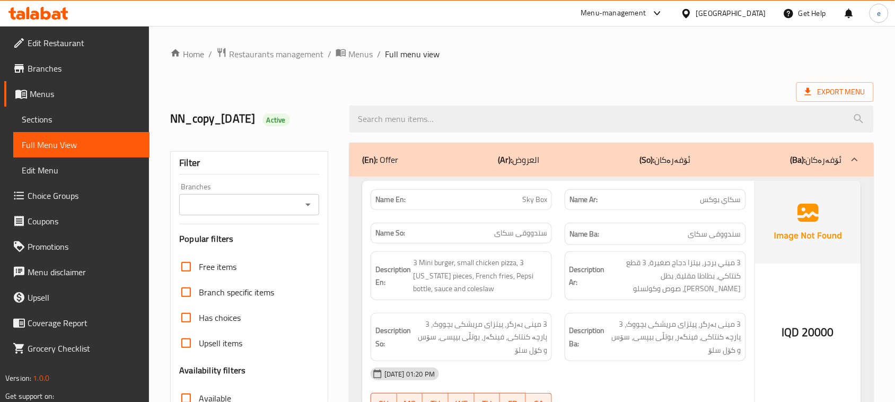
click at [45, 127] on link "Sections" at bounding box center [81, 119] width 136 height 25
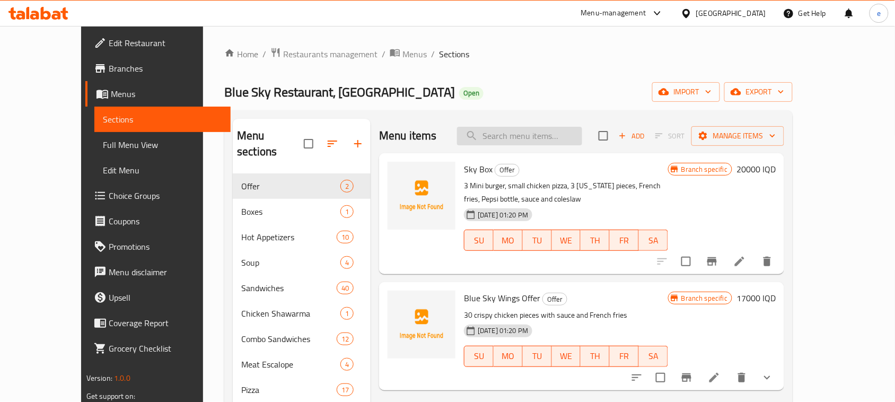
click at [529, 142] on input "search" at bounding box center [519, 136] width 125 height 19
paste input "Chicken Shawerma Dish"
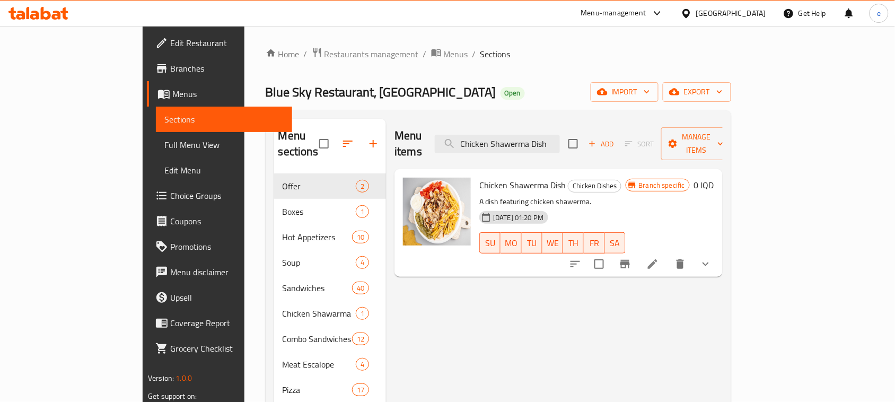
type input "Chicken Shawerma Dish"
click at [659, 258] on icon at bounding box center [652, 264] width 13 height 13
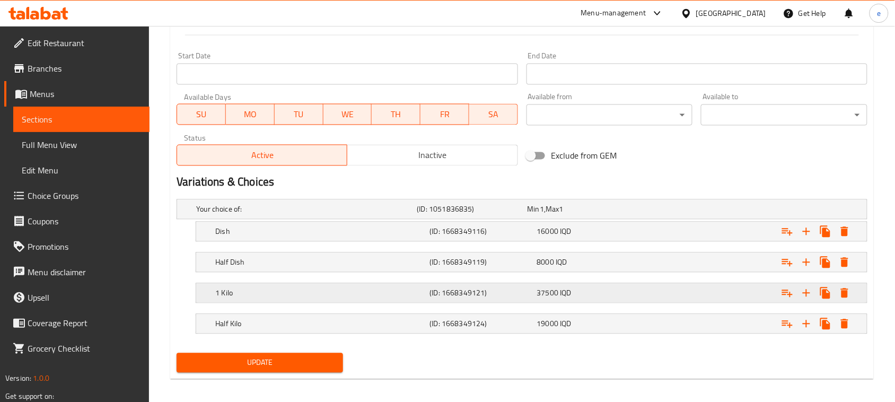
scroll to position [571, 0]
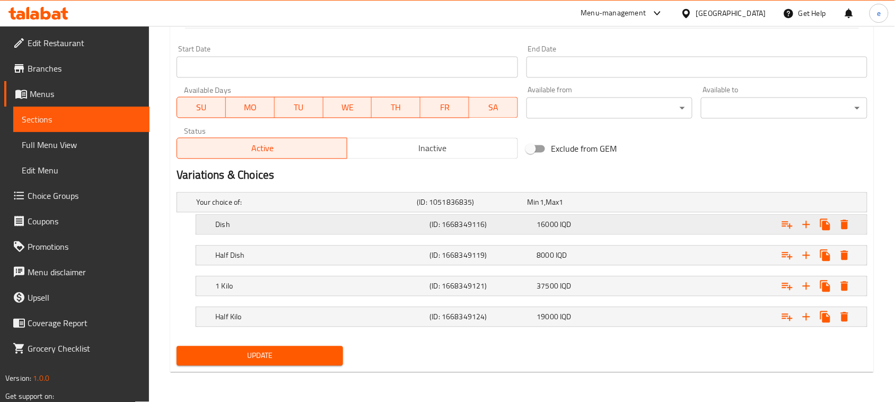
click at [513, 226] on h5 "(ID: 1668349116)" at bounding box center [481, 225] width 103 height 11
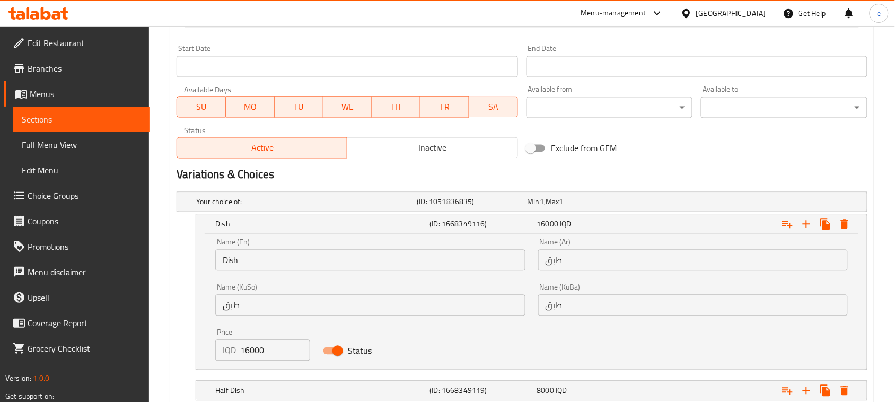
click at [250, 353] on input "16000" at bounding box center [275, 350] width 70 height 21
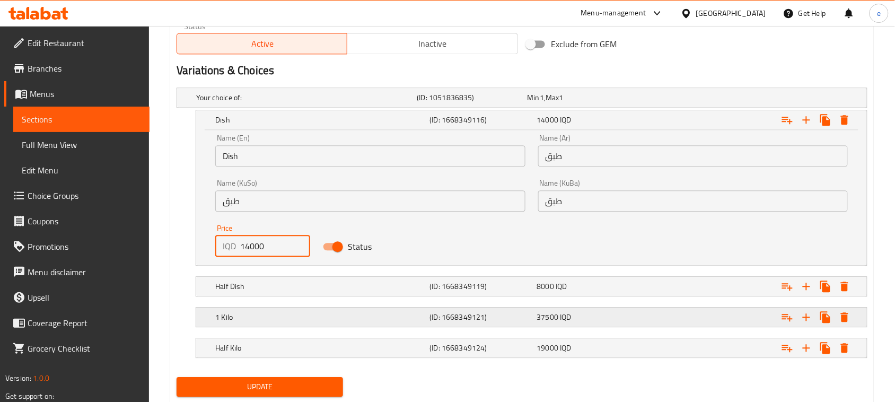
scroll to position [703, 0]
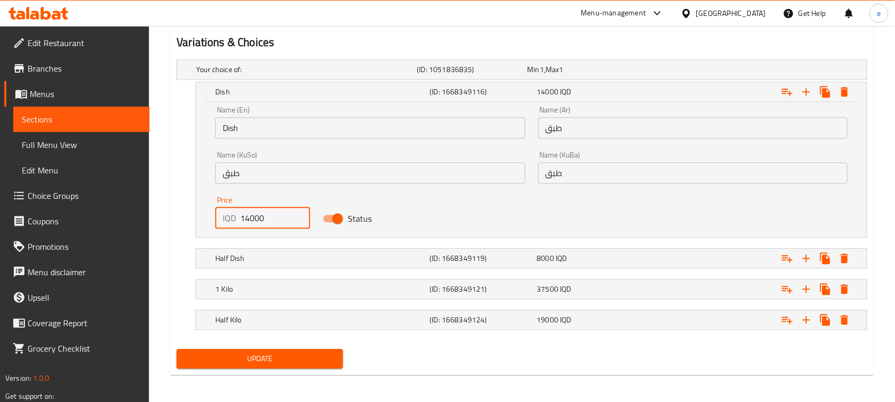
type input "14000"
click at [372, 256] on h5 "Half Dish" at bounding box center [320, 258] width 210 height 11
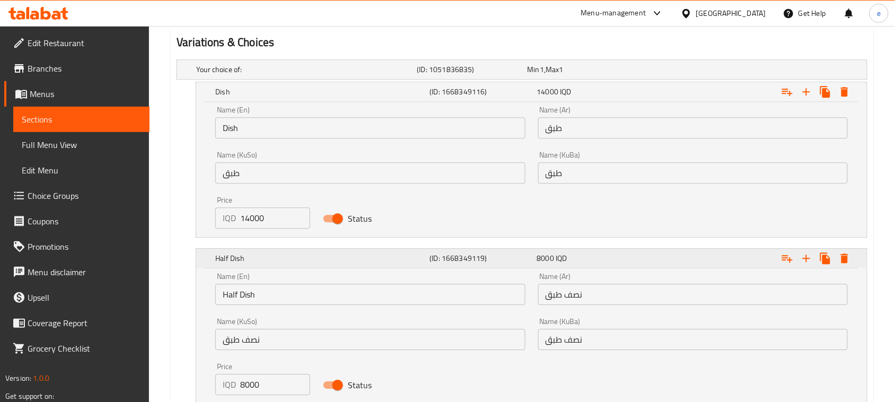
scroll to position [836, 0]
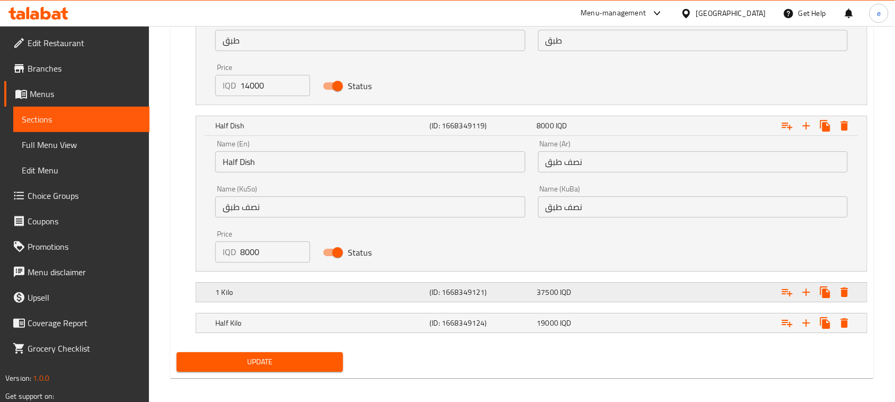
click at [496, 285] on div "(ID: 1668349121)" at bounding box center [481, 292] width 107 height 15
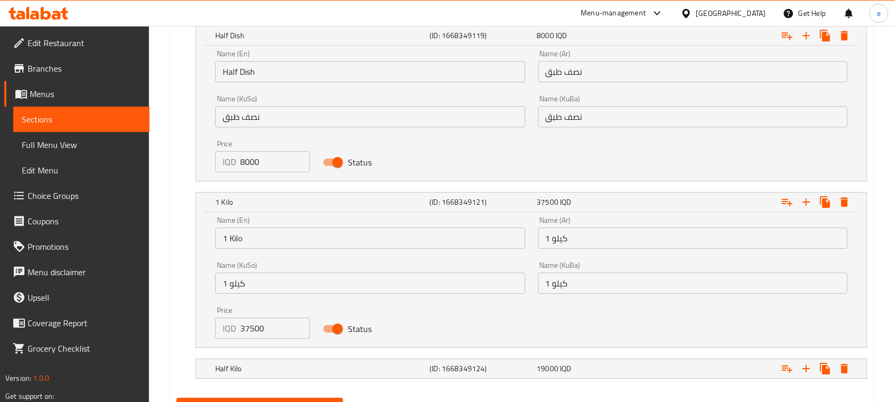
scroll to position [968, 0]
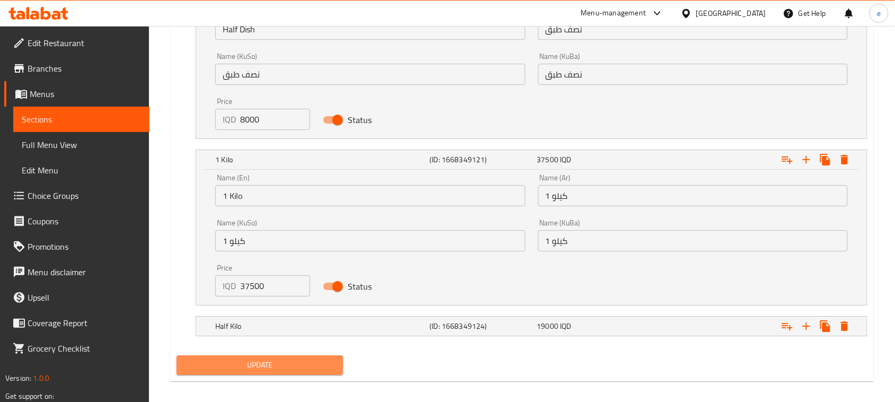
click at [298, 359] on span "Update" at bounding box center [260, 365] width 150 height 13
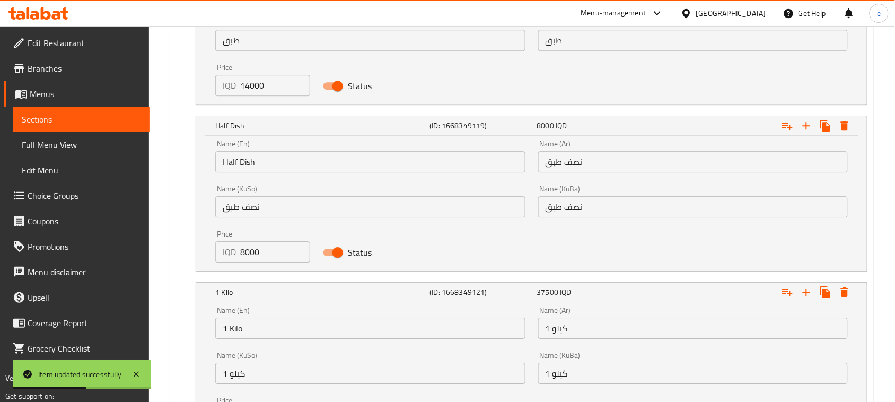
scroll to position [703, 0]
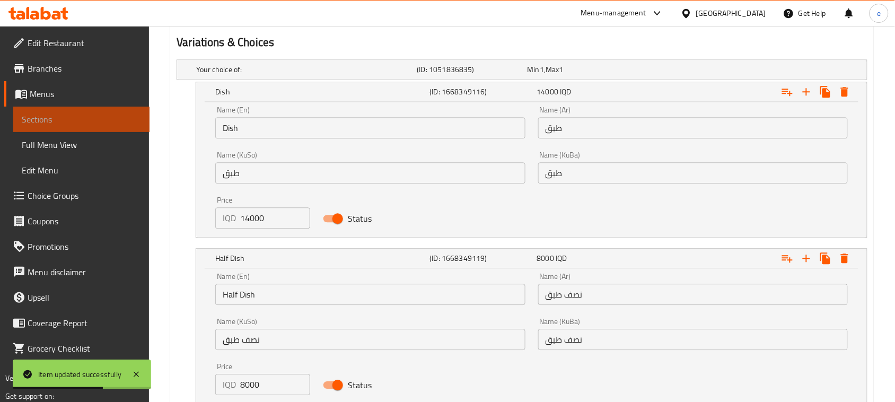
click at [97, 115] on span "Sections" at bounding box center [81, 119] width 119 height 13
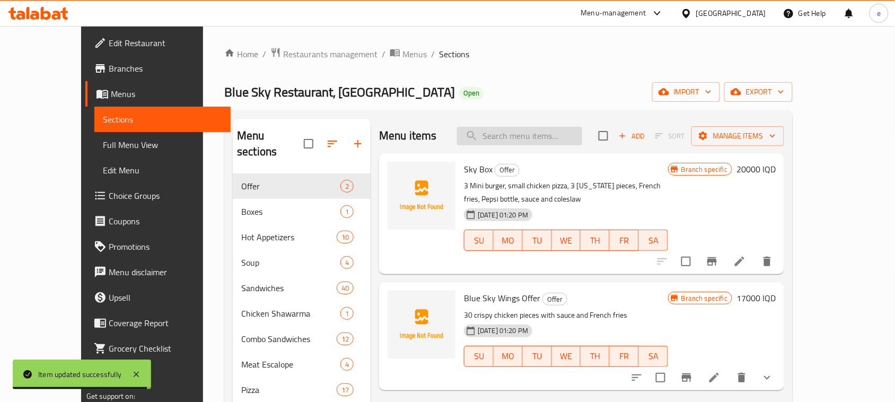
click at [547, 142] on input "search" at bounding box center [519, 136] width 125 height 19
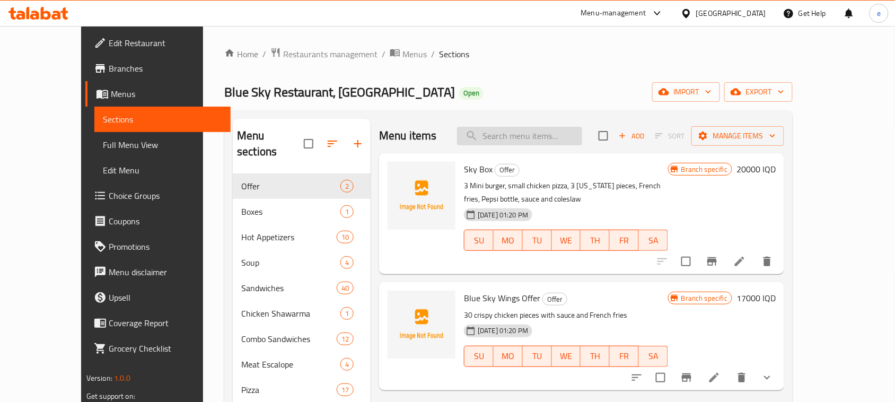
paste input "Chicken Shawerma Dish"
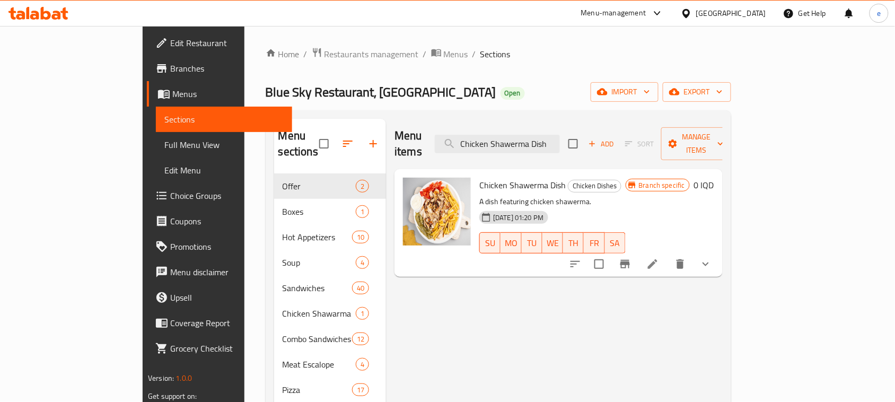
type input "Chicken Shawerma Dish"
click at [719, 255] on button "show more" at bounding box center [705, 263] width 25 height 25
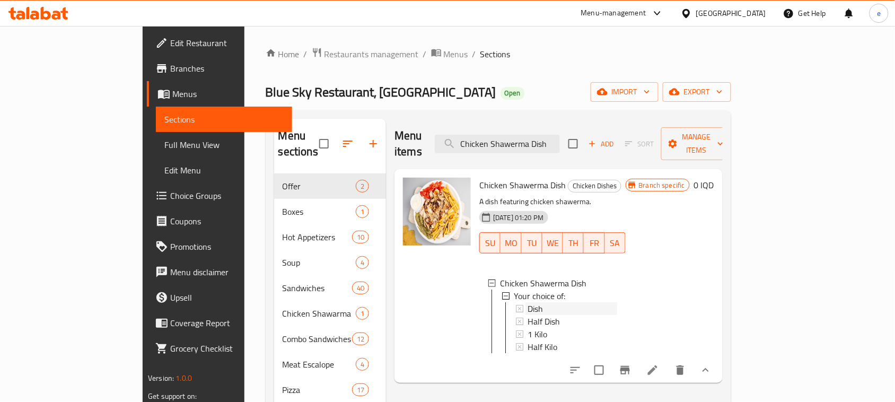
click at [528, 302] on span "Dish" at bounding box center [535, 308] width 15 height 13
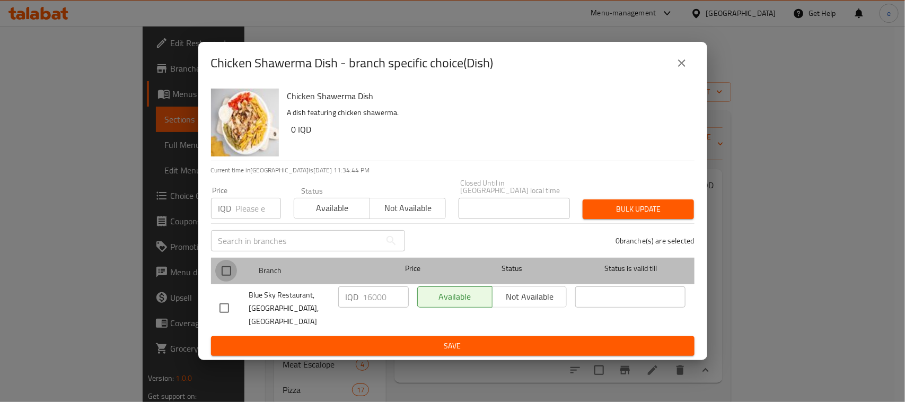
click at [230, 276] on input "checkbox" at bounding box center [226, 271] width 22 height 22
checkbox input "true"
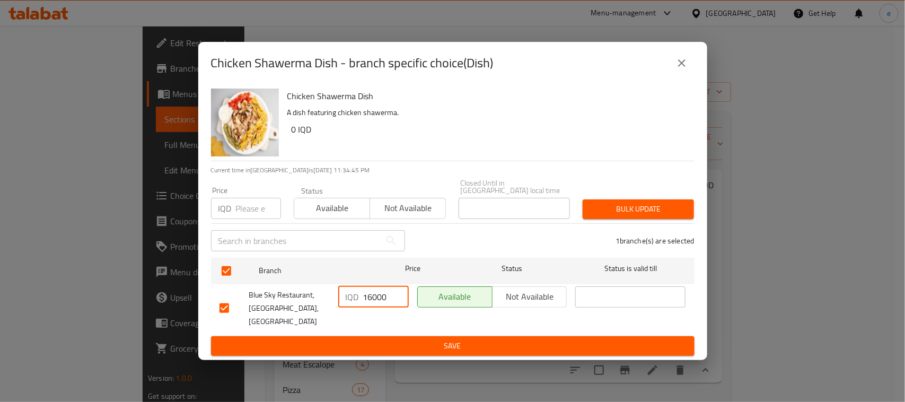
click at [374, 298] on input "16000" at bounding box center [386, 296] width 46 height 21
type input "14000"
click at [407, 339] on span "Save" at bounding box center [453, 345] width 467 height 13
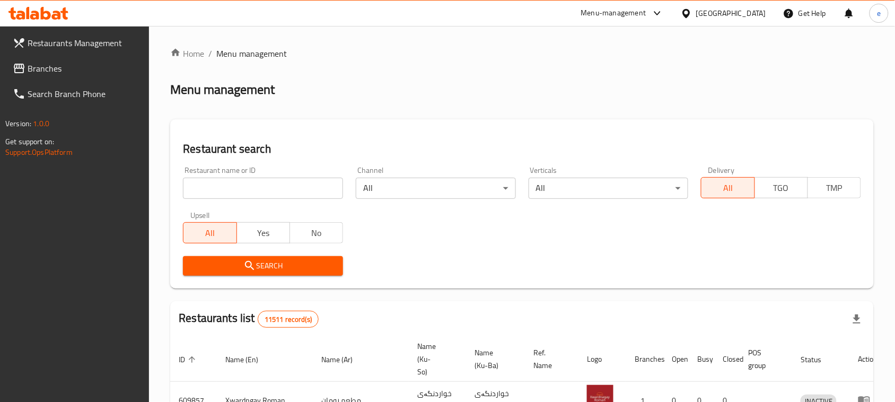
click at [228, 181] on input "search" at bounding box center [263, 188] width 160 height 21
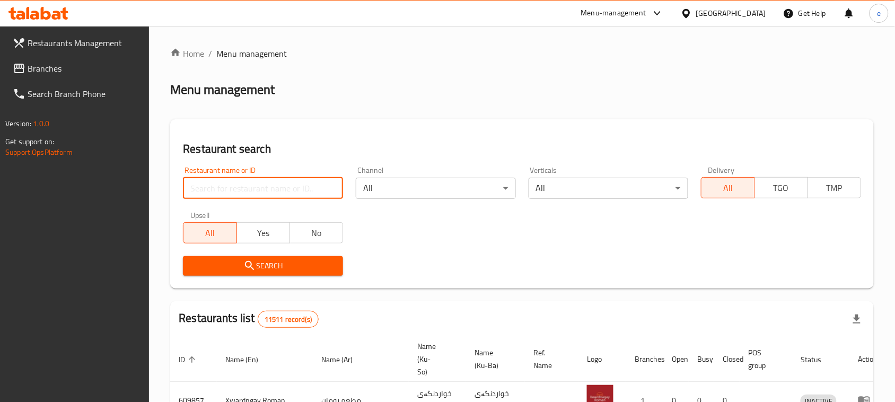
paste input "690450"
type input "690450"
click button "Search" at bounding box center [263, 266] width 160 height 20
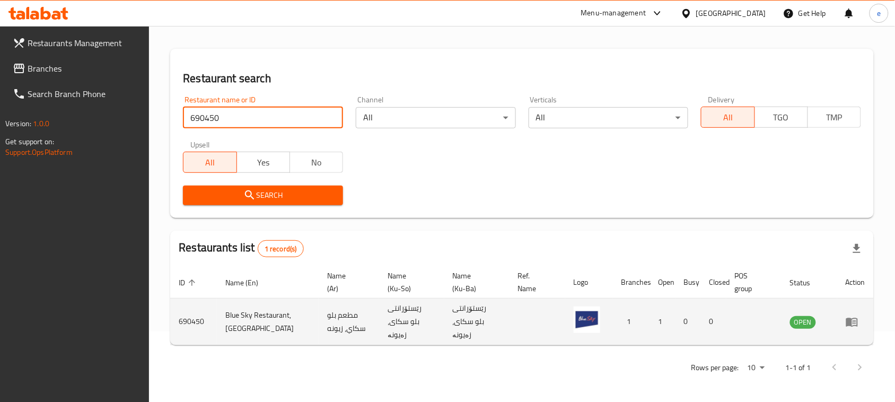
scroll to position [72, 0]
click at [854, 321] on icon "enhanced table" at bounding box center [855, 322] width 4 height 4
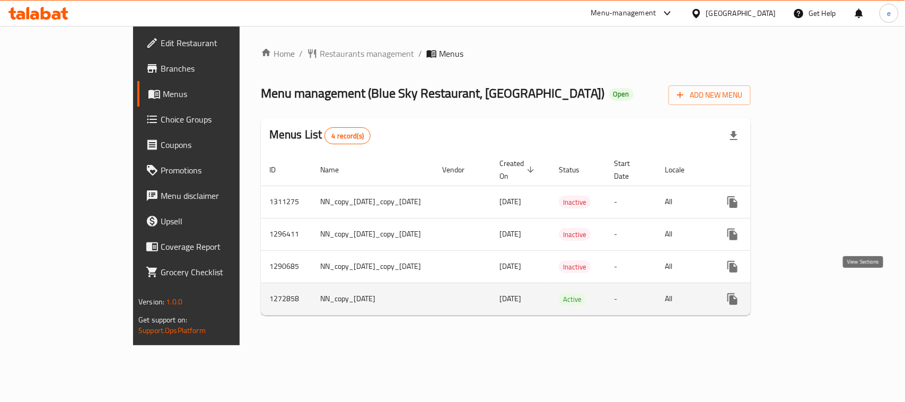
click at [816, 293] on icon "enhanced table" at bounding box center [809, 299] width 13 height 13
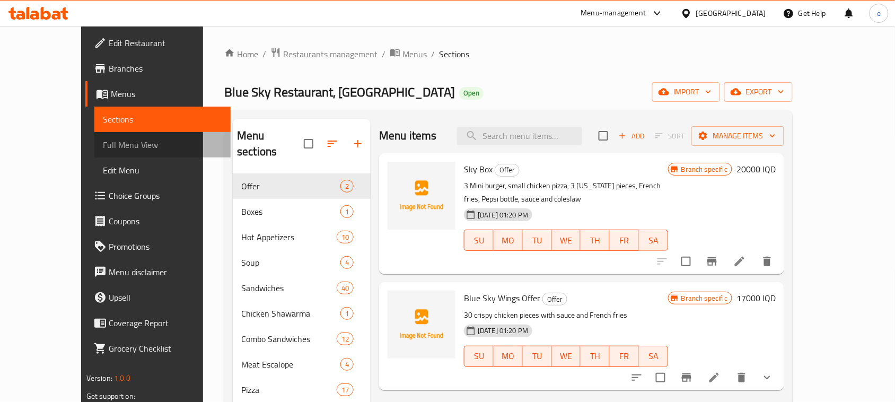
click at [103, 144] on span "Full Menu View" at bounding box center [162, 144] width 119 height 13
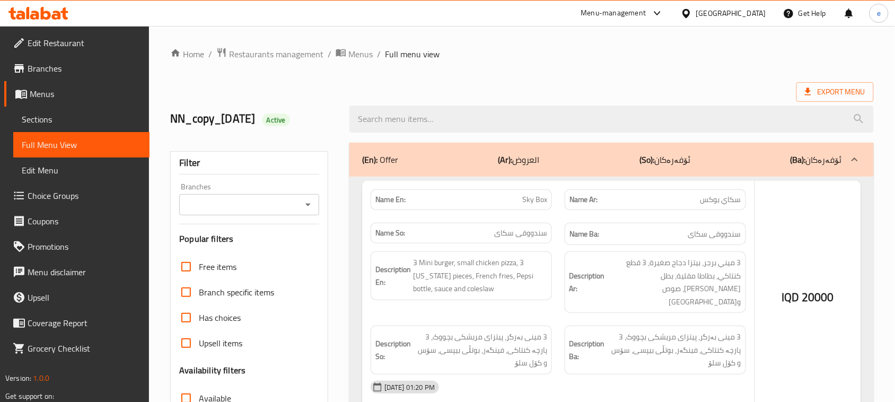
click at [305, 200] on icon "Open" at bounding box center [308, 204] width 13 height 13
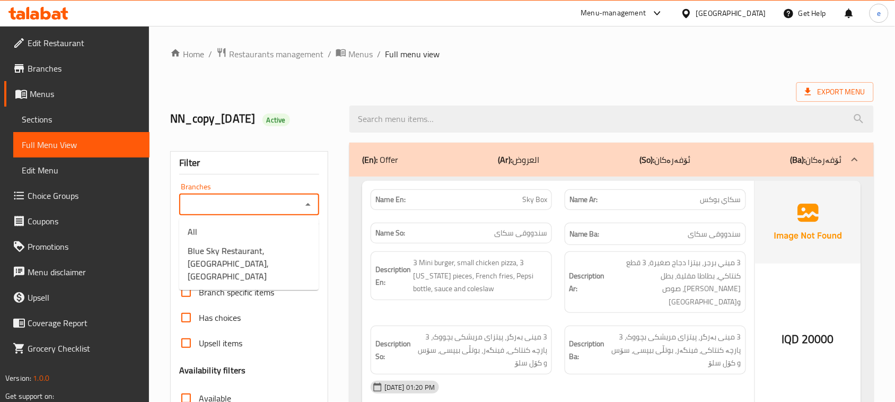
click at [308, 203] on icon "Close" at bounding box center [308, 204] width 13 height 13
click at [308, 203] on icon "Open" at bounding box center [308, 204] width 13 height 13
click at [287, 255] on span "Blue Sky Restaurant, [GEOGRAPHIC_DATA], [GEOGRAPHIC_DATA]" at bounding box center [249, 263] width 123 height 38
type input "Blue Sky Restaurant, [GEOGRAPHIC_DATA], [GEOGRAPHIC_DATA]"
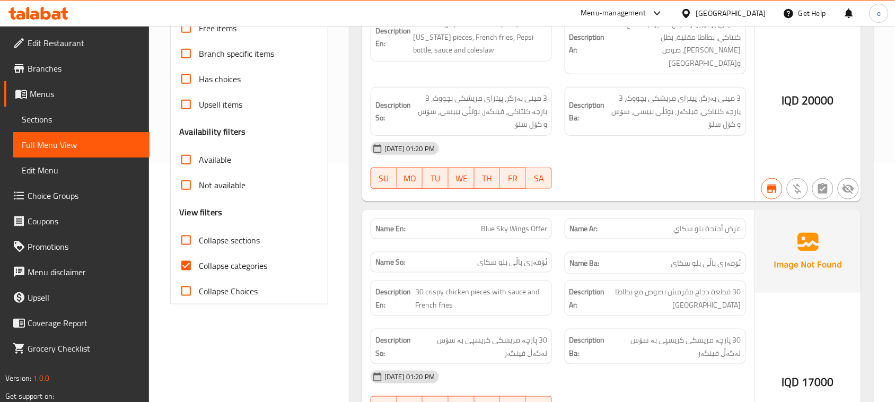
scroll to position [265, 0]
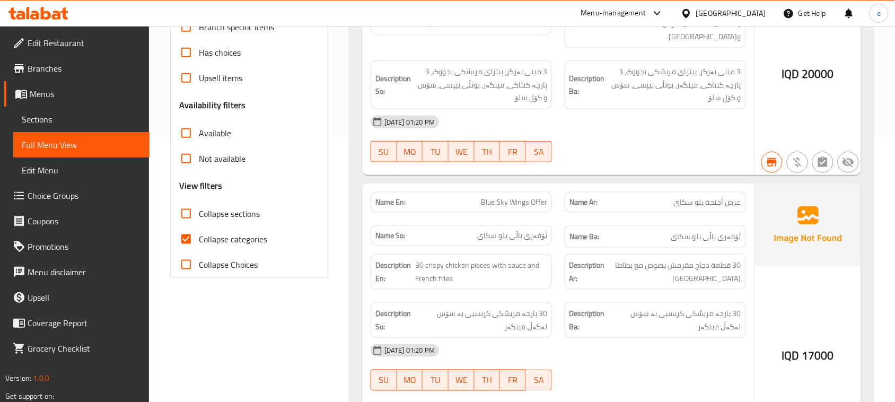
click at [189, 218] on input "Collapse sections" at bounding box center [185, 213] width 25 height 25
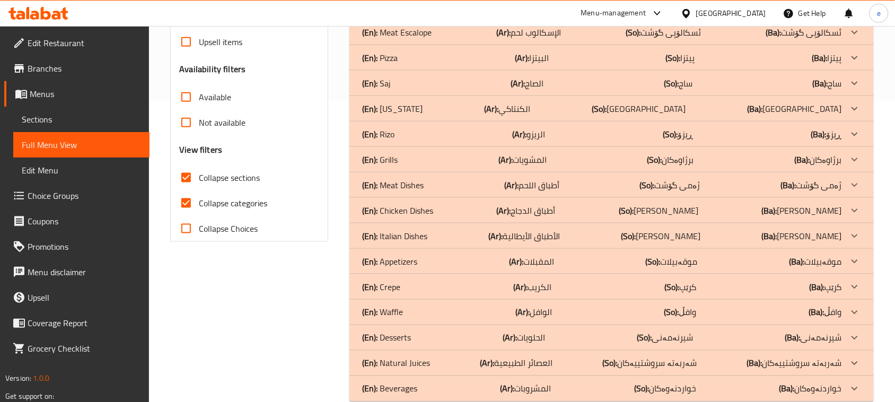
scroll to position [321, 0]
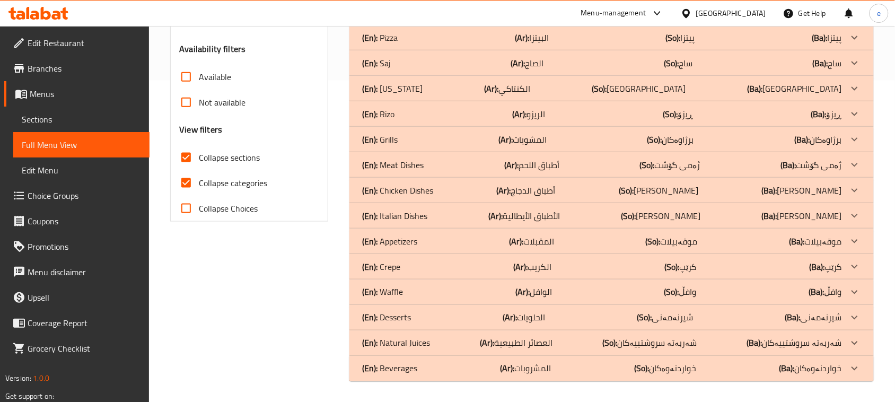
click at [422, 214] on p "(En): Italian Dishes" at bounding box center [394, 215] width 65 height 13
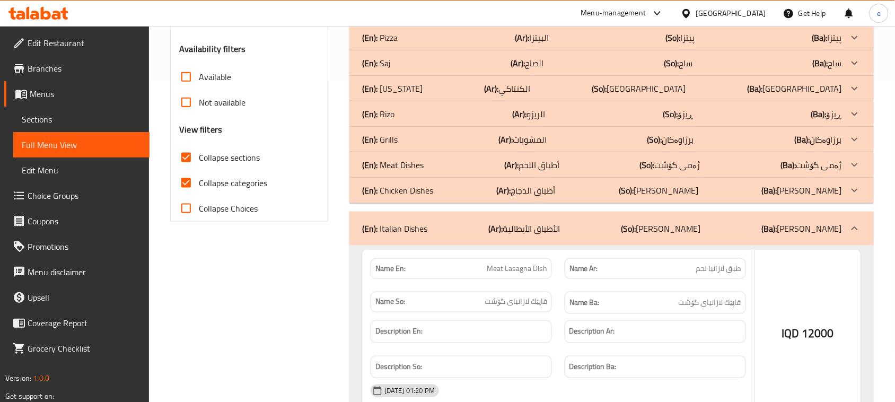
click at [429, 192] on p "(En): Chicken Dishes" at bounding box center [397, 190] width 71 height 13
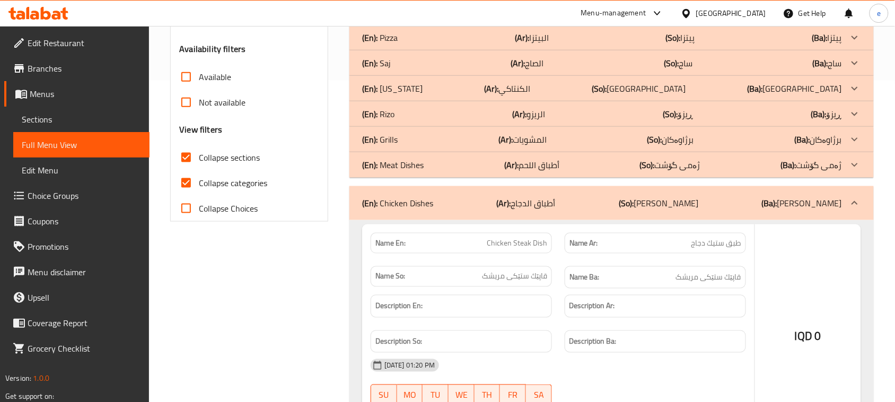
click at [430, 168] on div "(En): Meat Dishes (Ar): أطباق اللحم (So): ژەمی گۆشت (Ba): ژەمی گۆشت" at bounding box center [602, 165] width 480 height 13
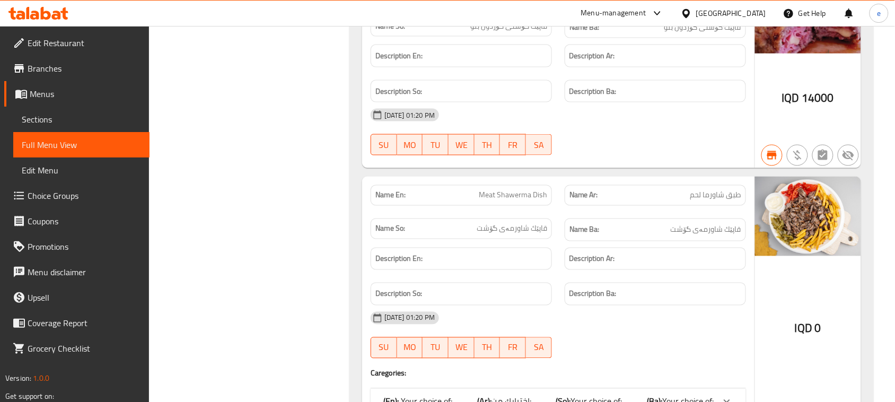
scroll to position [1749, 0]
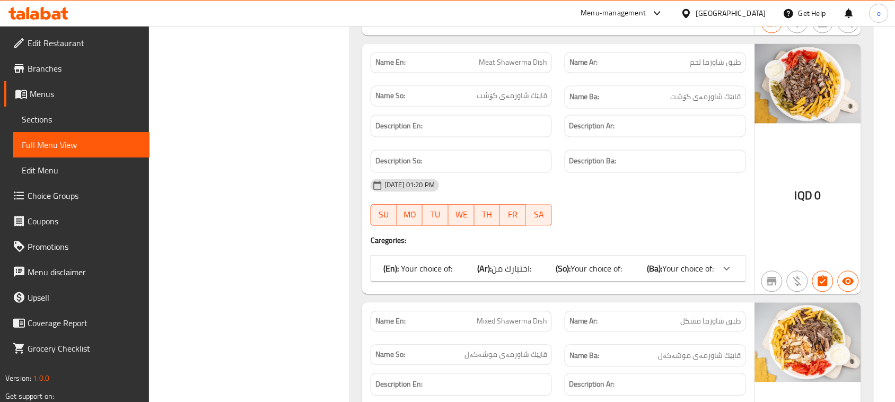
click at [575, 270] on span "Your choice of:" at bounding box center [596, 269] width 51 height 16
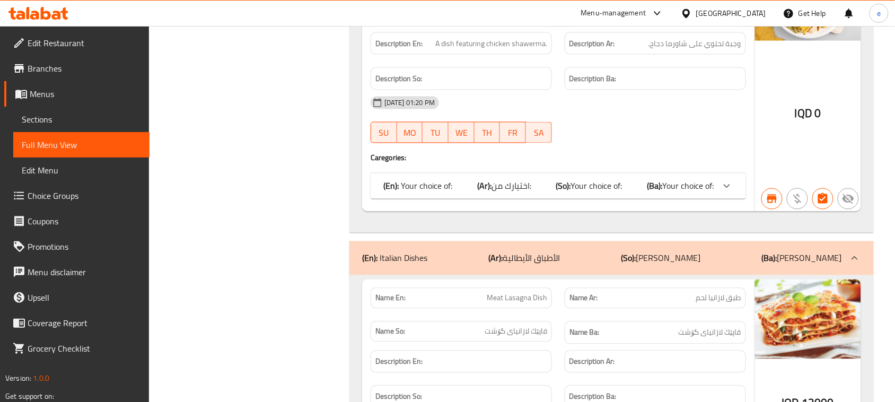
scroll to position [4089, 0]
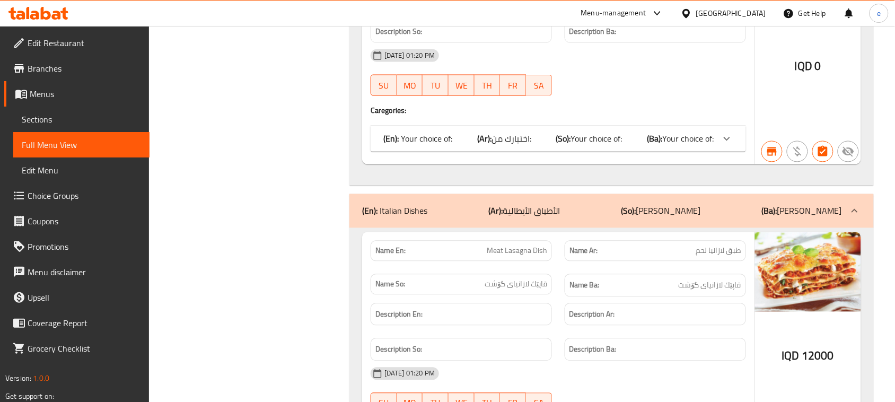
click at [588, 130] on div "(En): Your choice of: (Ar): اختيارك من: (So): Your choice of: (Ba): Your choice…" at bounding box center [558, 138] width 375 height 25
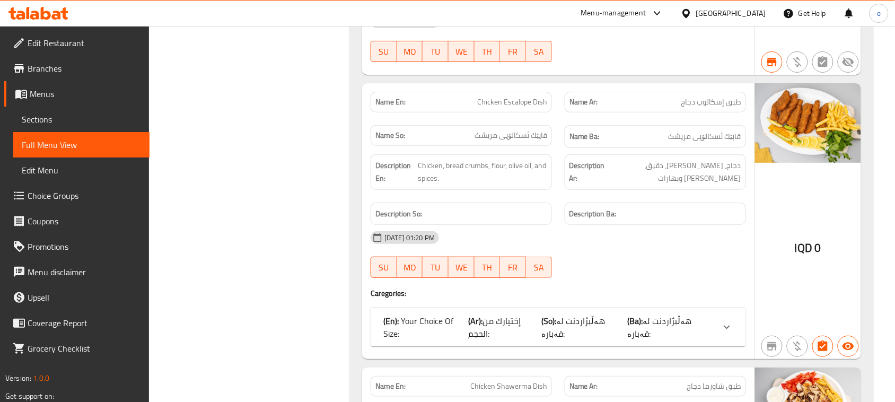
scroll to position [3684, 0]
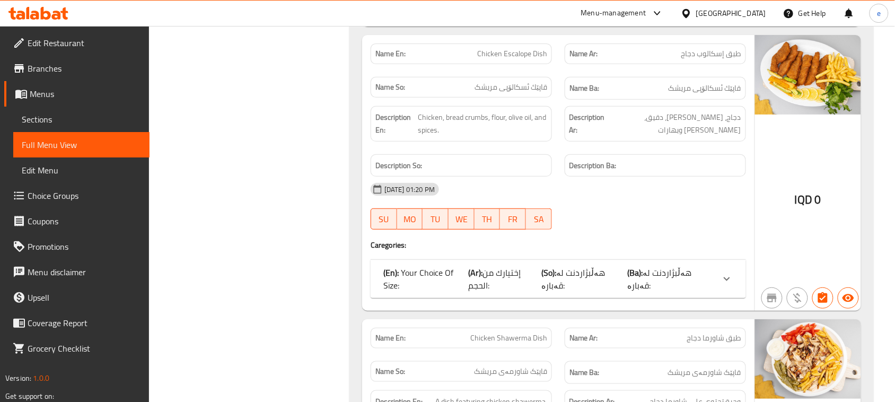
click at [623, 276] on div "(En): Your Choice Of Size: (Ar): إختيارك من الحجم: (So): هەڵبژاردنت لە قەبارە: …" at bounding box center [558, 279] width 375 height 38
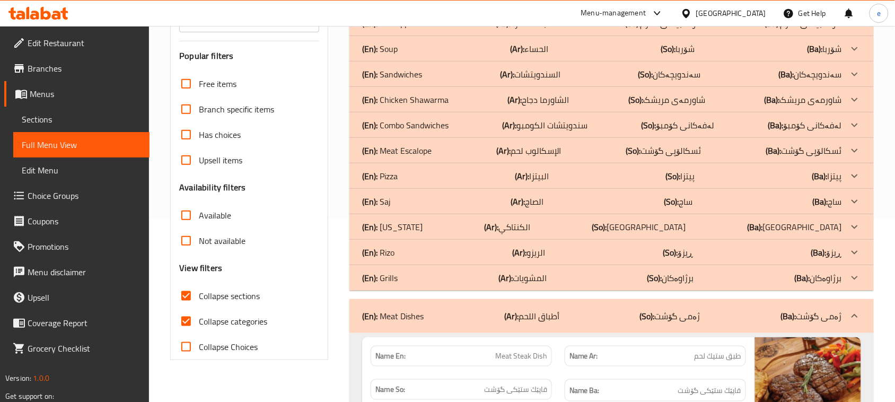
scroll to position [133, 0]
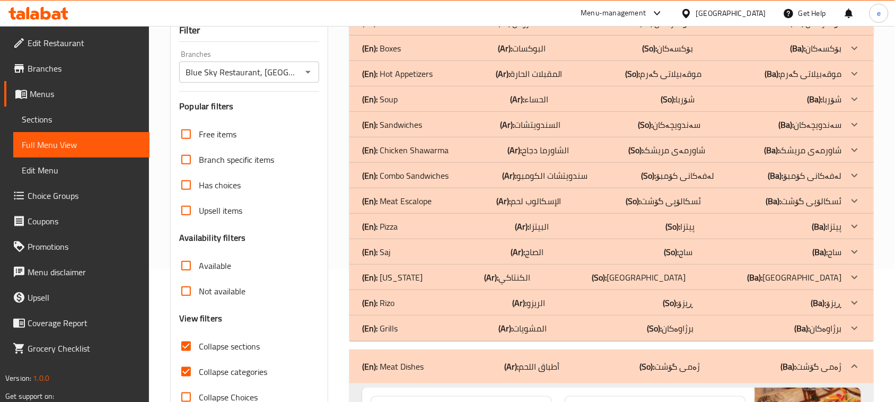
click at [198, 349] on input "Collapse sections" at bounding box center [185, 346] width 25 height 25
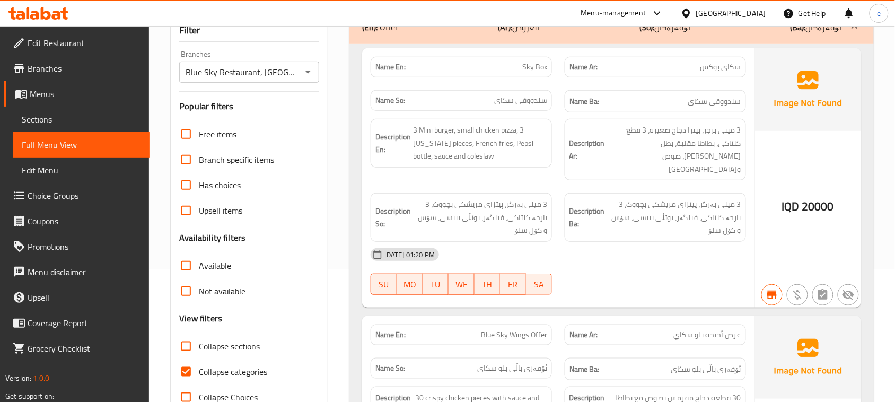
click at [198, 349] on input "Collapse sections" at bounding box center [185, 346] width 25 height 25
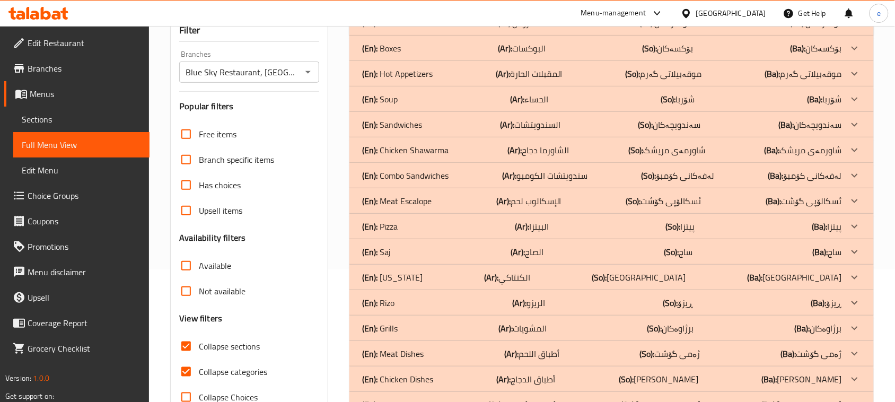
click at [409, 131] on p "(En): Sandwiches" at bounding box center [392, 124] width 60 height 13
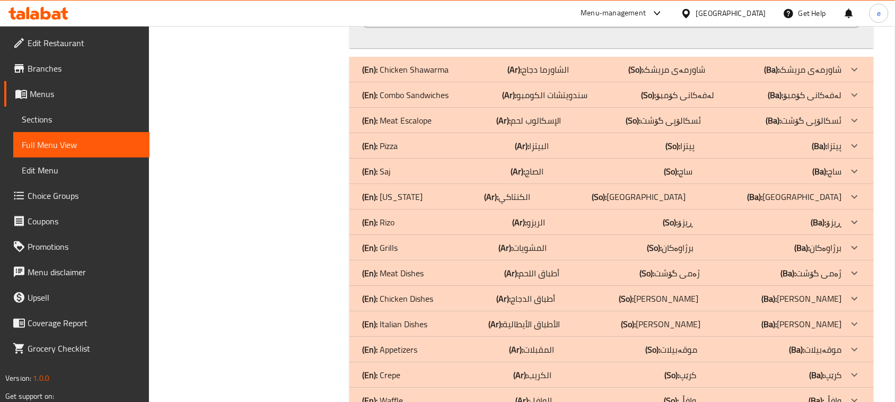
scroll to position [9261, 0]
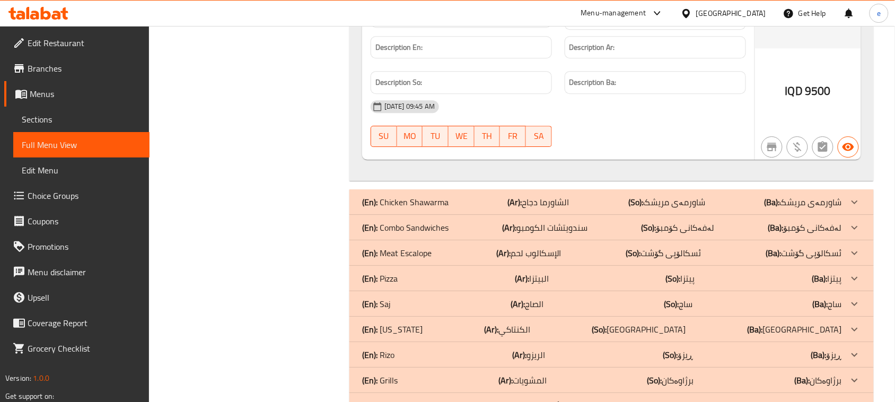
click at [430, 234] on p "(En): Combo Sandwiches" at bounding box center [405, 227] width 86 height 13
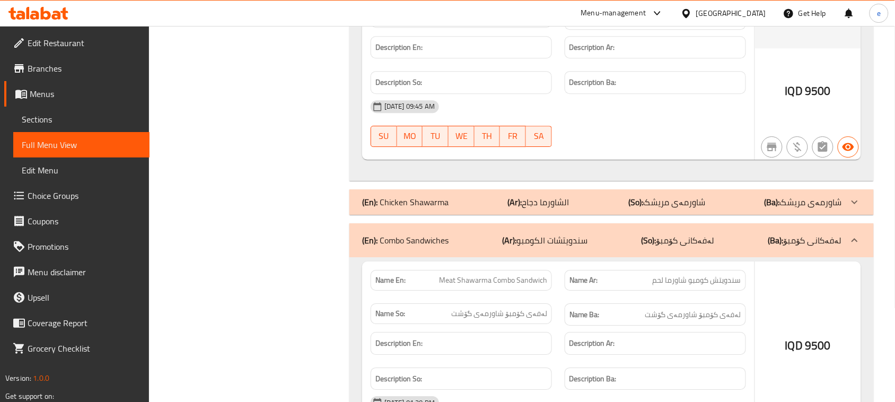
click at [420, 208] on p "(En): Chicken Shawarma" at bounding box center [405, 202] width 86 height 13
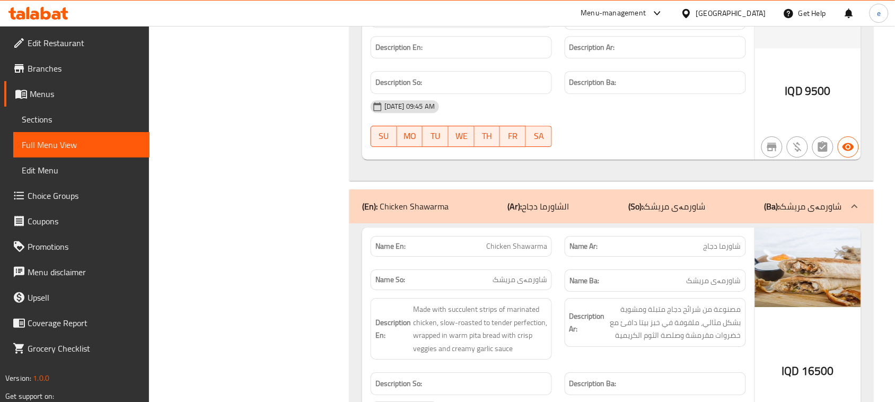
scroll to position [69, 0]
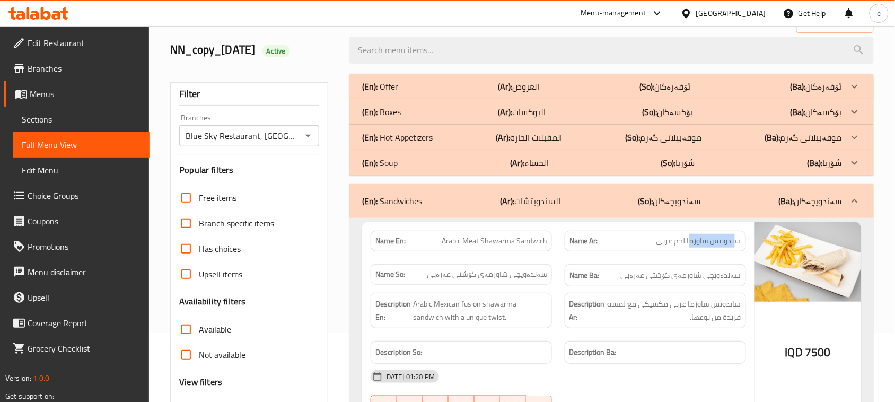
drag, startPoint x: 690, startPoint y: 246, endPoint x: 738, endPoint y: 246, distance: 48.3
click at [738, 246] on span "سندويتش شاورما لحم عربي" at bounding box center [699, 240] width 85 height 11
drag, startPoint x: 687, startPoint y: 243, endPoint x: 747, endPoint y: 241, distance: 59.4
click at [747, 241] on div "Name Ar: سندويتش شاورما لحم عربي" at bounding box center [655, 240] width 194 height 33
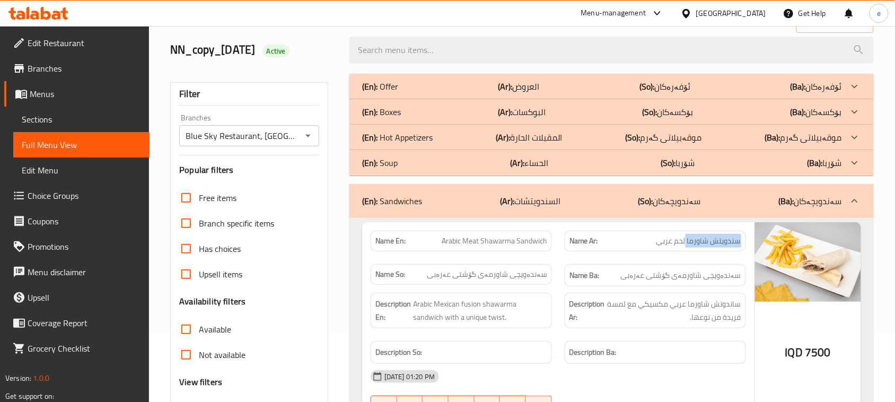
copy span "سندويتش شاورما"
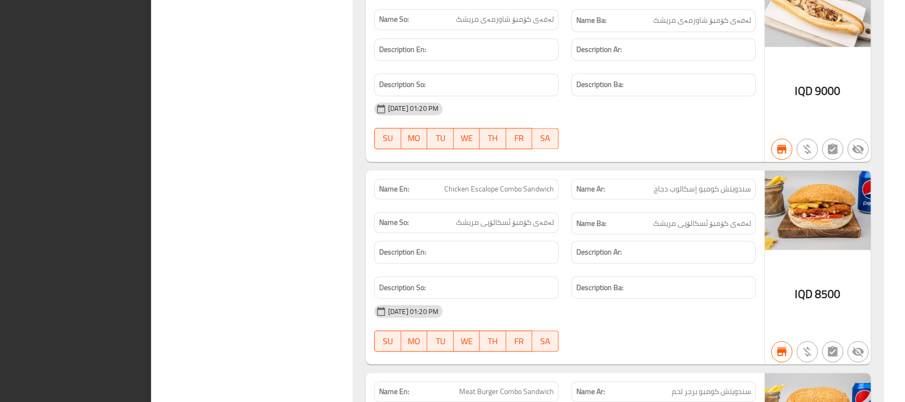
scroll to position [0, 0]
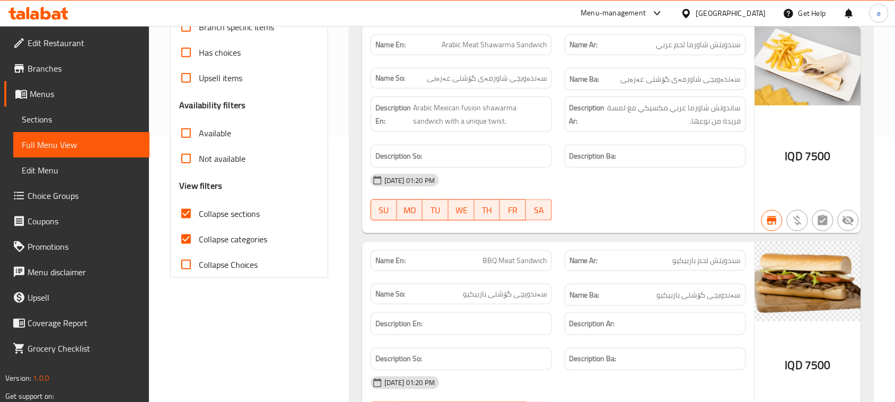
click at [188, 219] on input "Collapse sections" at bounding box center [185, 213] width 25 height 25
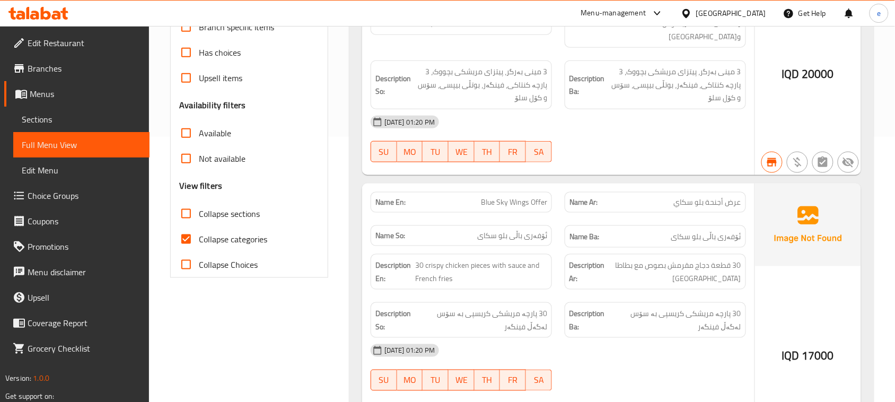
click at [188, 219] on input "Collapse sections" at bounding box center [185, 213] width 25 height 25
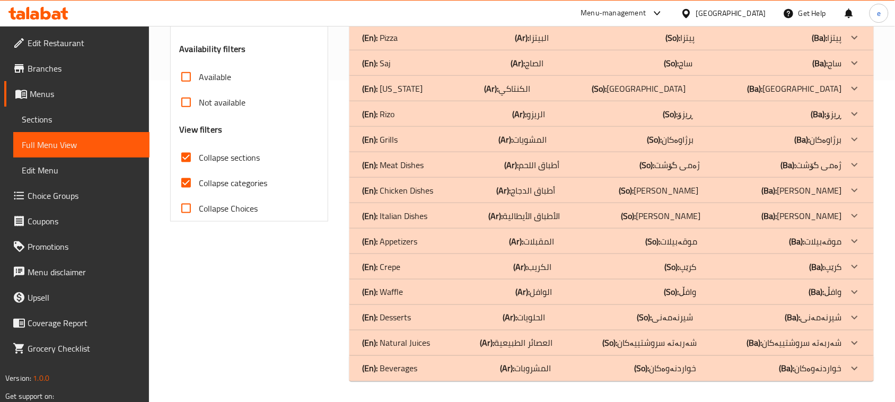
click at [414, 115] on div "(En): Rizo (Ar): الريزو (So): ڕیزۆ (Ba): ڕیزۆ" at bounding box center [602, 114] width 480 height 13
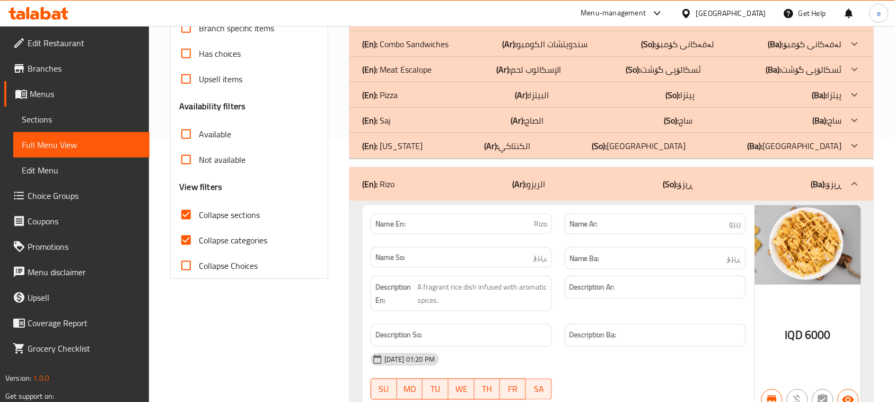
scroll to position [265, 0]
click at [188, 223] on input "Collapse sections" at bounding box center [185, 213] width 25 height 25
checkbox input "false"
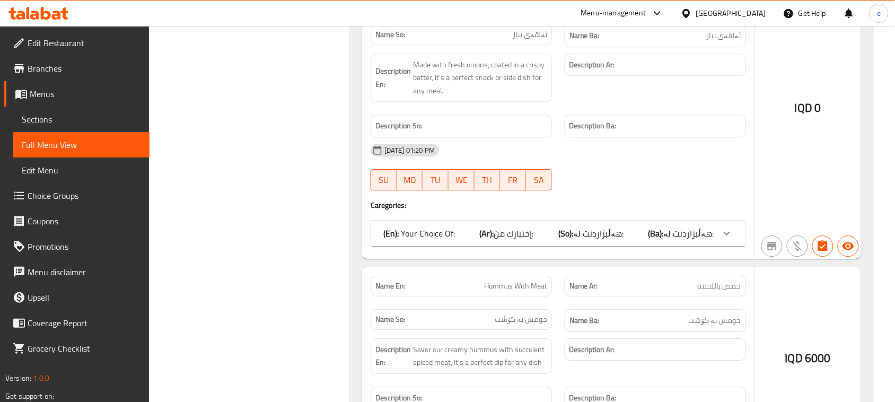
scroll to position [0, 0]
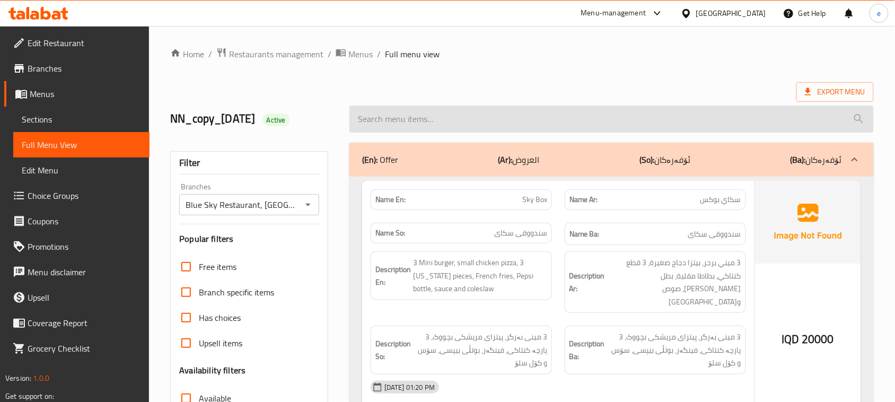
click at [462, 121] on input "search" at bounding box center [611, 119] width 525 height 27
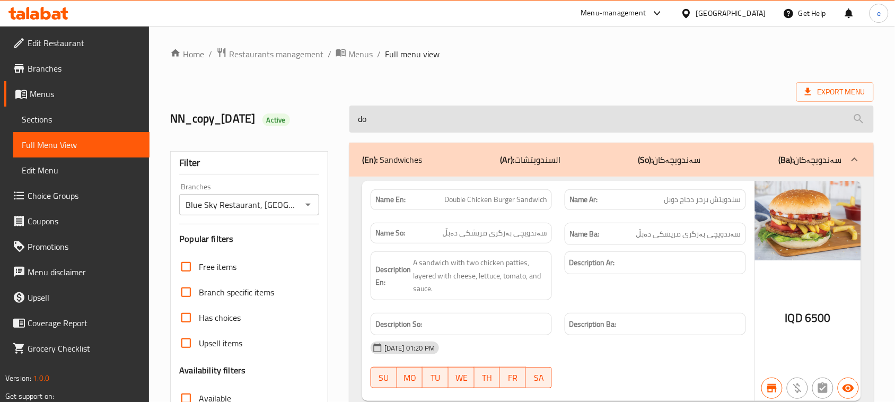
type input "d"
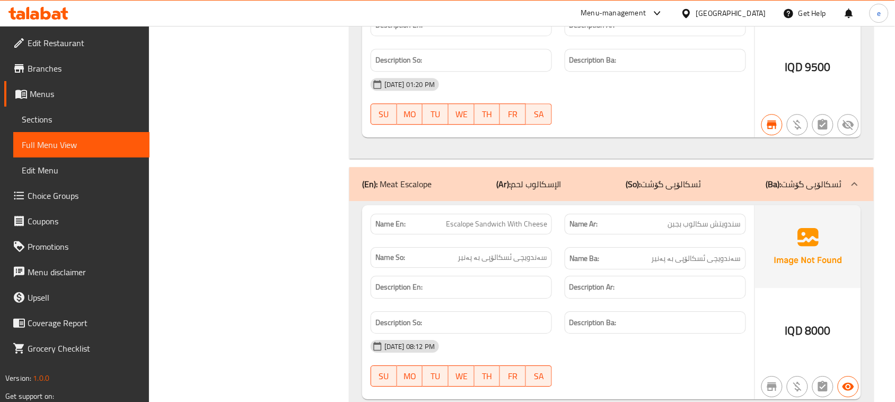
scroll to position [891, 0]
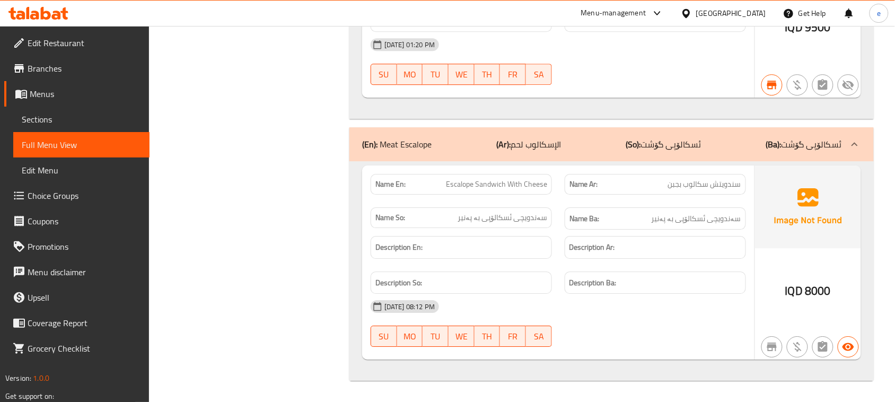
type input "cheese"
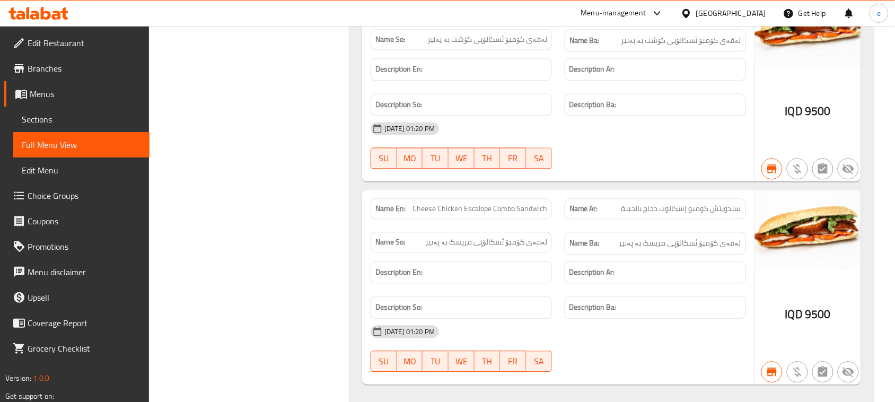
scroll to position [626, 0]
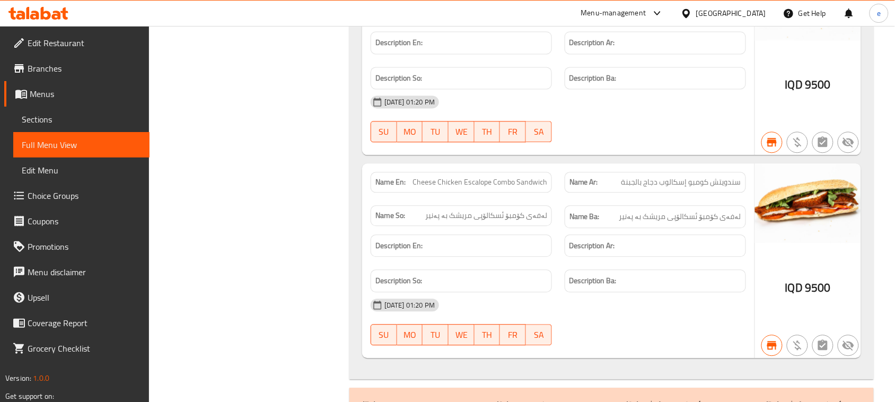
click at [483, 188] on span "Cheese Chicken Escalope Combo Sandwich" at bounding box center [480, 182] width 135 height 11
click at [617, 182] on p "Name Ar: سندويتش كومبو إسكالوب دجاج بالجبنة" at bounding box center [656, 182] width 172 height 11
click at [629, 183] on span "سندويتش كومبو إسكالوب دجاج بالجبنة" at bounding box center [682, 182] width 120 height 11
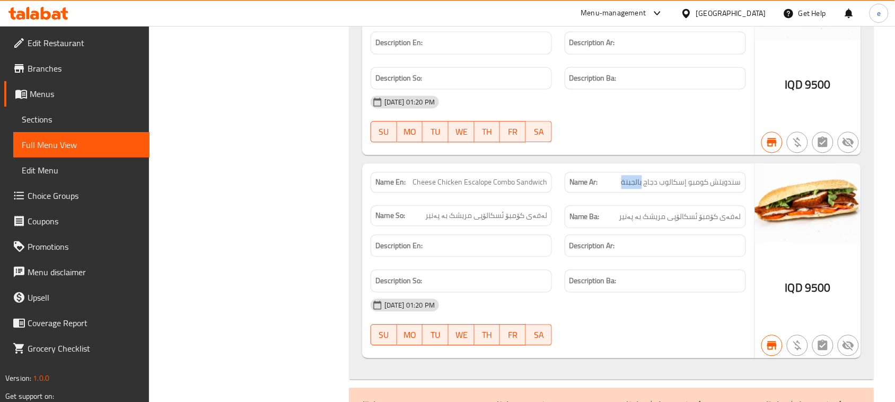
click at [629, 183] on span "سندويتش كومبو إسكالوب دجاج بالجبنة" at bounding box center [682, 182] width 120 height 11
copy span "سندويتش كومبو إسكالوب دجاج بالجبنة"
click at [488, 187] on span "Cheese Chicken Escalope Combo Sandwich" at bounding box center [480, 182] width 135 height 11
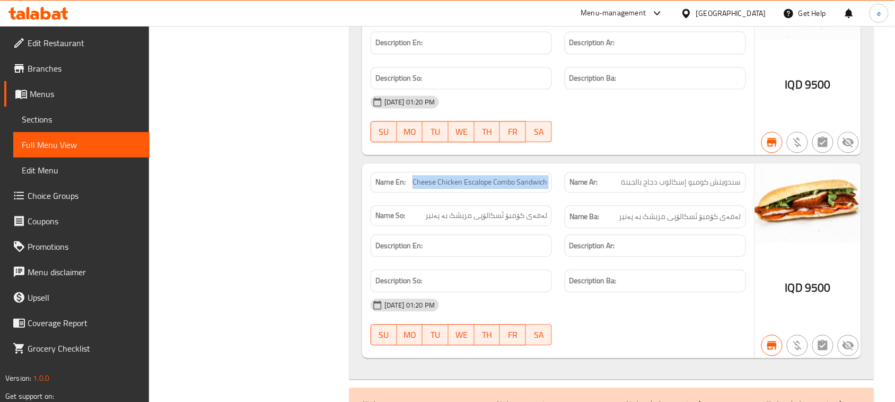
click at [488, 187] on span "Cheese Chicken Escalope Combo Sandwich" at bounding box center [480, 182] width 135 height 11
copy span "Cheese Chicken Escalope Combo Sandwich"
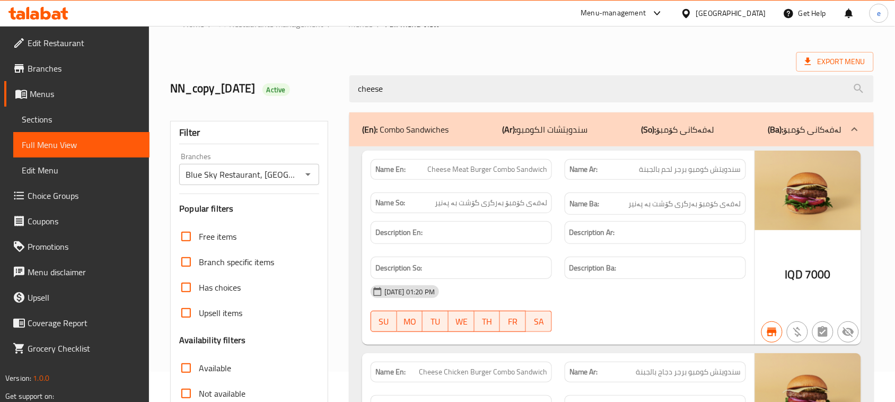
scroll to position [0, 0]
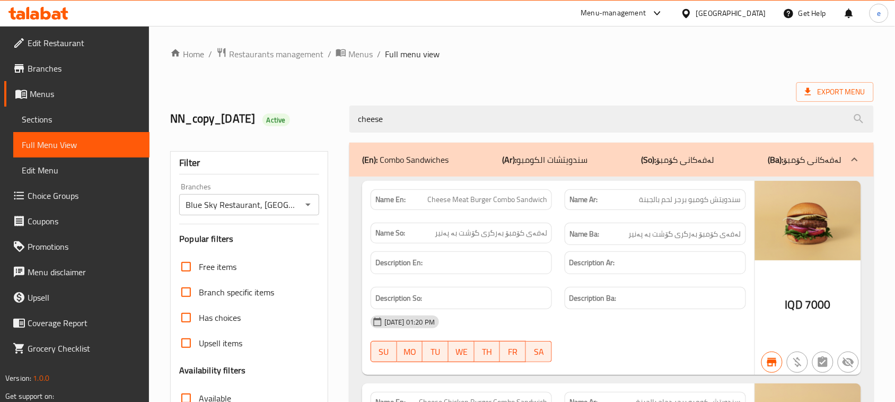
drag, startPoint x: 402, startPoint y: 126, endPoint x: 296, endPoint y: 126, distance: 106.1
click at [296, 126] on div "NN_copy_23/01/2025 Active cheese" at bounding box center [522, 118] width 716 height 47
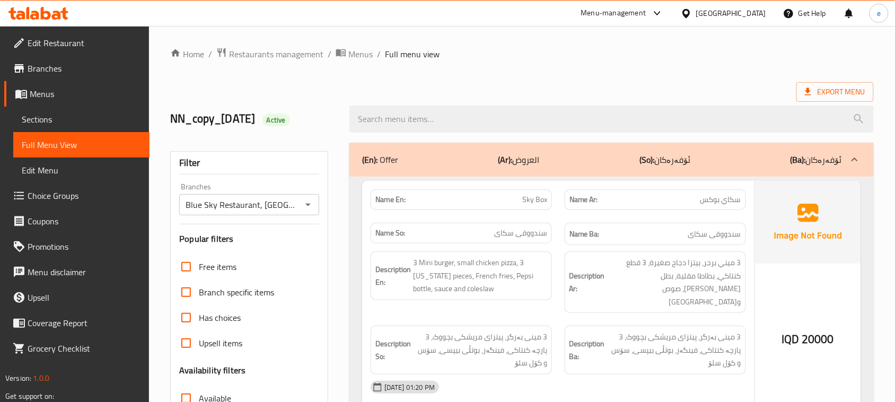
scroll to position [4273, 0]
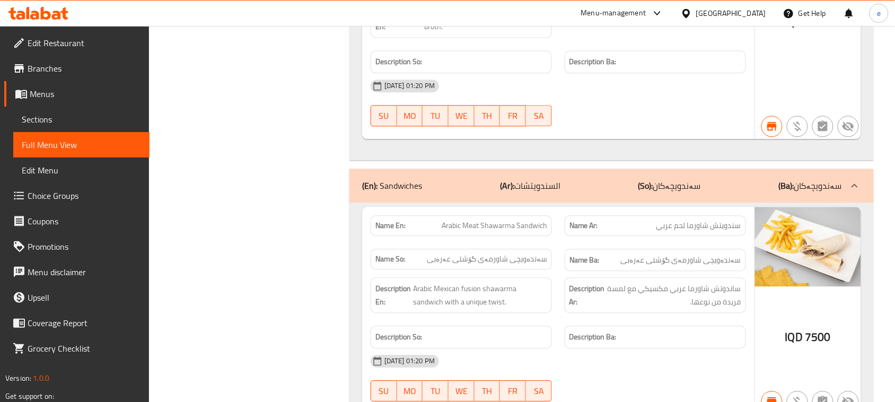
click at [721, 231] on span "سندويتش شاورما لحم عربي" at bounding box center [699, 225] width 85 height 11
copy span "سندويتش"
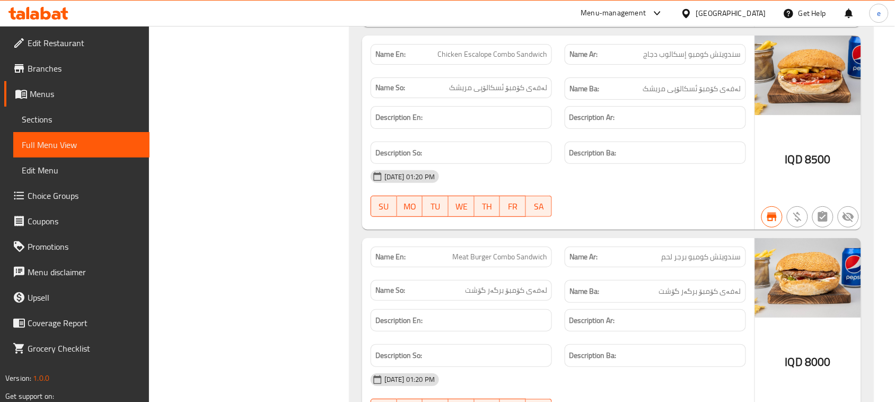
scroll to position [14376, 0]
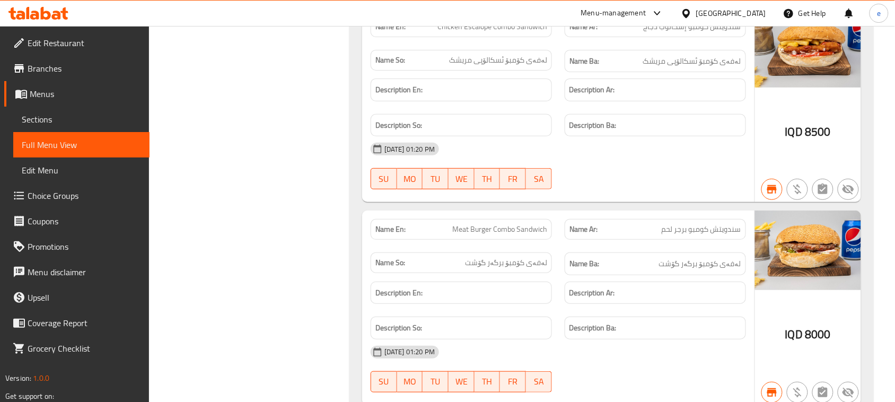
click at [693, 32] on span "سندويتش كومبو إسكالوب دجاج" at bounding box center [693, 26] width 98 height 11
copy span "سندويتش كومبو إسكالوب دجاج"
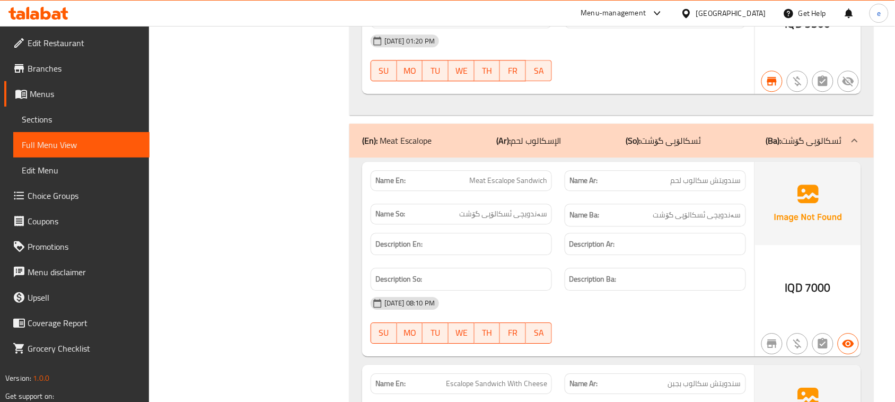
scroll to position [16294, 0]
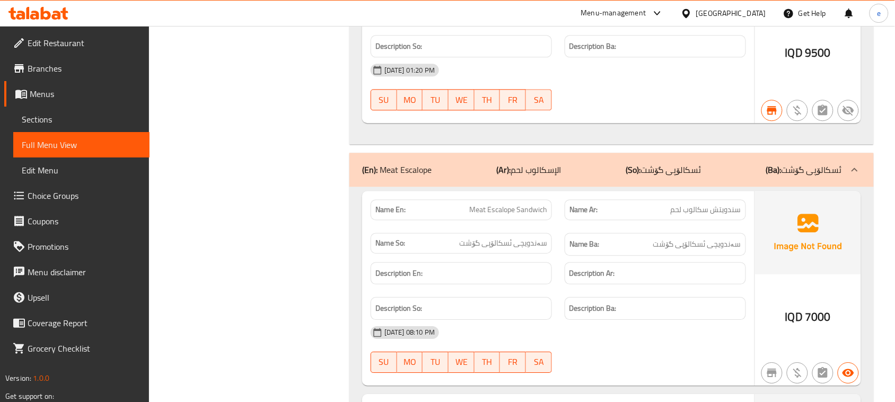
click at [531, 176] on p "(Ar): الإسكالوب لحم" at bounding box center [528, 169] width 65 height 13
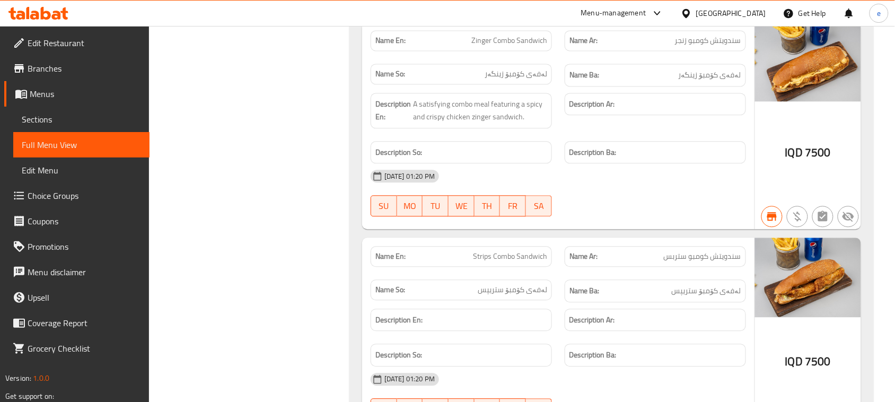
scroll to position [14968, 0]
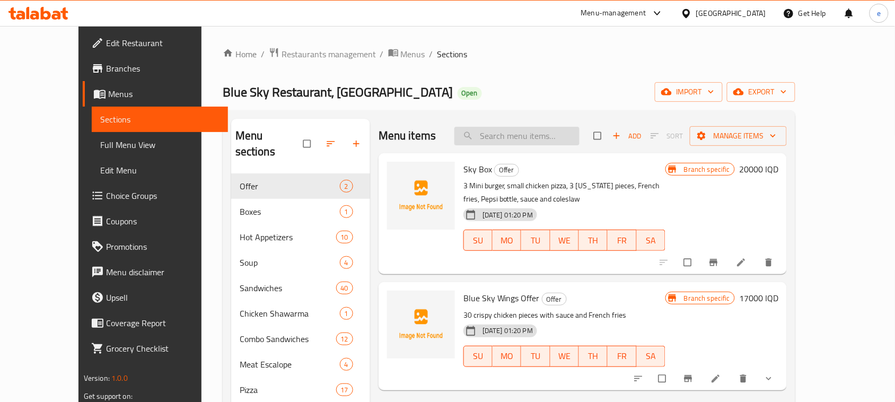
click at [549, 135] on input "search" at bounding box center [517, 136] width 125 height 19
paste input "Cheese Chicken Escalope Combo Sandwich"
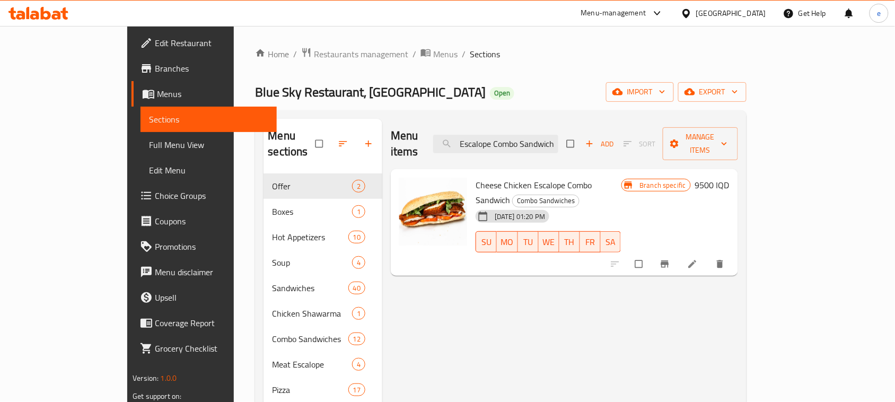
type input "Cheese Chicken Escalope Combo Sandwich"
click at [730, 178] on h6 "9500 IQD" at bounding box center [712, 185] width 34 height 15
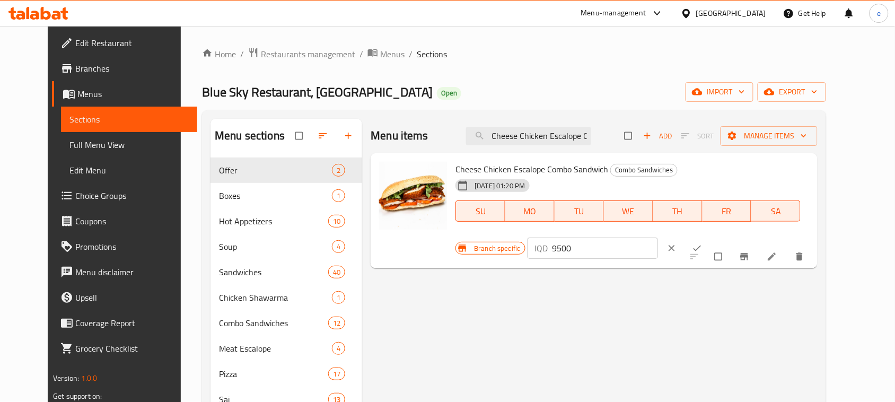
click at [659, 238] on input "9500" at bounding box center [606, 248] width 106 height 21
click at [659, 238] on input "6500" at bounding box center [606, 248] width 106 height 21
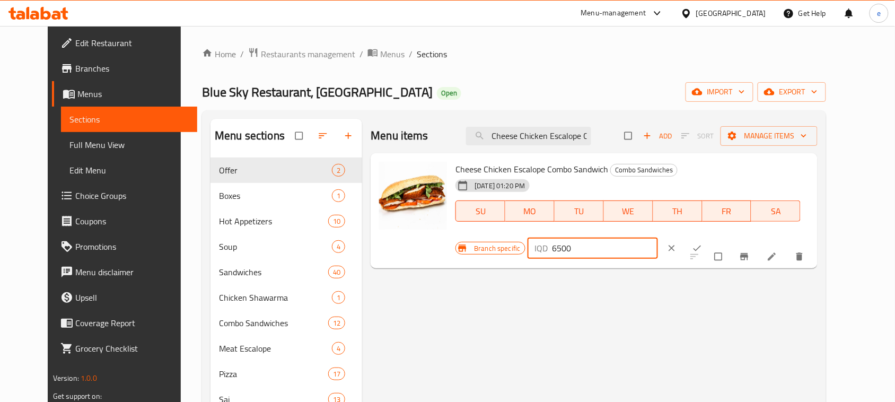
type input "6500"
click at [703, 243] on icon "ok" at bounding box center [697, 248] width 11 height 11
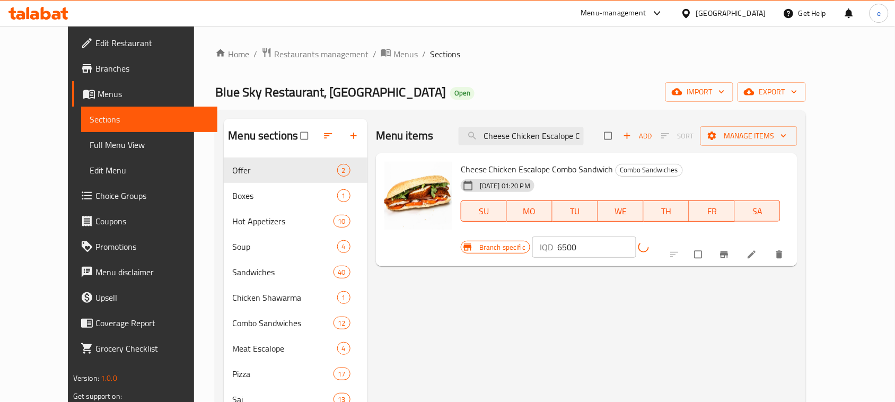
click at [730, 249] on icon "Branch-specific-item" at bounding box center [724, 254] width 11 height 11
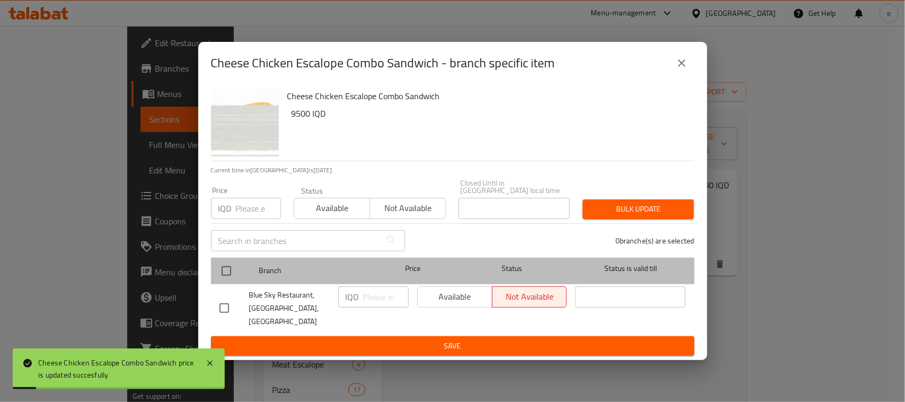
click at [240, 270] on div at bounding box center [235, 271] width 40 height 31
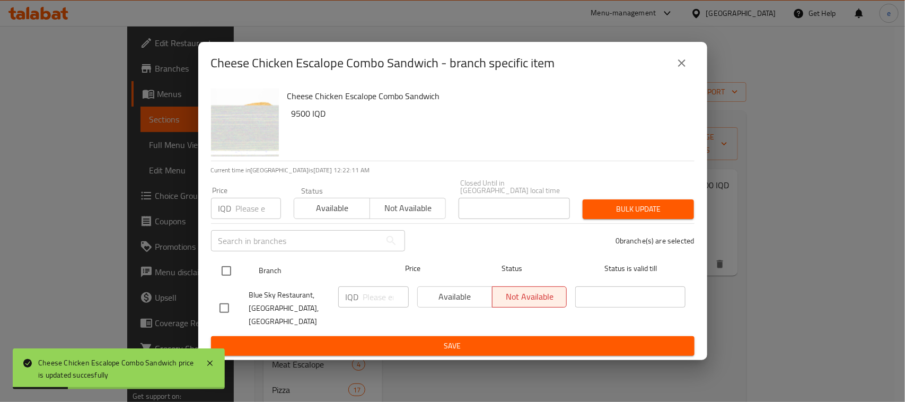
click at [220, 272] on input "checkbox" at bounding box center [226, 271] width 22 height 22
checkbox input "true"
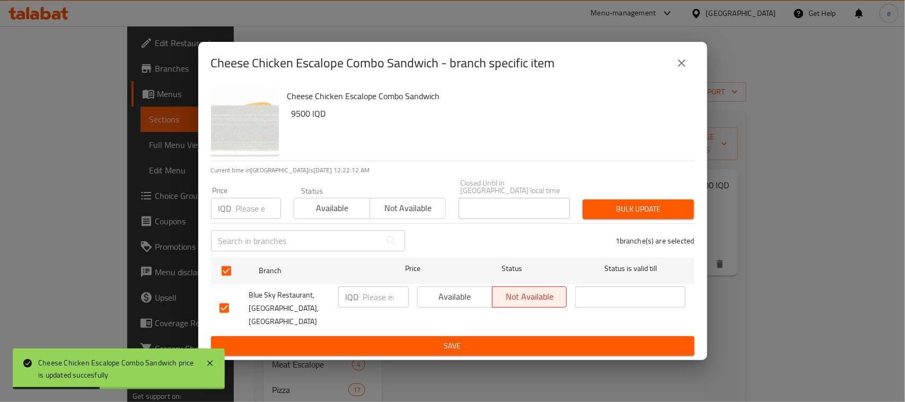
click at [362, 308] on div "IQD ​" at bounding box center [373, 296] width 71 height 21
paste input "6500"
type input "6500"
click at [371, 339] on span "Save" at bounding box center [453, 345] width 467 height 13
